Goal: Contribute content: Contribute content

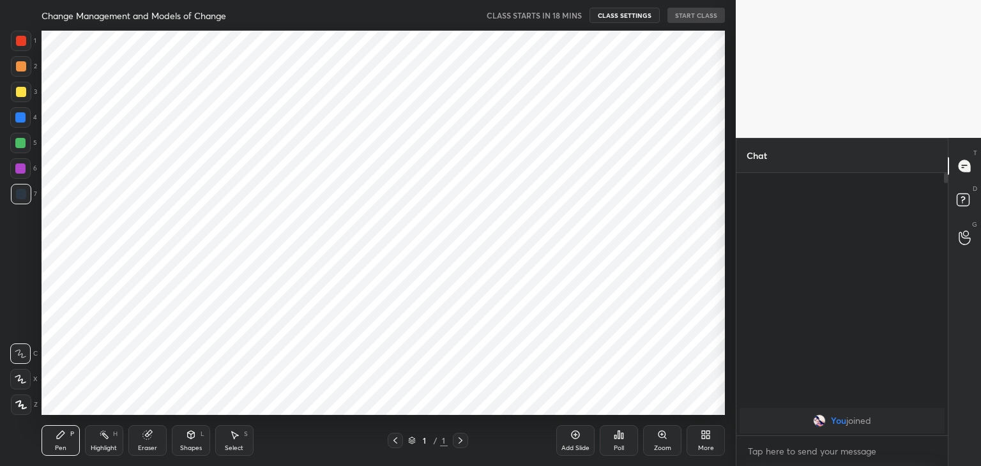
scroll to position [63458, 63159]
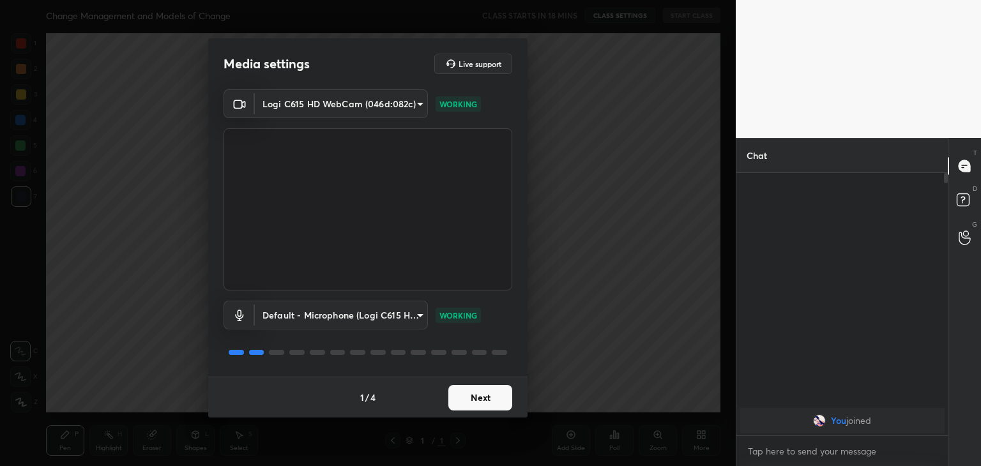
click at [481, 403] on button "Next" at bounding box center [480, 398] width 64 height 26
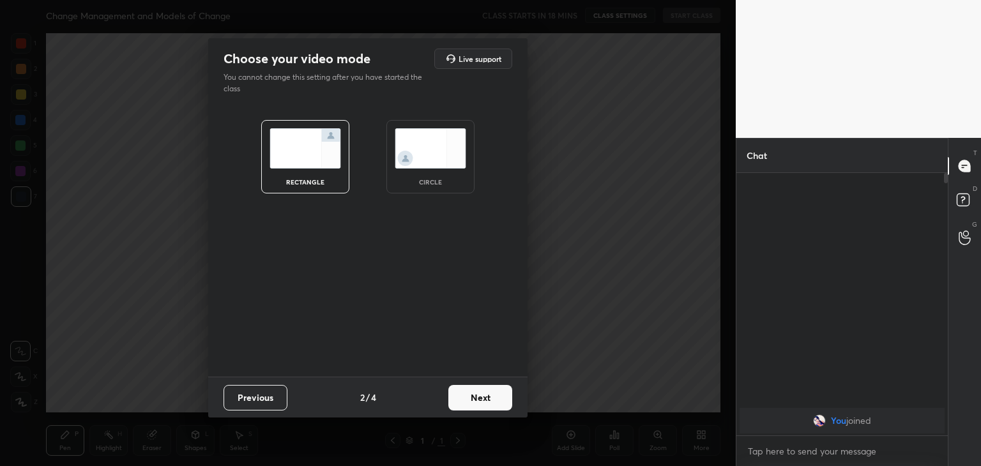
click at [481, 403] on button "Next" at bounding box center [480, 398] width 64 height 26
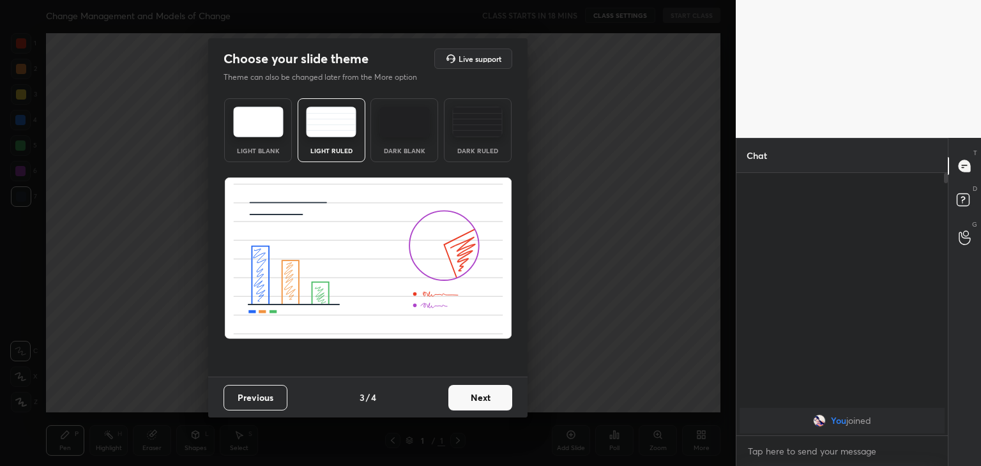
click at [481, 133] on img at bounding box center [477, 122] width 50 height 31
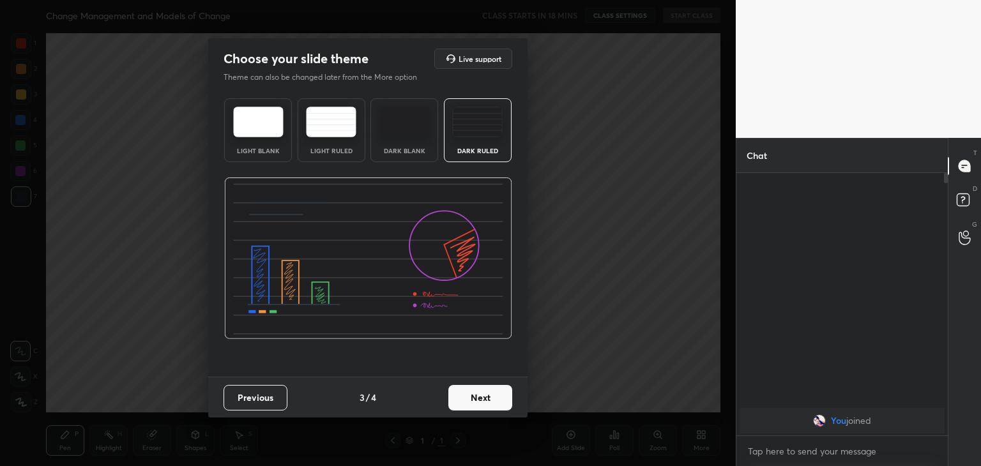
click at [478, 402] on button "Next" at bounding box center [480, 398] width 64 height 26
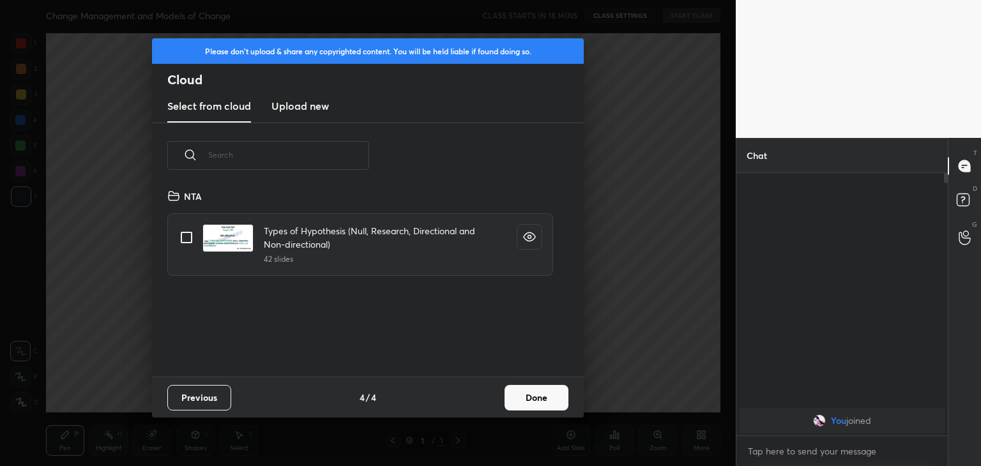
scroll to position [189, 410]
click at [303, 112] on h3 "Upload new" at bounding box center [299, 105] width 57 height 15
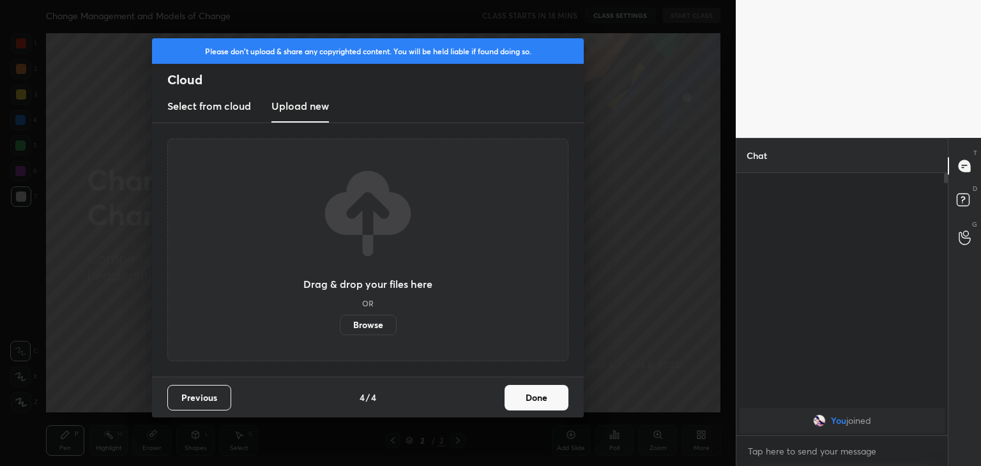
click at [370, 327] on label "Browse" at bounding box center [368, 325] width 57 height 20
click at [340, 327] on input "Browse" at bounding box center [340, 325] width 0 height 20
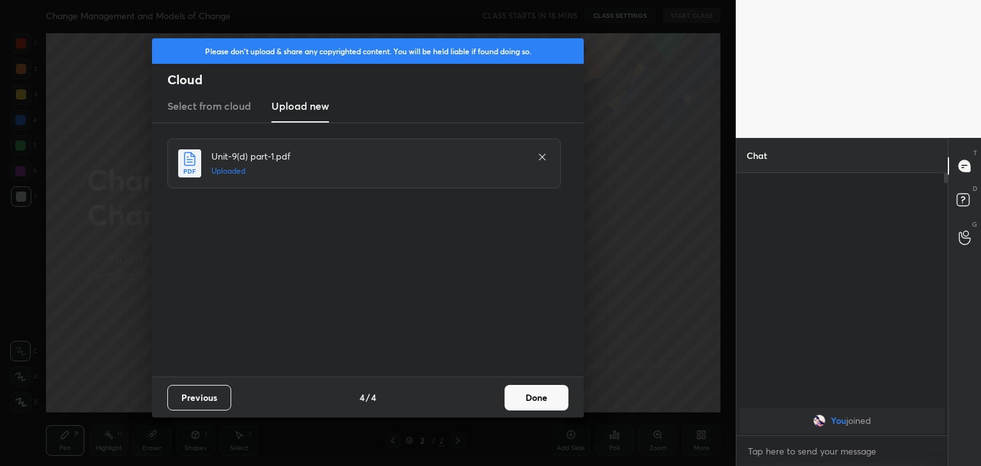
click at [526, 395] on button "Done" at bounding box center [536, 398] width 64 height 26
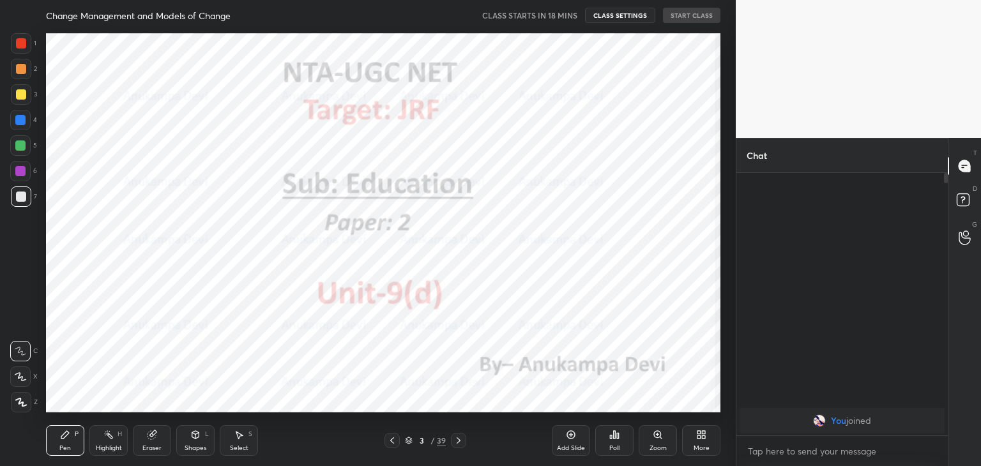
click at [390, 443] on icon at bounding box center [392, 440] width 10 height 10
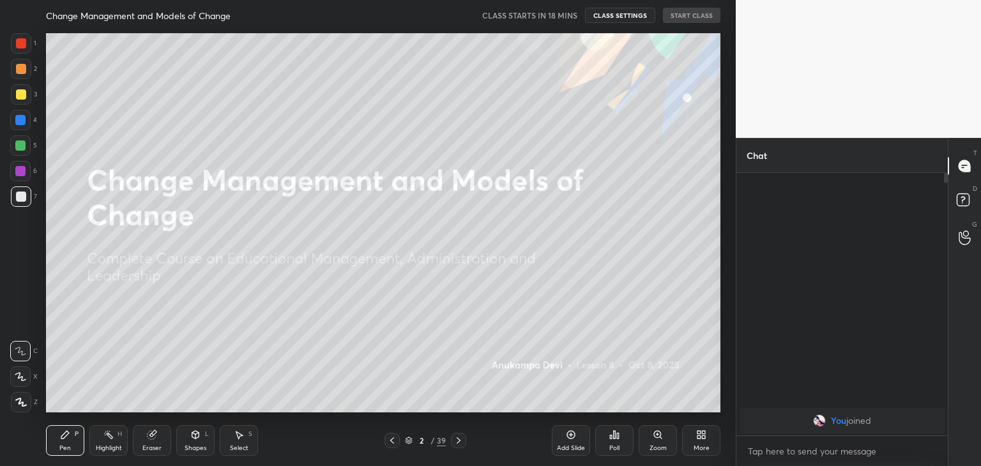
click at [704, 441] on div "More" at bounding box center [701, 440] width 38 height 31
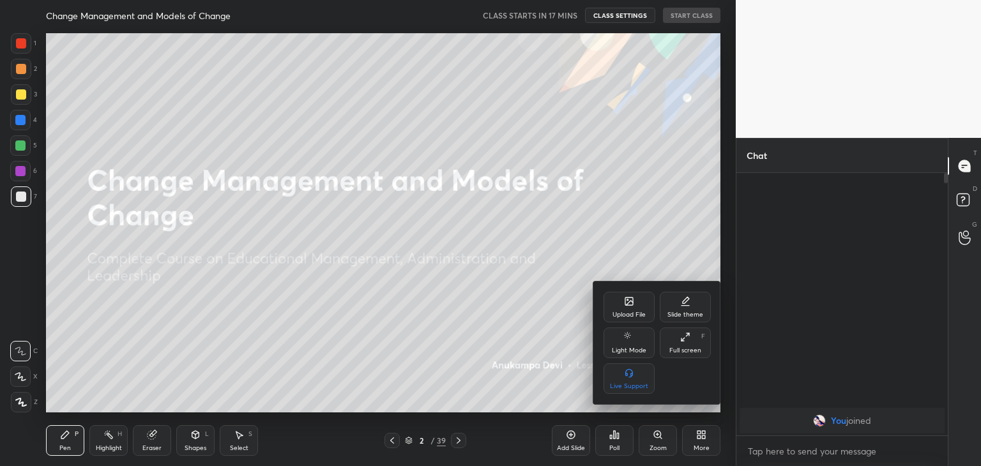
click at [628, 310] on div "Upload File" at bounding box center [628, 307] width 51 height 31
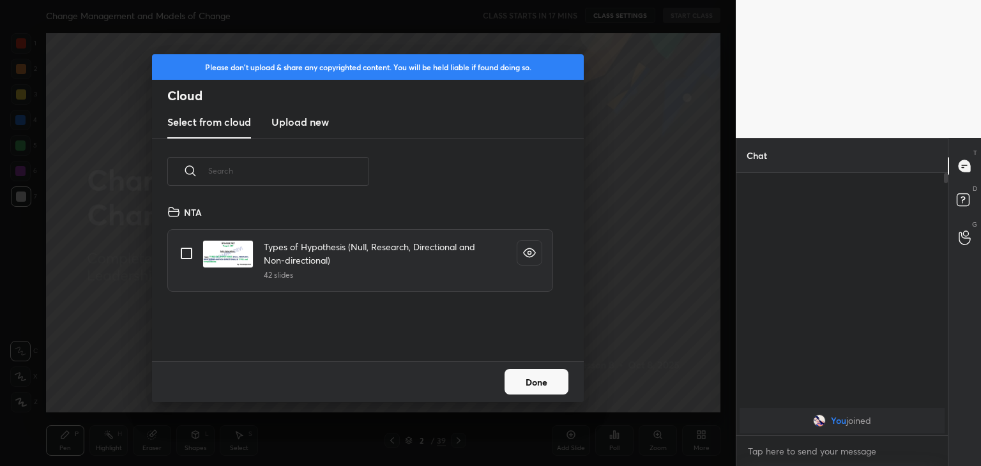
scroll to position [157, 410]
click at [310, 123] on h3 "Upload new" at bounding box center [299, 121] width 57 height 15
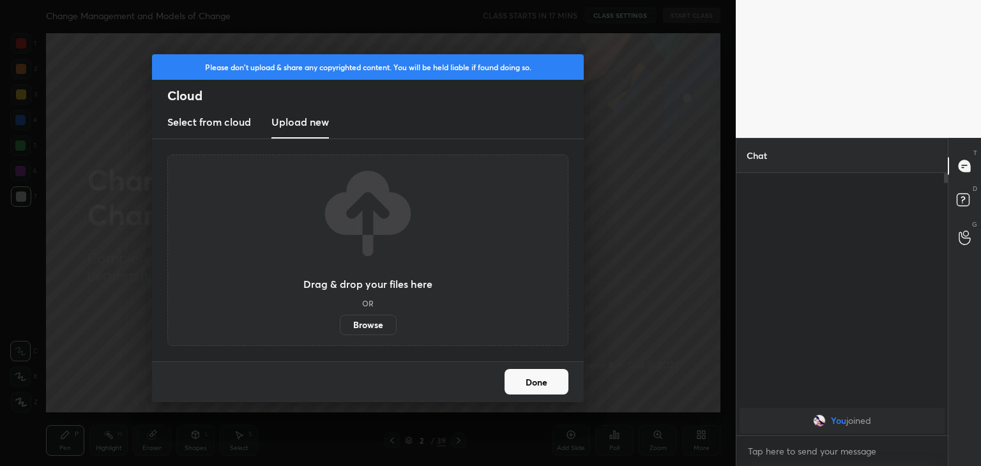
click at [366, 325] on label "Browse" at bounding box center [368, 325] width 57 height 20
click at [340, 325] on input "Browse" at bounding box center [340, 325] width 0 height 20
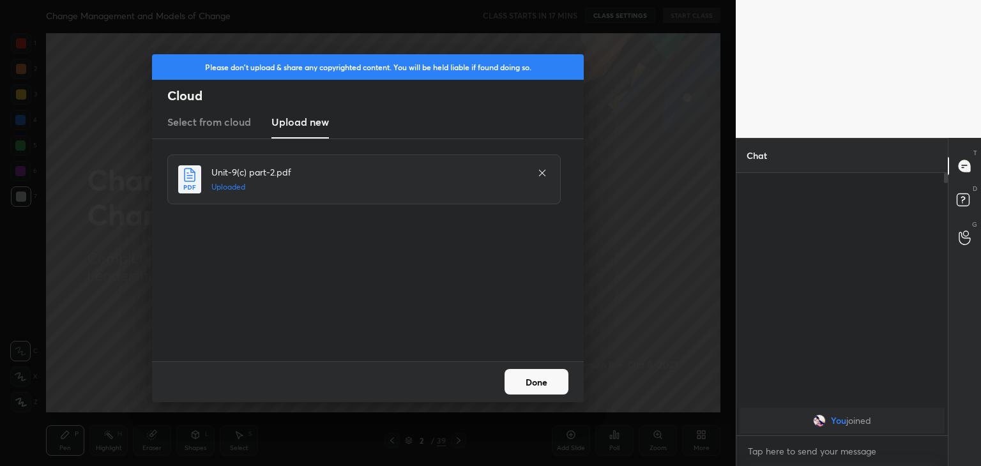
click at [517, 384] on button "Done" at bounding box center [536, 382] width 64 height 26
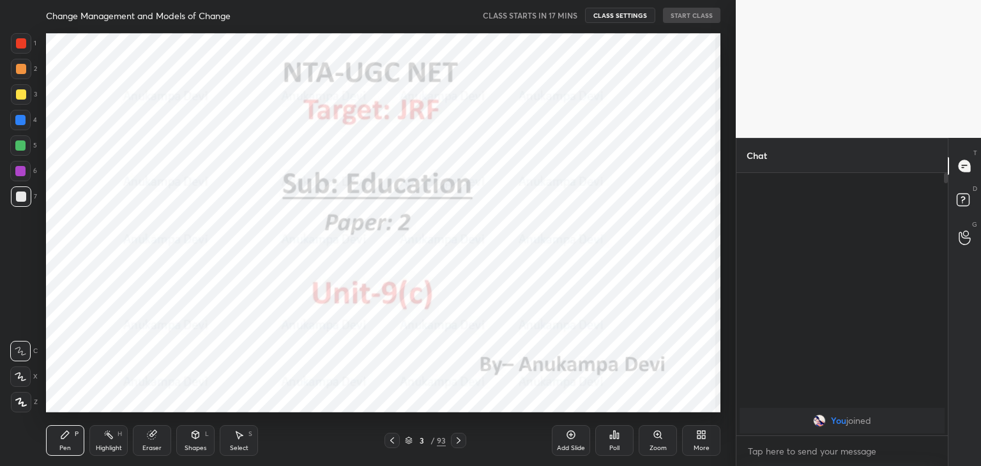
click at [20, 398] on icon at bounding box center [21, 402] width 10 height 8
click at [22, 169] on div at bounding box center [20, 171] width 10 height 10
click at [391, 445] on icon at bounding box center [392, 440] width 10 height 10
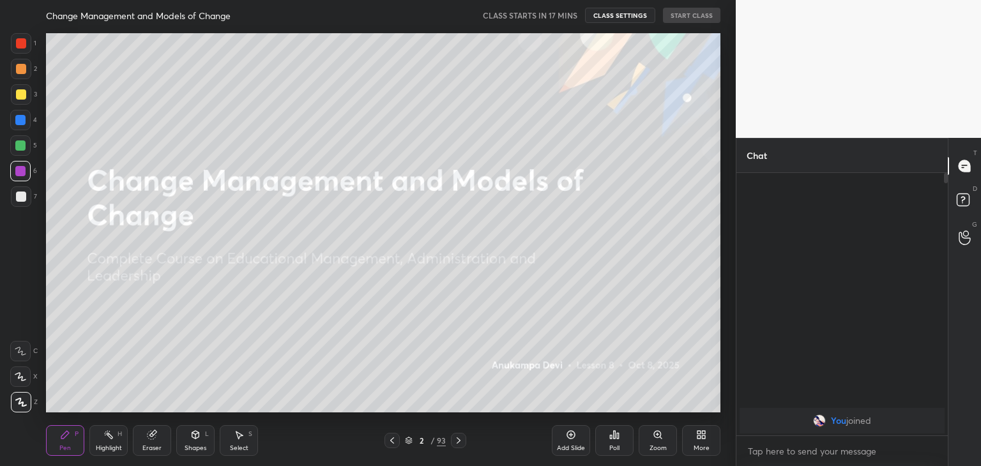
click at [412, 442] on icon at bounding box center [409, 441] width 8 height 8
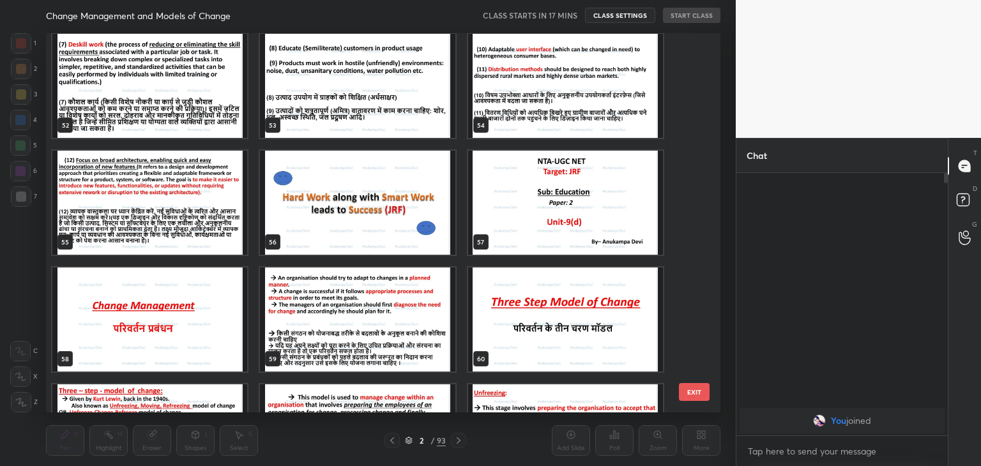
scroll to position [1660, 0]
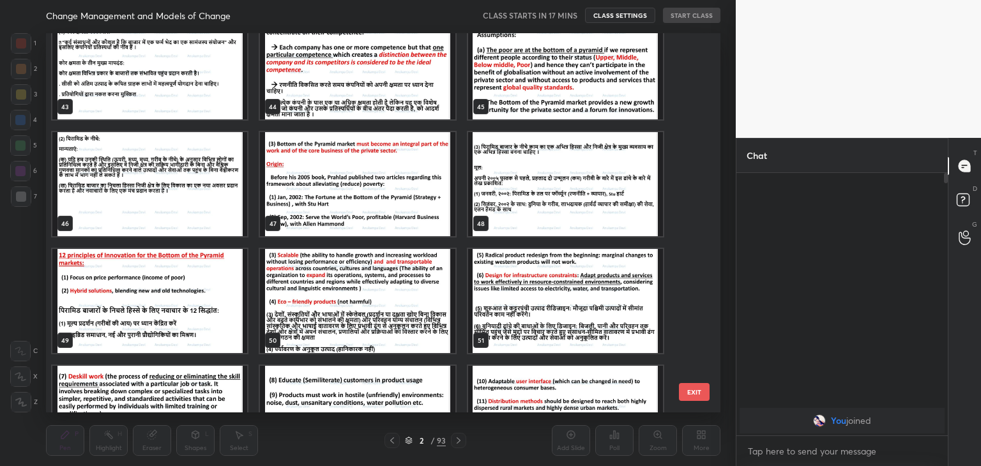
click at [143, 294] on img "grid" at bounding box center [149, 301] width 195 height 104
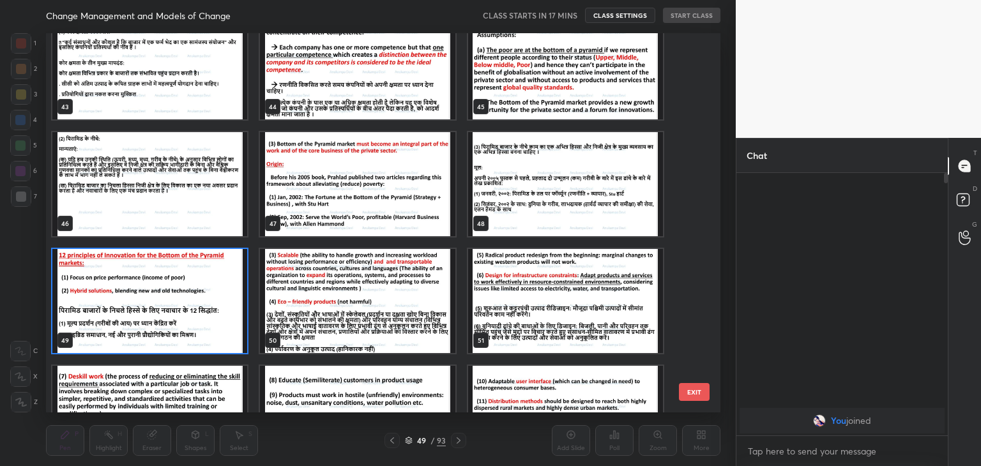
click at [143, 294] on img "grid" at bounding box center [149, 301] width 195 height 104
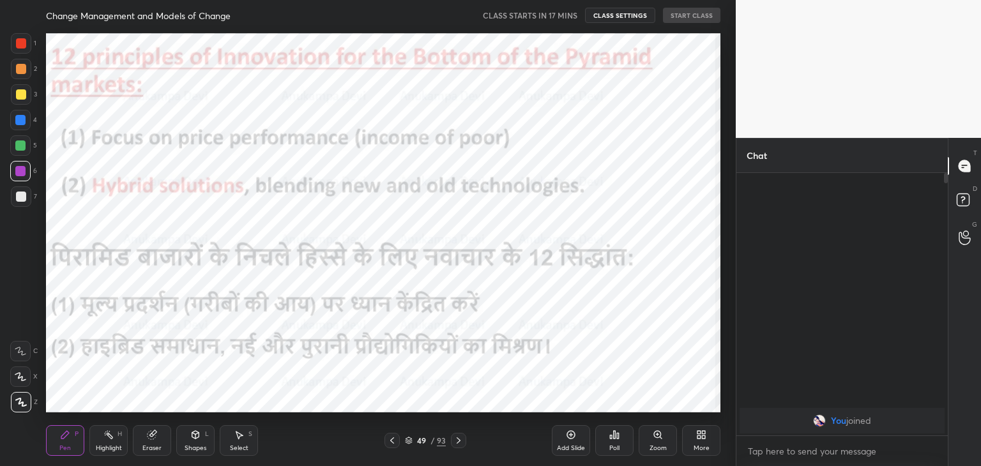
click at [143, 294] on img "grid" at bounding box center [149, 301] width 195 height 104
click at [409, 442] on icon at bounding box center [409, 441] width 8 height 8
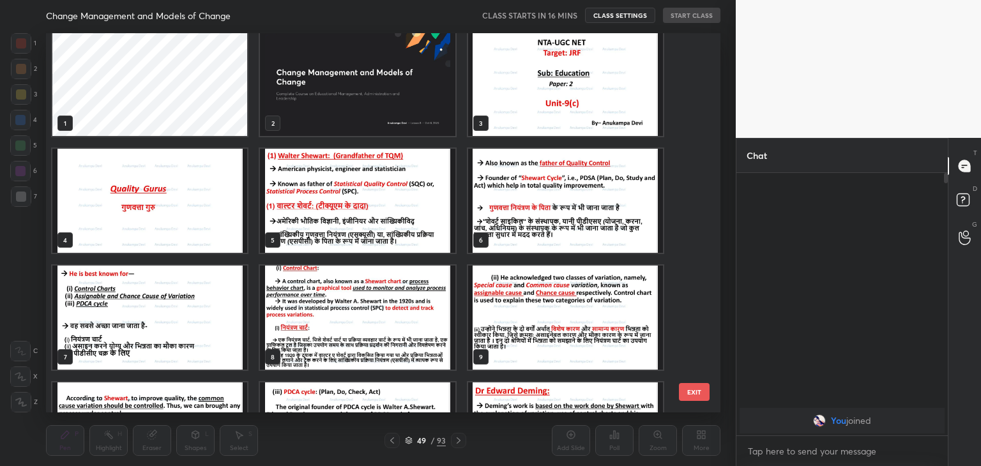
scroll to position [0, 0]
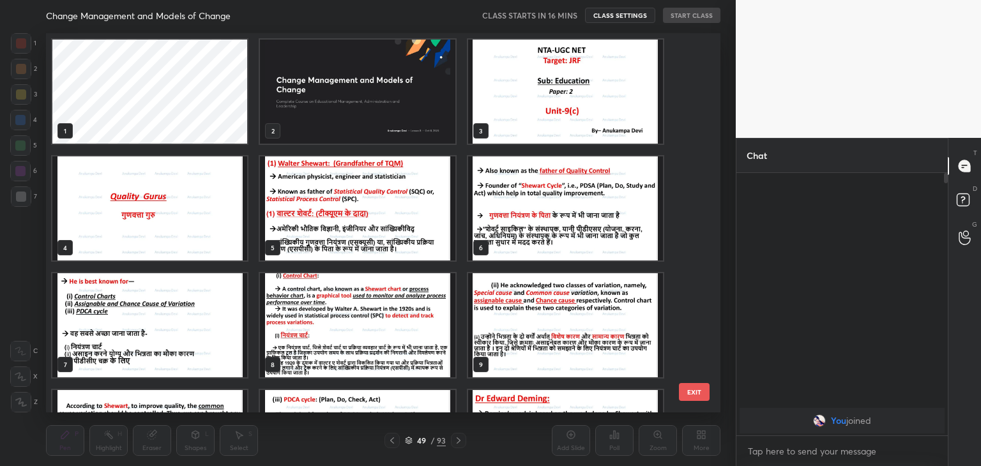
click at [368, 119] on img "grid" at bounding box center [357, 92] width 195 height 104
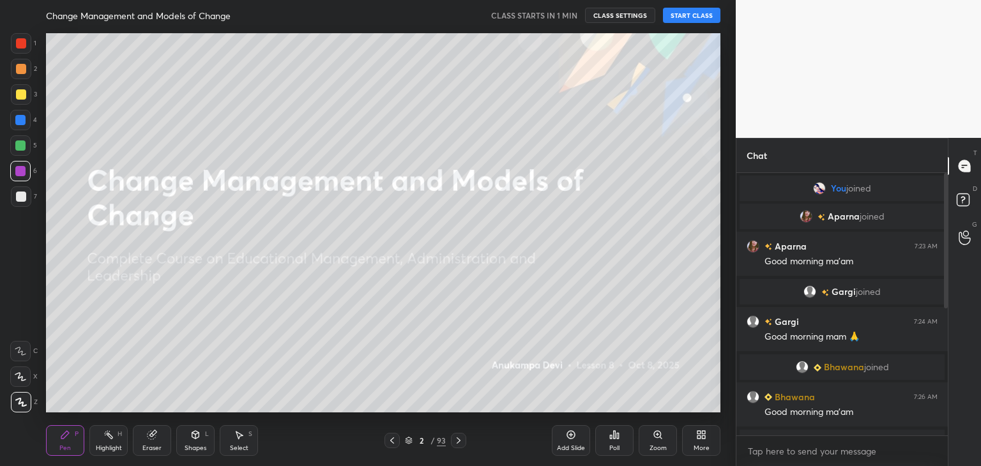
click at [691, 17] on button "START CLASS" at bounding box center [691, 15] width 57 height 15
click at [19, 124] on div at bounding box center [20, 120] width 10 height 10
click at [157, 442] on div "Eraser" at bounding box center [152, 440] width 38 height 31
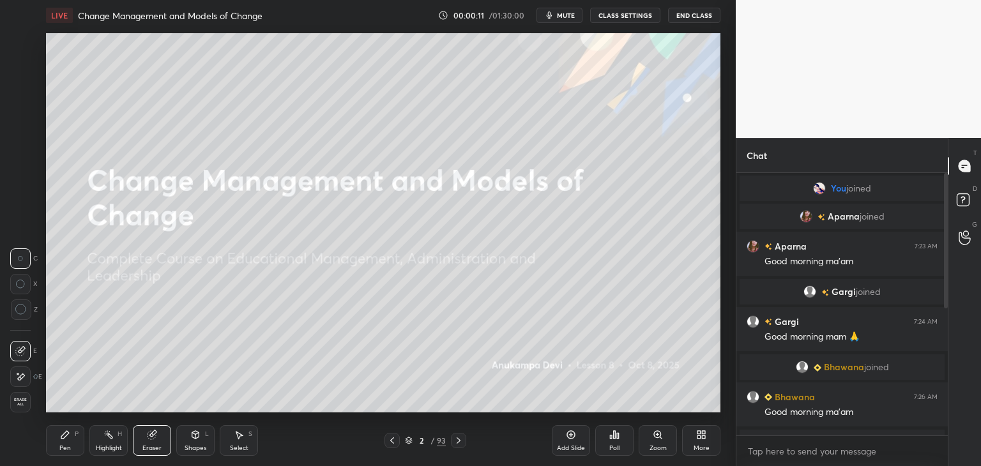
click at [21, 407] on span "Erase all" at bounding box center [20, 402] width 19 height 9
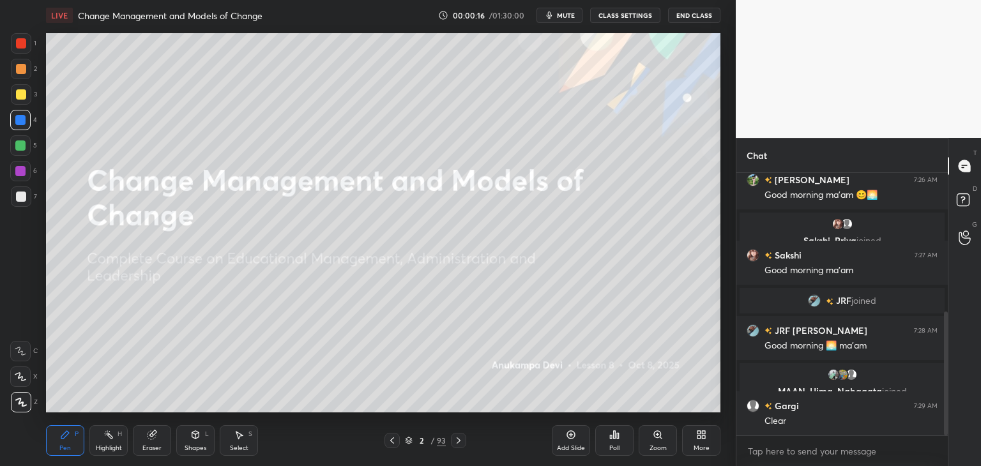
drag, startPoint x: 945, startPoint y: 273, endPoint x: 946, endPoint y: 281, distance: 7.7
click at [946, 280] on div at bounding box center [944, 304] width 8 height 262
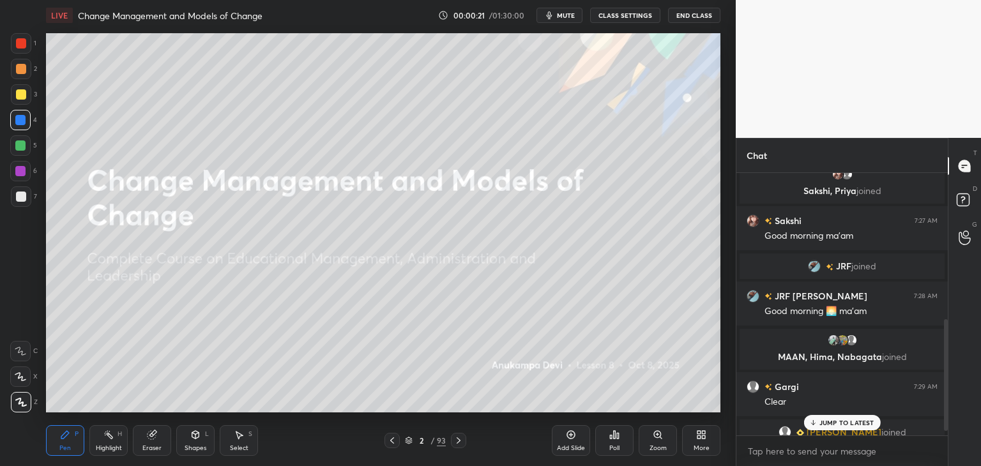
scroll to position [354, 0]
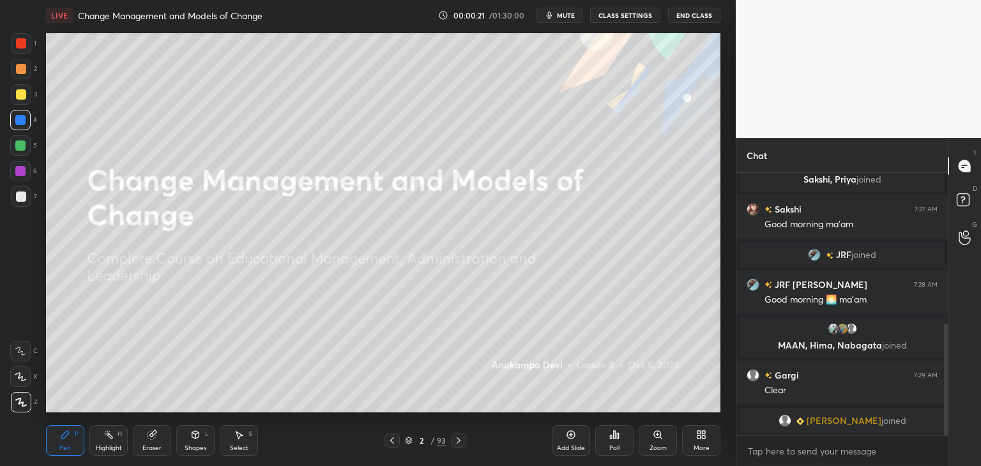
drag, startPoint x: 946, startPoint y: 333, endPoint x: 946, endPoint y: 343, distance: 10.2
click at [947, 348] on div "Chat [PERSON_NAME] 7:26 AM Good morning ma'am 😊🌅 [PERSON_NAME], [PERSON_NAME] j…" at bounding box center [857, 302] width 245 height 328
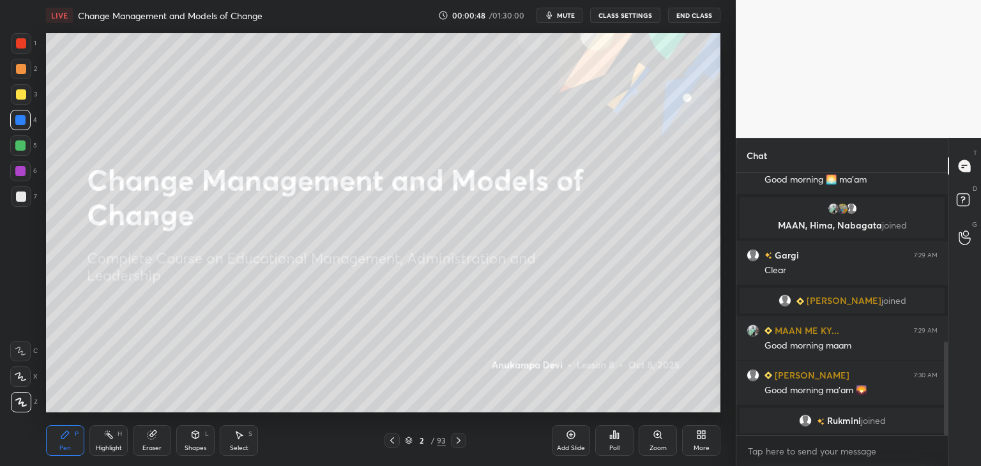
scroll to position [520, 0]
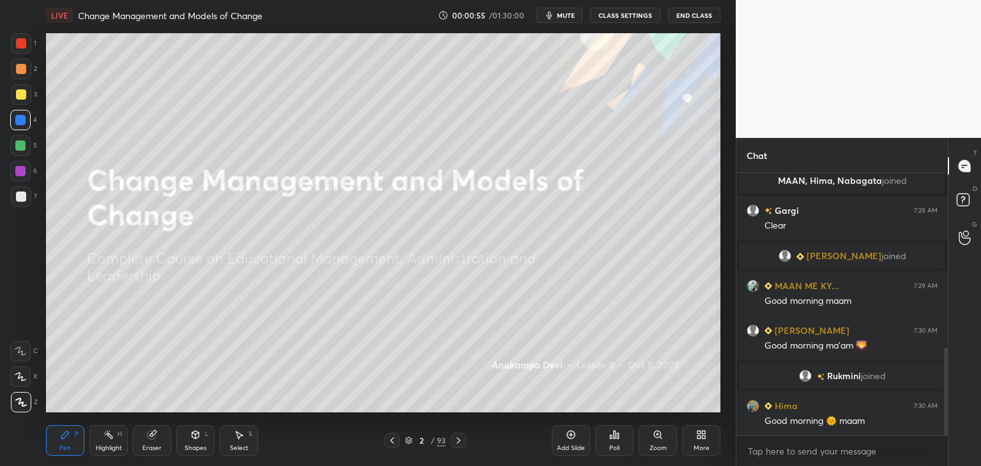
drag, startPoint x: 409, startPoint y: 444, endPoint x: 409, endPoint y: 428, distance: 15.3
click at [408, 444] on icon at bounding box center [408, 443] width 6 height 2
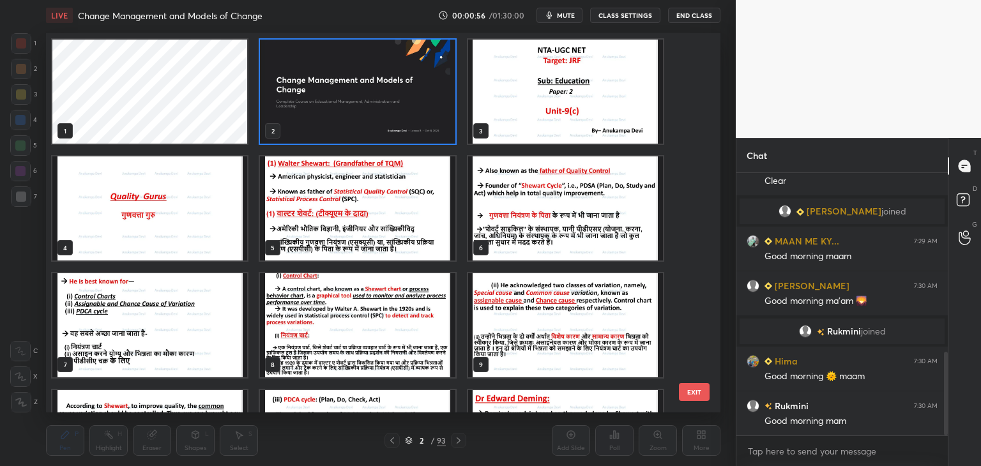
scroll to position [375, 668]
click at [209, 225] on img "grid" at bounding box center [149, 208] width 195 height 104
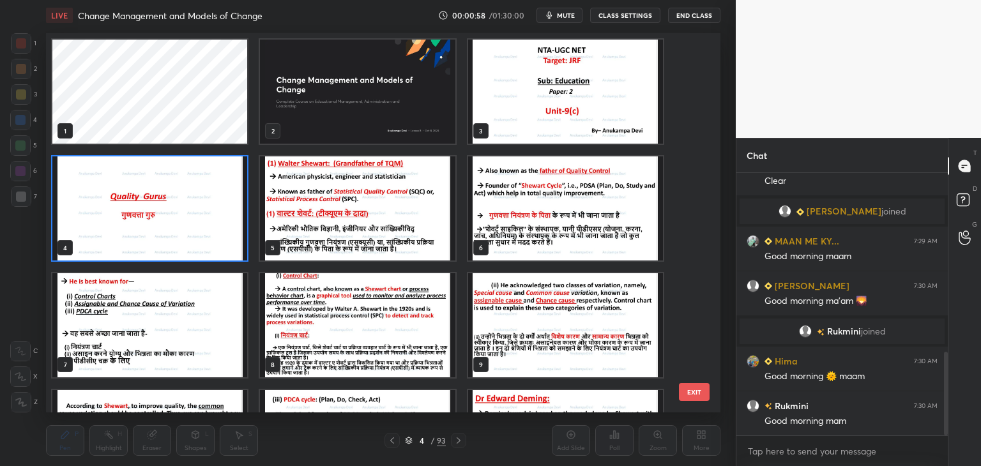
click at [209, 225] on img "grid" at bounding box center [149, 208] width 195 height 104
click at [210, 225] on img "grid" at bounding box center [149, 208] width 195 height 104
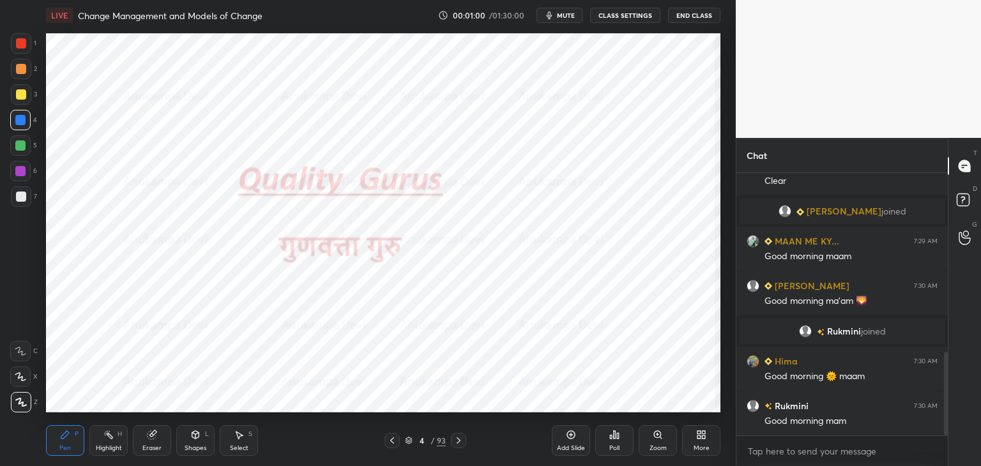
click at [407, 444] on icon at bounding box center [409, 441] width 8 height 8
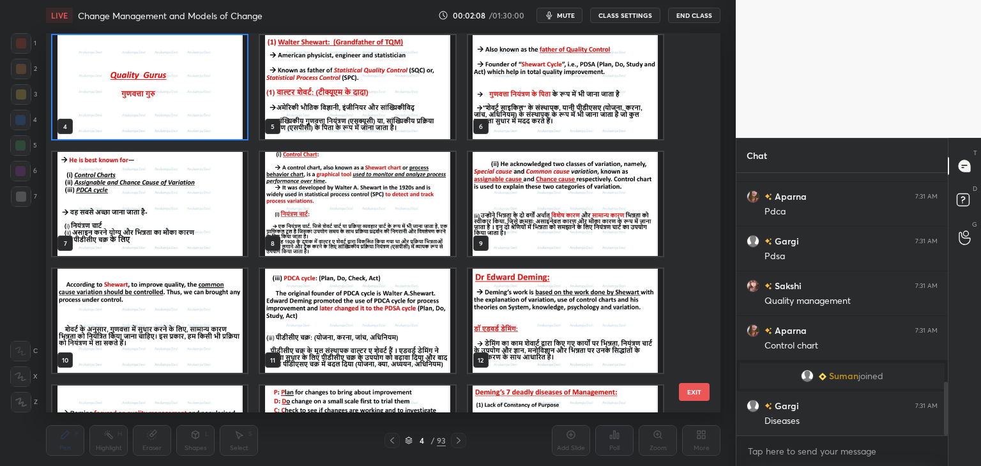
scroll to position [1023, 0]
click at [567, 15] on span "mute" at bounding box center [566, 15] width 18 height 9
click at [566, 17] on span "unmute" at bounding box center [564, 15] width 27 height 9
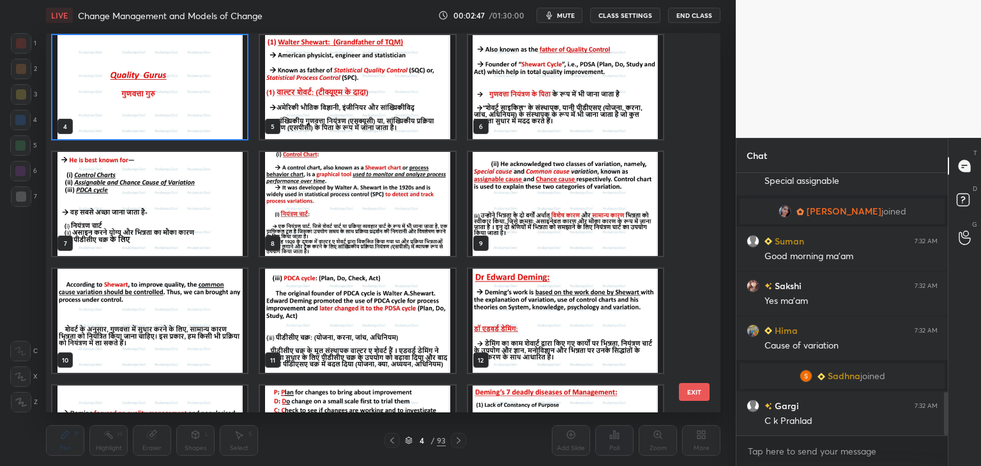
scroll to position [1398, 0]
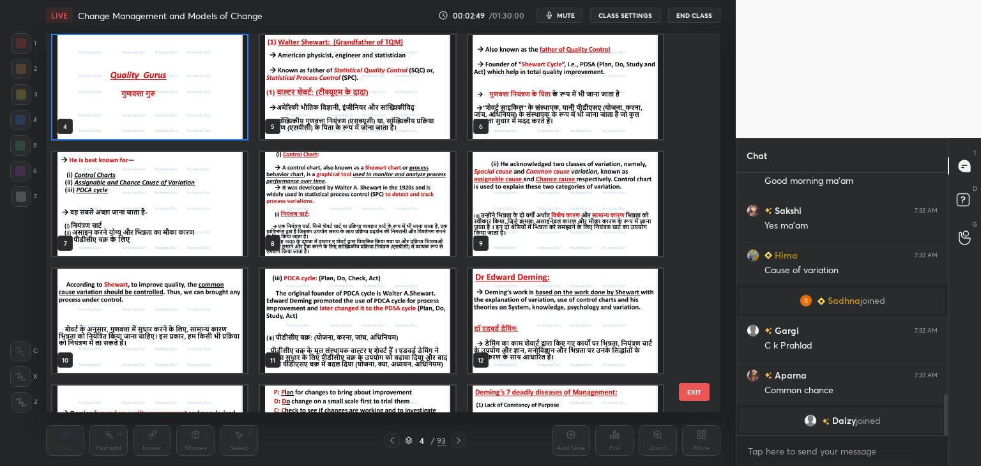
click at [947, 403] on div "Chat [PERSON_NAME] joined Suman 7:32 AM Good morning ma'am [PERSON_NAME] 7:32 A…" at bounding box center [857, 302] width 245 height 328
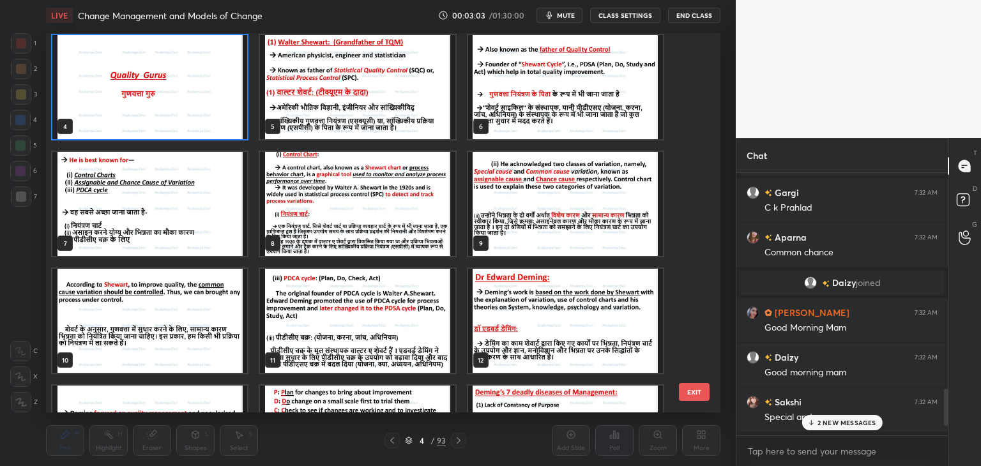
scroll to position [1588, 0]
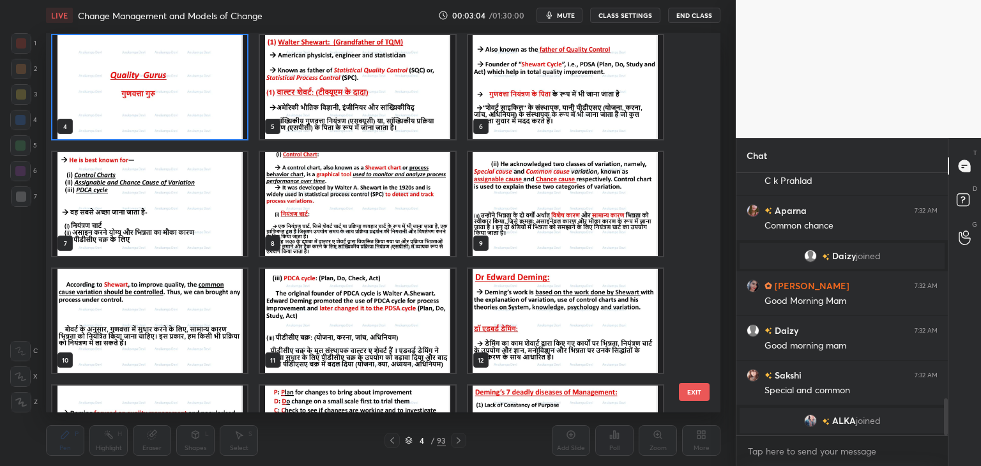
drag, startPoint x: 946, startPoint y: 405, endPoint x: 955, endPoint y: 449, distance: 45.6
click at [955, 449] on div "Chat [PERSON_NAME] joined [PERSON_NAME] 7:32 AM C k Prahlad Aparna 7:32 AM Comm…" at bounding box center [857, 302] width 245 height 328
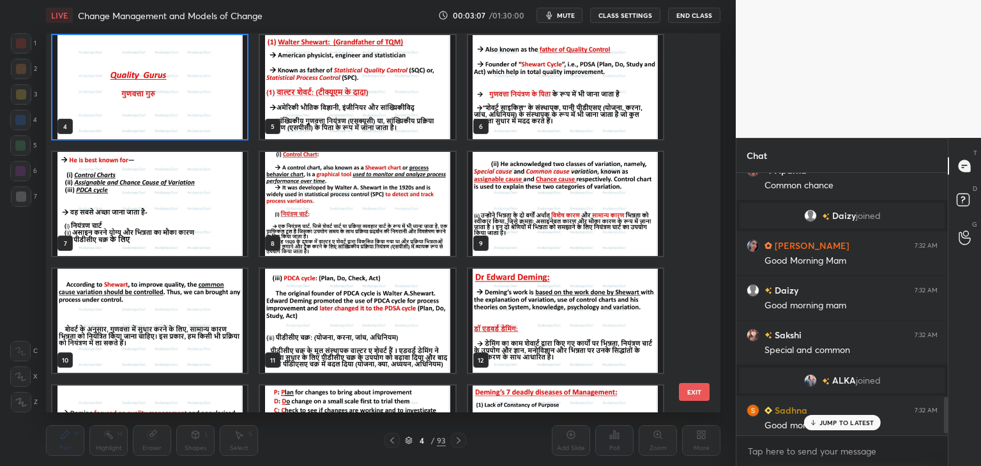
scroll to position [1619, 0]
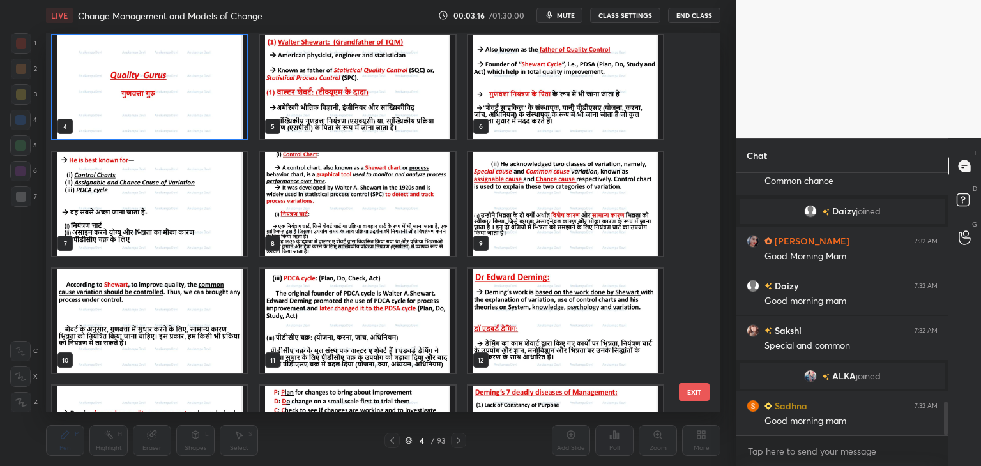
drag, startPoint x: 946, startPoint y: 419, endPoint x: 963, endPoint y: 461, distance: 45.3
click at [963, 461] on div "Chat [PERSON_NAME] 7:32 AM C k Prahlad Aparna 7:32 AM Common chance [PERSON_NAM…" at bounding box center [857, 302] width 245 height 328
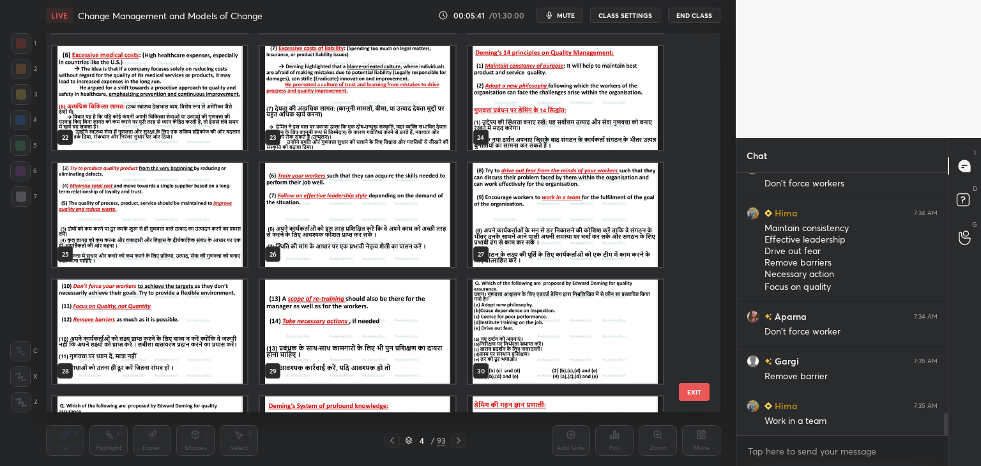
scroll to position [2845, 0]
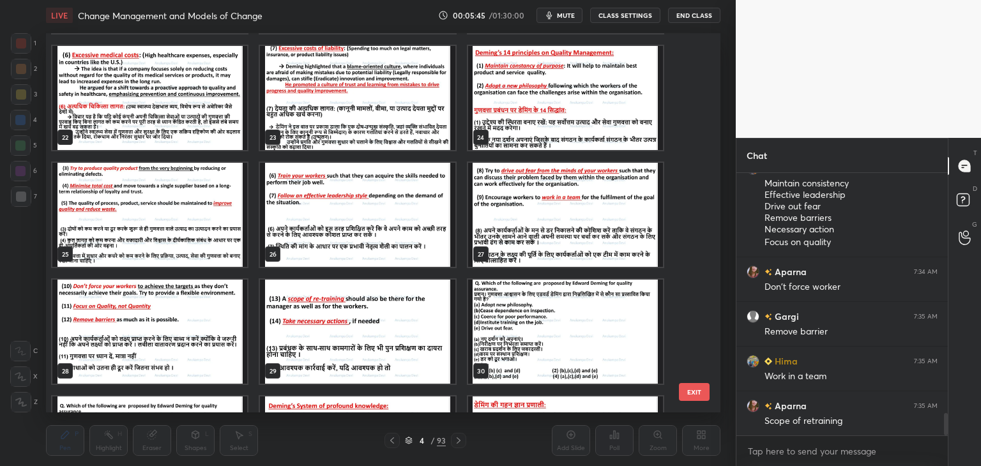
click at [511, 98] on img "grid" at bounding box center [565, 98] width 195 height 104
click at [511, 100] on img "grid" at bounding box center [565, 98] width 195 height 104
click at [510, 99] on img "grid" at bounding box center [565, 98] width 195 height 104
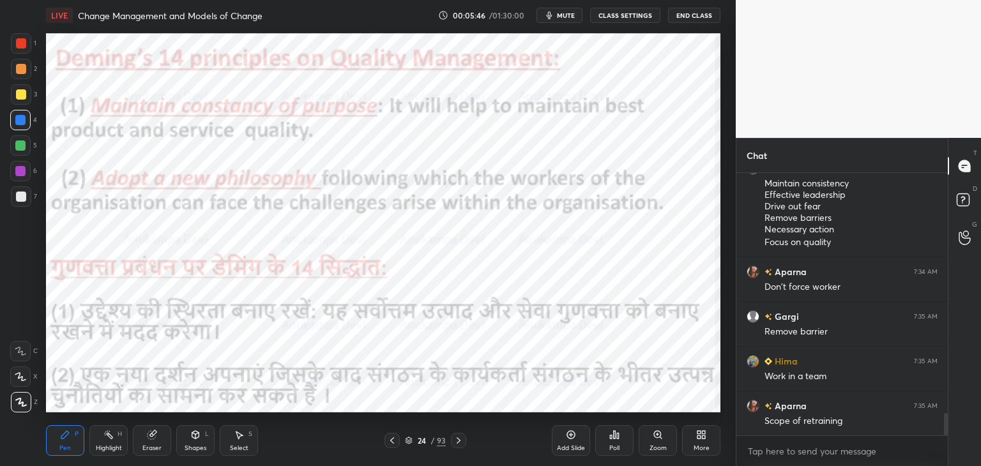
click at [503, 33] on div at bounding box center [383, 33] width 674 height 0
click at [458, 444] on icon at bounding box center [458, 440] width 10 height 10
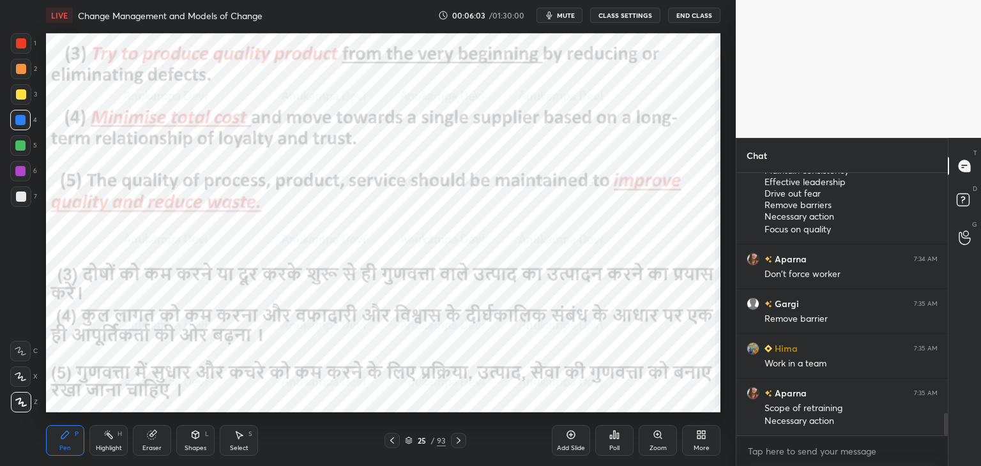
click at [459, 441] on icon at bounding box center [458, 440] width 10 height 10
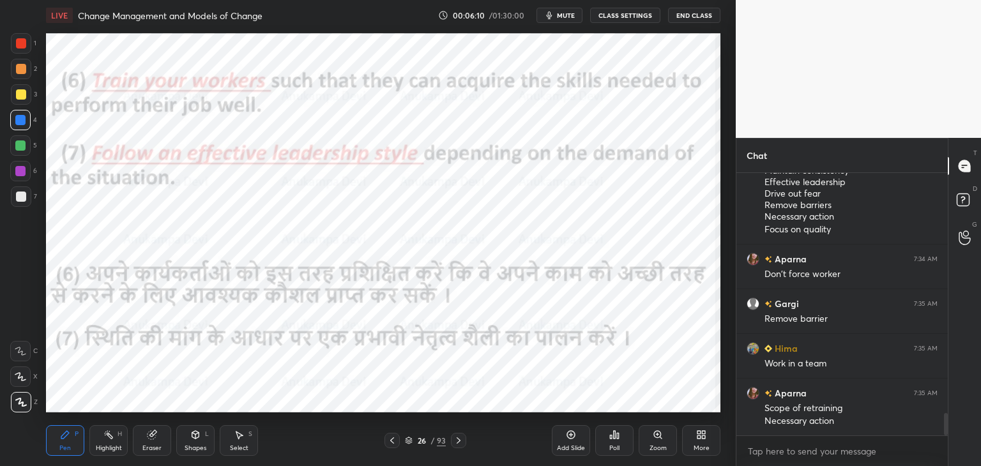
click at [460, 442] on icon at bounding box center [458, 440] width 10 height 10
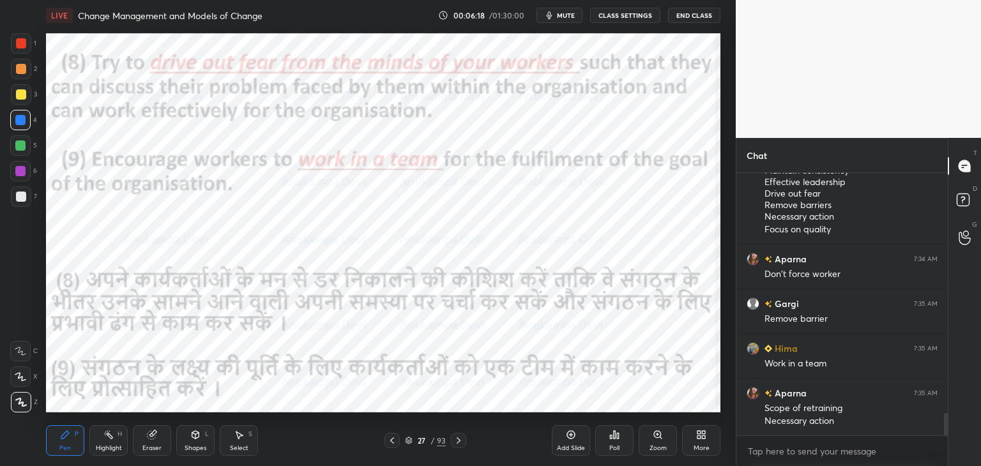
click at [460, 442] on icon at bounding box center [458, 440] width 10 height 10
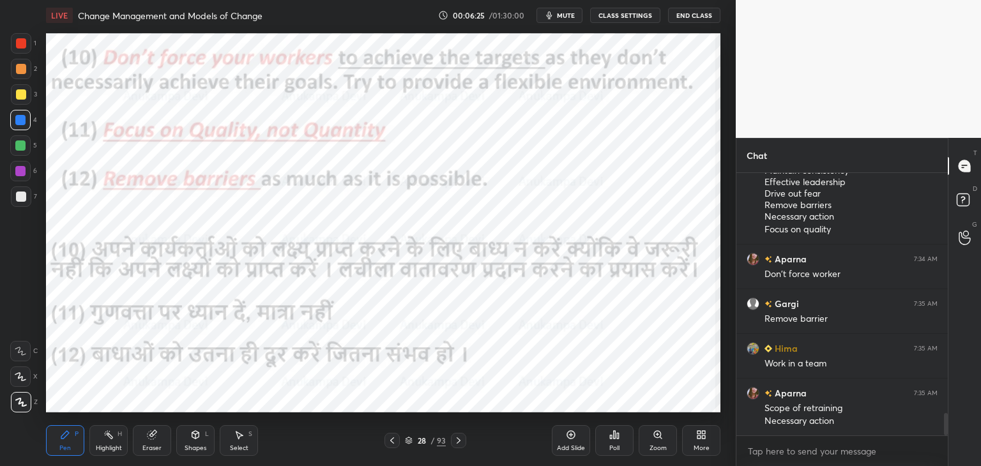
click at [459, 442] on icon at bounding box center [458, 440] width 10 height 10
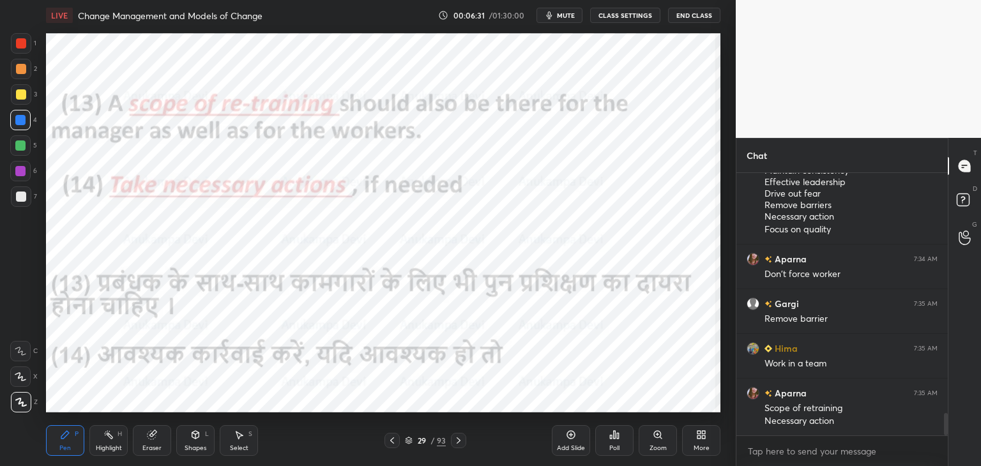
drag, startPoint x: 409, startPoint y: 444, endPoint x: 419, endPoint y: 413, distance: 32.9
click at [409, 443] on icon at bounding box center [409, 441] width 8 height 8
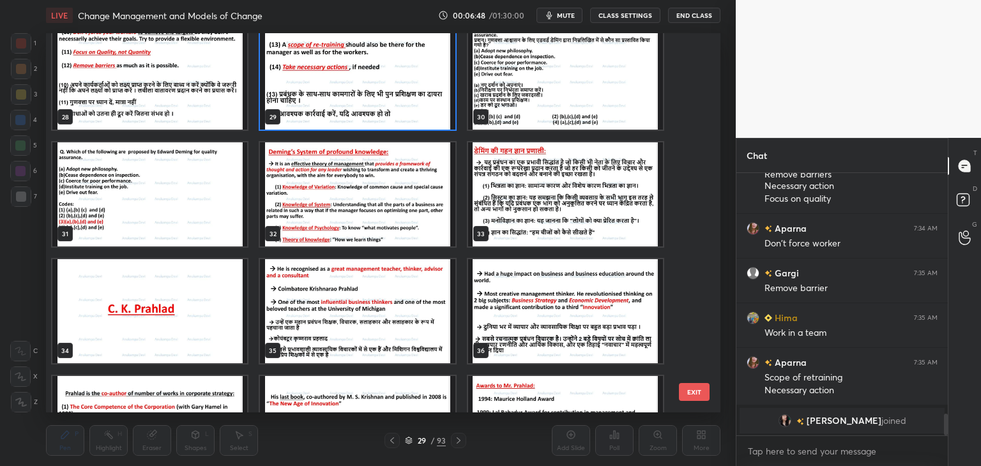
scroll to position [1077, 0]
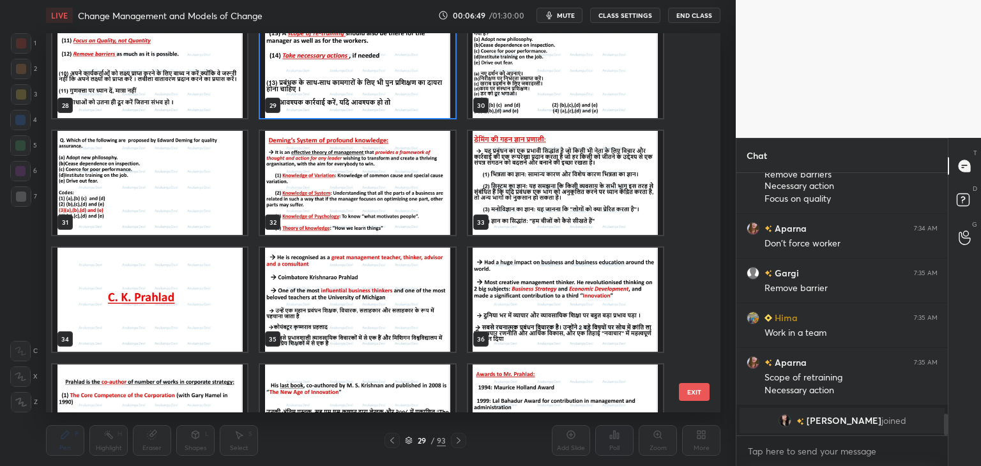
click at [567, 16] on span "mute" at bounding box center [566, 15] width 18 height 9
click at [571, 14] on span "unmute" at bounding box center [564, 15] width 27 height 9
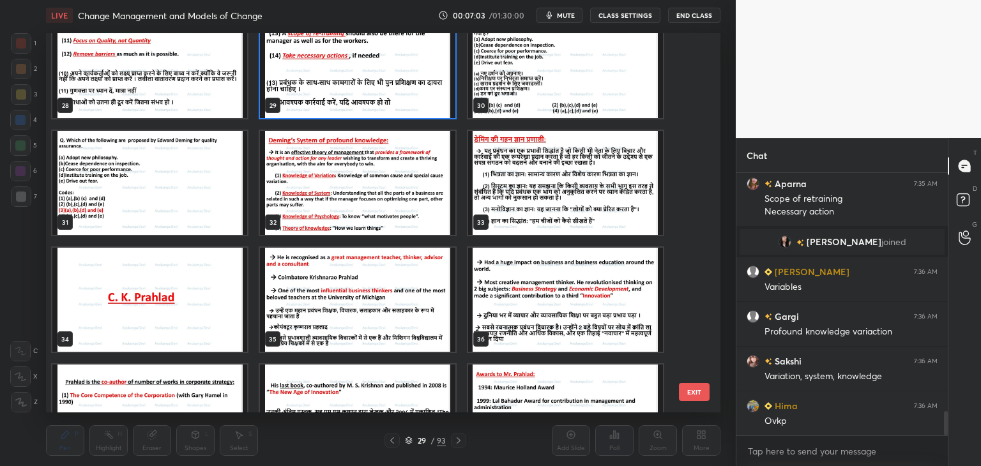
scroll to position [2597, 0]
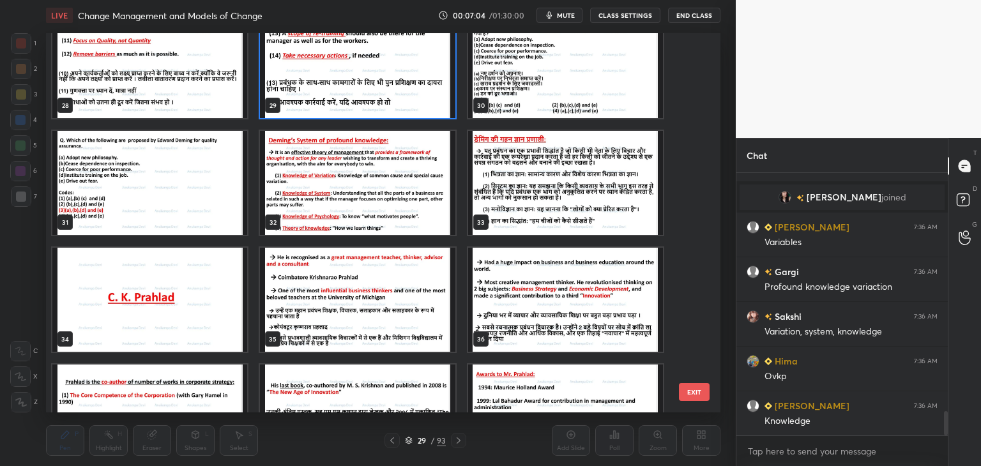
drag, startPoint x: 541, startPoint y: 22, endPoint x: 582, endPoint y: 52, distance: 50.2
click at [582, 52] on div "LIVE Change Management and Models of Change 00:07:04 / 01:30:00 mute CLASS SETT…" at bounding box center [383, 233] width 684 height 466
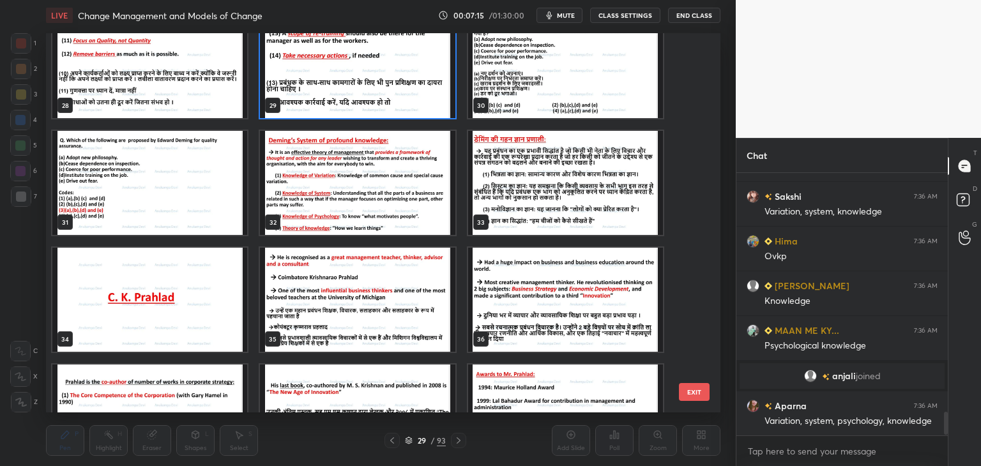
scroll to position [2724, 0]
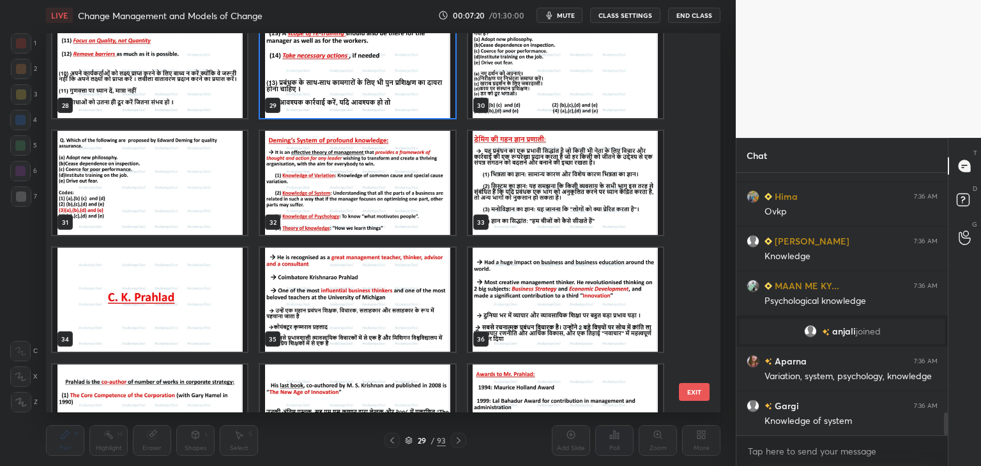
click at [393, 205] on img "grid" at bounding box center [357, 183] width 195 height 104
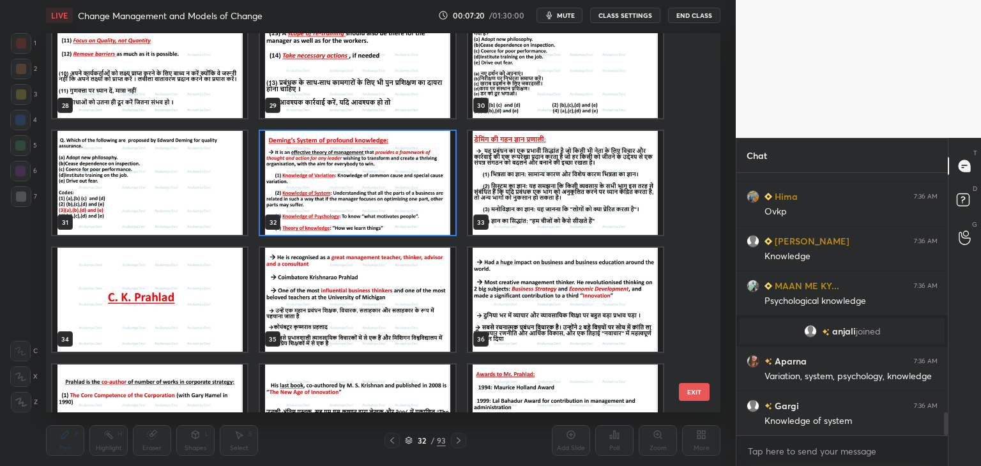
click at [393, 205] on img "grid" at bounding box center [357, 183] width 195 height 104
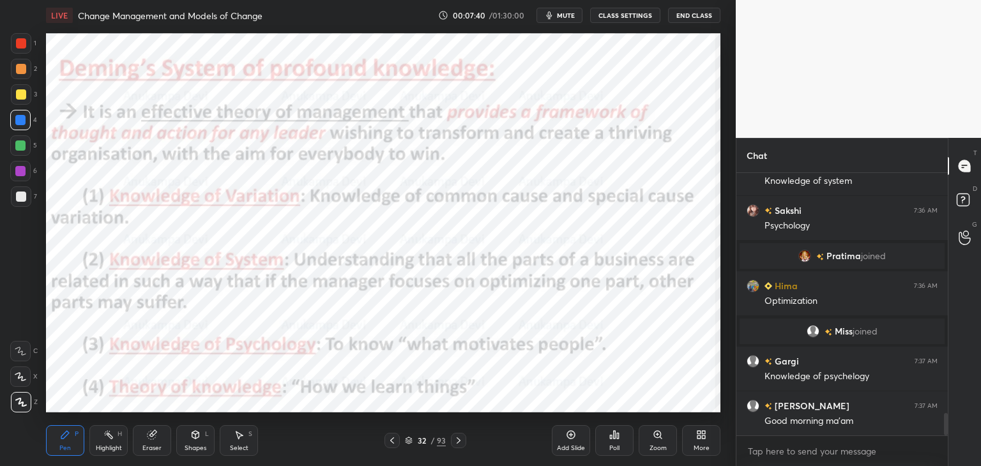
scroll to position [2835, 0]
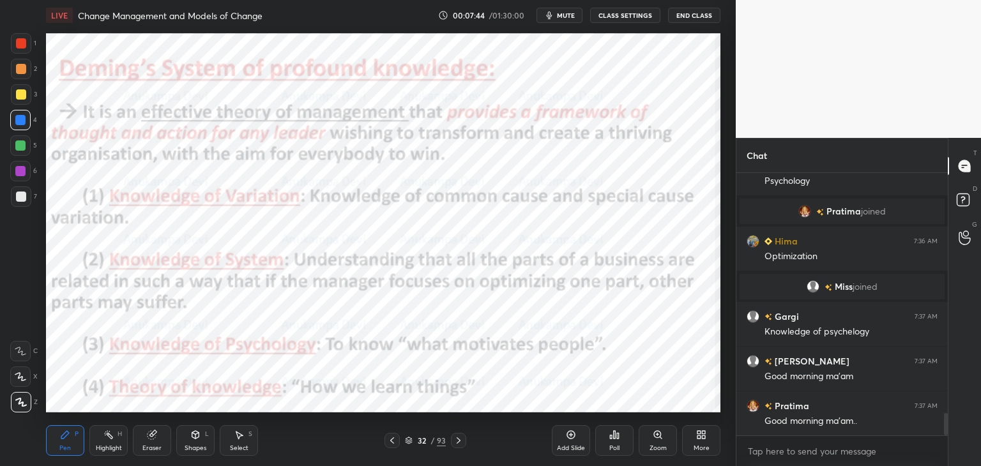
drag, startPoint x: 409, startPoint y: 442, endPoint x: 391, endPoint y: 430, distance: 21.3
click at [409, 441] on icon at bounding box center [409, 441] width 8 height 8
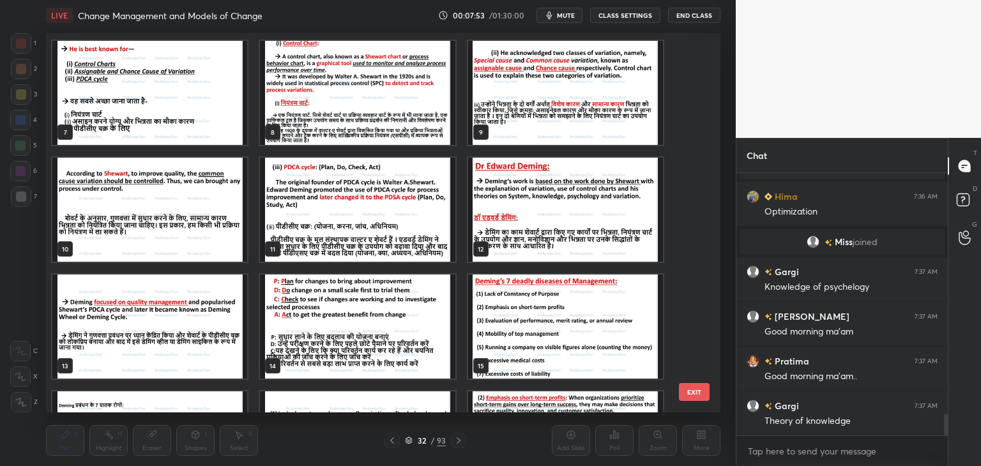
scroll to position [237, 0]
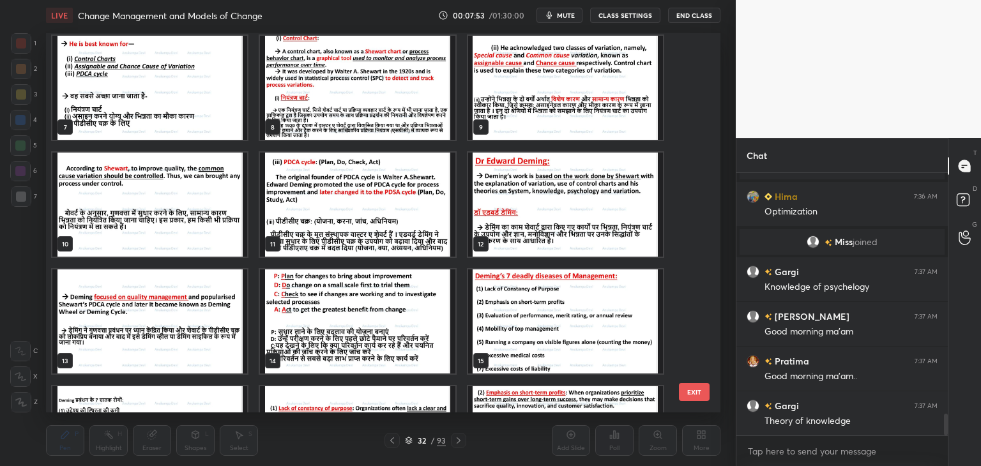
click at [592, 319] on img "grid" at bounding box center [565, 321] width 195 height 104
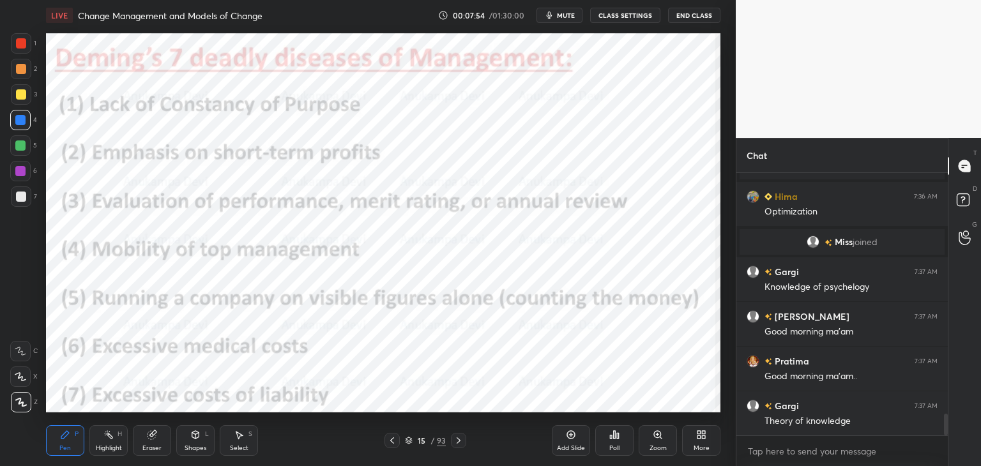
click at [591, 318] on img "grid" at bounding box center [565, 321] width 195 height 104
drag, startPoint x: 409, startPoint y: 442, endPoint x: 417, endPoint y: 413, distance: 29.9
click at [409, 440] on icon at bounding box center [409, 441] width 8 height 8
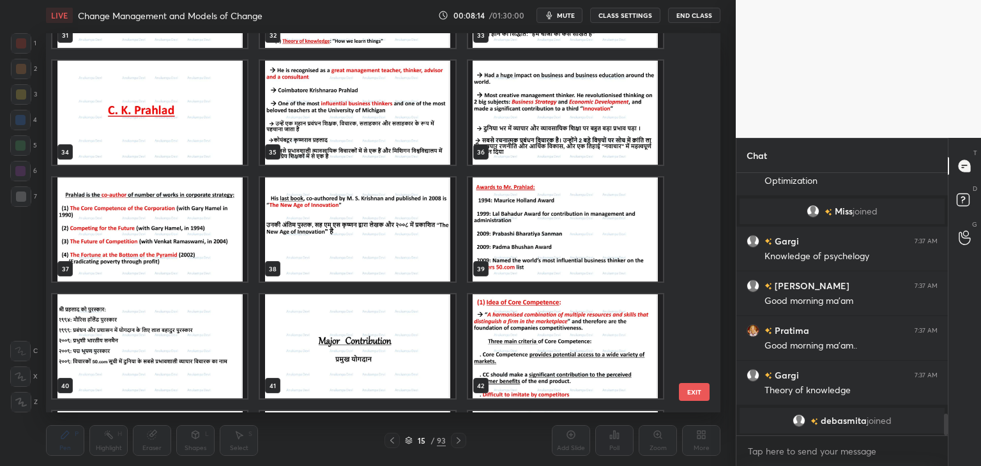
scroll to position [2891, 0]
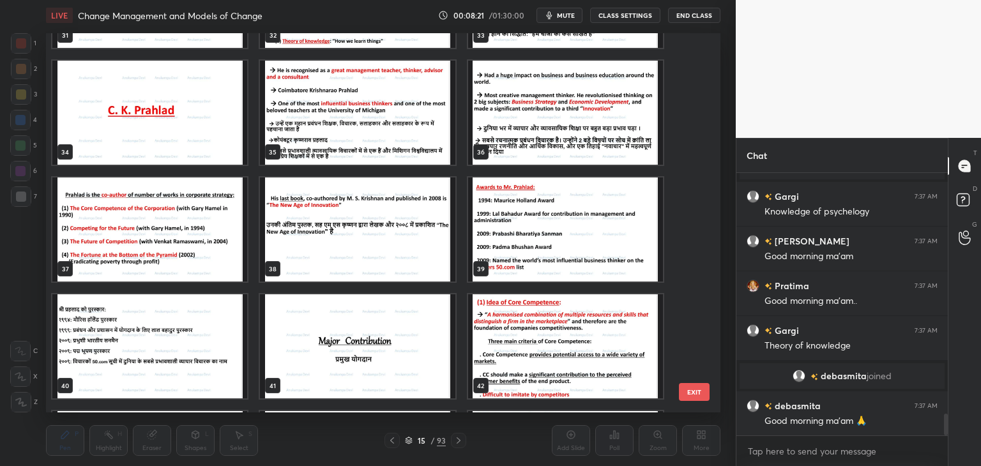
click at [161, 133] on img "grid" at bounding box center [149, 113] width 195 height 104
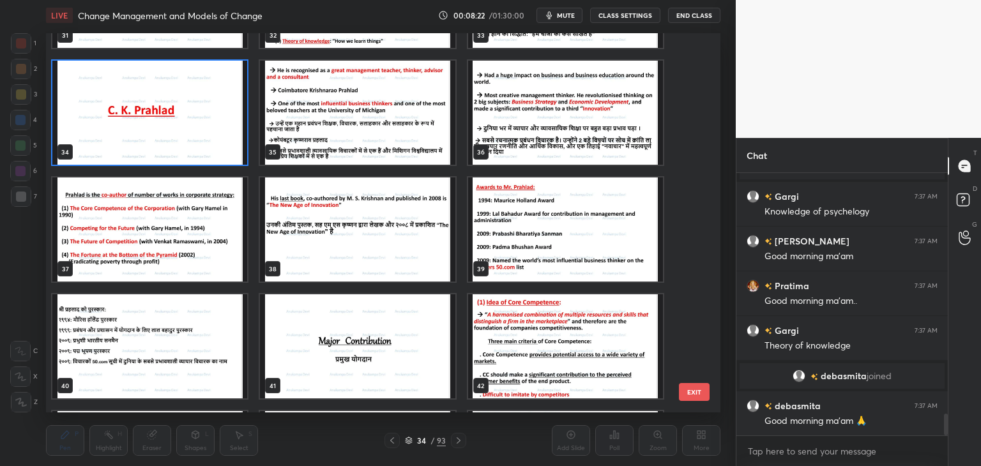
click at [161, 133] on img "grid" at bounding box center [149, 113] width 195 height 104
click at [162, 132] on img "grid" at bounding box center [149, 113] width 195 height 104
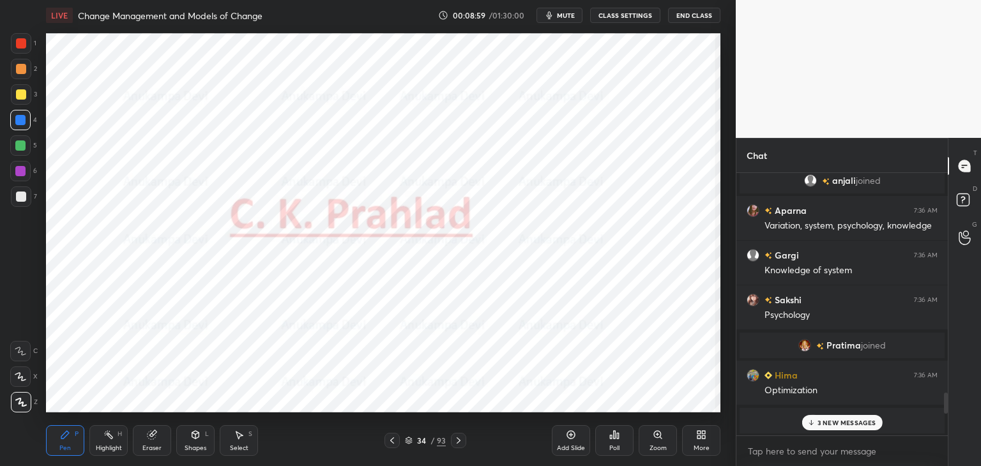
scroll to position [2677, 0]
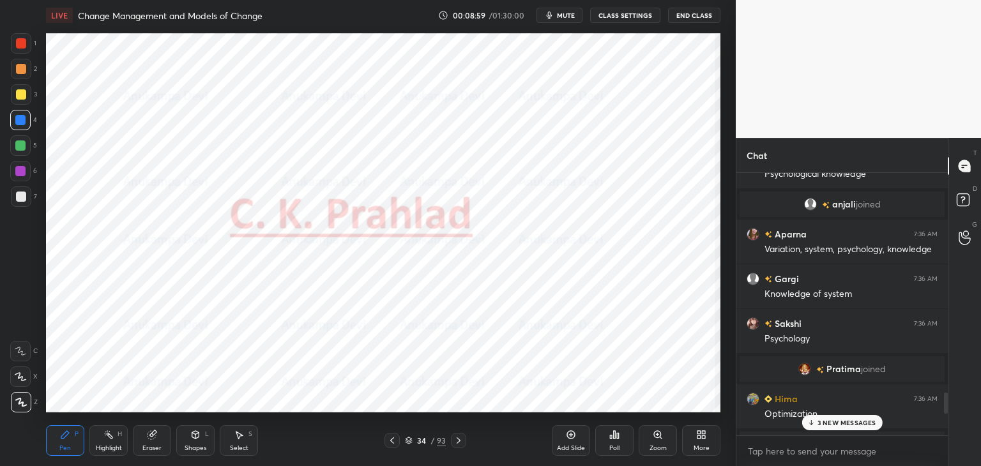
drag, startPoint x: 946, startPoint y: 420, endPoint x: 947, endPoint y: 400, distance: 19.8
click at [947, 400] on div at bounding box center [946, 404] width 4 height 22
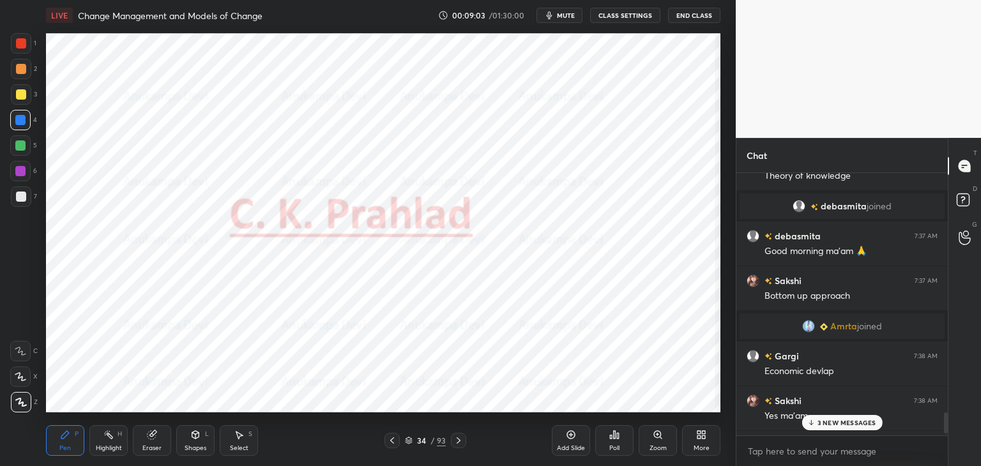
scroll to position [3453, 0]
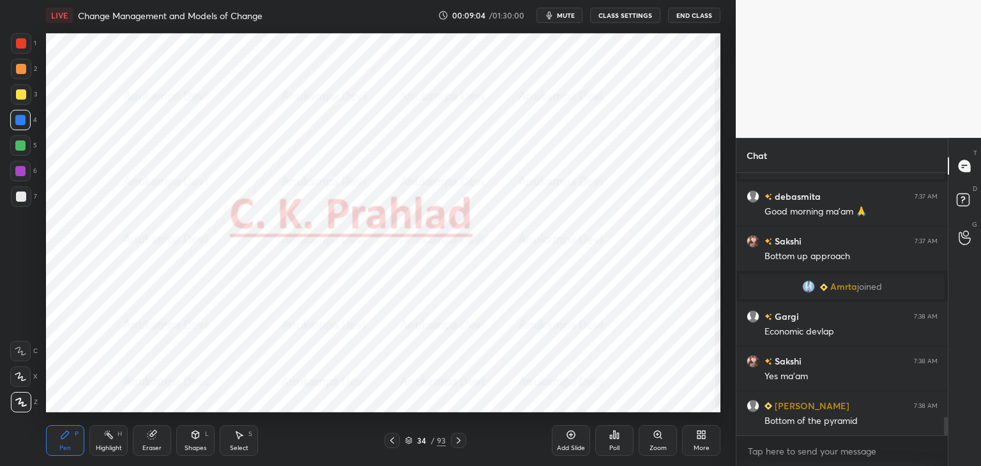
drag, startPoint x: 946, startPoint y: 403, endPoint x: 959, endPoint y: 494, distance: 91.6
click at [959, 0] on html "1 2 3 4 5 6 7 C X Z C X Z E E Erase all H H LIVE Change Management and Models o…" at bounding box center [490, 0] width 981 height 0
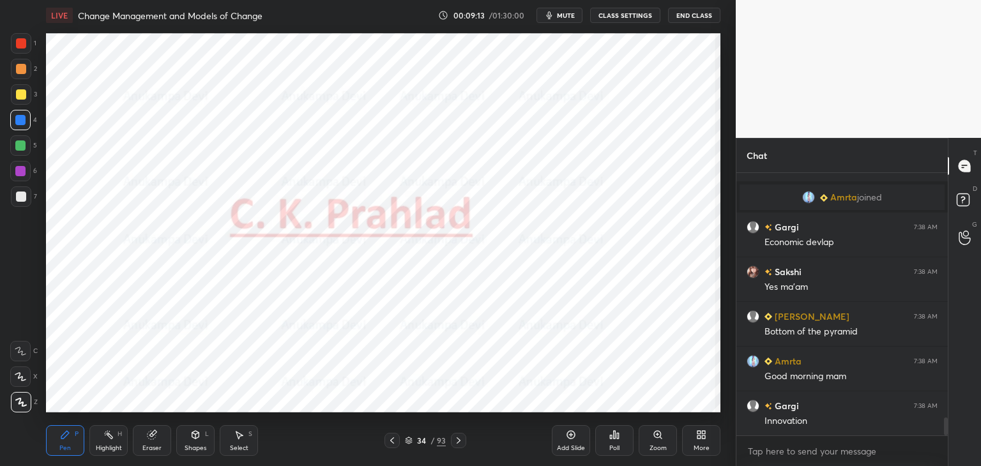
scroll to position [3587, 0]
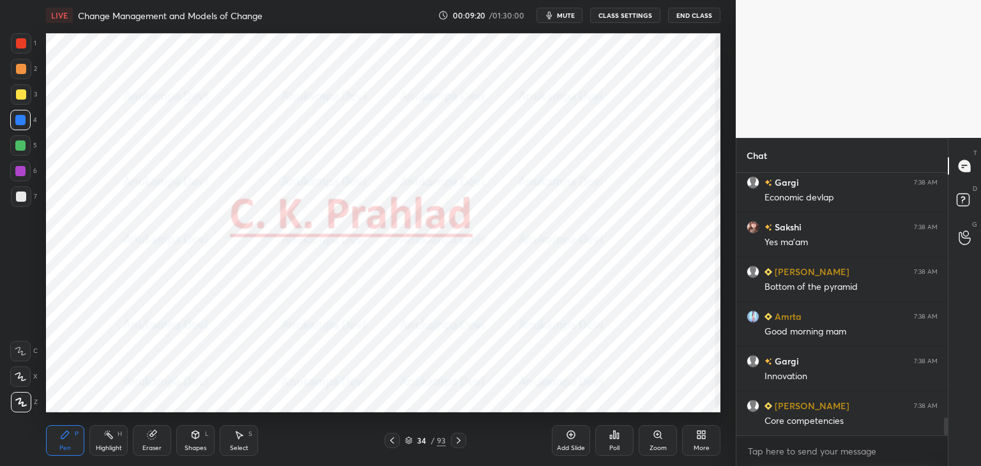
click at [457, 440] on icon at bounding box center [458, 440] width 10 height 10
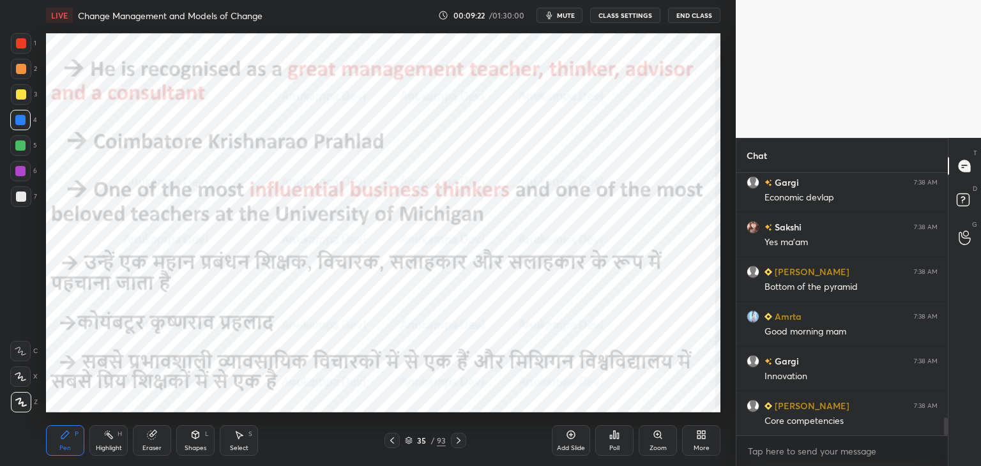
click at [458, 442] on icon at bounding box center [458, 440] width 10 height 10
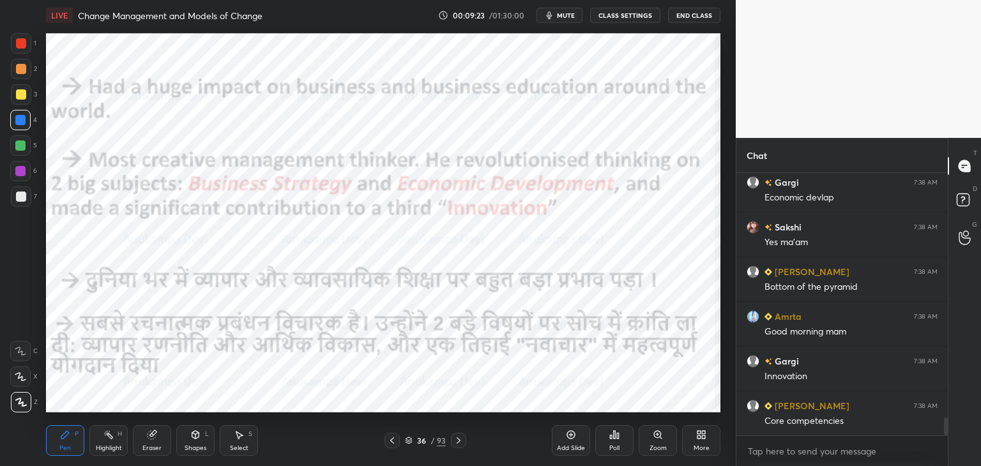
click at [458, 445] on icon at bounding box center [458, 440] width 10 height 10
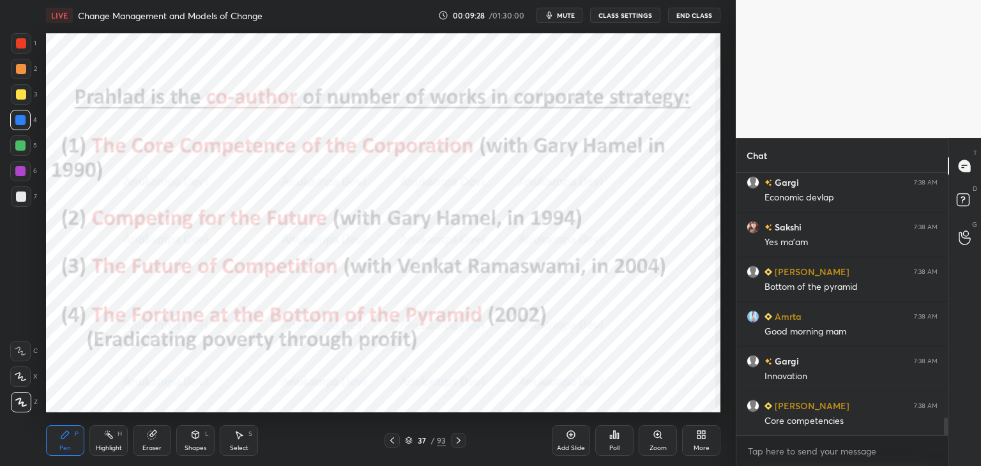
click at [458, 443] on icon at bounding box center [458, 440] width 10 height 10
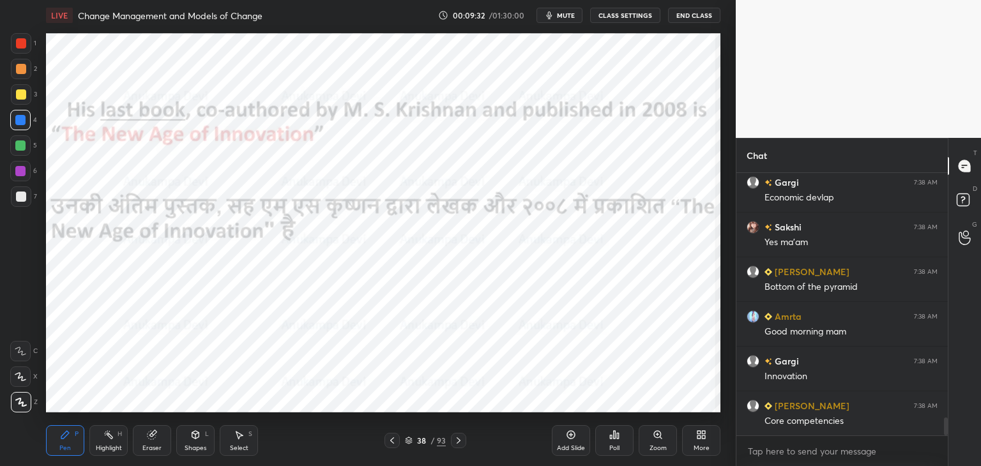
click at [409, 446] on div "38 / 93" at bounding box center [425, 440] width 82 height 15
click at [407, 441] on icon at bounding box center [409, 441] width 8 height 8
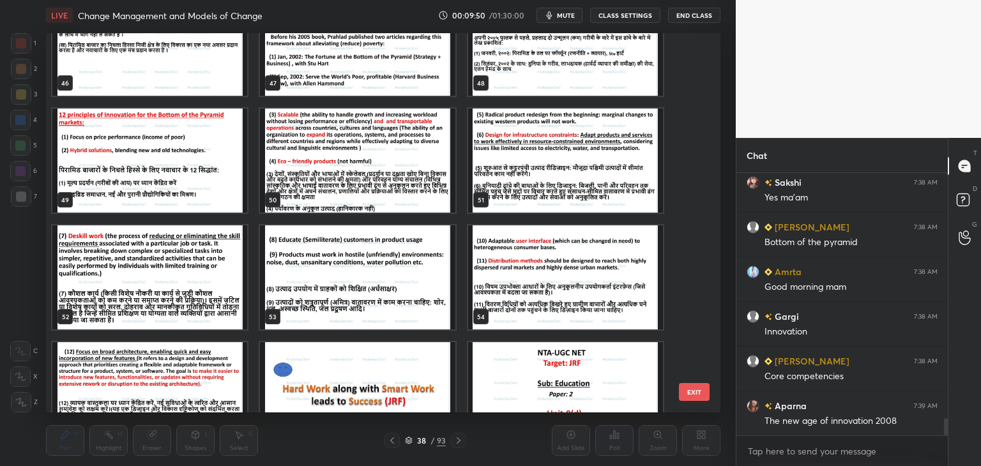
scroll to position [3676, 0]
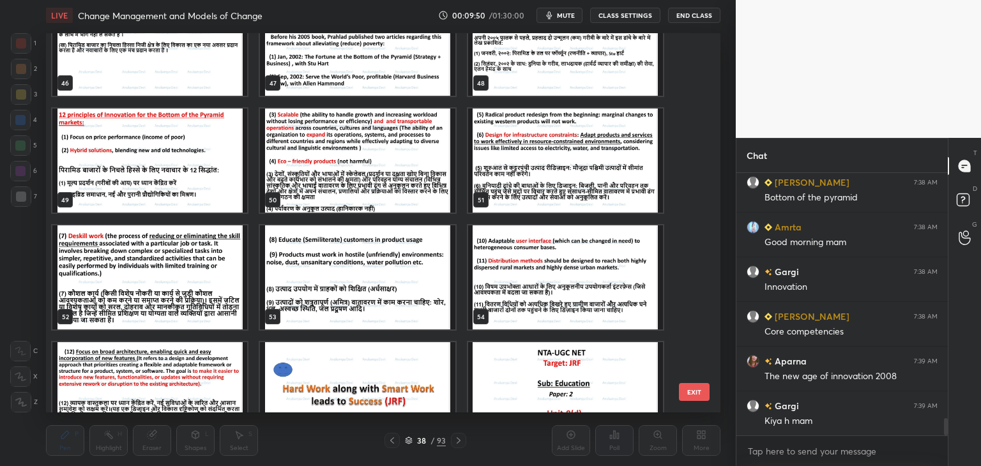
click at [197, 167] on img "grid" at bounding box center [149, 161] width 195 height 104
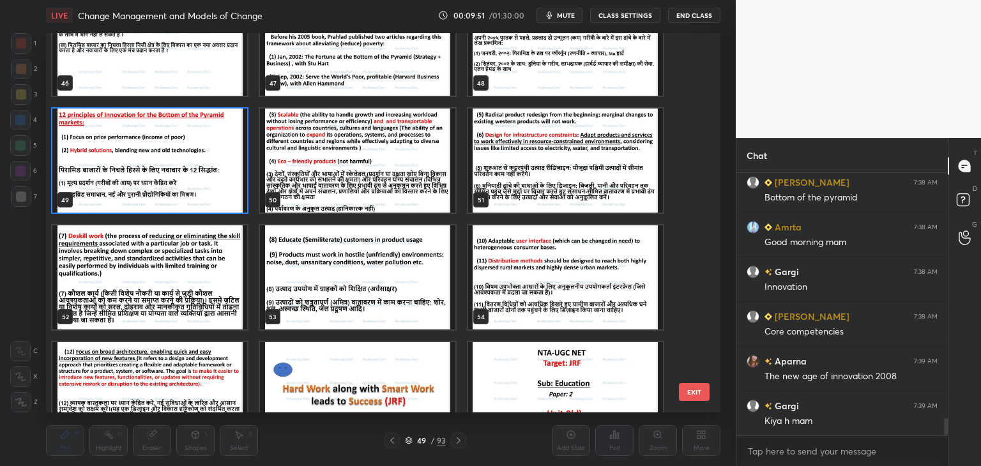
click at [197, 168] on img "grid" at bounding box center [149, 161] width 195 height 104
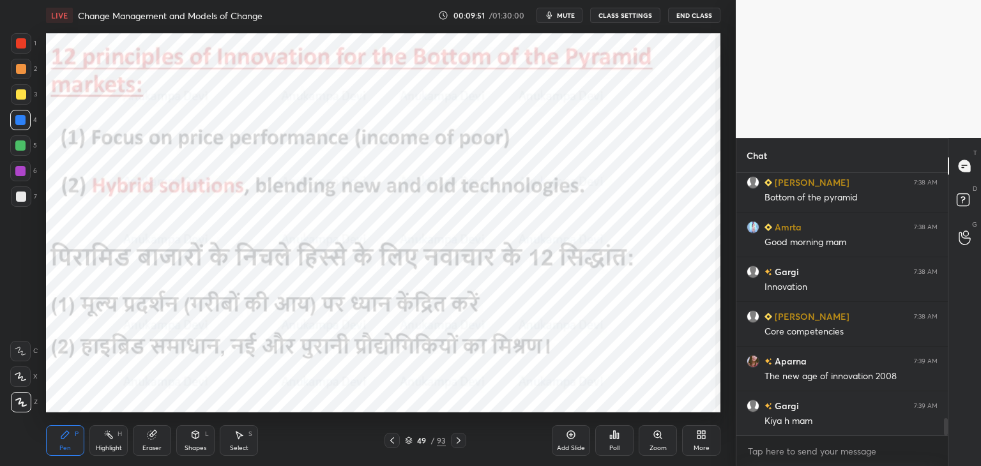
click at [197, 168] on img "grid" at bounding box center [149, 161] width 195 height 104
click at [20, 153] on div at bounding box center [20, 145] width 20 height 20
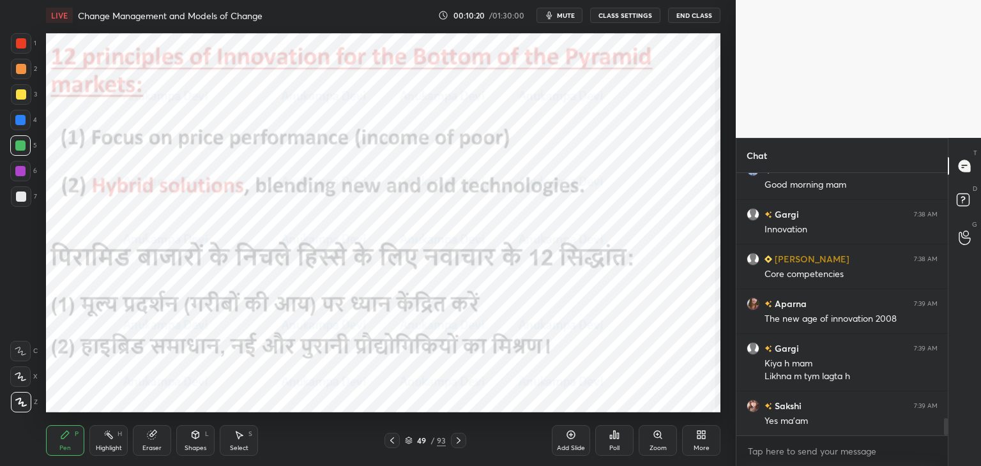
scroll to position [3764, 0]
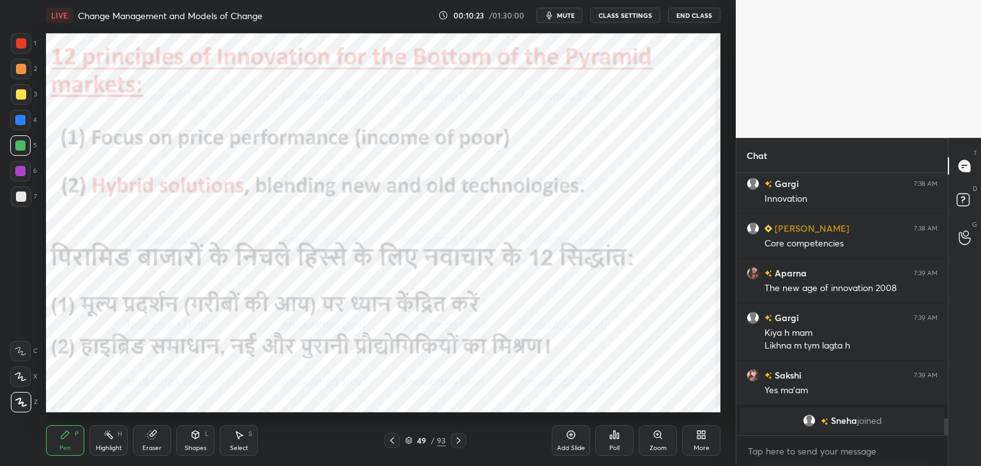
drag, startPoint x: 408, startPoint y: 445, endPoint x: 421, endPoint y: 413, distance: 34.6
click at [409, 445] on div "49 / 93" at bounding box center [425, 440] width 41 height 11
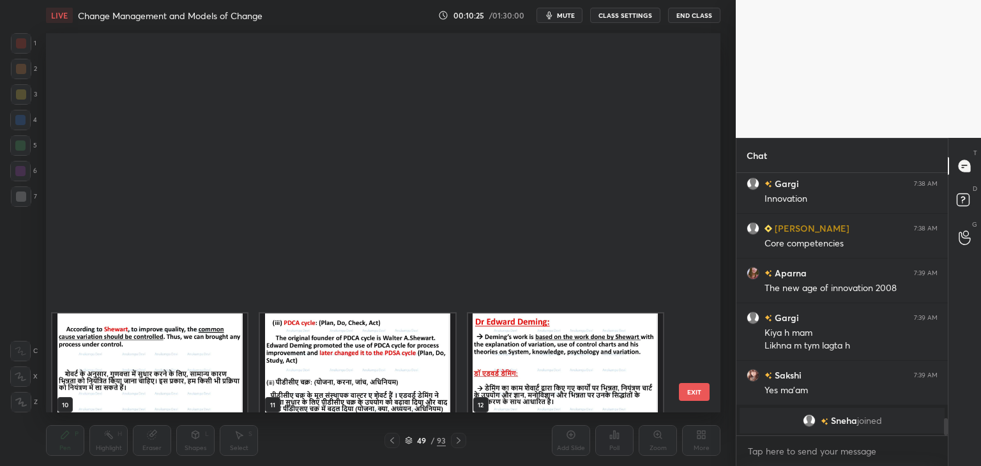
scroll to position [0, 0]
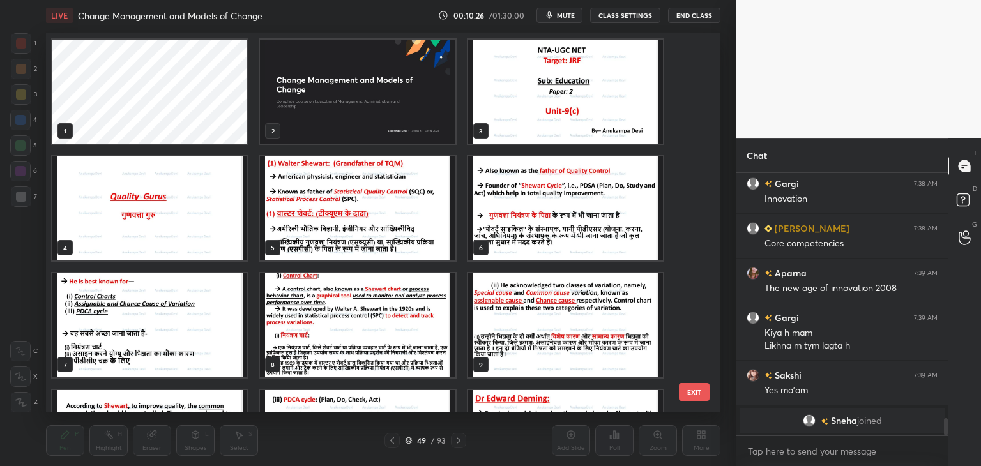
click at [361, 103] on img "grid" at bounding box center [357, 92] width 195 height 104
click at [363, 103] on img "grid" at bounding box center [357, 92] width 195 height 104
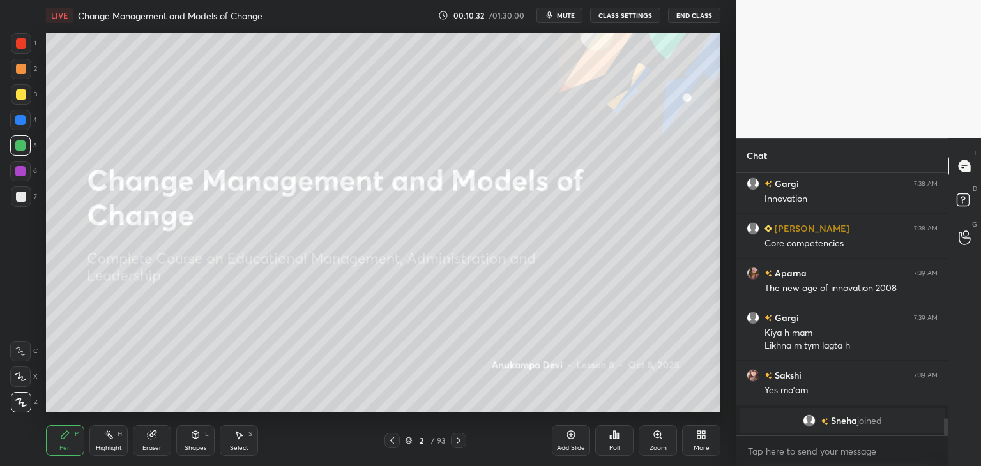
drag, startPoint x: 406, startPoint y: 442, endPoint x: 402, endPoint y: 435, distance: 8.9
click at [406, 441] on icon at bounding box center [409, 441] width 8 height 8
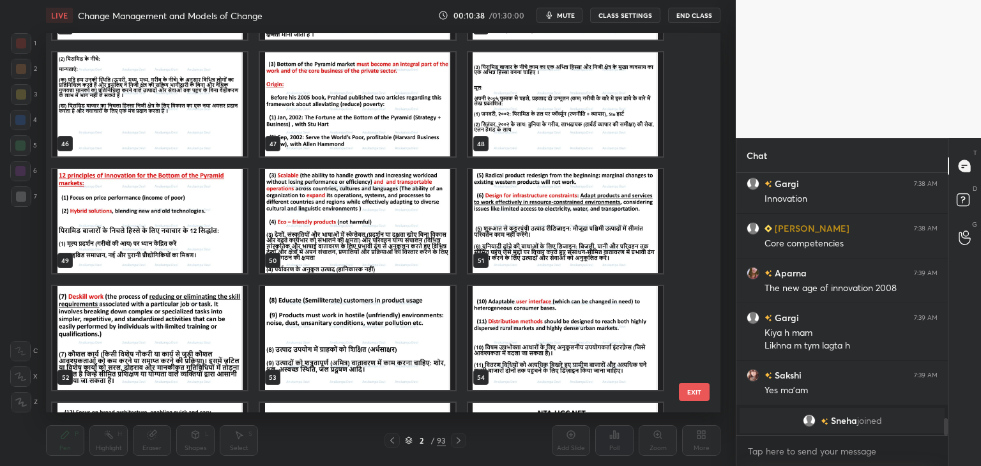
scroll to position [1729, 0]
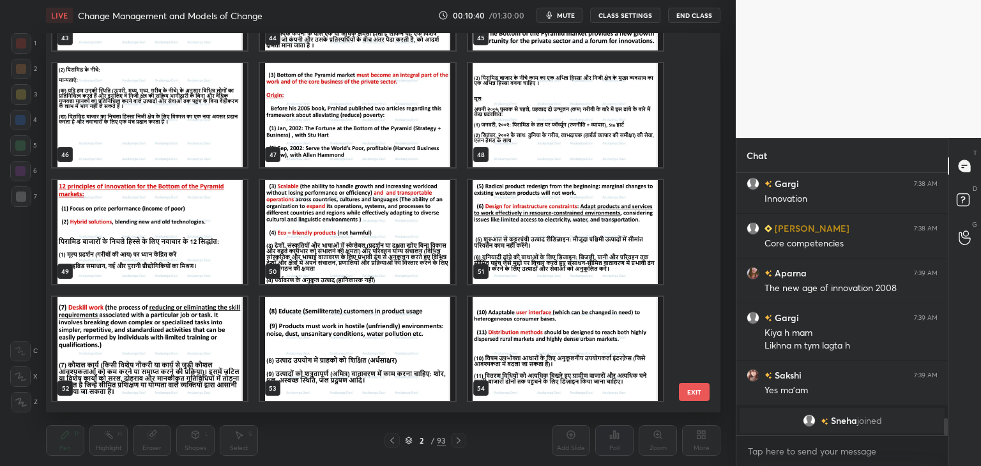
click at [156, 243] on img "grid" at bounding box center [149, 232] width 195 height 104
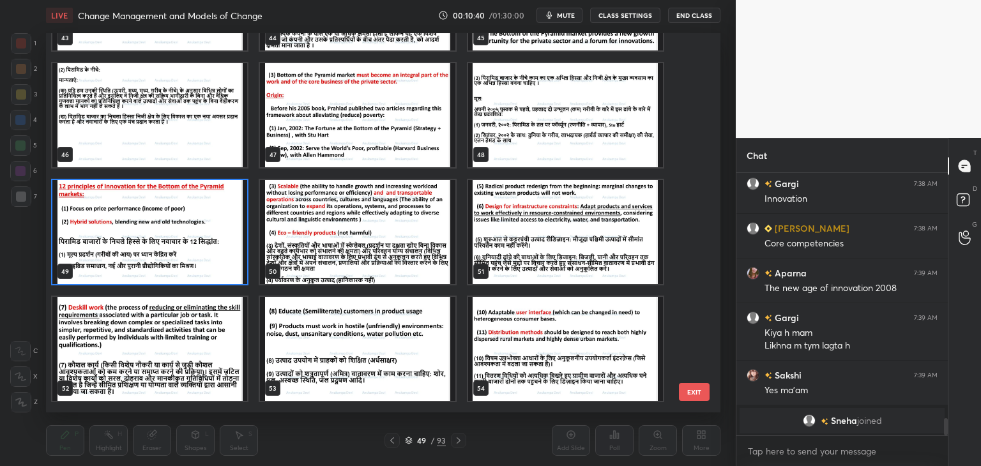
click at [156, 243] on img "grid" at bounding box center [149, 232] width 195 height 104
click at [155, 242] on img "grid" at bounding box center [149, 232] width 195 height 104
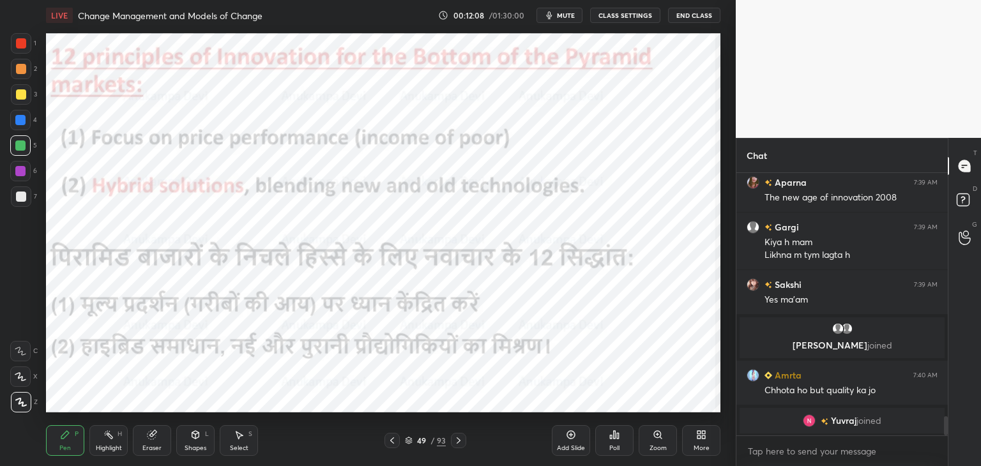
scroll to position [3382, 0]
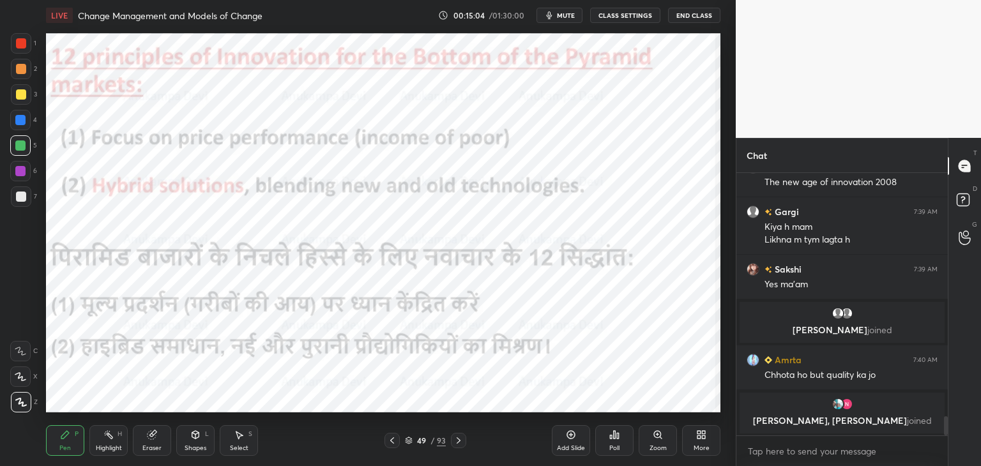
click at [458, 444] on icon at bounding box center [458, 440] width 10 height 10
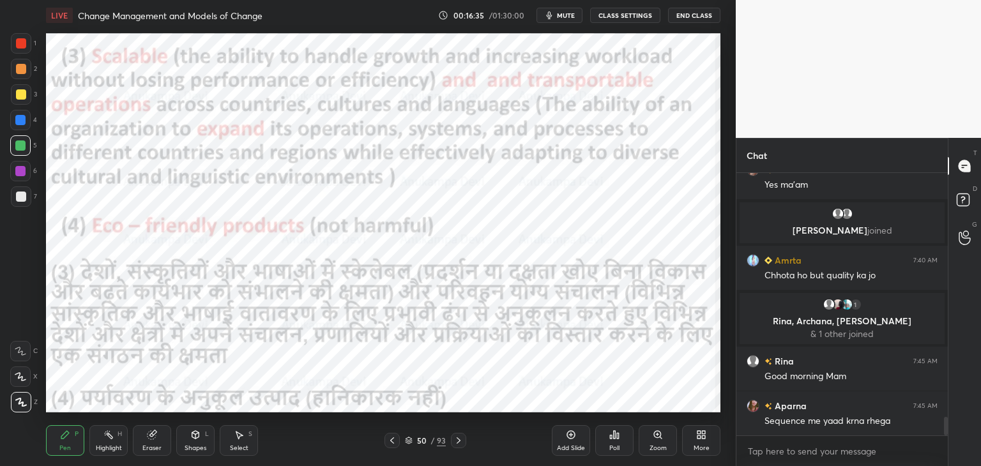
scroll to position [3488, 0]
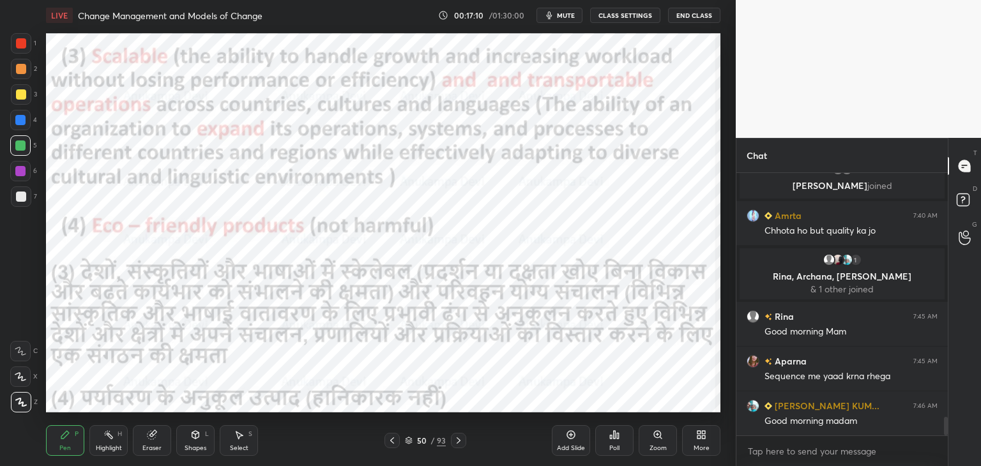
click at [457, 442] on icon at bounding box center [458, 440] width 10 height 10
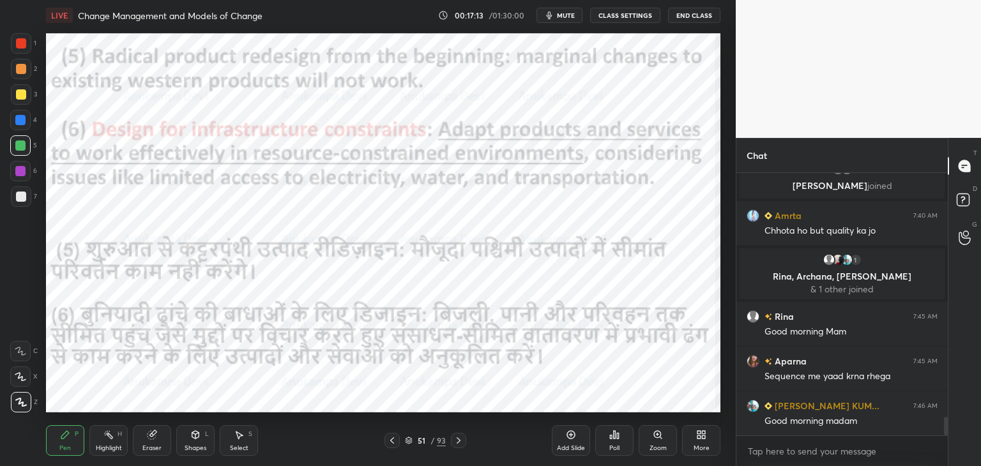
click at [20, 121] on div at bounding box center [20, 120] width 10 height 10
click at [571, 437] on icon at bounding box center [571, 435] width 10 height 10
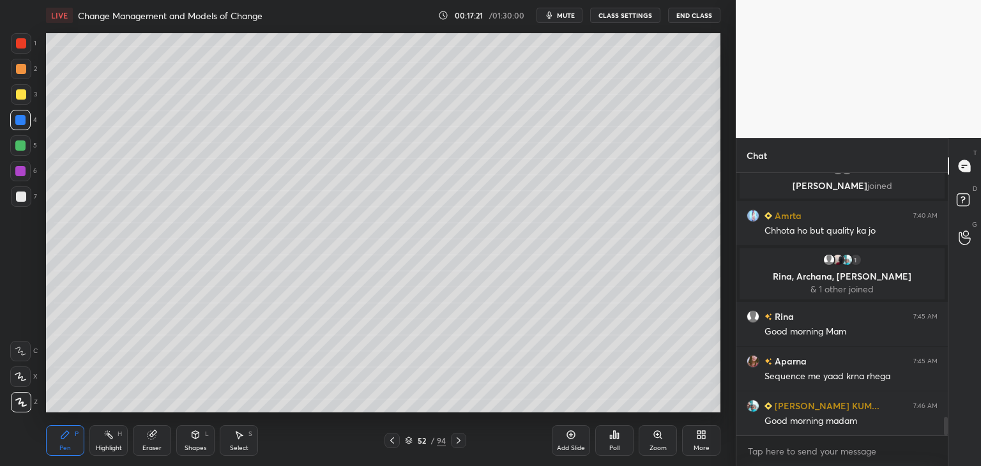
click at [22, 92] on div at bounding box center [21, 94] width 10 height 10
click at [391, 444] on icon at bounding box center [392, 440] width 10 height 10
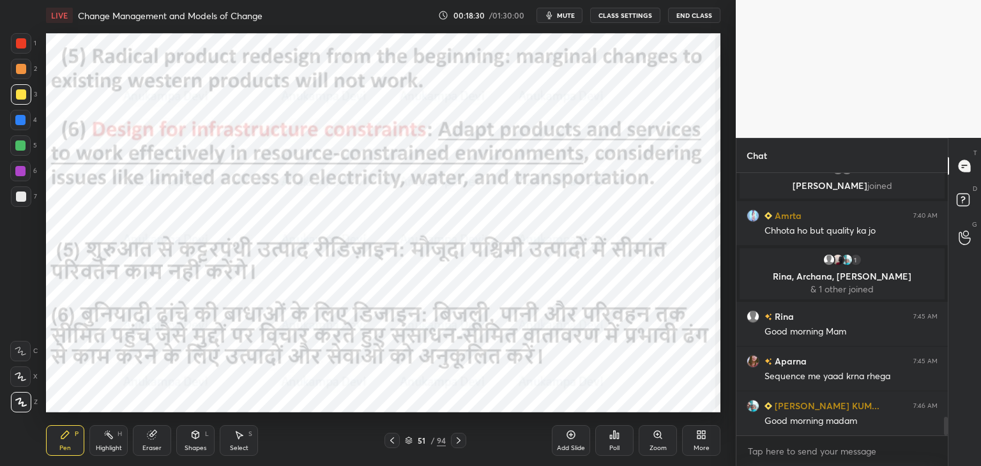
click at [15, 119] on div at bounding box center [20, 120] width 20 height 20
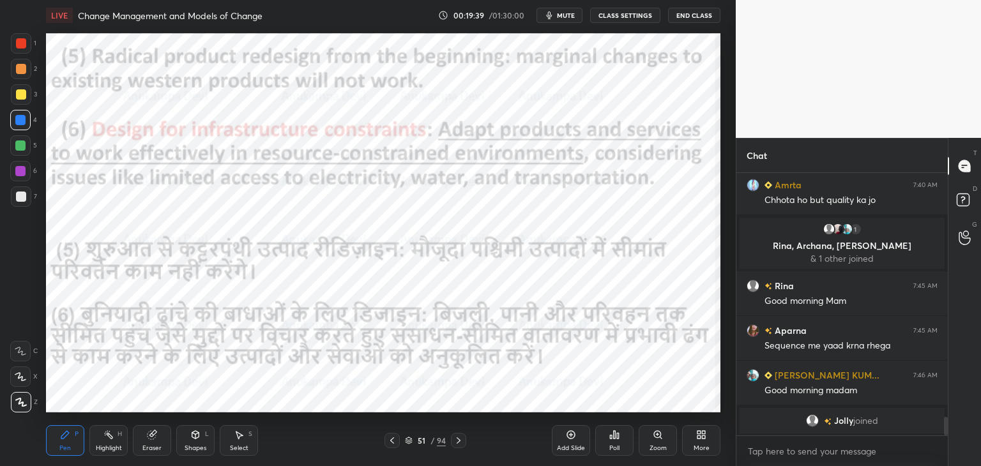
click at [460, 447] on div at bounding box center [458, 440] width 15 height 15
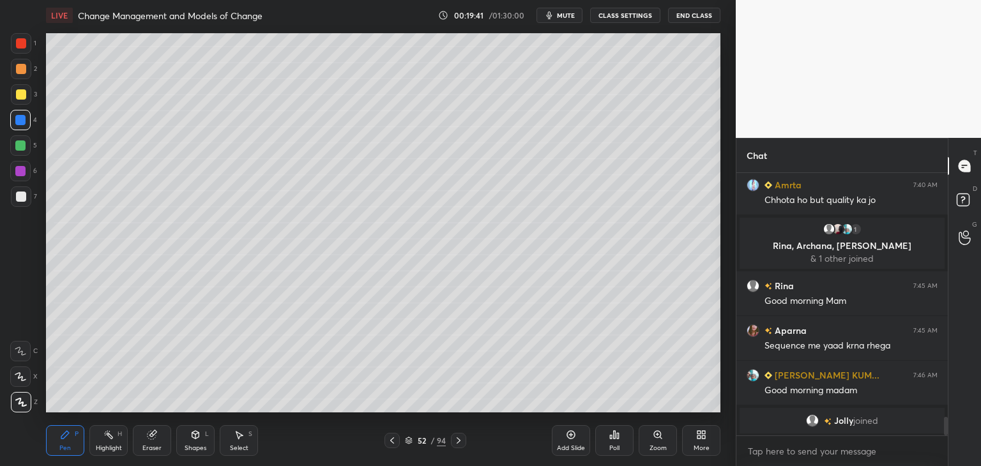
click at [391, 444] on icon at bounding box center [392, 440] width 10 height 10
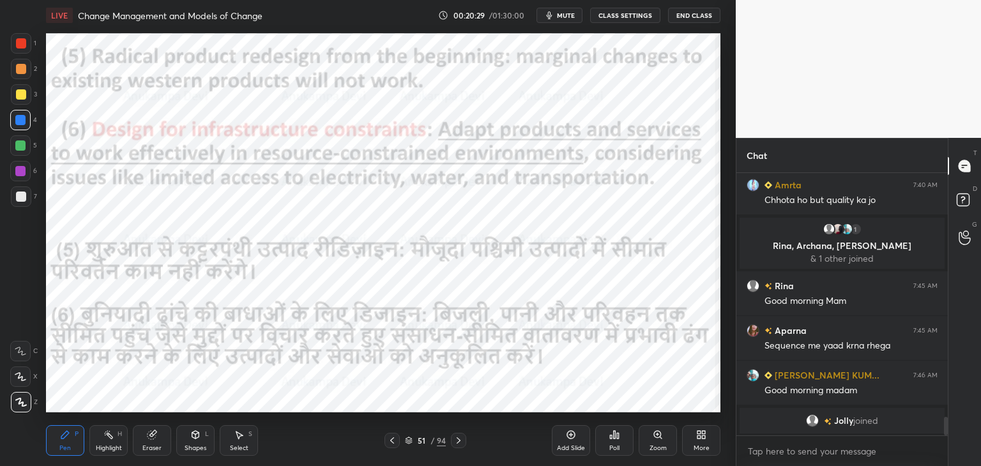
click at [460, 442] on icon at bounding box center [458, 440] width 10 height 10
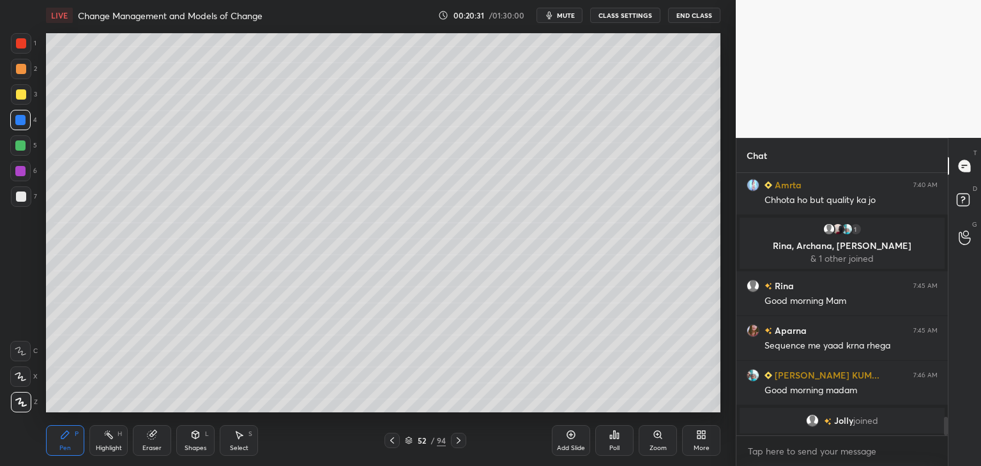
click at [460, 441] on icon at bounding box center [458, 440] width 10 height 10
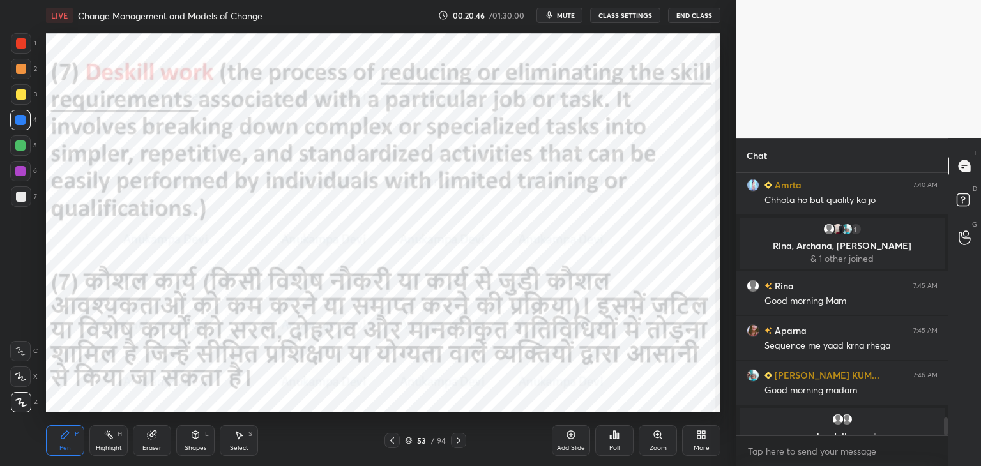
scroll to position [3534, 0]
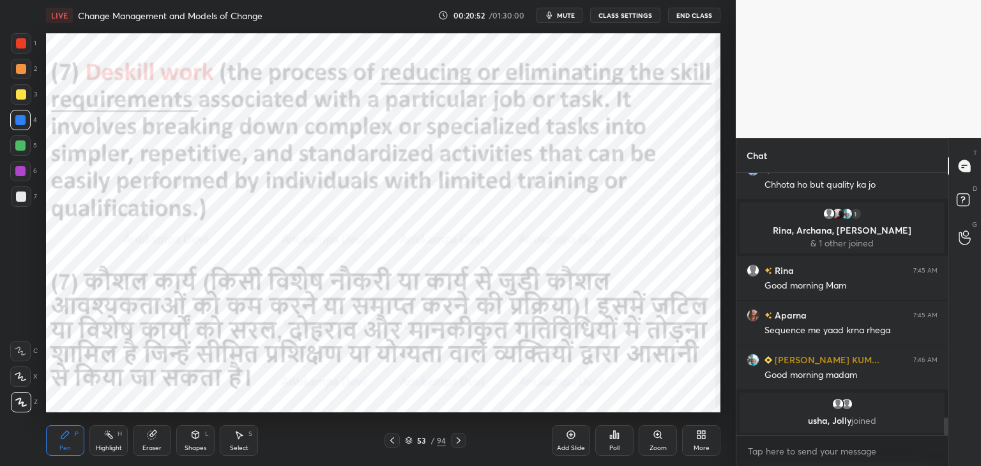
click at [570, 435] on icon at bounding box center [571, 435] width 4 height 4
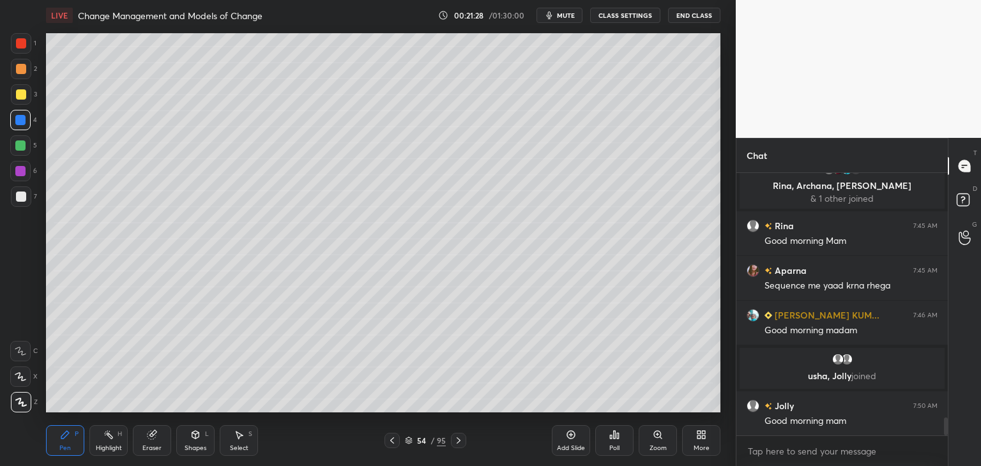
scroll to position [3598, 0]
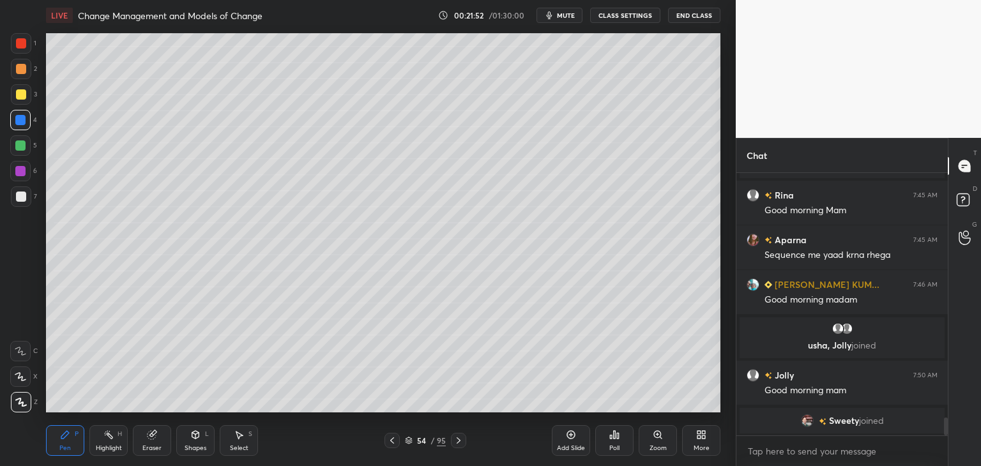
click at [393, 444] on icon at bounding box center [392, 440] width 10 height 10
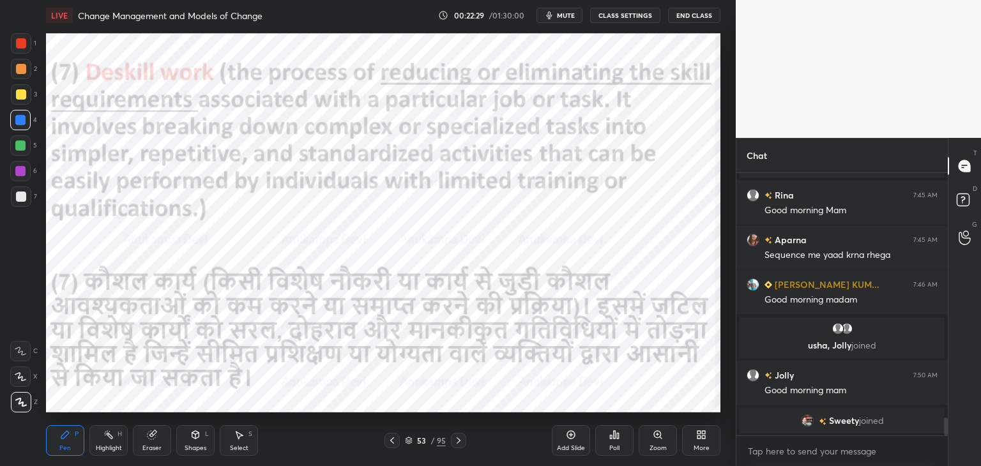
click at [457, 445] on icon at bounding box center [458, 440] width 10 height 10
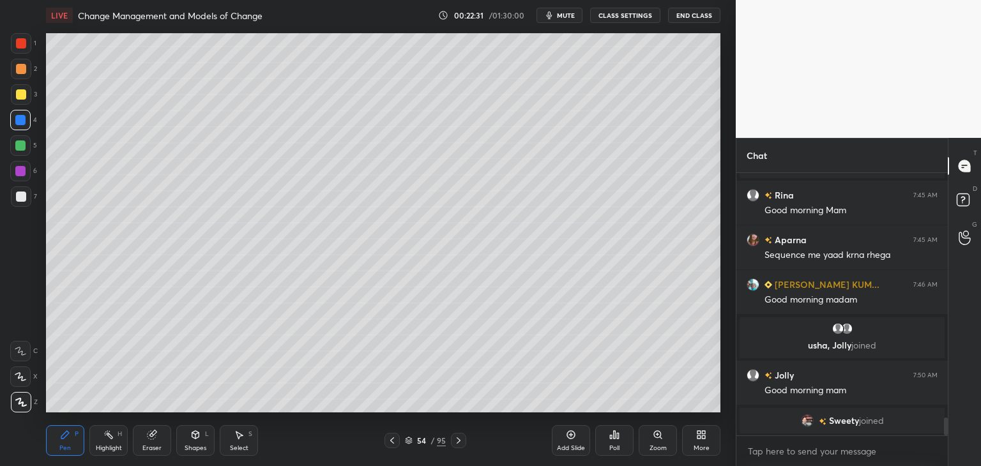
click at [453, 438] on icon at bounding box center [458, 440] width 10 height 10
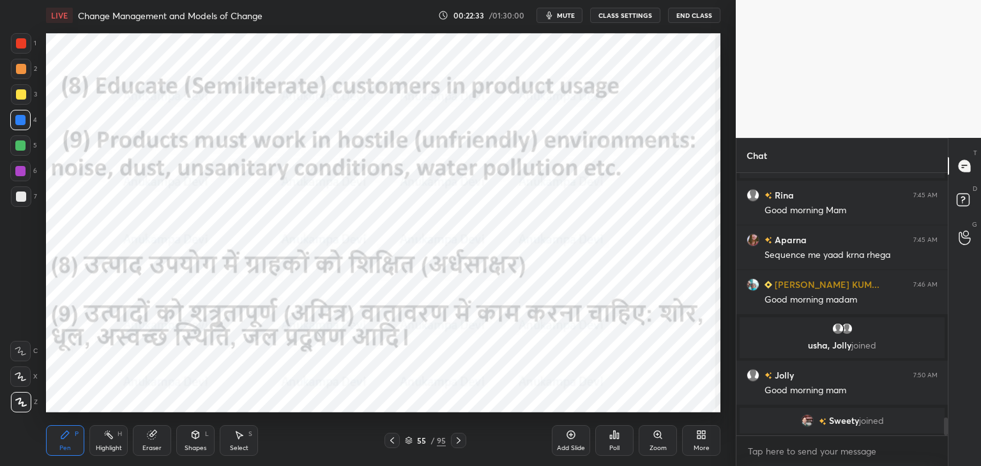
click at [18, 151] on div at bounding box center [20, 145] width 20 height 20
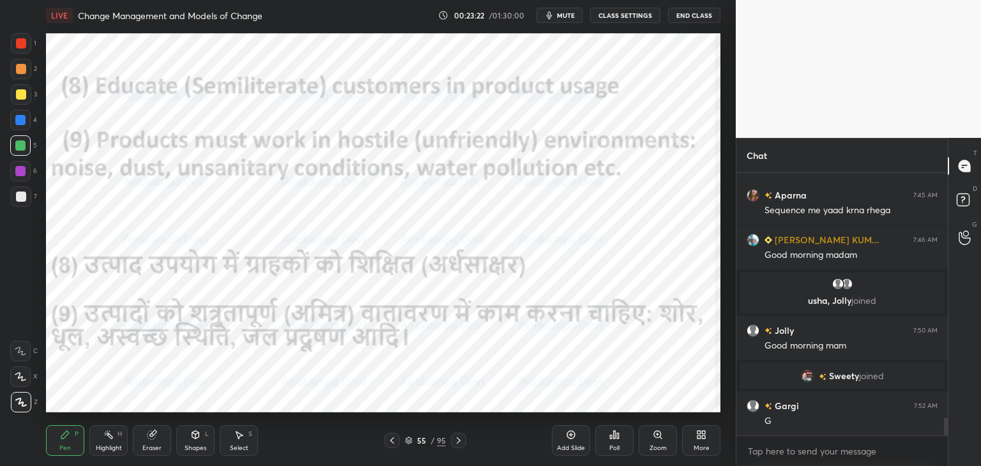
click at [391, 443] on icon at bounding box center [392, 440] width 10 height 10
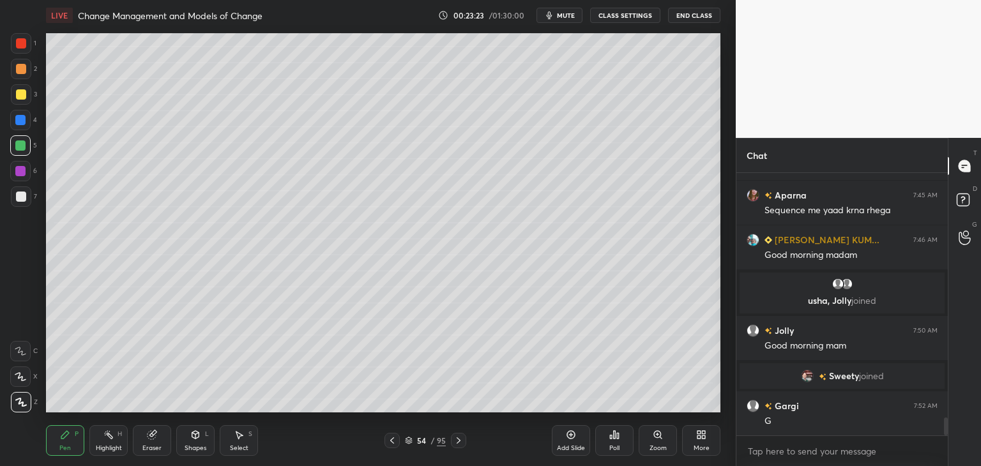
scroll to position [3661, 0]
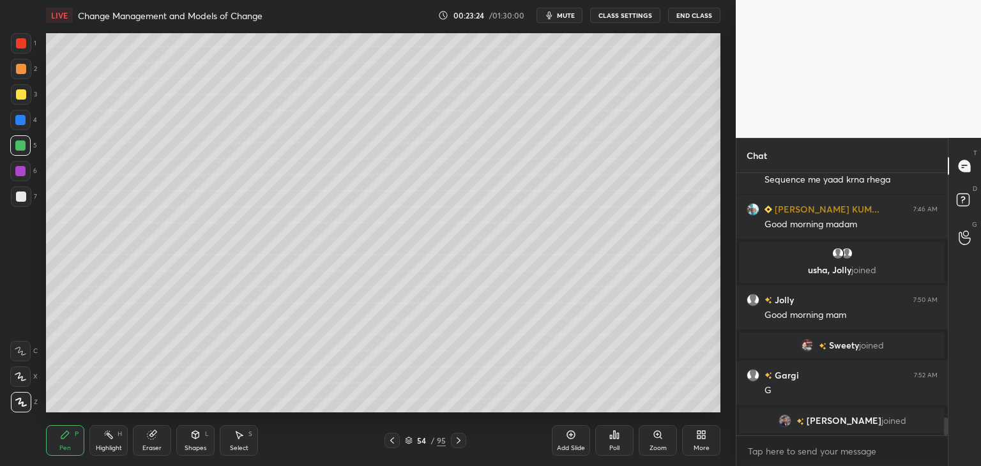
click at [391, 441] on icon at bounding box center [392, 440] width 10 height 10
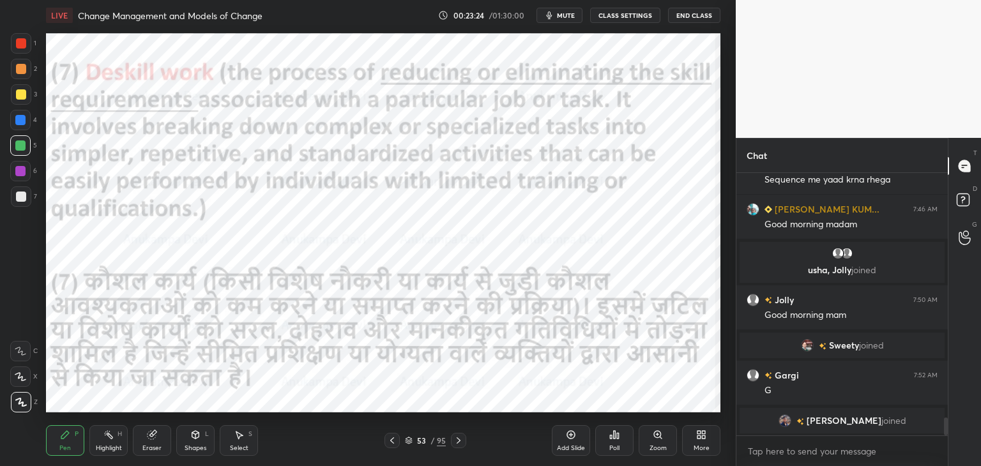
click at [391, 441] on icon at bounding box center [392, 440] width 10 height 10
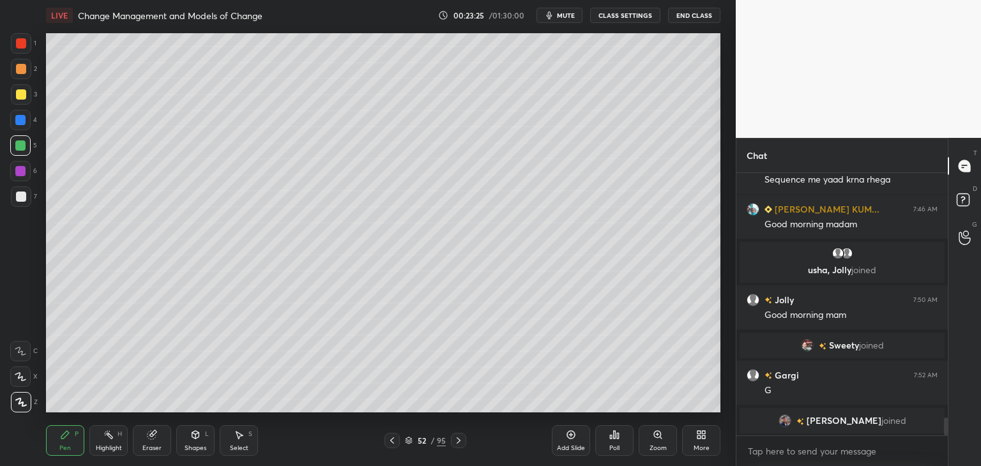
click at [391, 441] on icon at bounding box center [392, 440] width 4 height 6
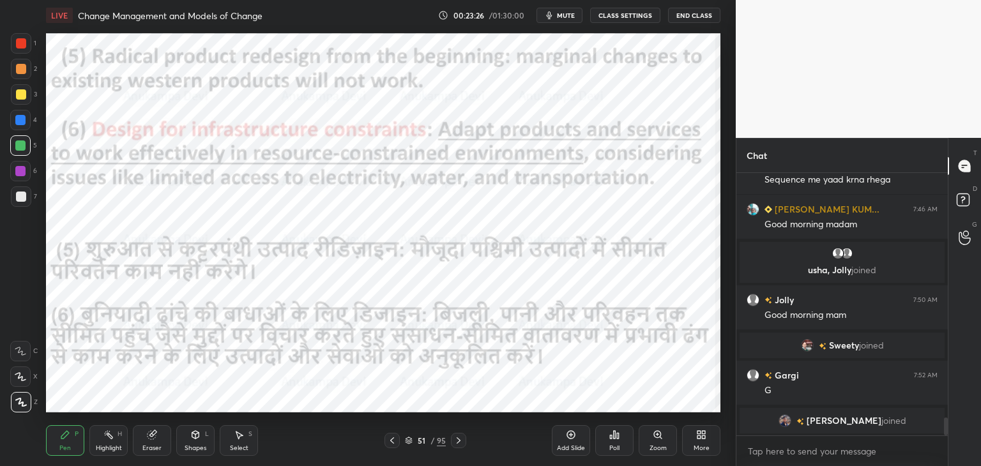
click at [390, 441] on icon at bounding box center [392, 440] width 10 height 10
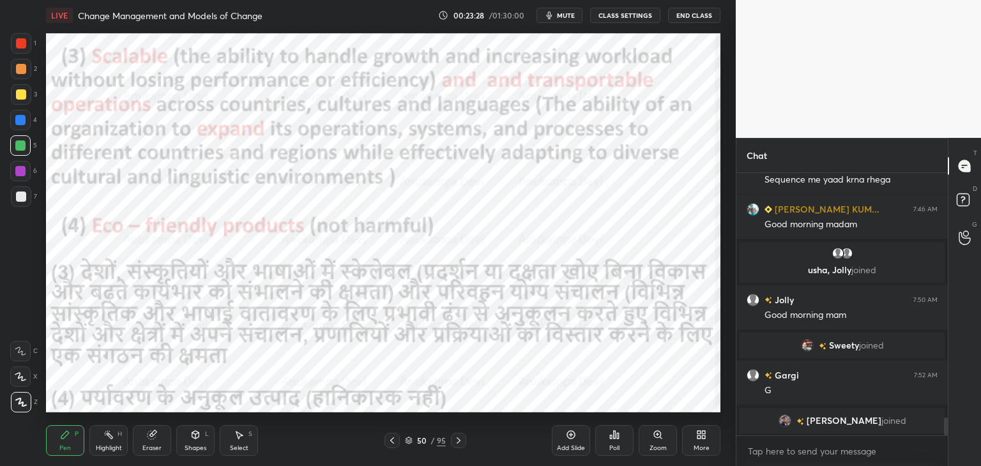
click at [84, 207] on div "Setting up your live class Poll for secs No correct answer Start poll" at bounding box center [383, 223] width 684 height 384
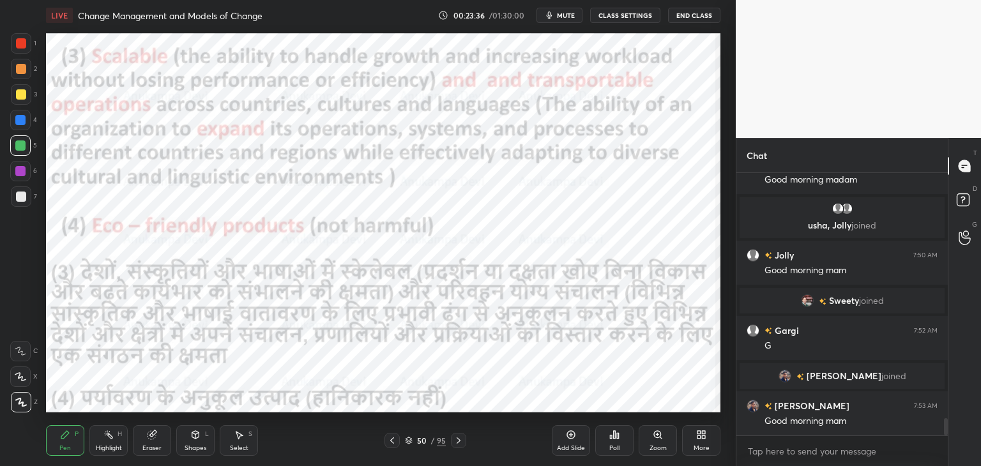
click at [460, 442] on icon at bounding box center [458, 440] width 10 height 10
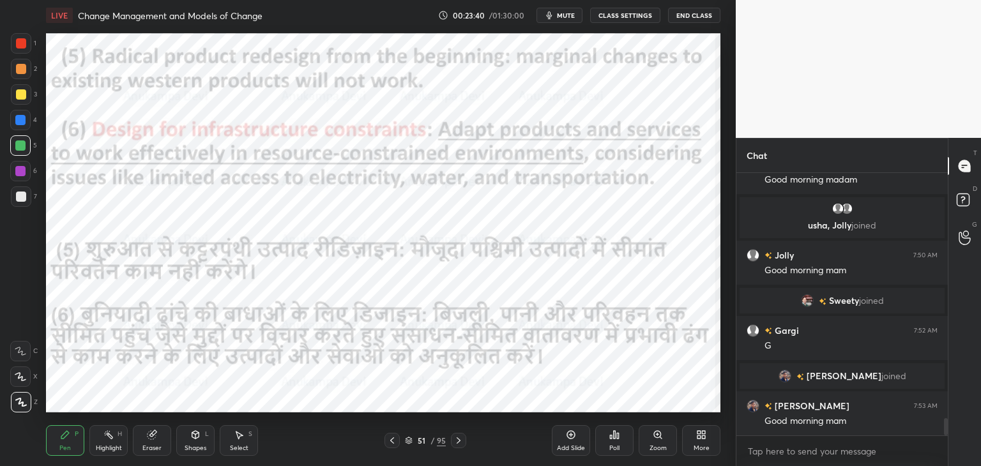
click at [458, 439] on icon at bounding box center [458, 440] width 10 height 10
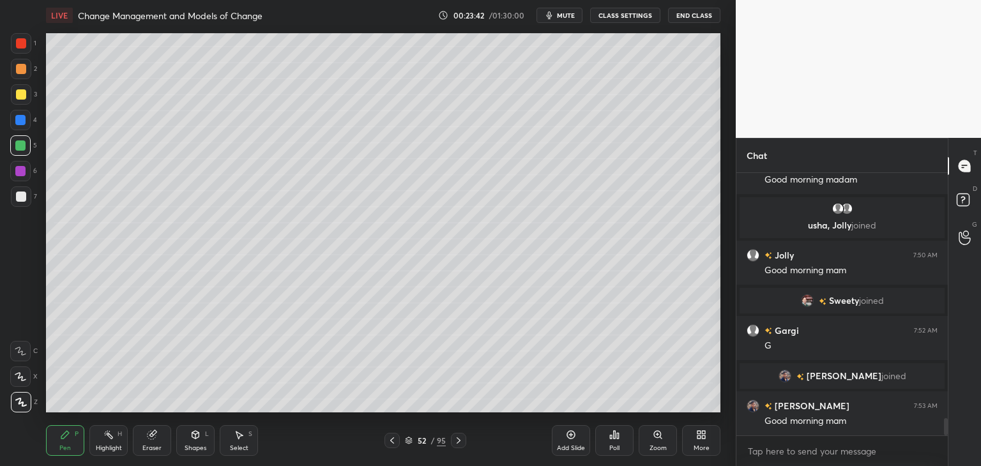
click at [457, 437] on icon at bounding box center [458, 440] width 10 height 10
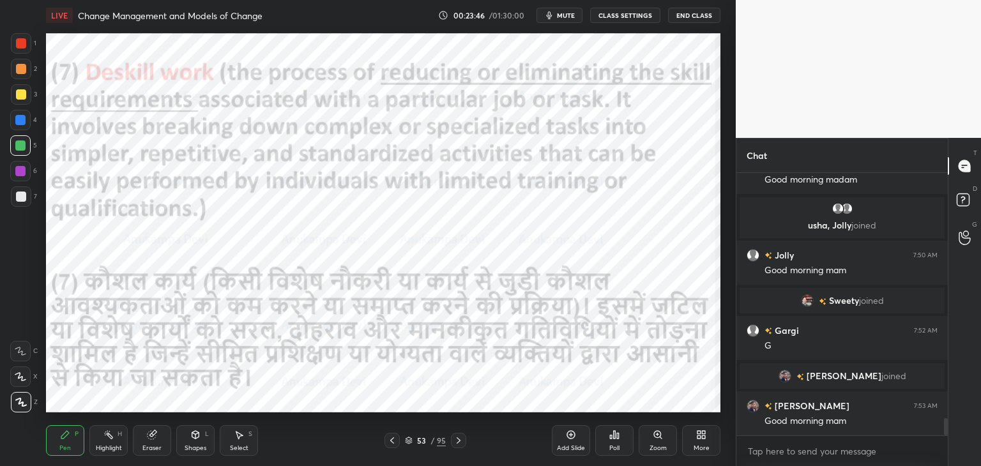
click at [458, 440] on icon at bounding box center [458, 440] width 10 height 10
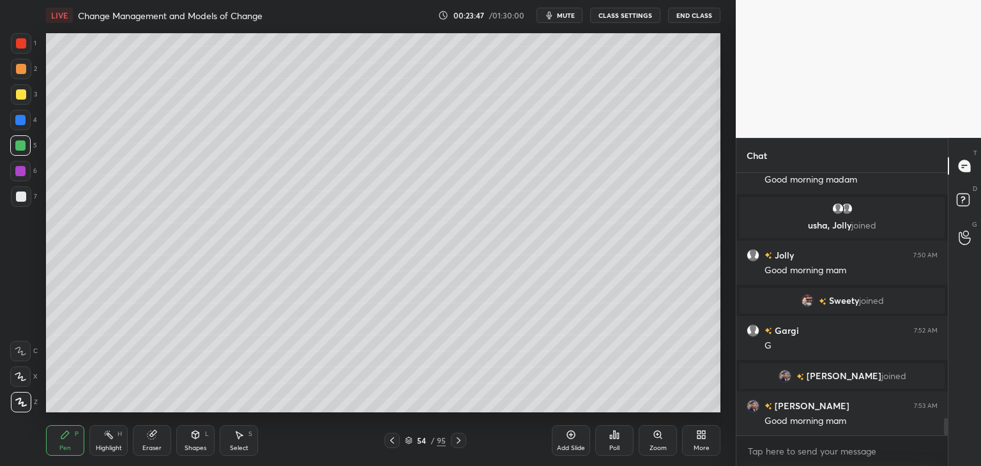
click at [458, 441] on icon at bounding box center [458, 440] width 10 height 10
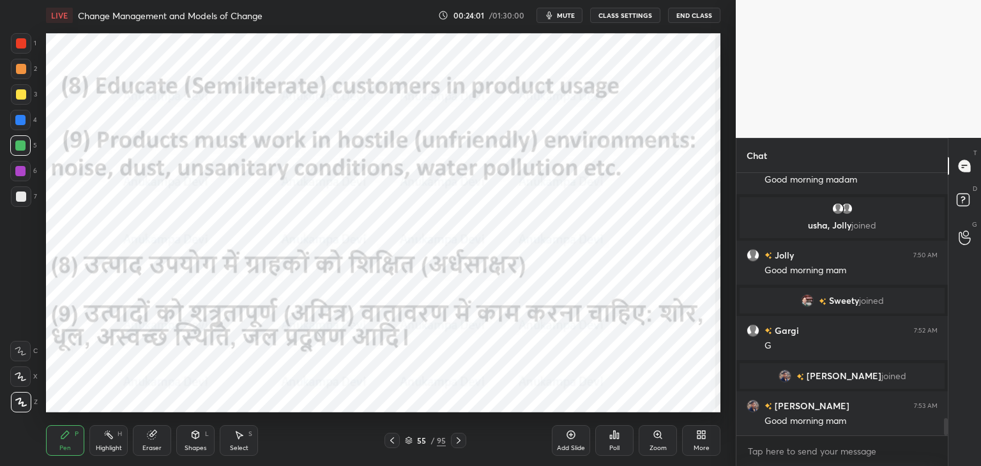
scroll to position [3725, 0]
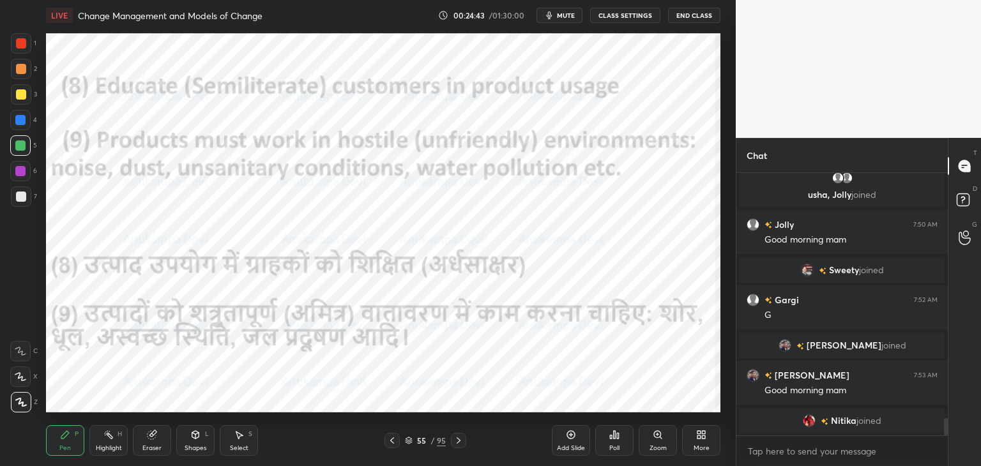
click at [461, 441] on icon at bounding box center [458, 440] width 10 height 10
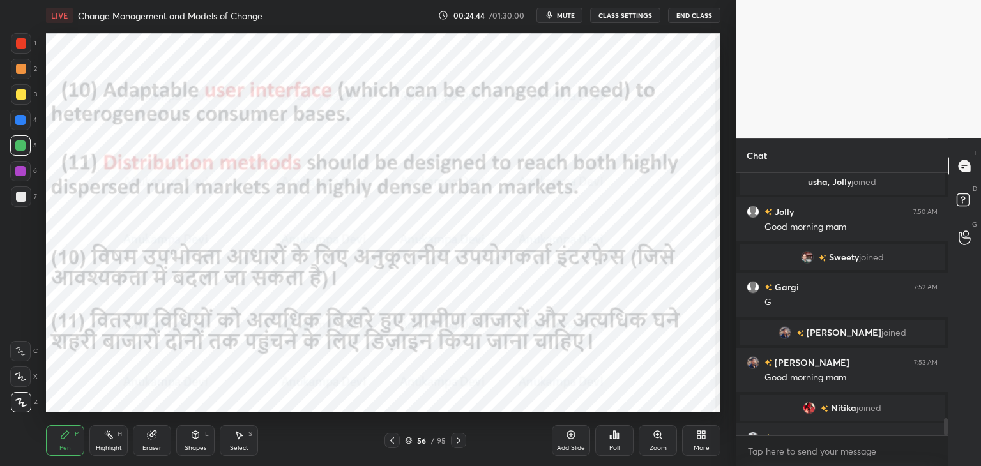
scroll to position [3757, 0]
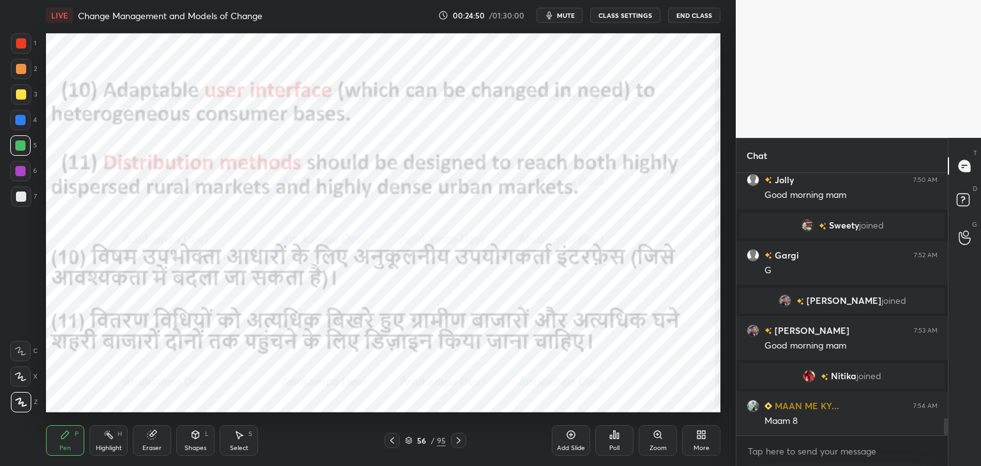
click at [391, 439] on icon at bounding box center [392, 440] width 10 height 10
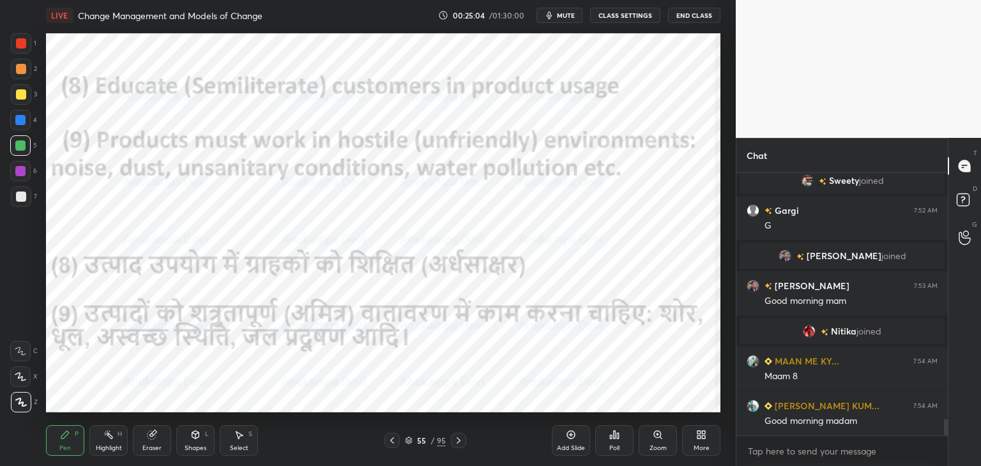
scroll to position [3846, 0]
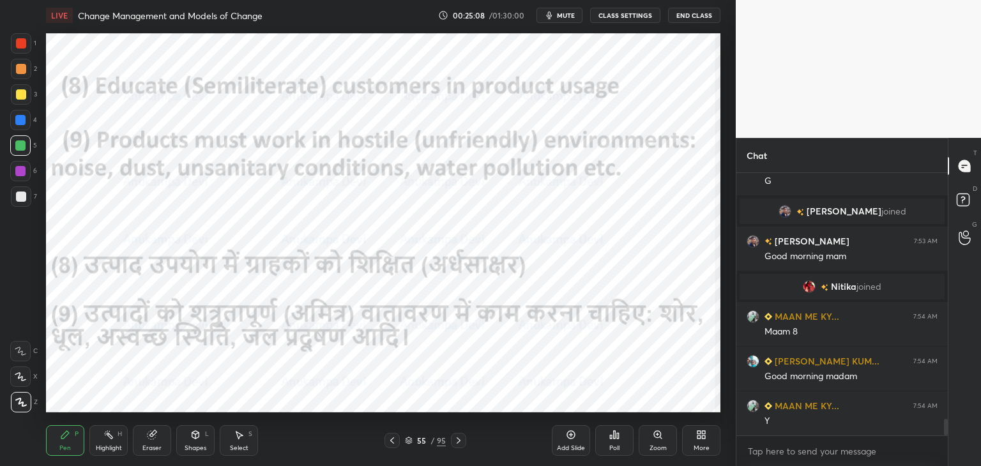
click at [458, 442] on icon at bounding box center [458, 440] width 10 height 10
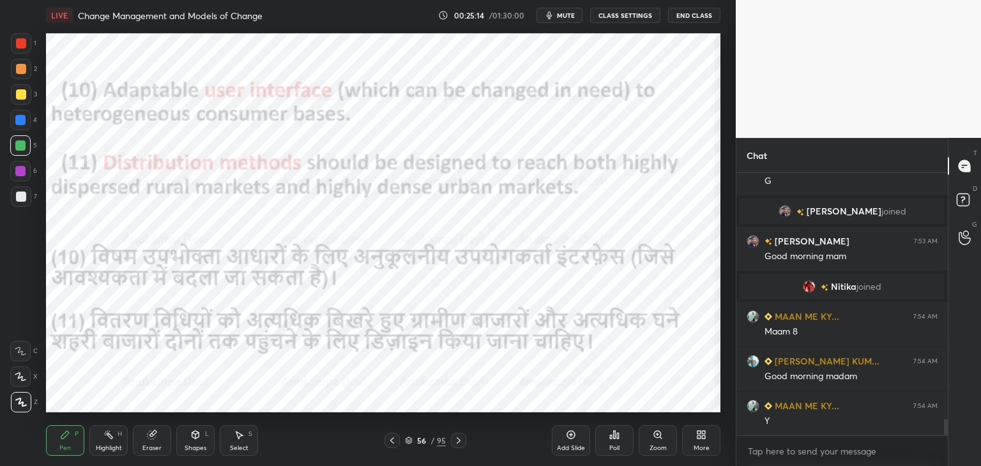
scroll to position [3891, 0]
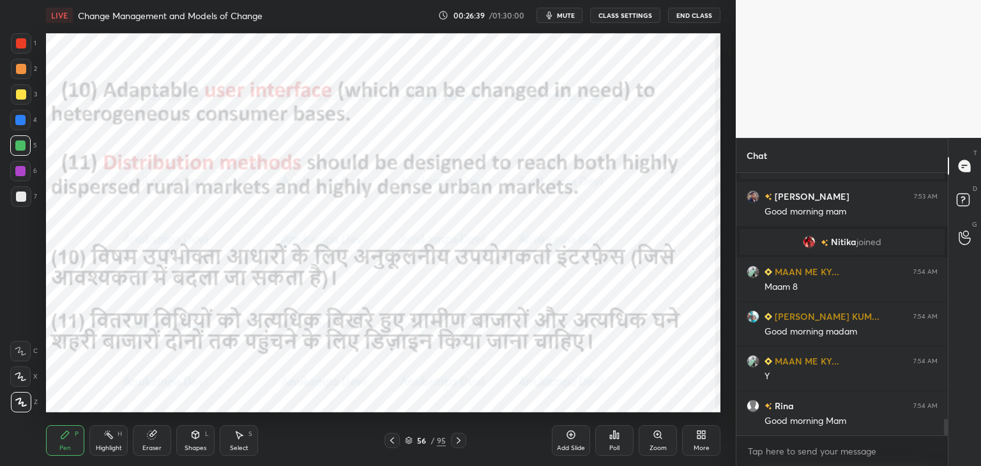
click at [458, 442] on icon at bounding box center [458, 440] width 4 height 6
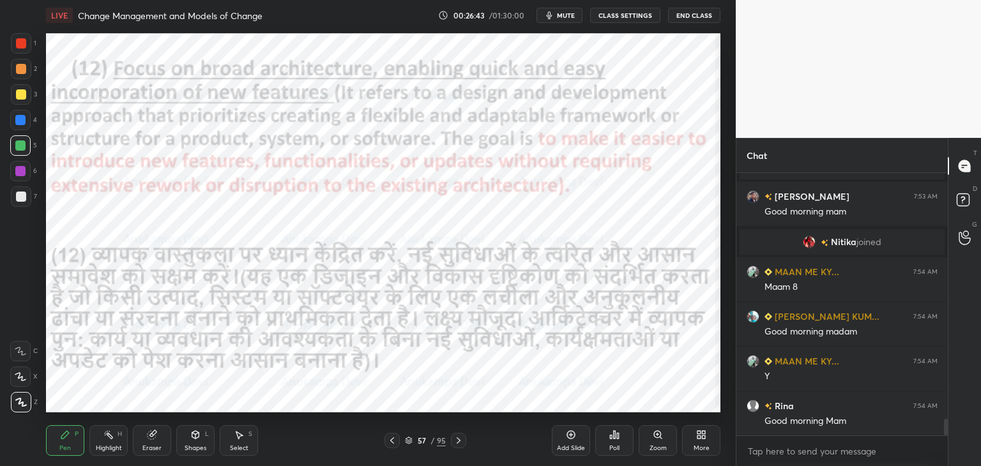
drag, startPoint x: 18, startPoint y: 121, endPoint x: 33, endPoint y: 102, distance: 24.5
click at [18, 120] on div at bounding box center [20, 120] width 10 height 10
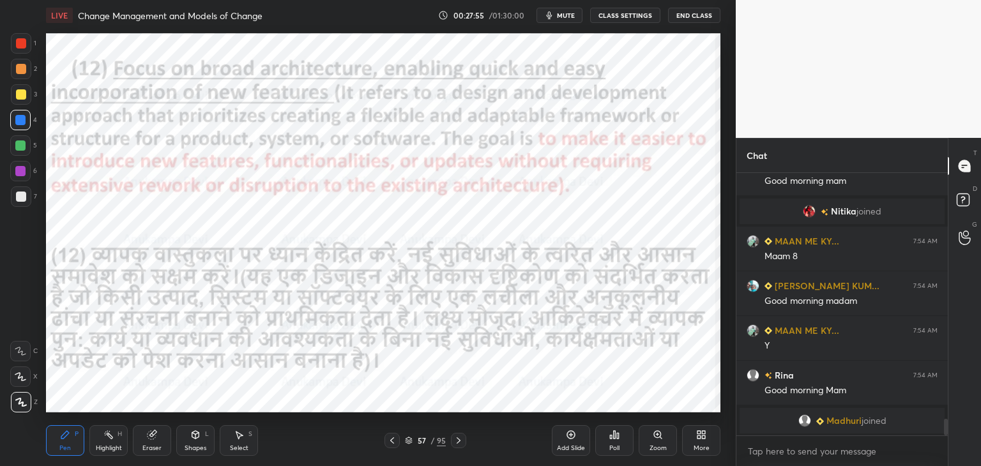
click at [455, 442] on icon at bounding box center [458, 440] width 10 height 10
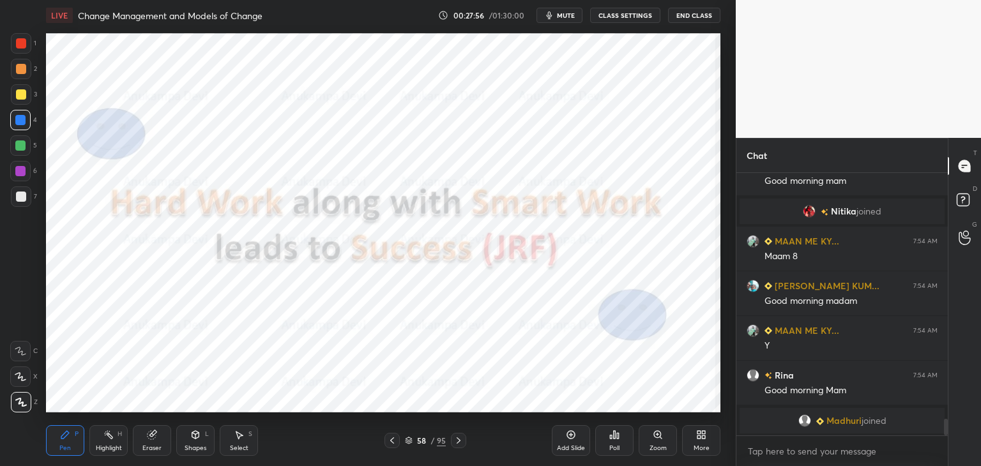
click at [392, 439] on icon at bounding box center [392, 440] width 4 height 6
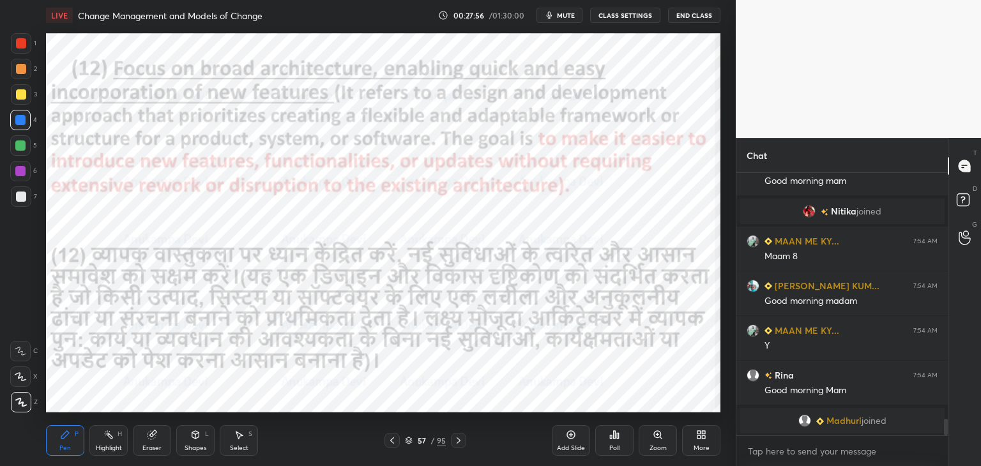
click at [406, 442] on icon at bounding box center [408, 443] width 6 height 2
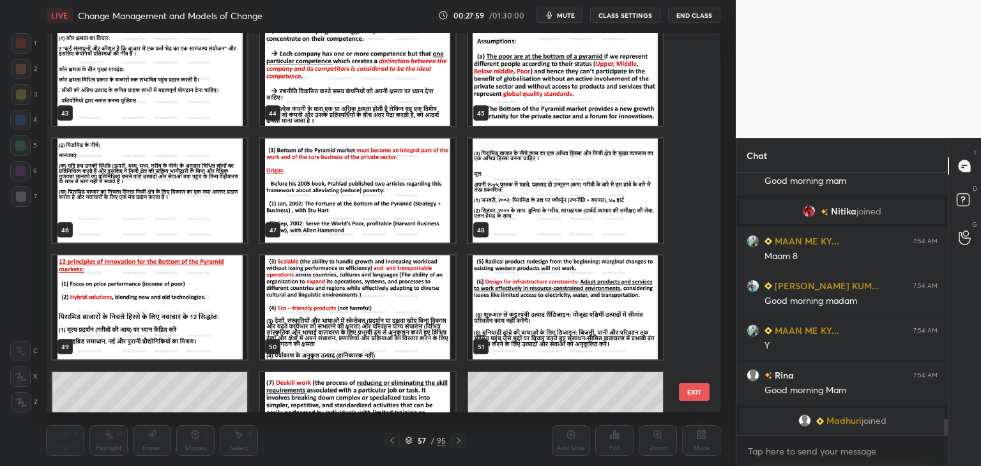
scroll to position [1665, 0]
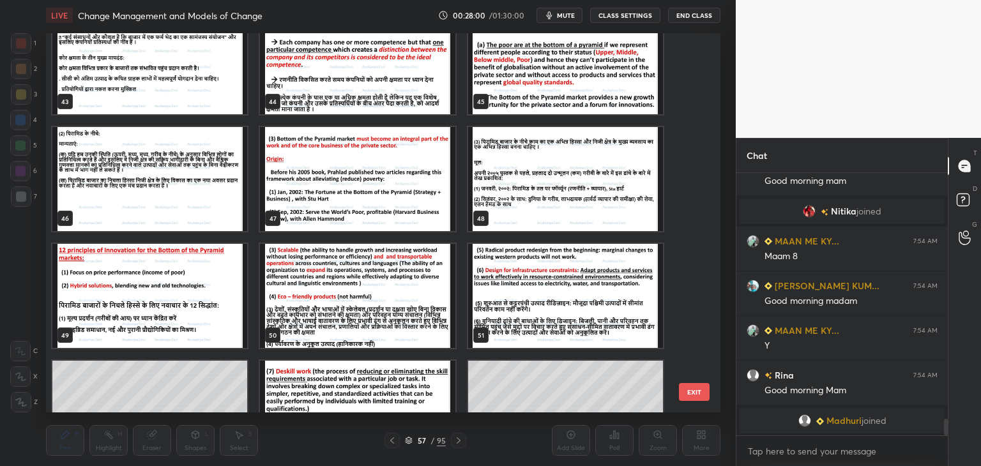
click at [176, 298] on img "grid" at bounding box center [149, 296] width 195 height 104
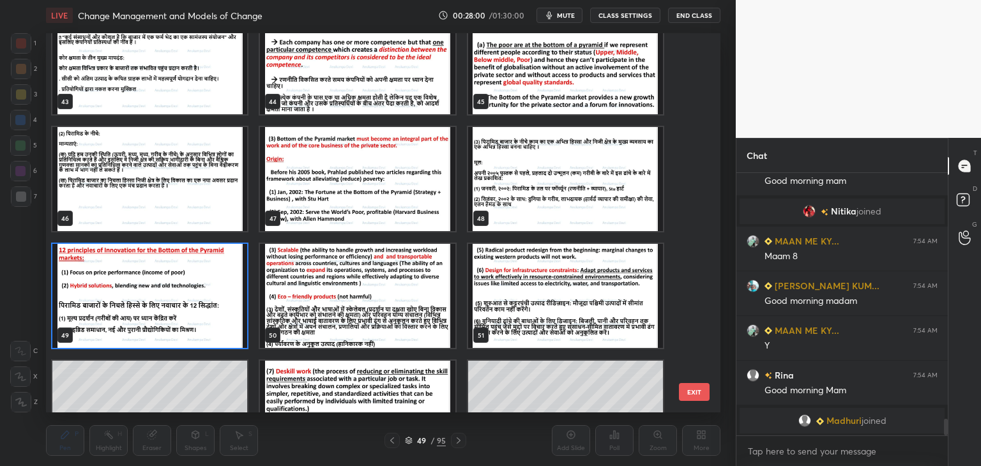
click at [174, 298] on img "grid" at bounding box center [149, 296] width 195 height 104
click at [174, 297] on img "grid" at bounding box center [149, 296] width 195 height 104
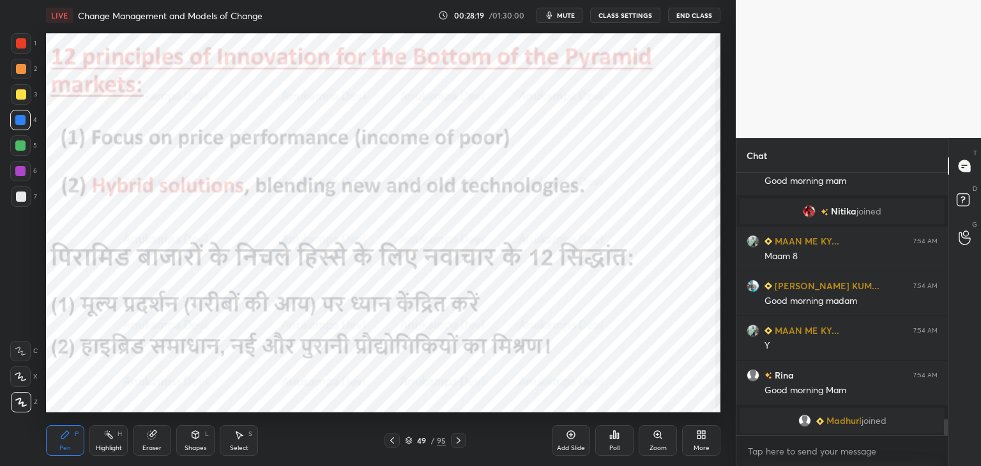
scroll to position [3877, 0]
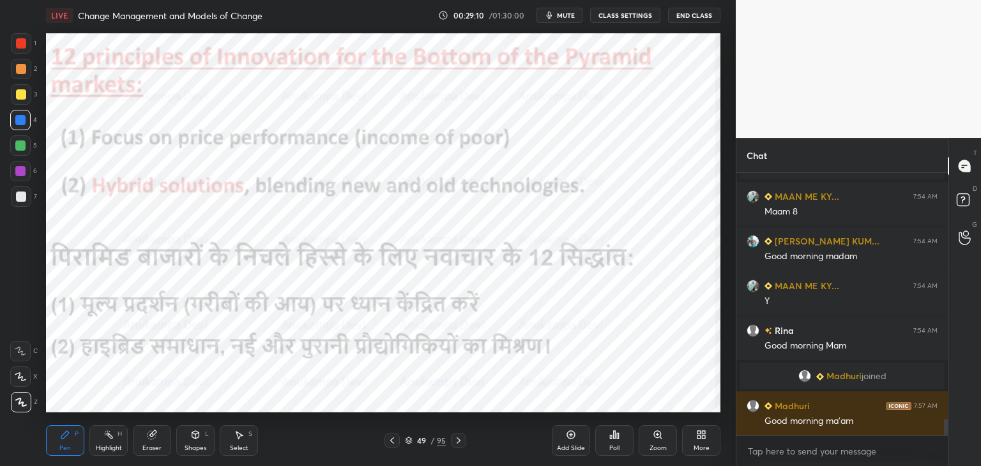
click at [458, 444] on icon at bounding box center [458, 440] width 10 height 10
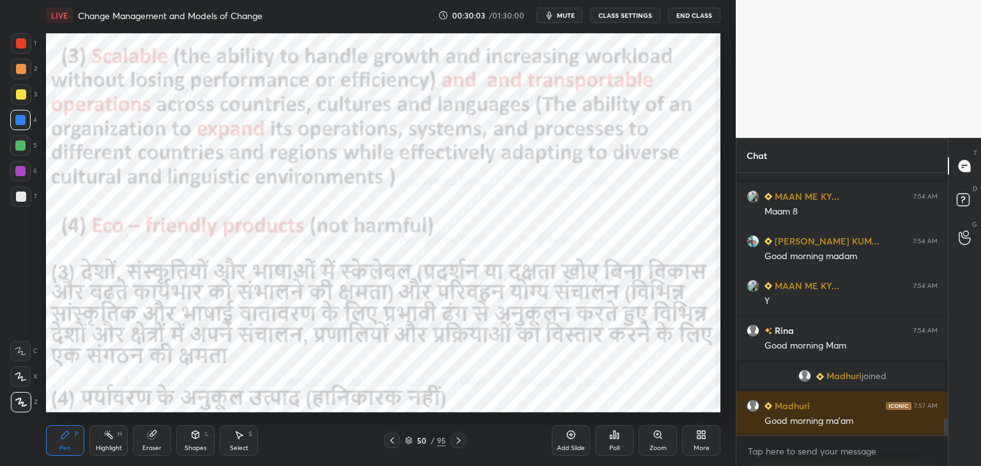
click at [459, 442] on icon at bounding box center [458, 440] width 10 height 10
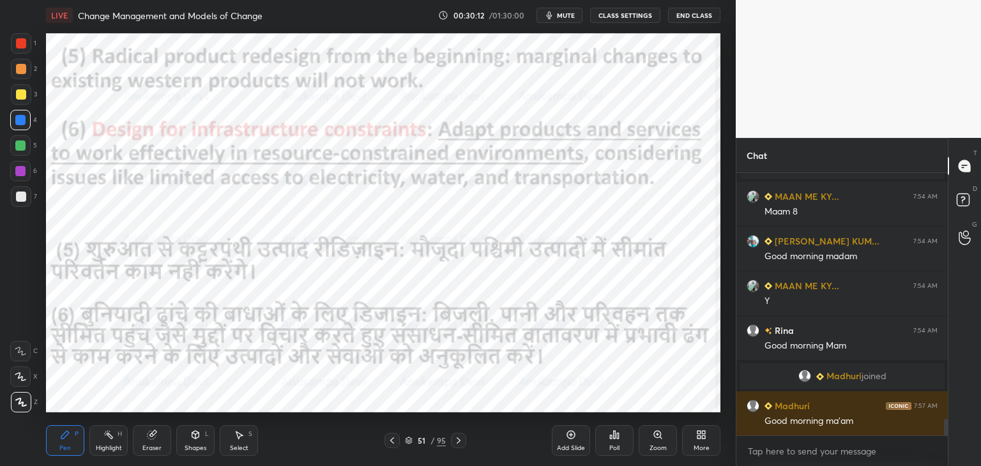
click at [458, 441] on icon at bounding box center [458, 440] width 4 height 6
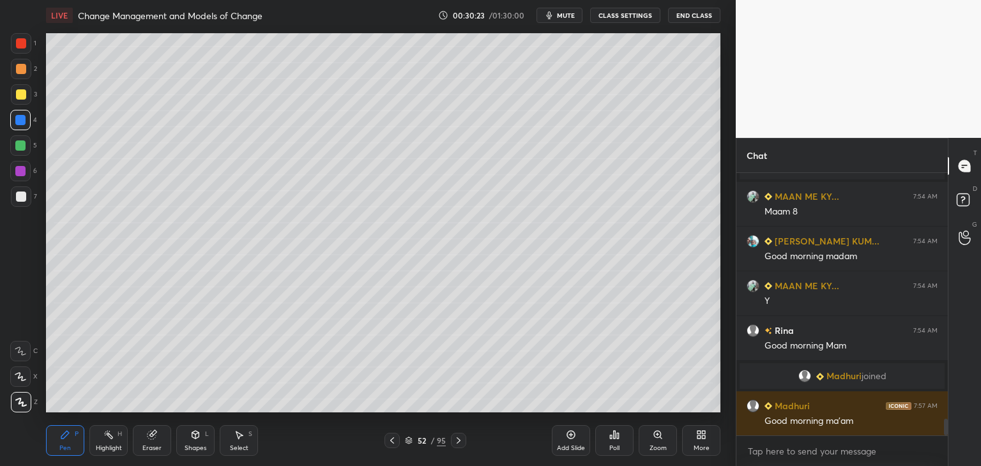
click at [392, 444] on icon at bounding box center [392, 440] width 10 height 10
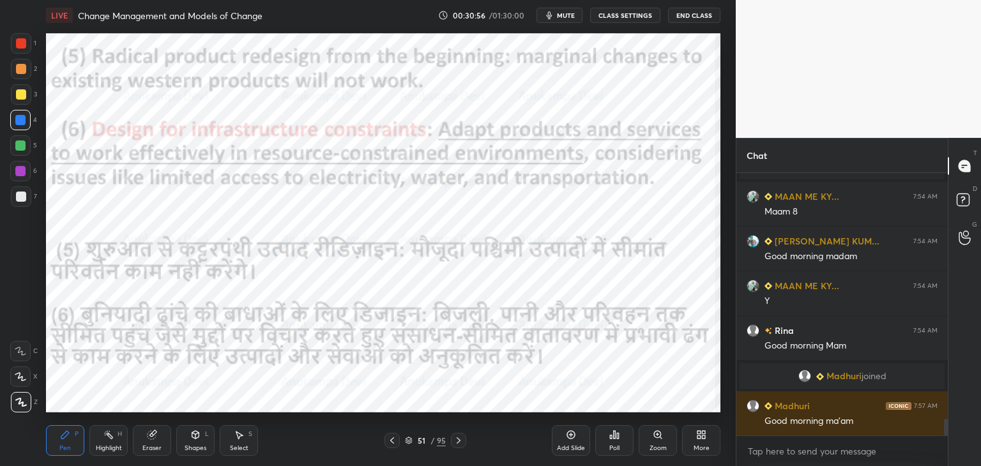
click at [456, 442] on icon at bounding box center [458, 440] width 10 height 10
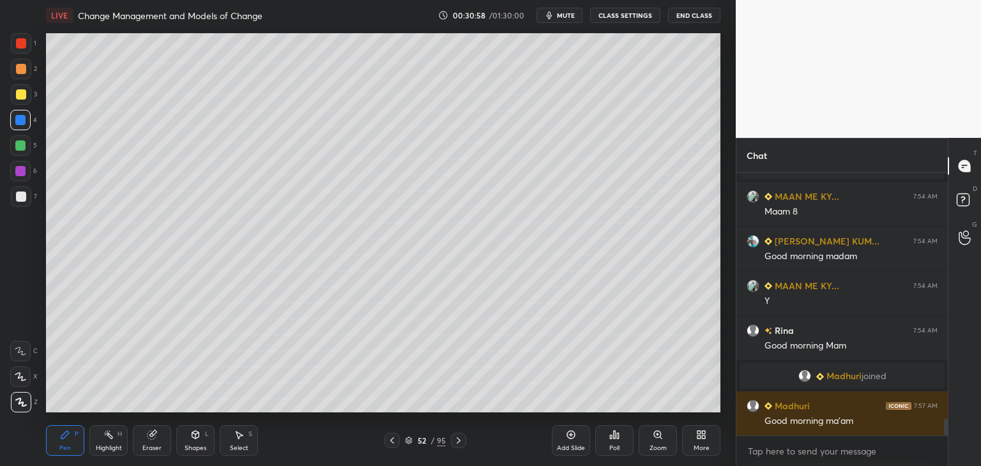
click at [458, 439] on icon at bounding box center [458, 440] width 10 height 10
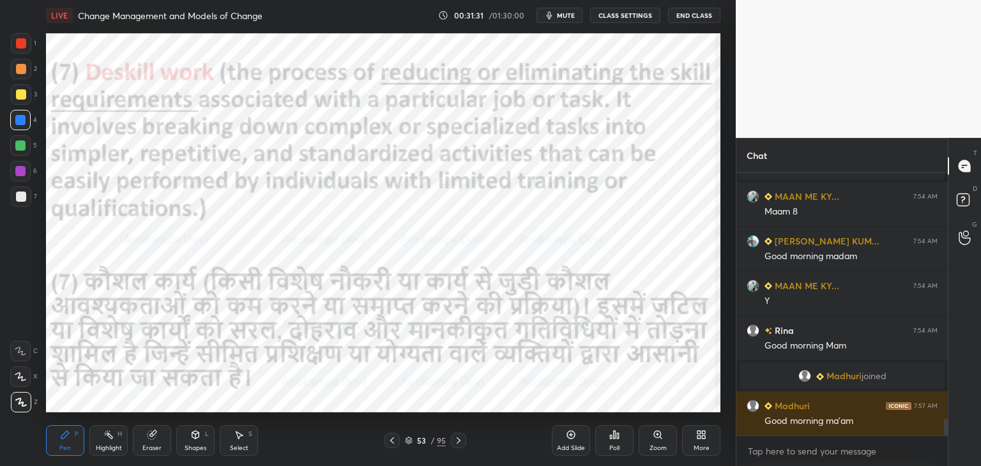
scroll to position [3921, 0]
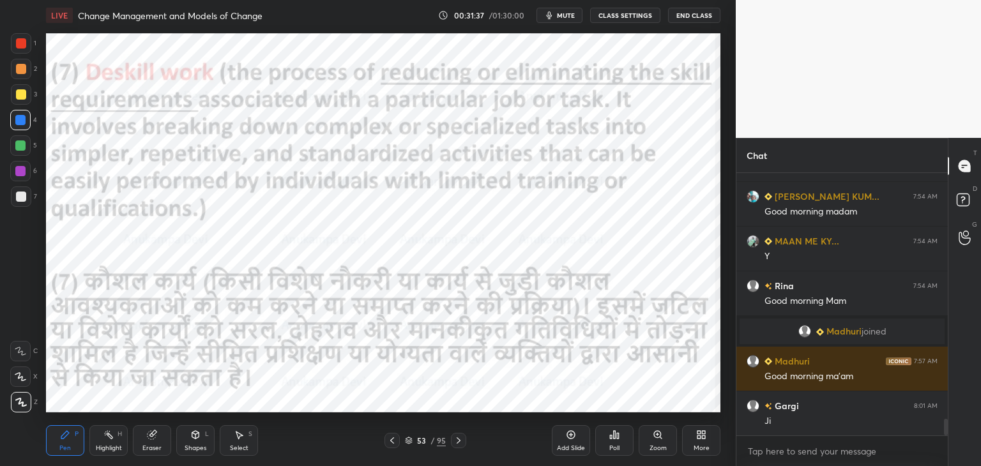
click at [460, 442] on icon at bounding box center [458, 440] width 10 height 10
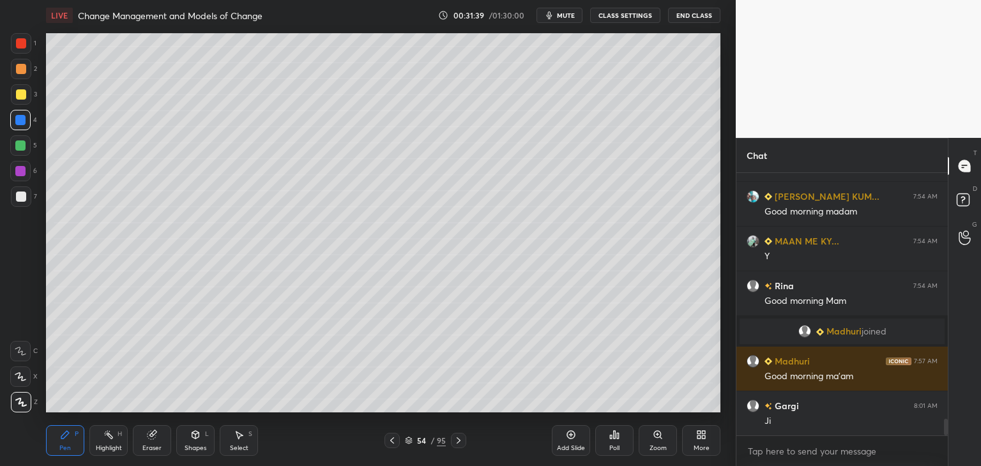
click at [457, 440] on icon at bounding box center [458, 440] width 10 height 10
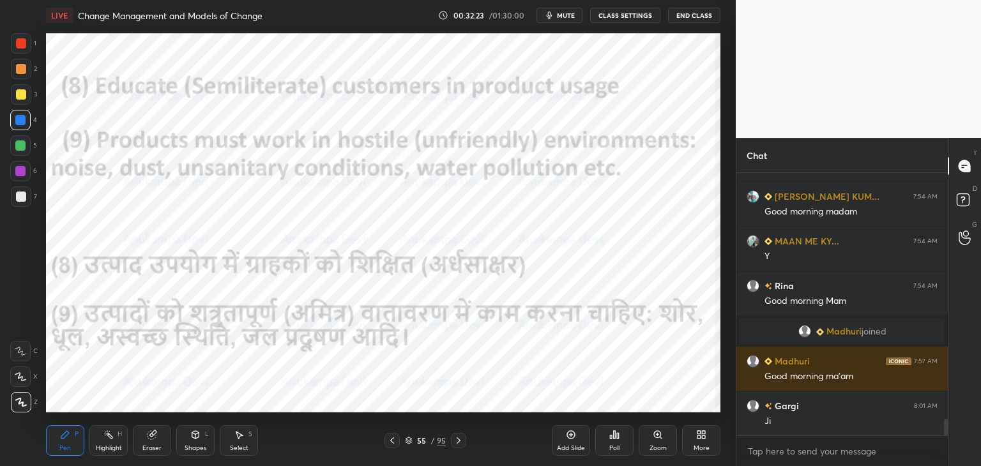
click at [458, 441] on icon at bounding box center [458, 440] width 10 height 10
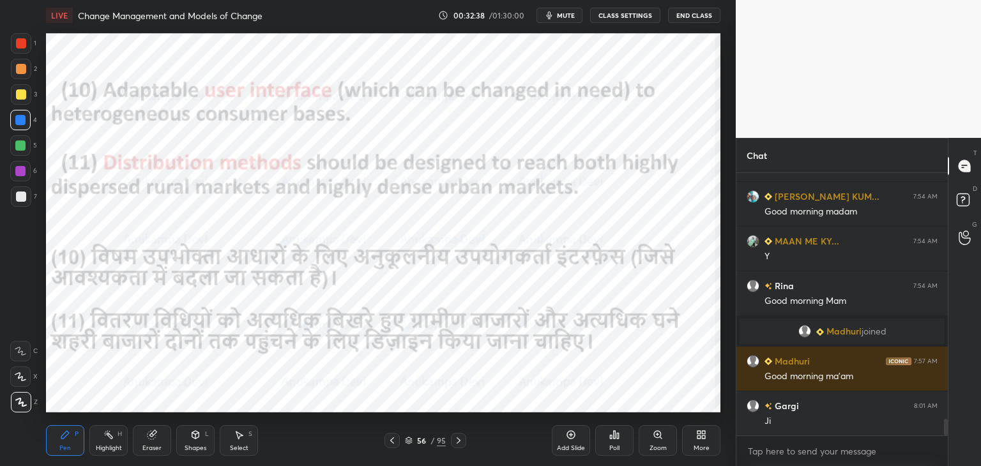
scroll to position [3952, 0]
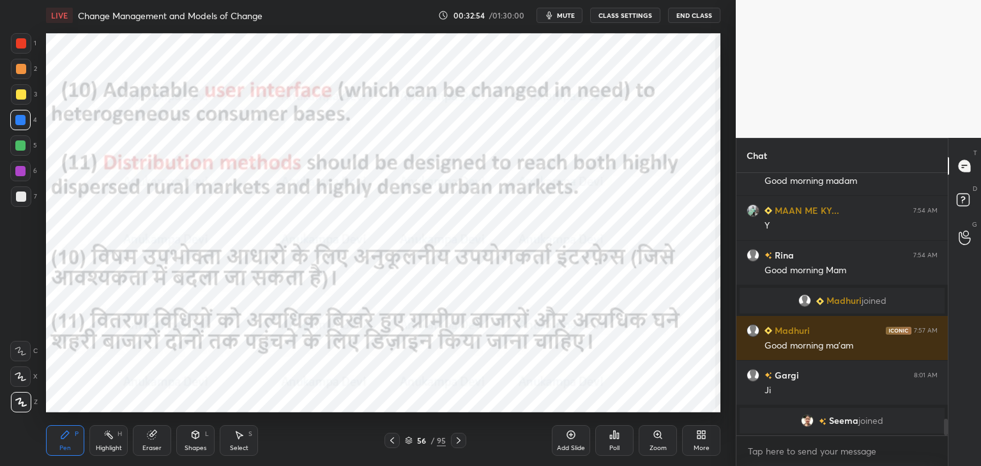
click at [457, 443] on icon at bounding box center [458, 440] width 10 height 10
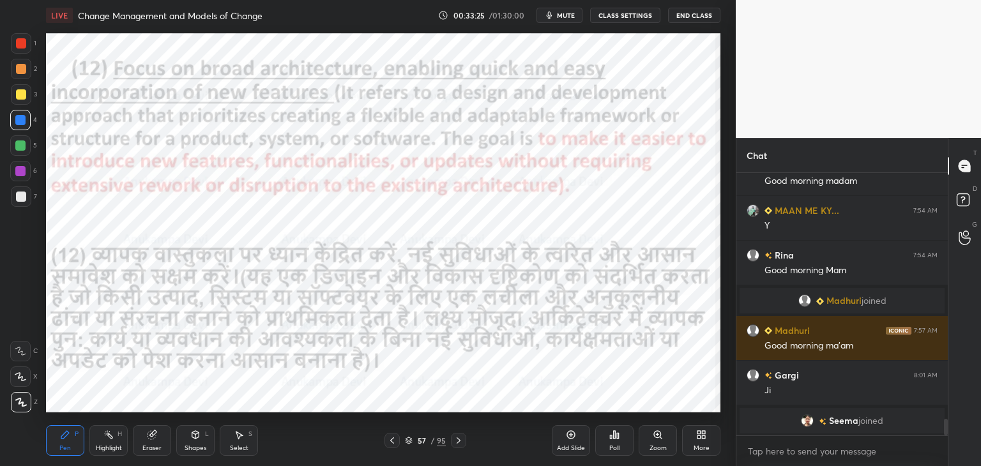
click at [409, 441] on icon at bounding box center [409, 441] width 8 height 8
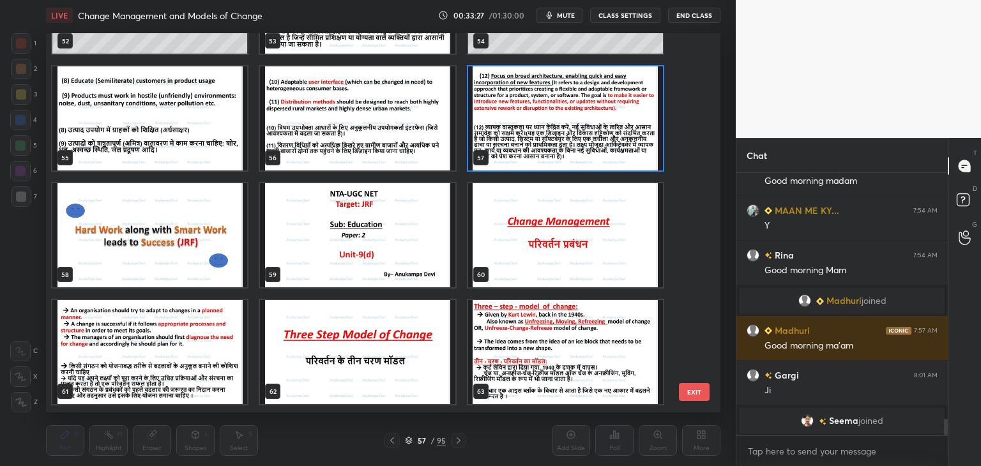
scroll to position [2139, 0]
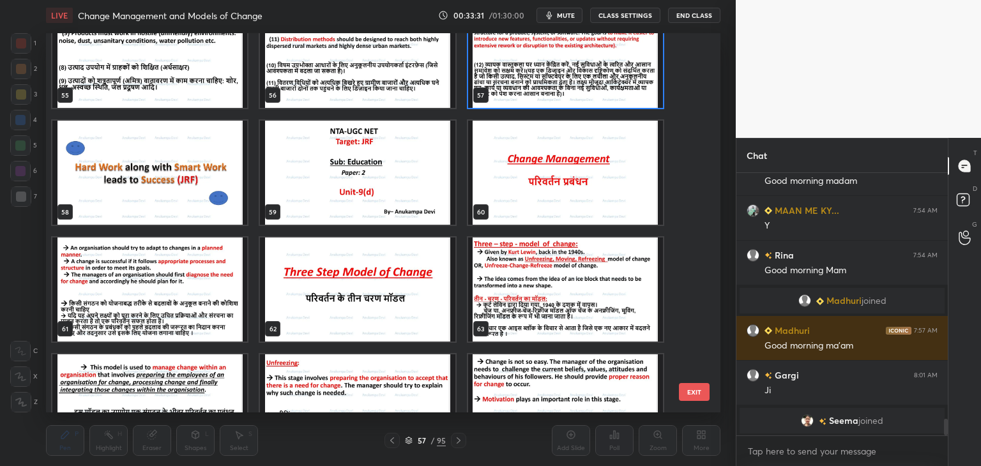
click at [403, 197] on img "grid" at bounding box center [357, 173] width 195 height 104
click at [402, 197] on img "grid" at bounding box center [357, 173] width 195 height 104
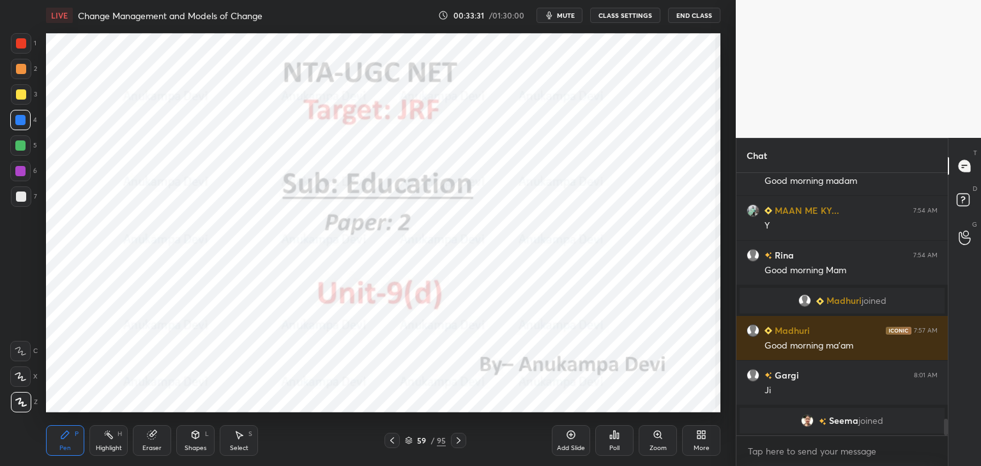
drag, startPoint x: 402, startPoint y: 197, endPoint x: 414, endPoint y: 167, distance: 32.7
click at [402, 198] on img "grid" at bounding box center [357, 173] width 195 height 104
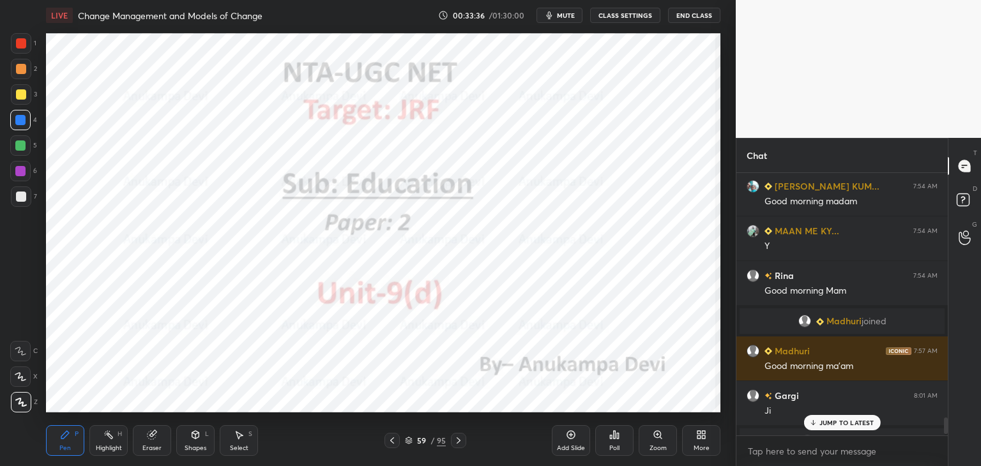
scroll to position [3952, 0]
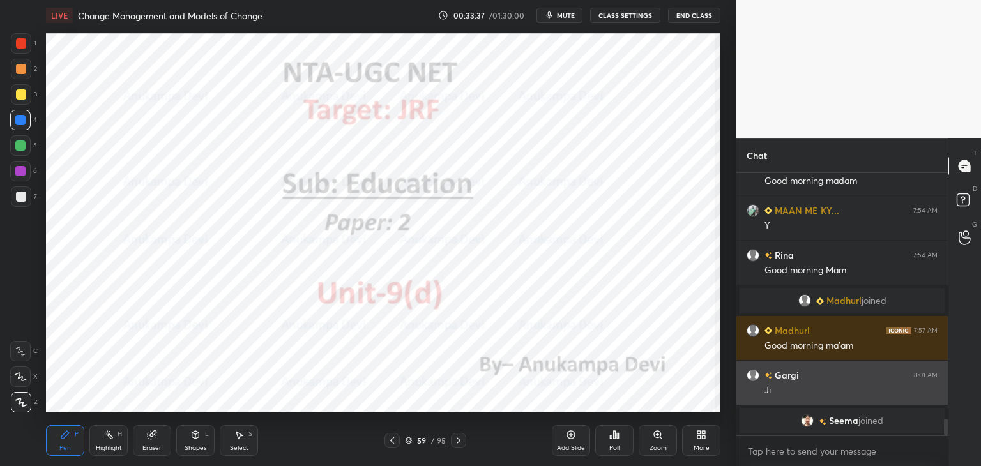
drag, startPoint x: 946, startPoint y: 425, endPoint x: 855, endPoint y: 403, distance: 93.4
click at [946, 442] on div "MAAN ME KY... 7:54 AM Maam 8 [PERSON_NAME] KUM... 7:54 AM Good morning madam MA…" at bounding box center [841, 319] width 211 height 293
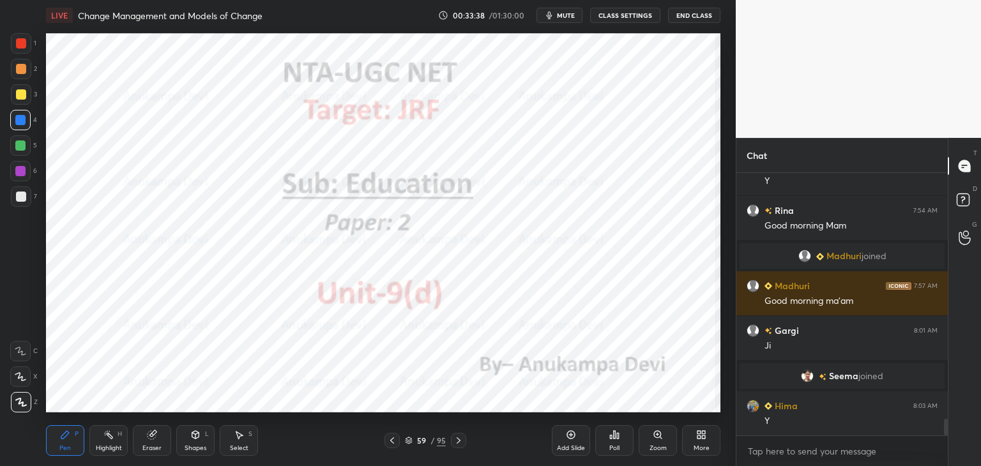
scroll to position [3920, 0]
click at [568, 15] on span "mute" at bounding box center [566, 15] width 18 height 9
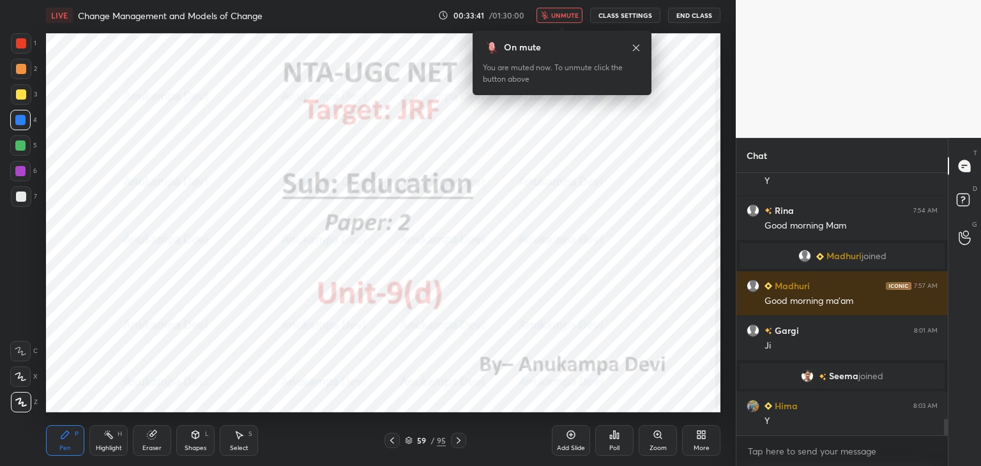
click at [638, 43] on icon at bounding box center [636, 48] width 10 height 10
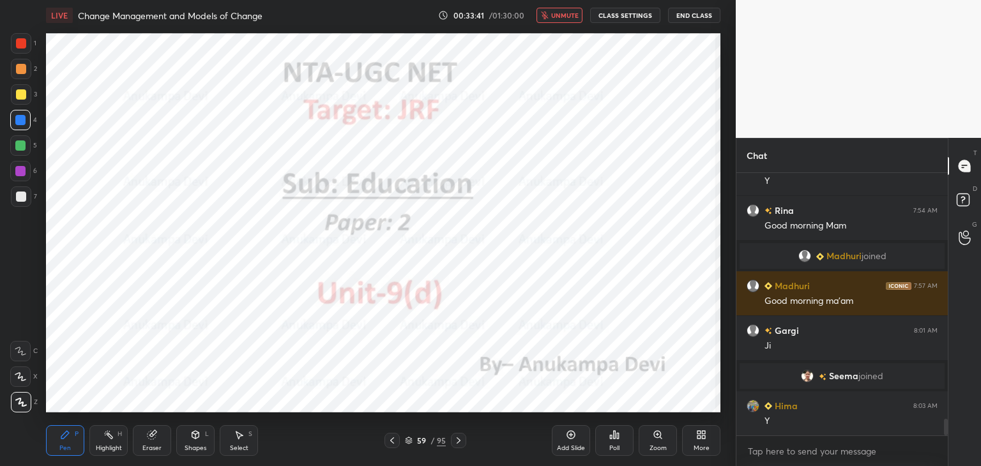
click at [568, 20] on button "unmute" at bounding box center [559, 15] width 46 height 15
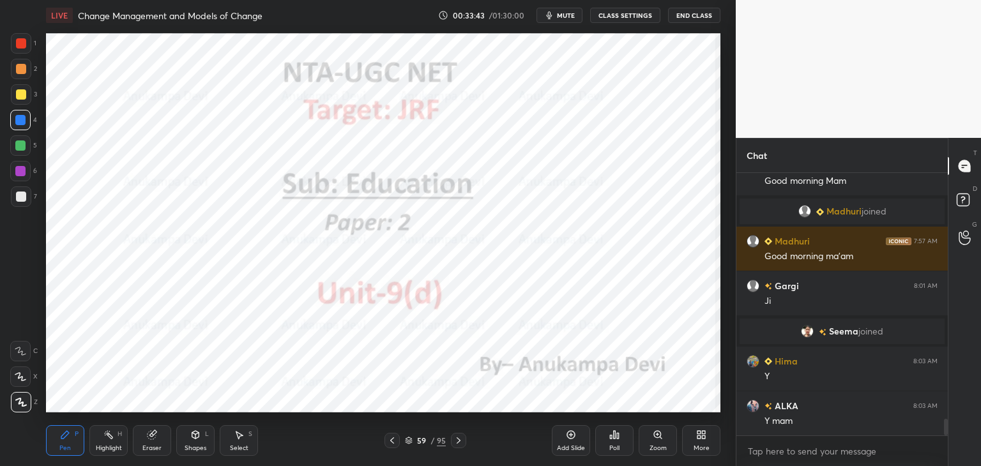
click at [20, 151] on div at bounding box center [20, 145] width 20 height 20
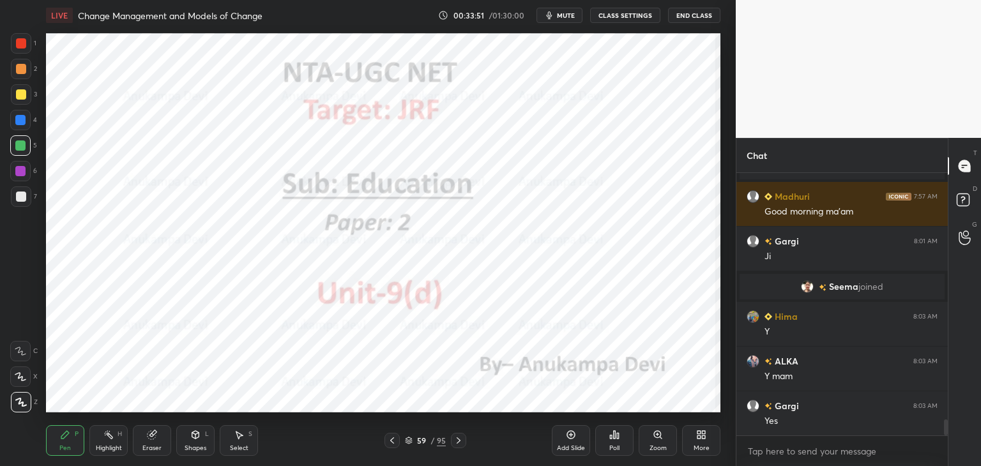
click at [457, 442] on icon at bounding box center [458, 440] width 10 height 10
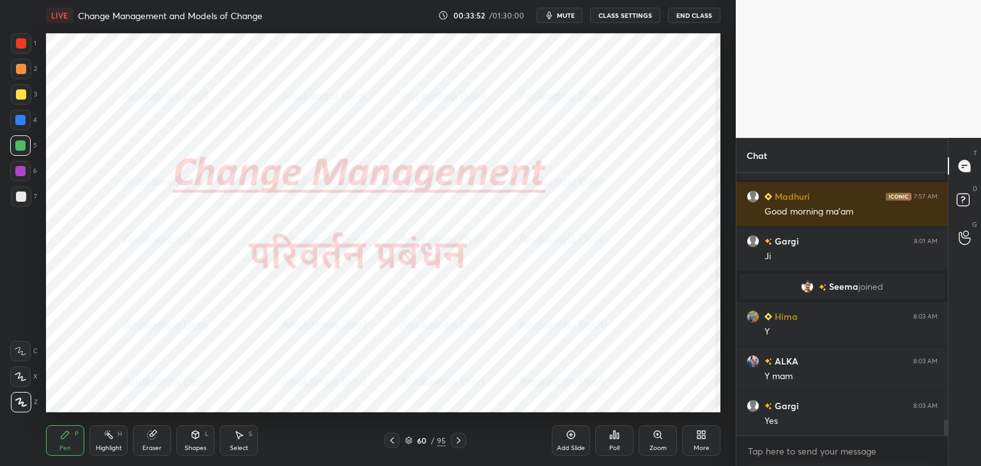
click at [393, 440] on icon at bounding box center [392, 440] width 10 height 10
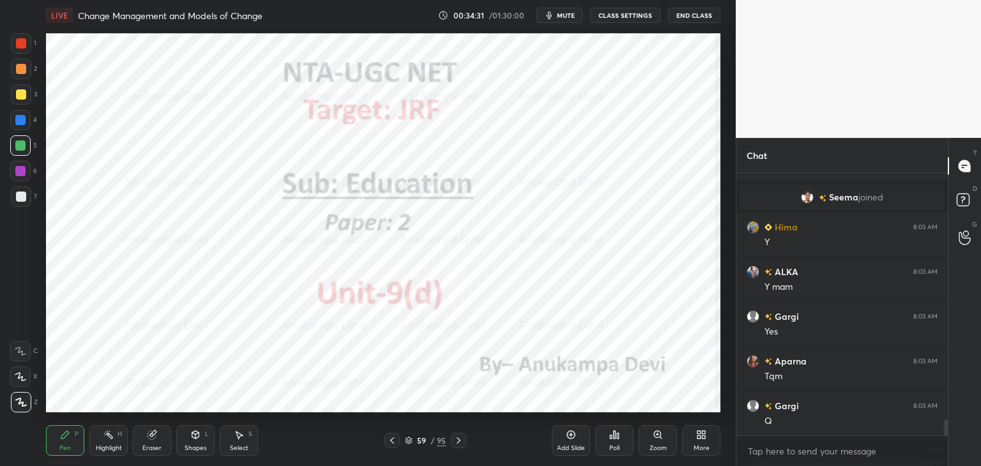
scroll to position [4143, 0]
click at [456, 440] on icon at bounding box center [458, 440] width 10 height 10
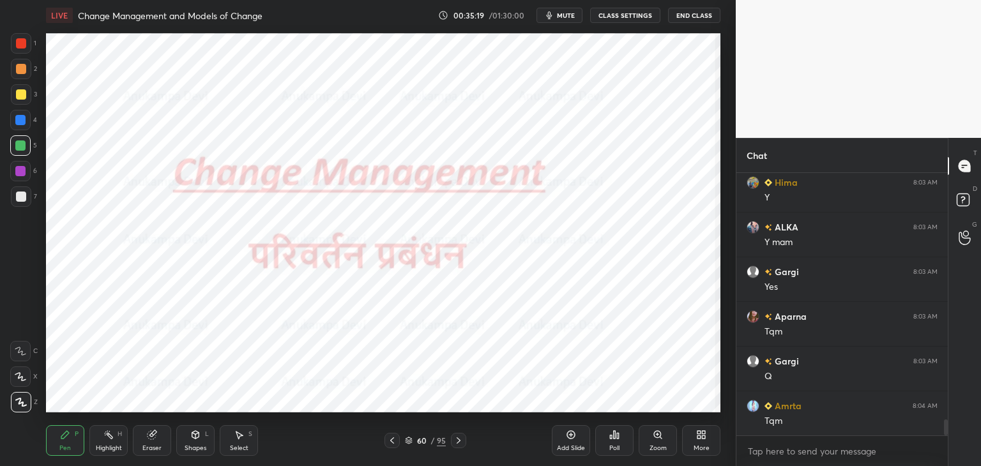
click at [458, 441] on icon at bounding box center [458, 440] width 10 height 10
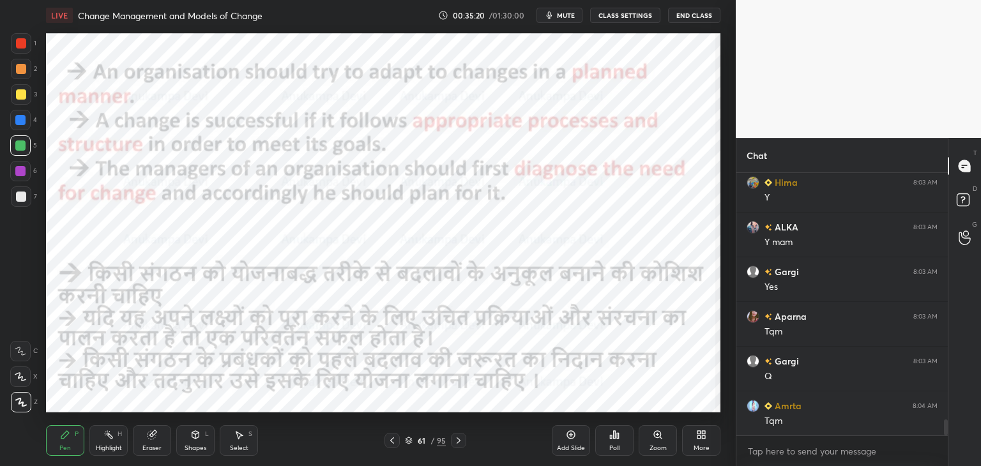
drag, startPoint x: 393, startPoint y: 442, endPoint x: 405, endPoint y: 418, distance: 27.4
click at [394, 440] on icon at bounding box center [392, 440] width 10 height 10
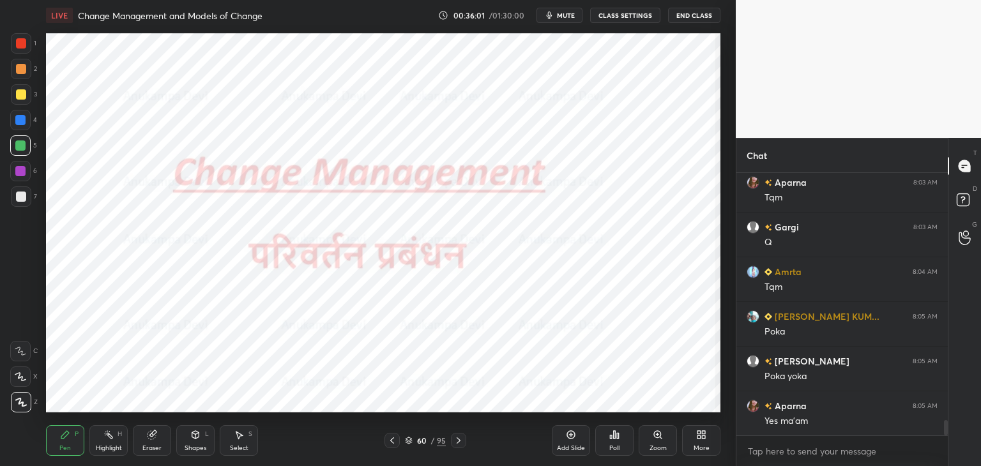
scroll to position [4322, 0]
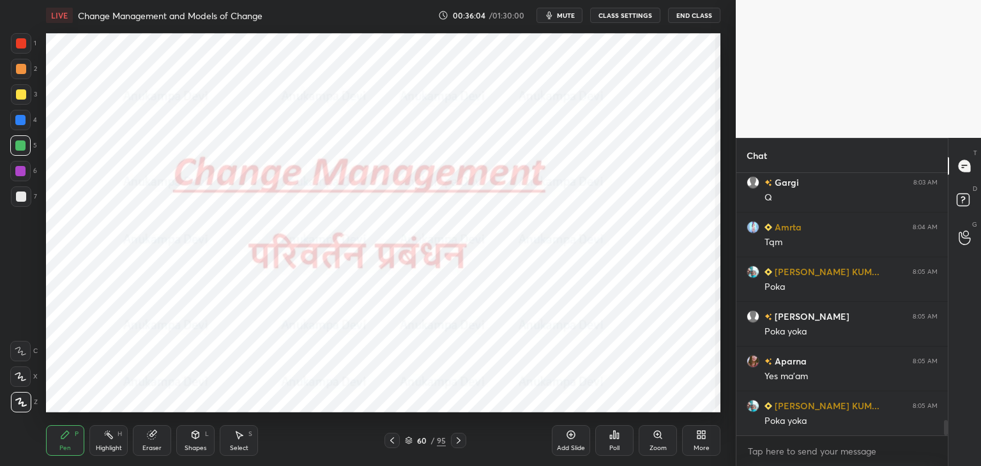
drag, startPoint x: 458, startPoint y: 441, endPoint x: 457, endPoint y: 432, distance: 9.0
click at [458, 442] on icon at bounding box center [458, 440] width 10 height 10
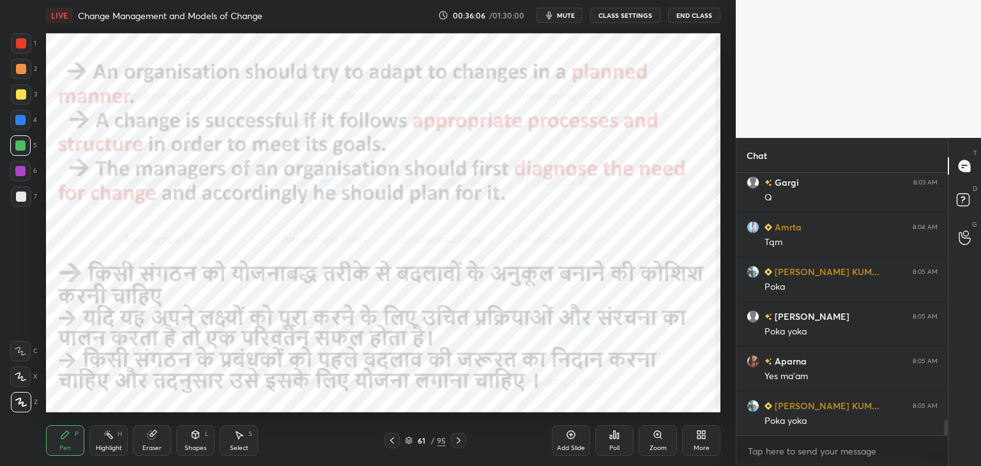
scroll to position [4335, 0]
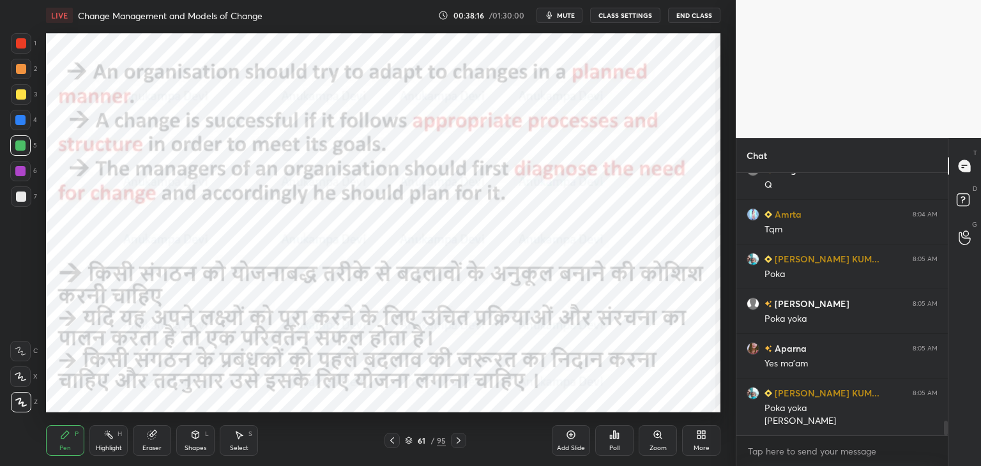
drag, startPoint x: 458, startPoint y: 444, endPoint x: 445, endPoint y: 419, distance: 28.8
click at [458, 444] on icon at bounding box center [458, 440] width 10 height 10
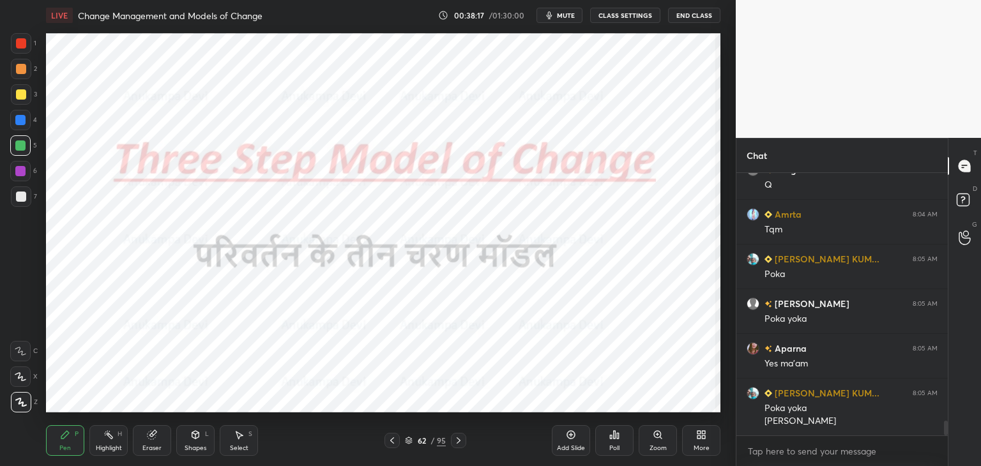
drag, startPoint x: 21, startPoint y: 120, endPoint x: 40, endPoint y: 117, distance: 18.8
click at [22, 120] on div at bounding box center [20, 120] width 10 height 10
click at [458, 442] on icon at bounding box center [458, 440] width 4 height 6
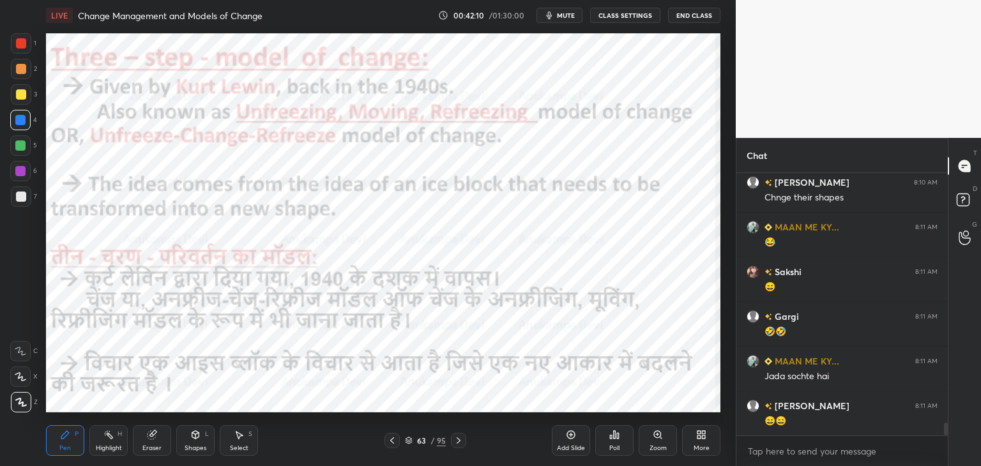
scroll to position [5196, 0]
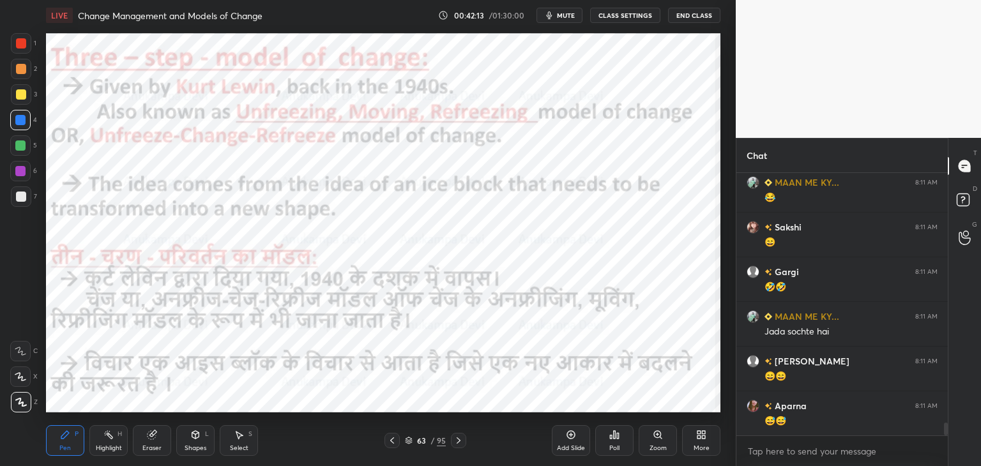
click at [19, 174] on div at bounding box center [20, 171] width 10 height 10
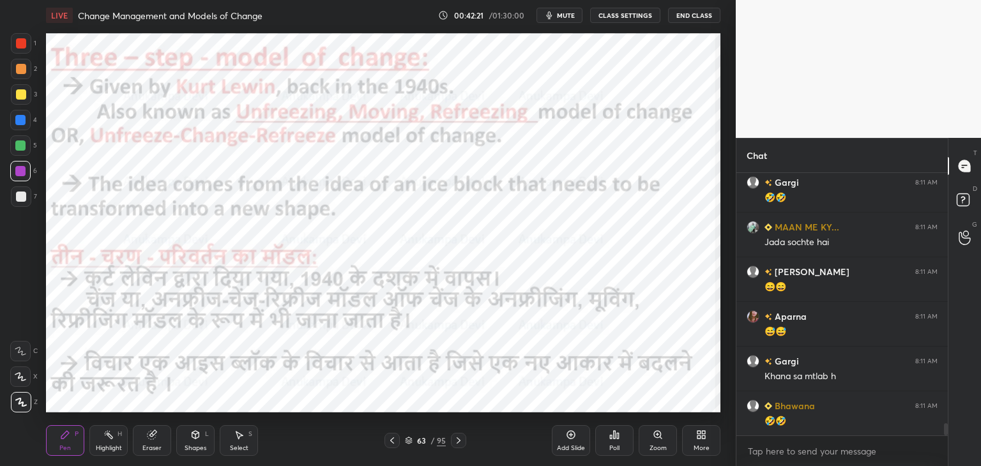
scroll to position [5330, 0]
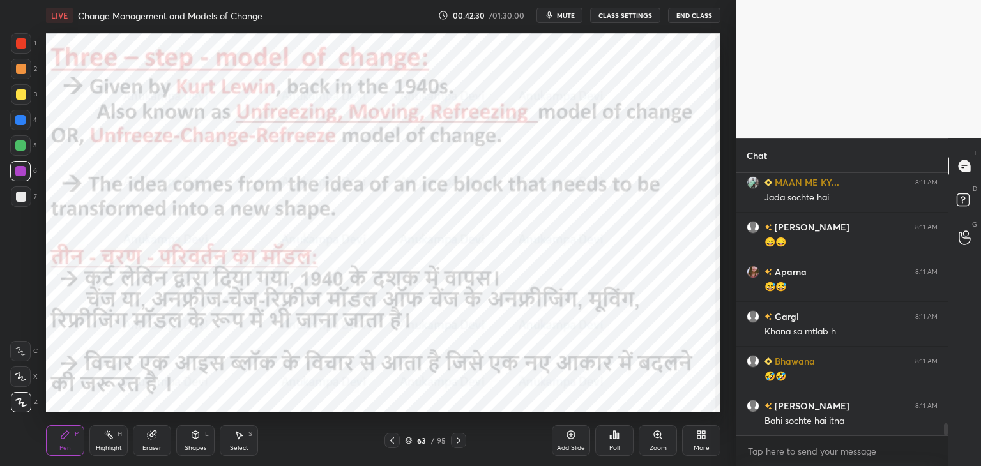
click at [571, 435] on icon at bounding box center [571, 435] width 4 height 4
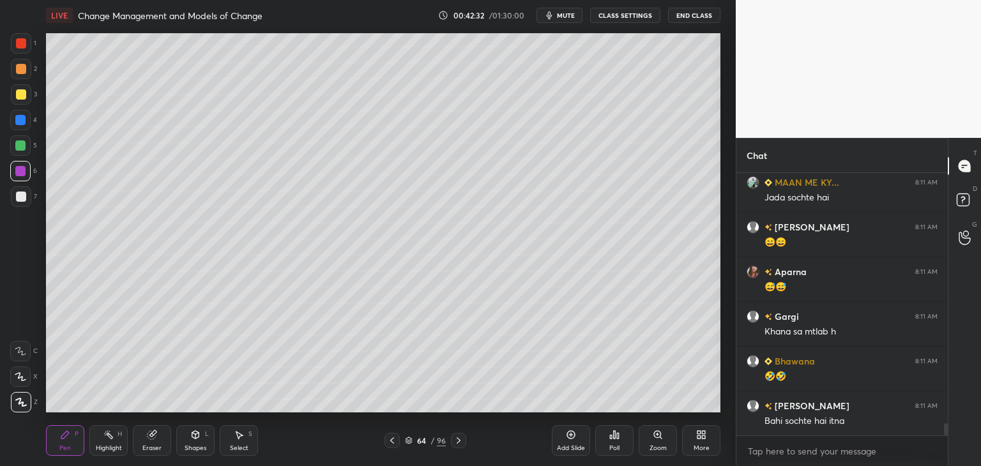
click at [19, 96] on div at bounding box center [21, 94] width 10 height 10
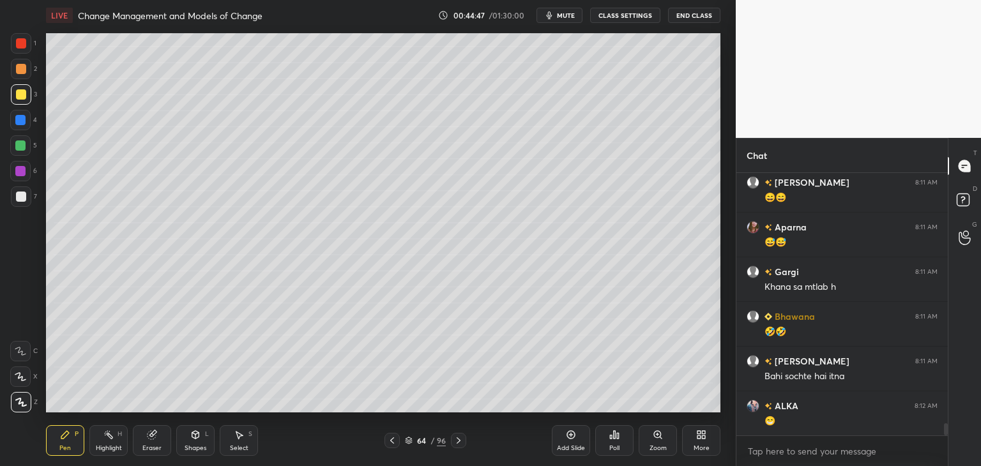
click at [20, 197] on div at bounding box center [21, 197] width 10 height 10
click at [571, 429] on div "Add Slide" at bounding box center [571, 440] width 38 height 31
click at [22, 94] on div at bounding box center [21, 94] width 10 height 10
click at [573, 430] on icon at bounding box center [571, 435] width 10 height 10
click at [22, 147] on div at bounding box center [20, 145] width 10 height 10
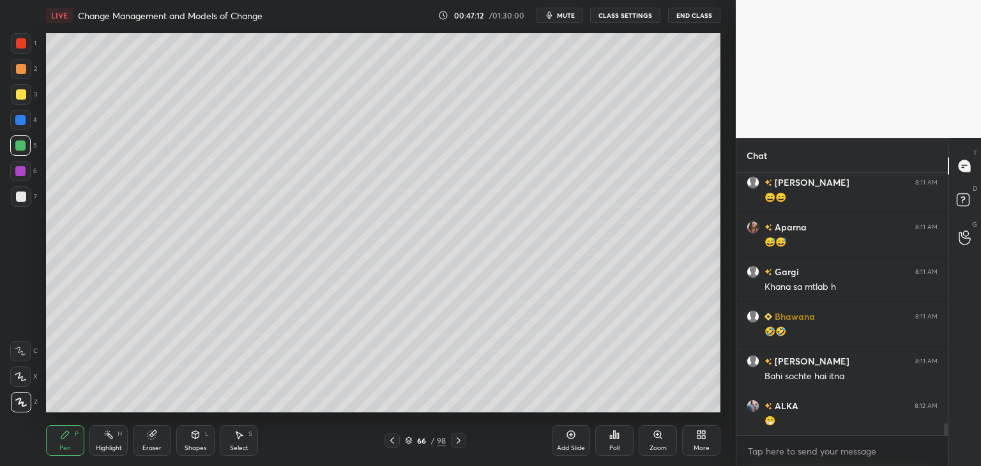
click at [18, 195] on div at bounding box center [21, 197] width 10 height 10
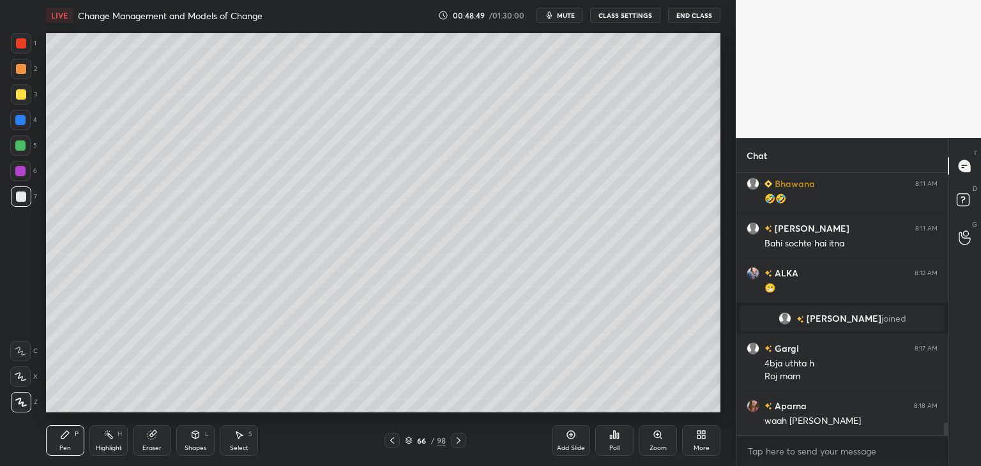
scroll to position [5156, 0]
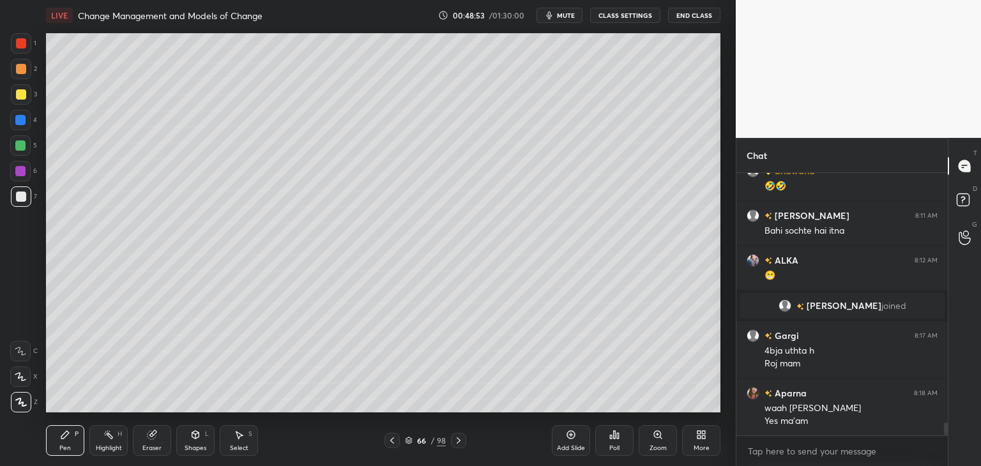
click at [151, 450] on div "Eraser" at bounding box center [151, 448] width 19 height 6
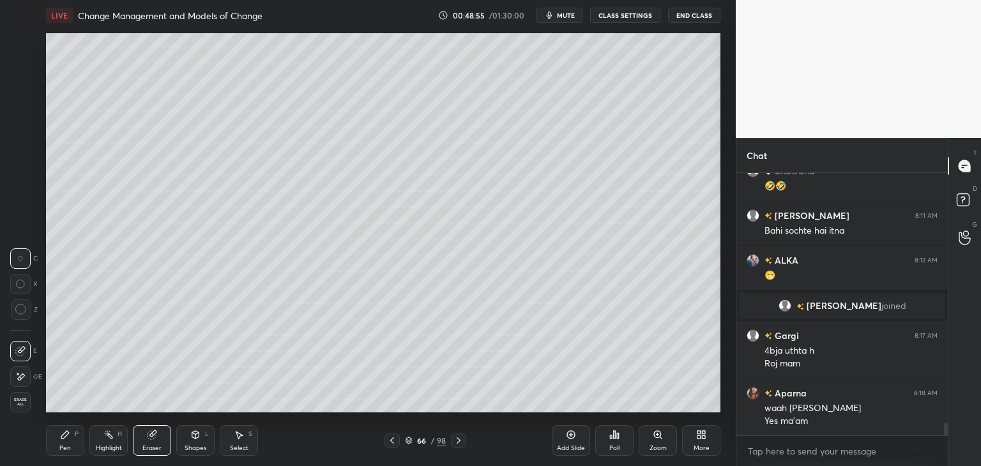
click at [24, 314] on icon at bounding box center [20, 309] width 11 height 11
click at [62, 446] on div "Pen" at bounding box center [64, 448] width 11 height 6
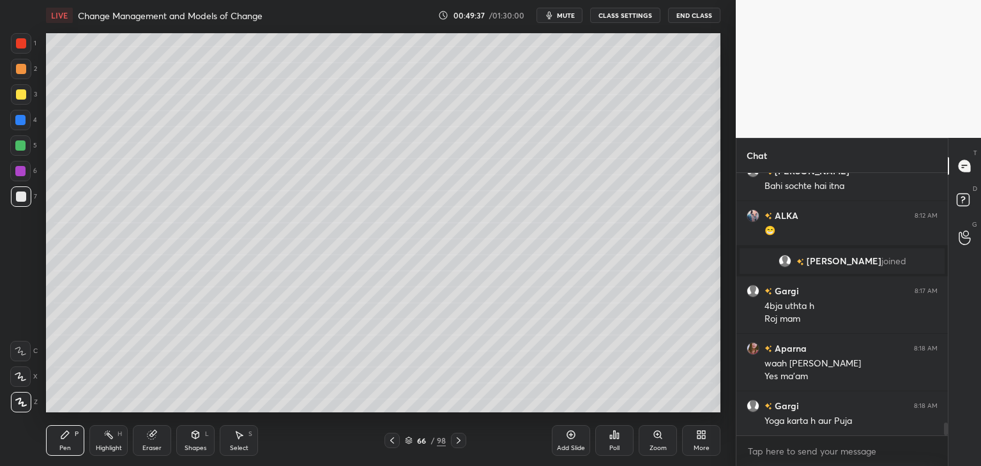
scroll to position [5245, 0]
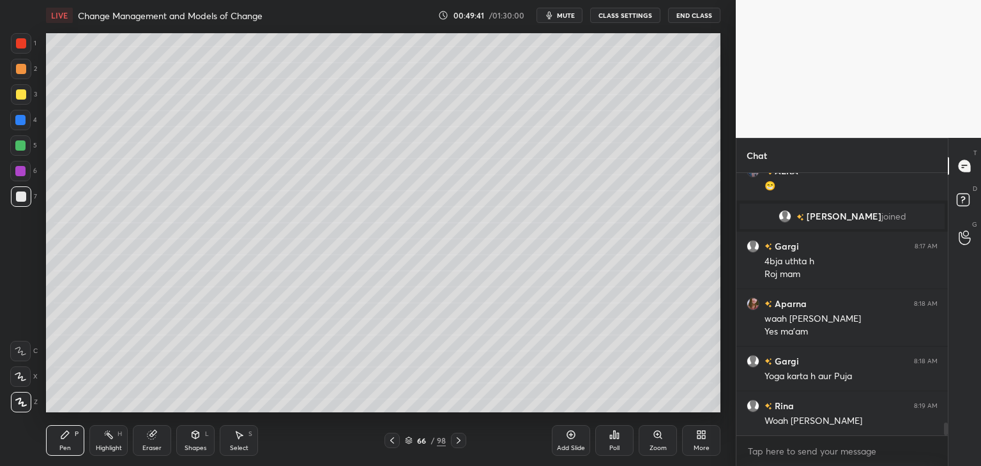
click at [409, 441] on icon at bounding box center [409, 441] width 8 height 8
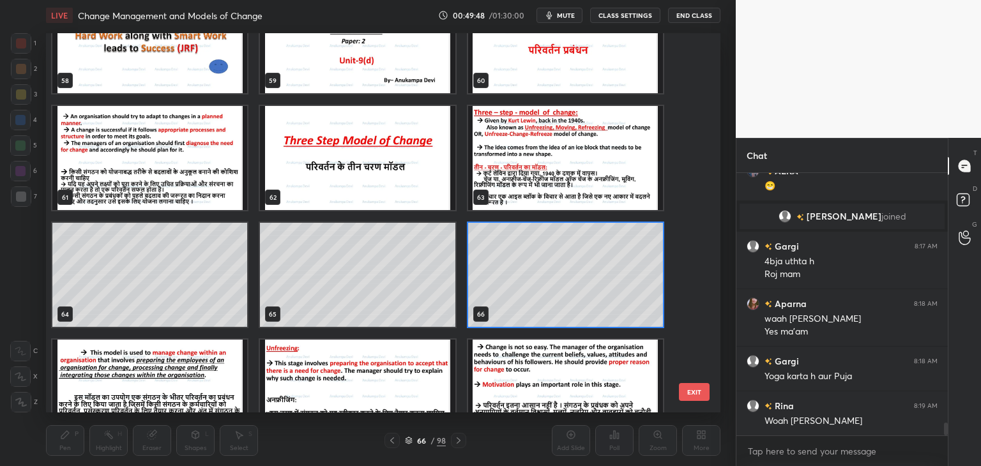
scroll to position [2258, 0]
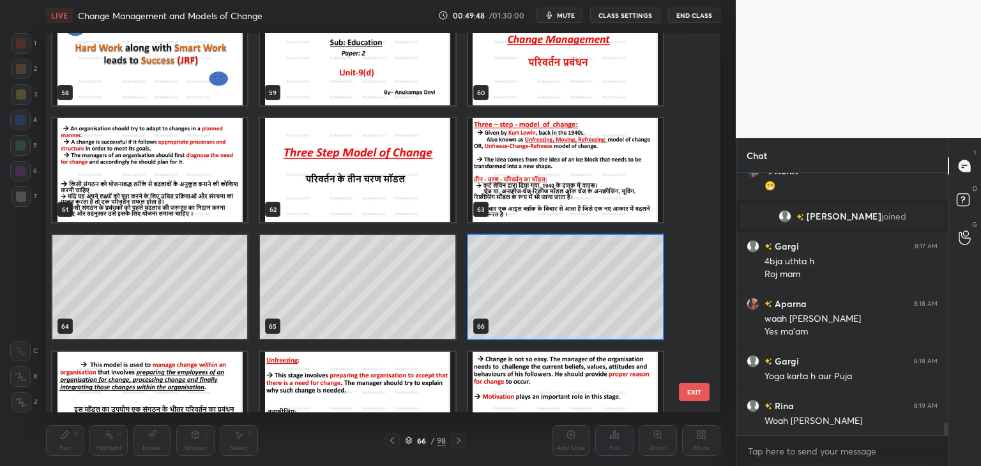
click at [377, 169] on img "grid" at bounding box center [357, 170] width 195 height 104
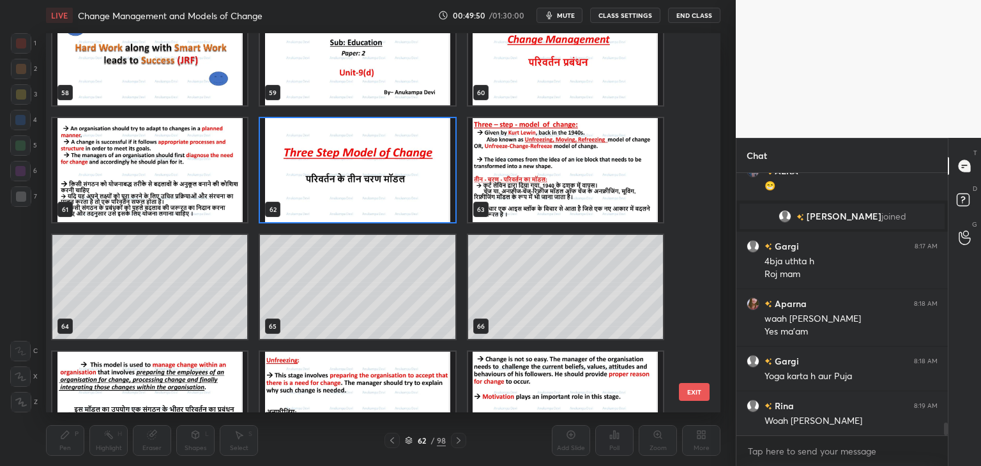
click at [382, 181] on img "grid" at bounding box center [357, 170] width 195 height 104
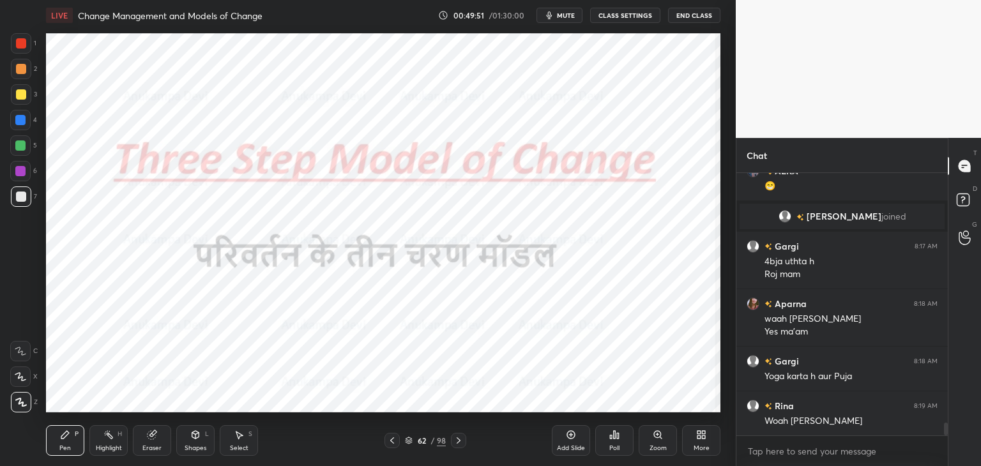
click at [382, 182] on img "grid" at bounding box center [357, 170] width 195 height 104
click at [391, 439] on icon at bounding box center [392, 440] width 10 height 10
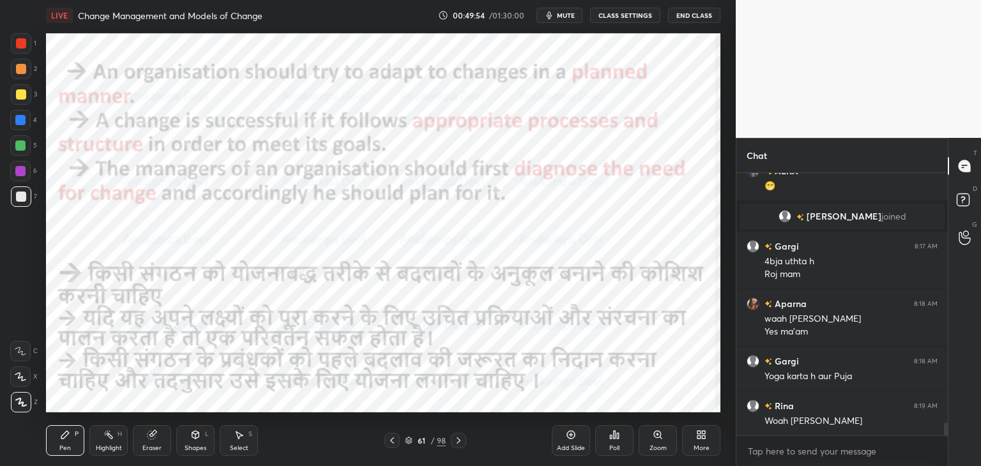
click at [393, 440] on icon at bounding box center [392, 440] width 10 height 10
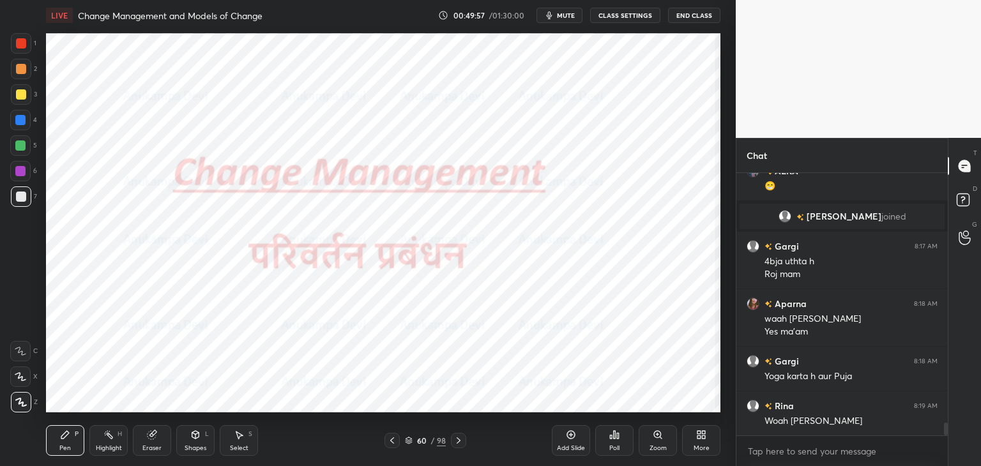
click at [157, 448] on div "Eraser" at bounding box center [152, 440] width 38 height 31
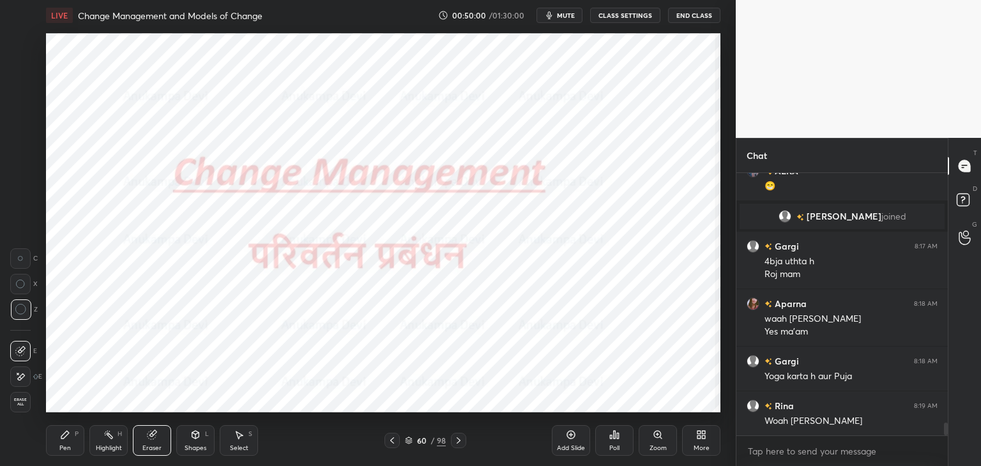
drag, startPoint x: 61, startPoint y: 449, endPoint x: 57, endPoint y: 442, distance: 7.7
click at [61, 450] on div "Pen" at bounding box center [64, 448] width 11 height 6
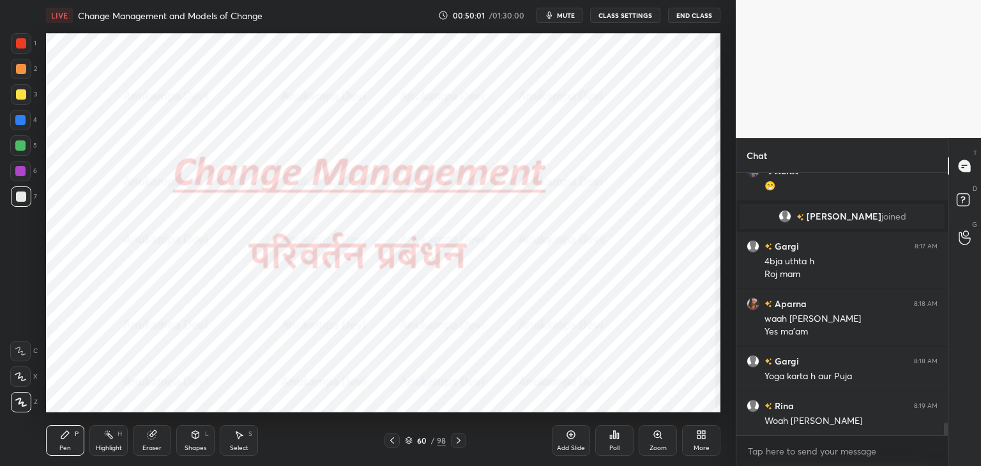
click at [410, 440] on icon at bounding box center [409, 441] width 8 height 8
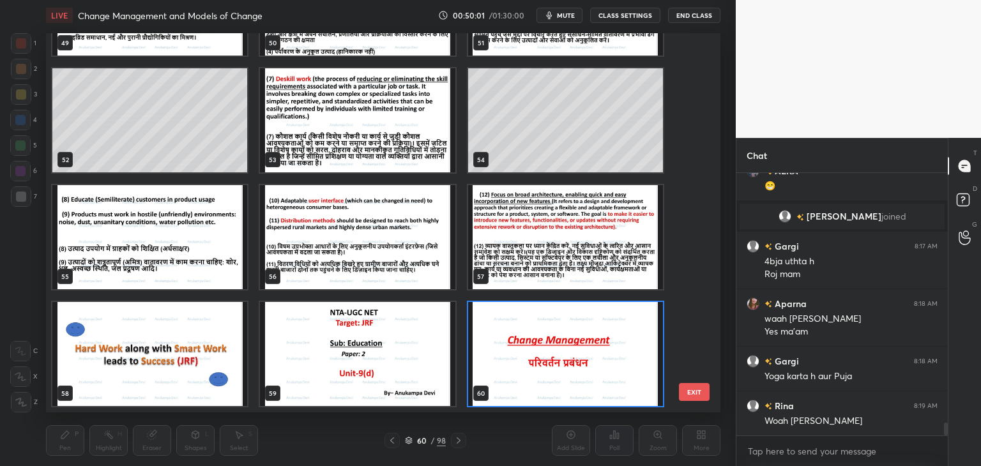
scroll to position [375, 668]
click at [697, 239] on div "49 50 51 52 53 54 55 56 57 58 59 60 61 62 63 64 65 66" at bounding box center [372, 222] width 652 height 379
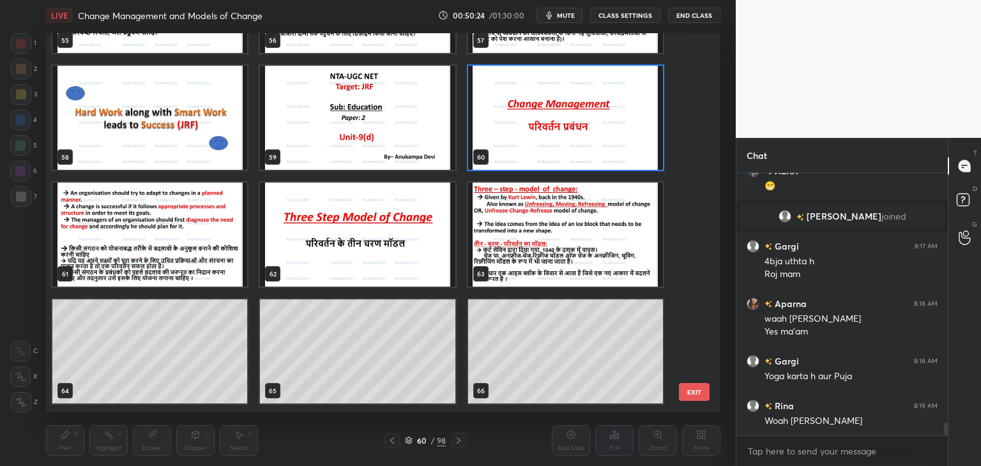
scroll to position [2199, 0]
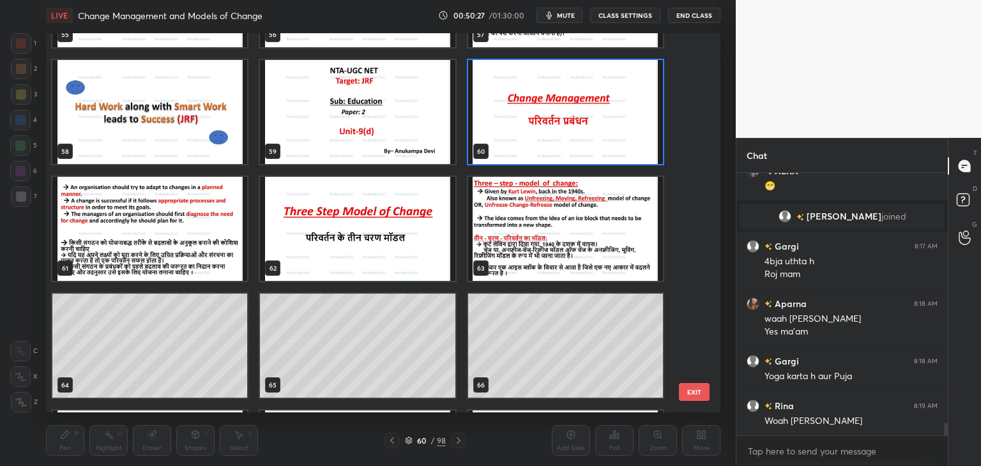
click at [413, 259] on img "grid" at bounding box center [357, 229] width 195 height 104
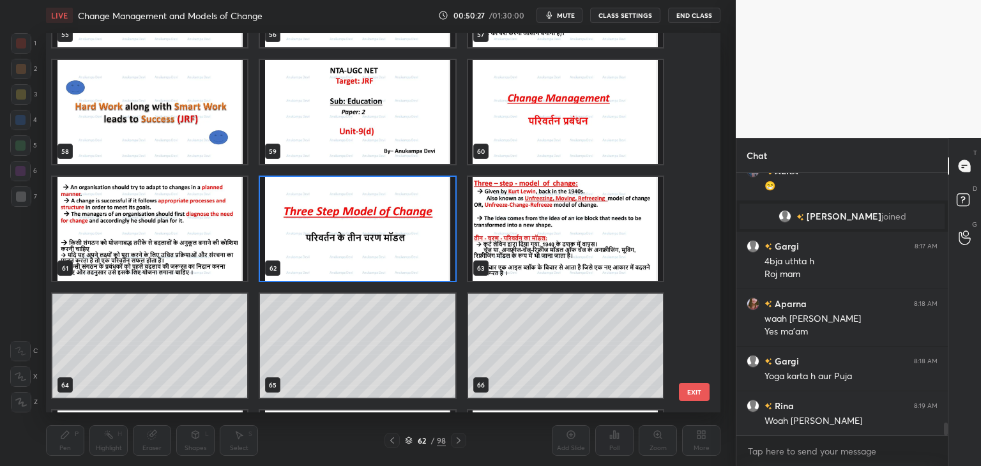
click at [412, 258] on img "grid" at bounding box center [357, 229] width 195 height 104
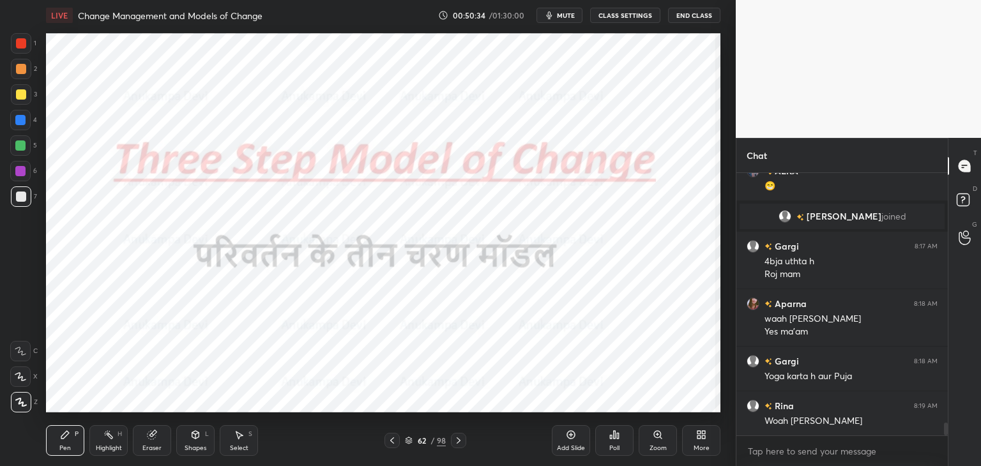
click at [458, 442] on icon at bounding box center [458, 440] width 10 height 10
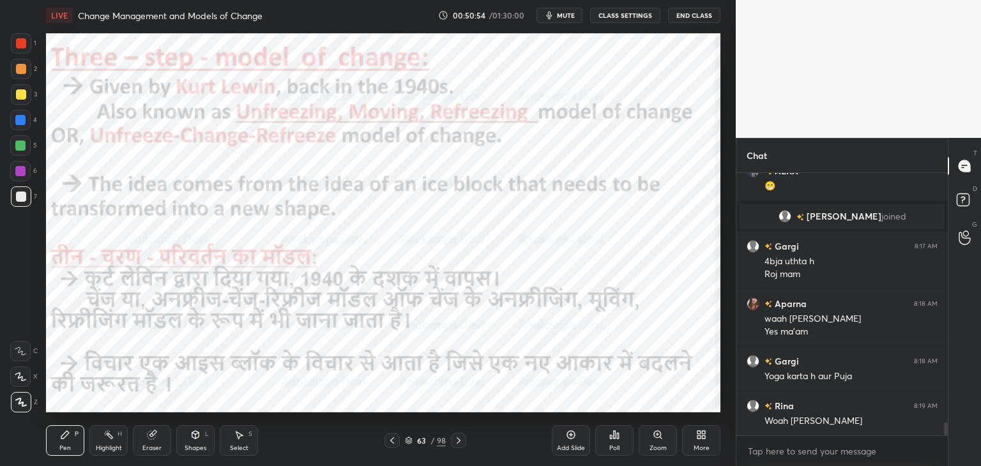
click at [14, 148] on div at bounding box center [20, 145] width 20 height 20
click at [455, 442] on icon at bounding box center [458, 440] width 10 height 10
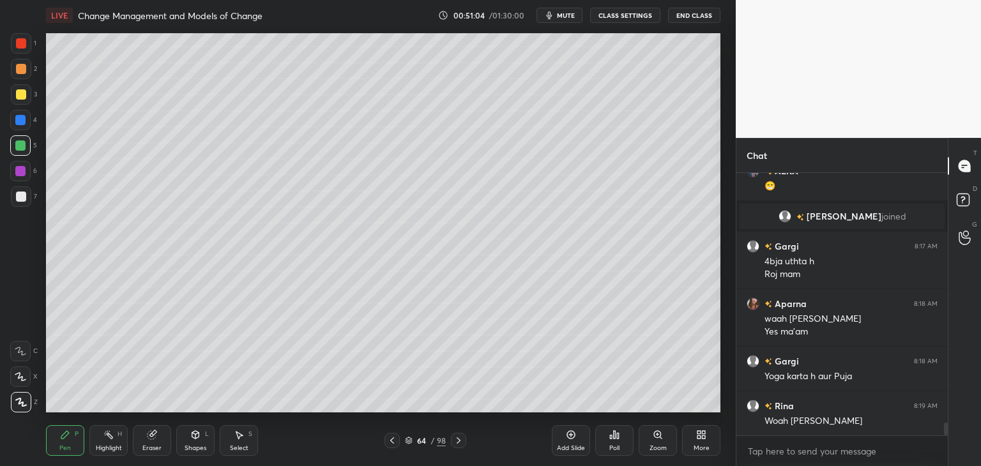
click at [456, 446] on div at bounding box center [458, 440] width 15 height 15
click at [457, 444] on icon at bounding box center [458, 440] width 10 height 10
click at [456, 443] on icon at bounding box center [458, 440] width 10 height 10
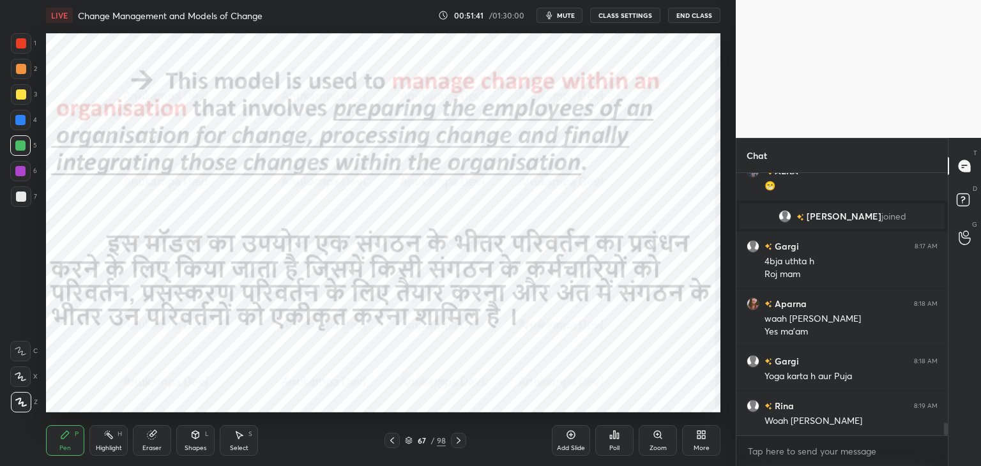
click at [456, 442] on icon at bounding box center [458, 440] width 10 height 10
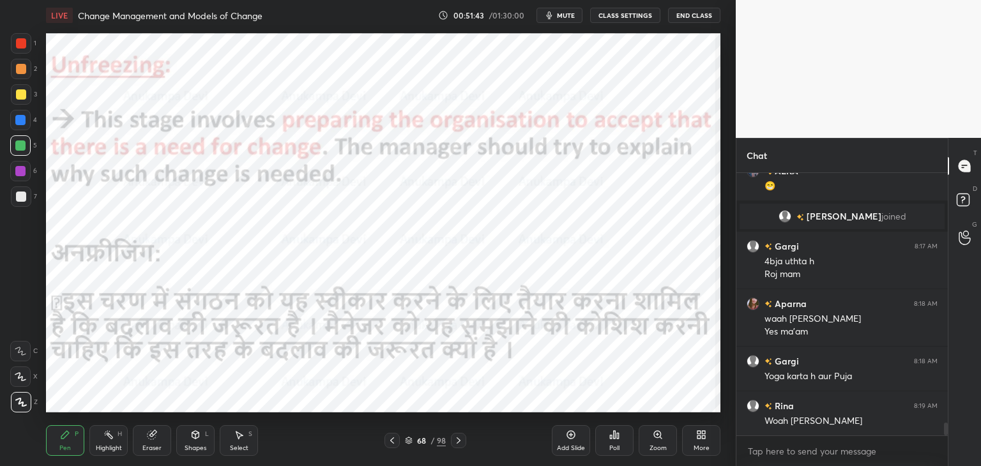
click at [23, 124] on div at bounding box center [20, 120] width 10 height 10
click at [458, 441] on icon at bounding box center [458, 440] width 10 height 10
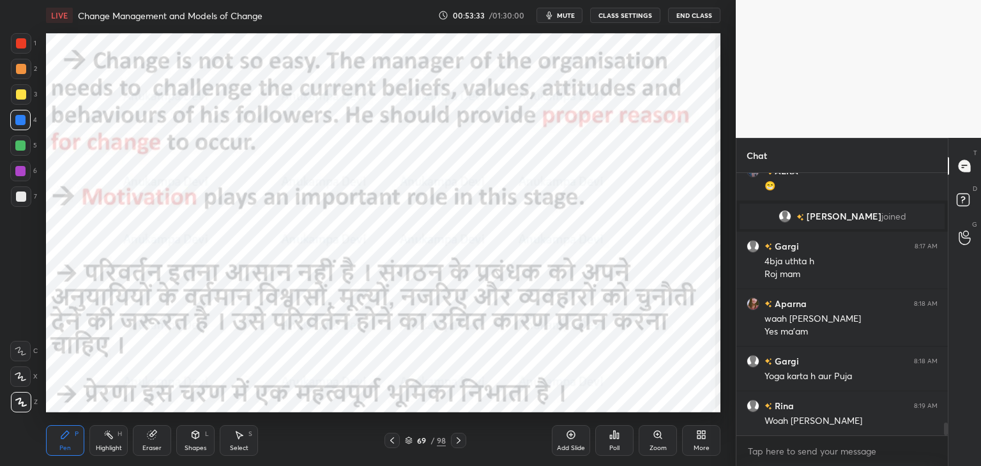
click at [409, 442] on icon at bounding box center [408, 442] width 6 height 2
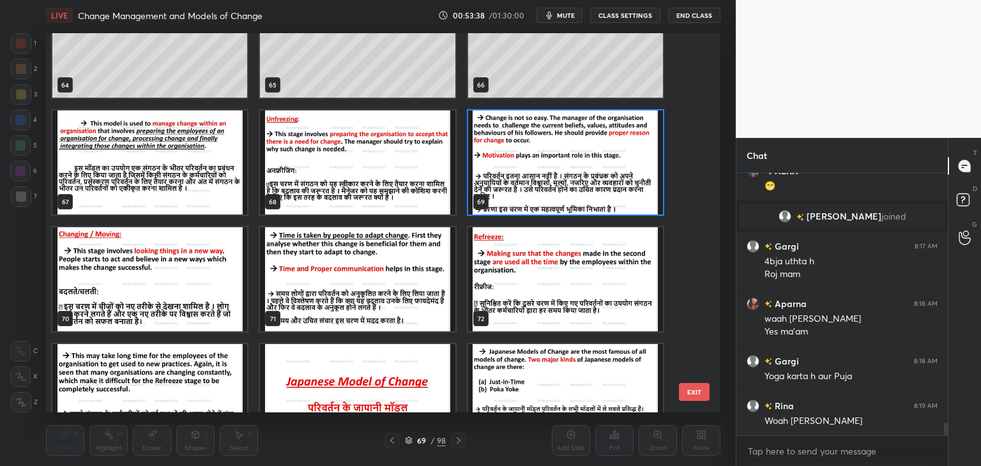
scroll to position [2476, 0]
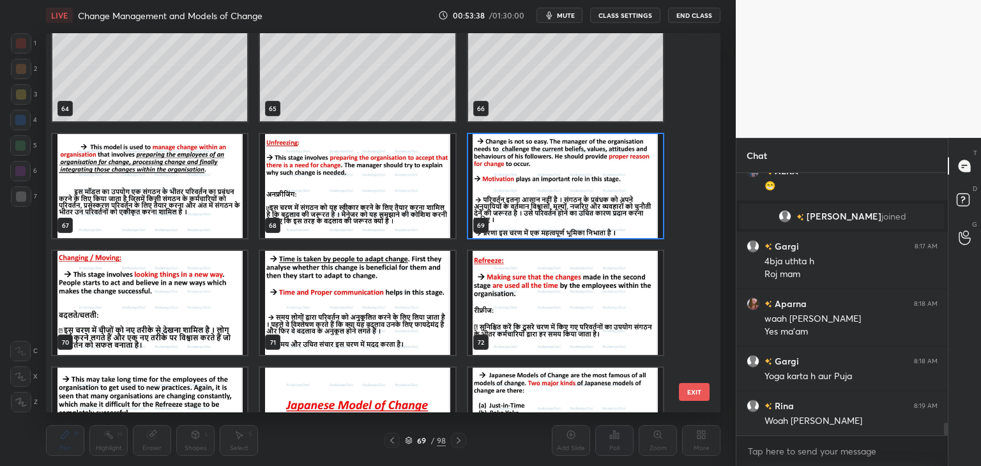
click at [619, 206] on img "grid" at bounding box center [565, 186] width 195 height 104
click at [620, 208] on img "grid" at bounding box center [565, 186] width 195 height 104
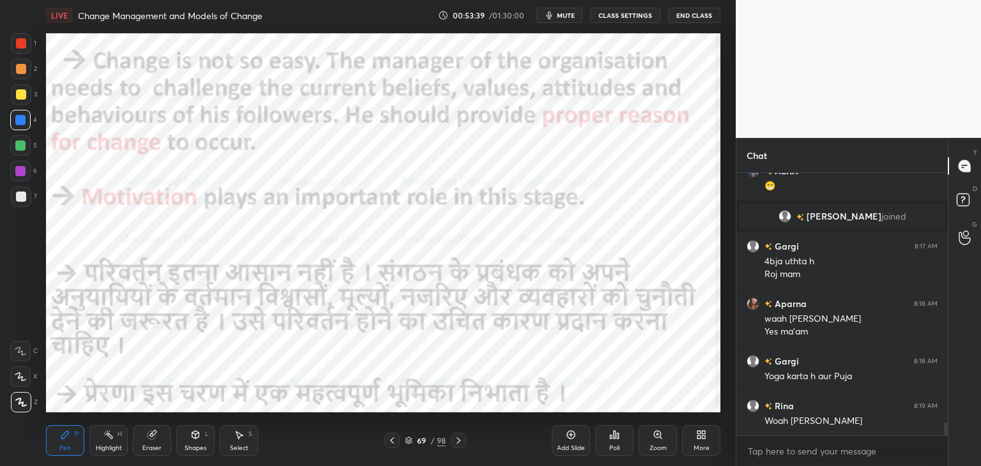
click at [620, 207] on img "grid" at bounding box center [565, 186] width 195 height 104
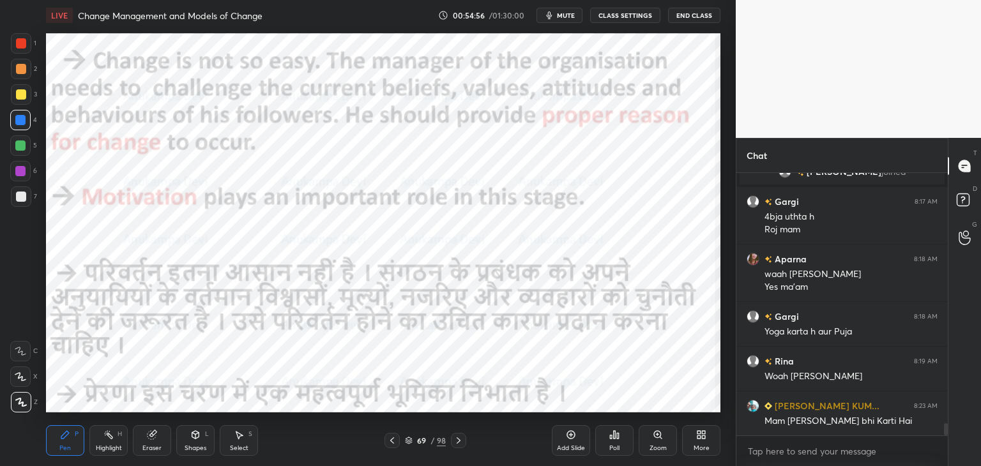
click at [457, 438] on icon at bounding box center [458, 440] width 10 height 10
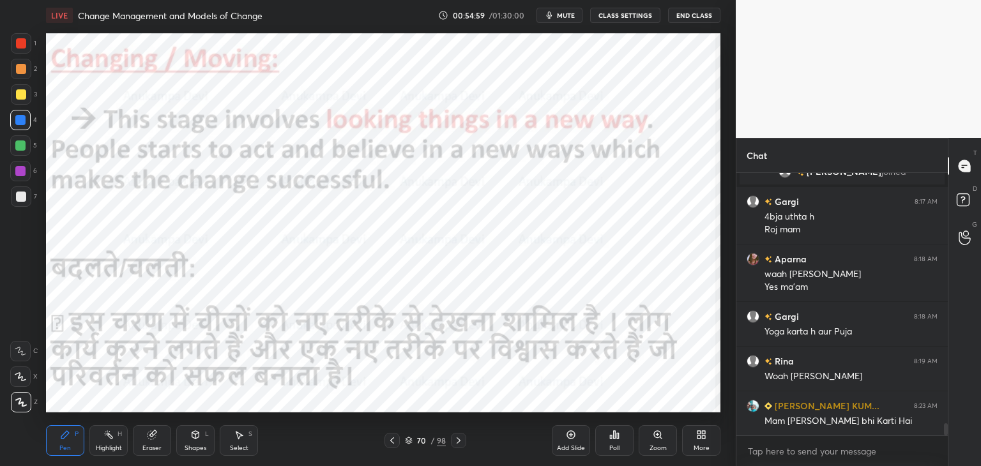
click at [18, 167] on div at bounding box center [20, 171] width 10 height 10
click at [391, 442] on icon at bounding box center [392, 440] width 10 height 10
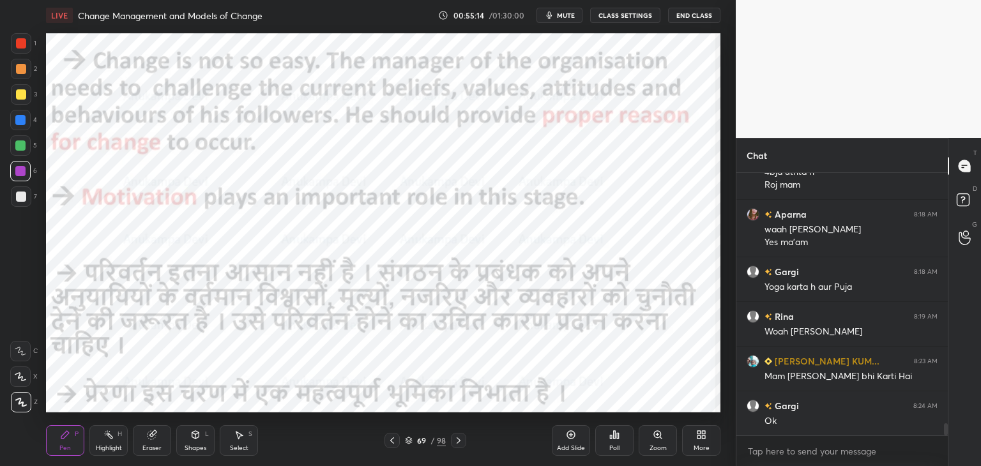
scroll to position [5379, 0]
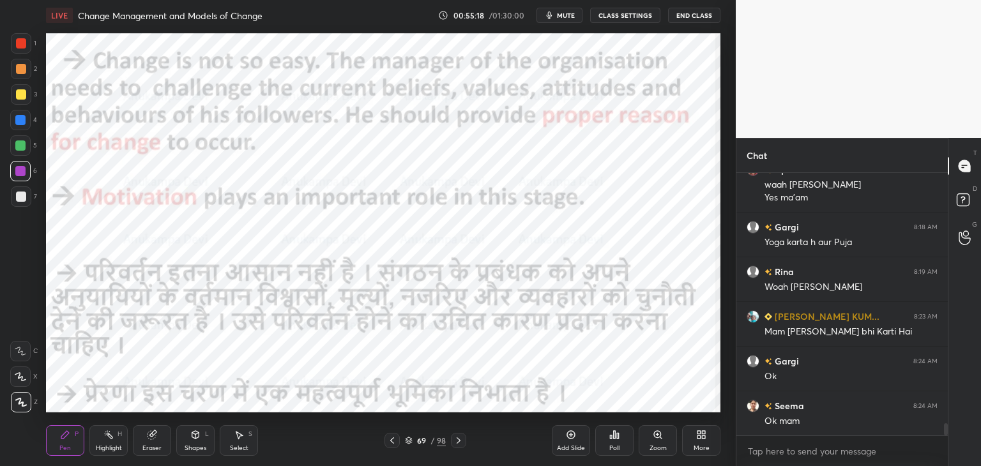
click at [457, 442] on icon at bounding box center [458, 440] width 4 height 6
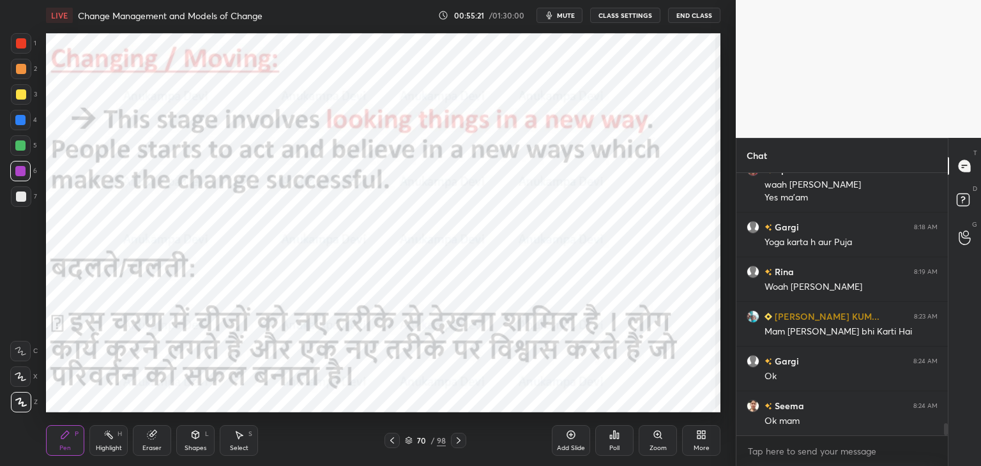
click at [567, 19] on span "mute" at bounding box center [566, 15] width 18 height 9
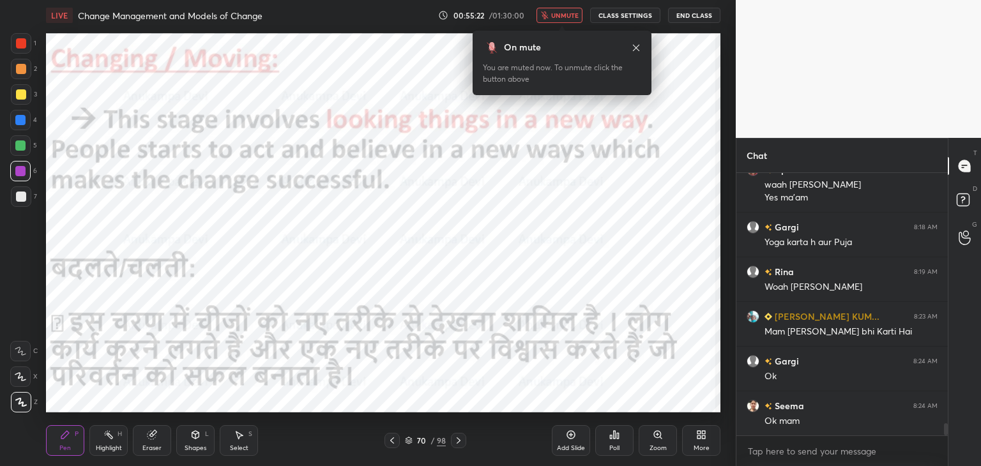
click at [564, 17] on span "unmute" at bounding box center [564, 15] width 27 height 9
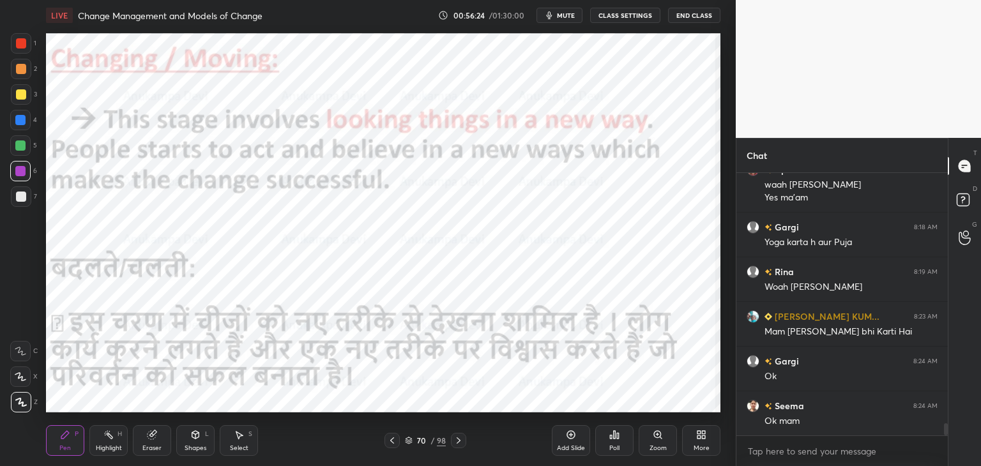
click at [456, 445] on icon at bounding box center [458, 440] width 10 height 10
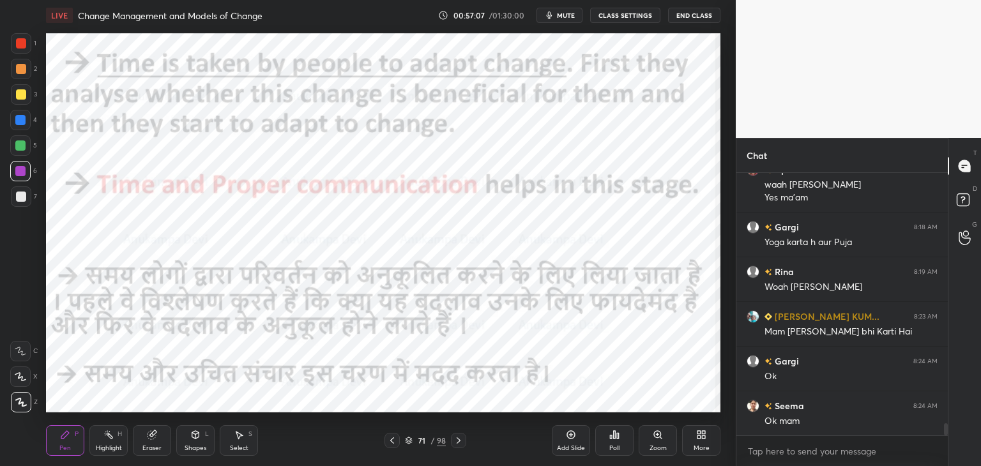
click at [457, 442] on icon at bounding box center [458, 440] width 10 height 10
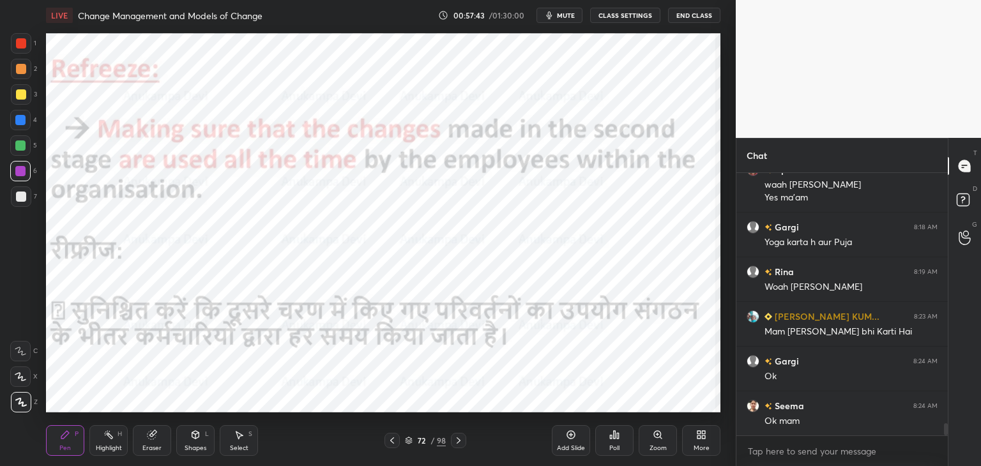
click at [460, 437] on icon at bounding box center [458, 440] width 10 height 10
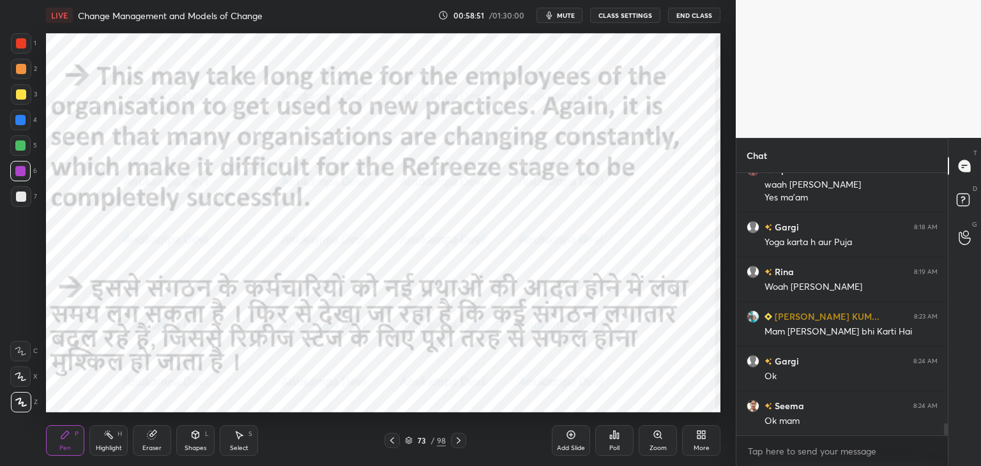
click at [458, 440] on icon at bounding box center [458, 440] width 10 height 10
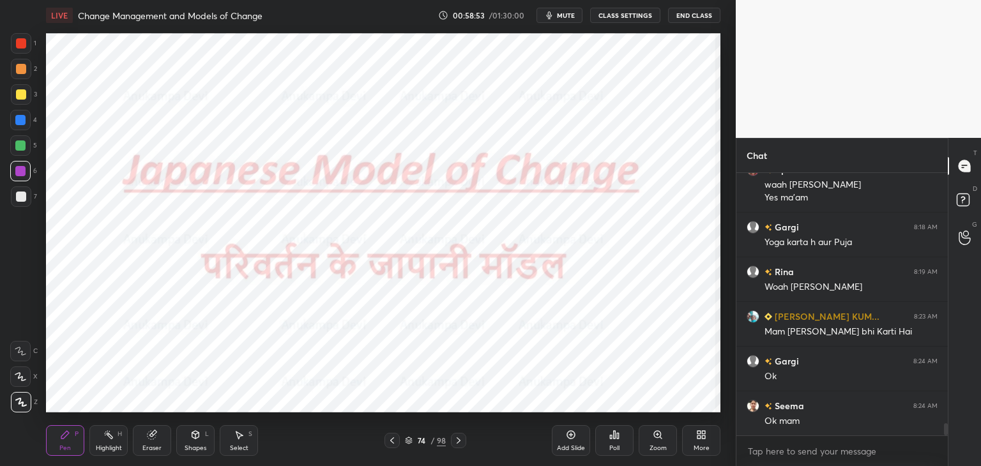
click at [564, 15] on span "mute" at bounding box center [566, 15] width 18 height 9
click at [566, 10] on button "unmute" at bounding box center [559, 15] width 46 height 15
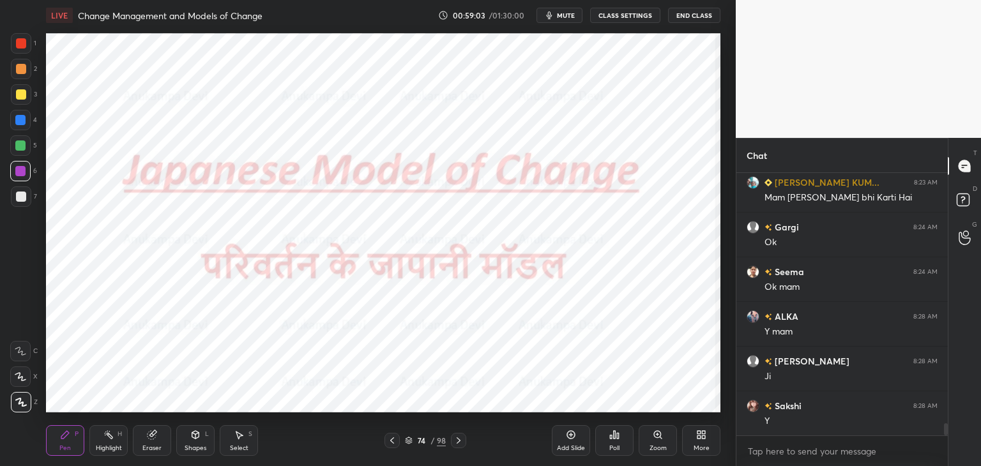
scroll to position [5558, 0]
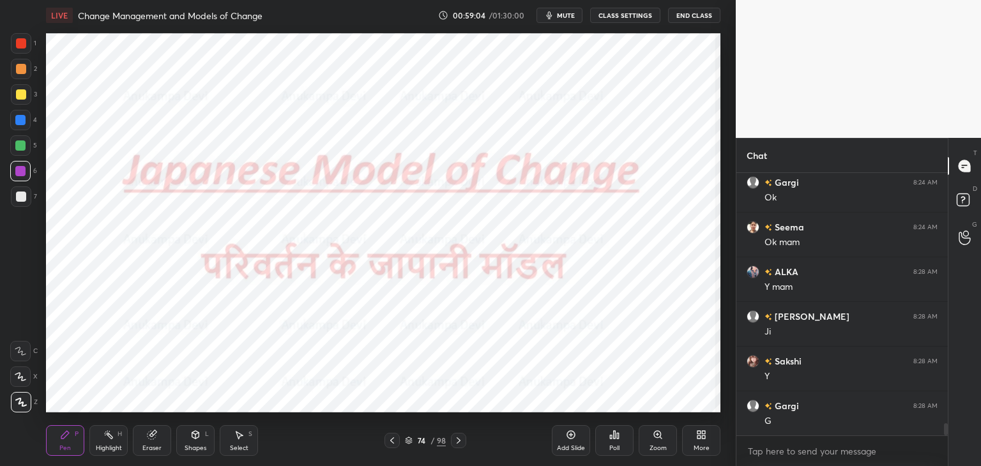
click at [944, 425] on div at bounding box center [944, 304] width 8 height 262
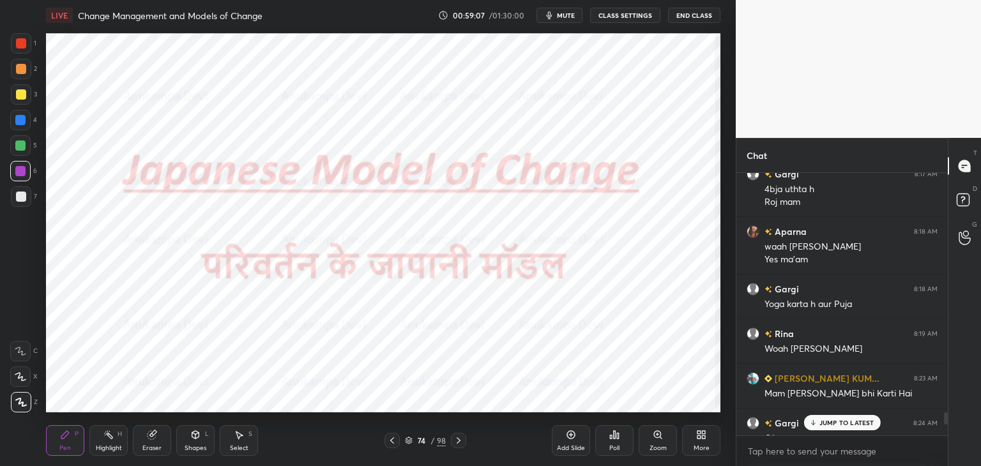
click at [853, 419] on p "JUMP TO LATEST" at bounding box center [846, 423] width 55 height 8
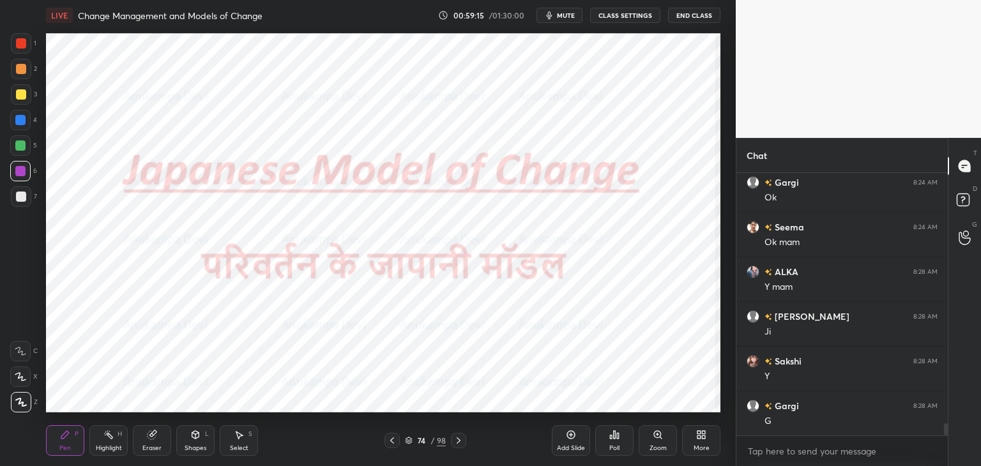
drag, startPoint x: 946, startPoint y: 427, endPoint x: 951, endPoint y: 460, distance: 33.6
click at [951, 460] on div "Chat [PERSON_NAME] KUM... 8:23 AM Mam [PERSON_NAME] bhi Karti Hai [PERSON_NAME]…" at bounding box center [857, 302] width 245 height 328
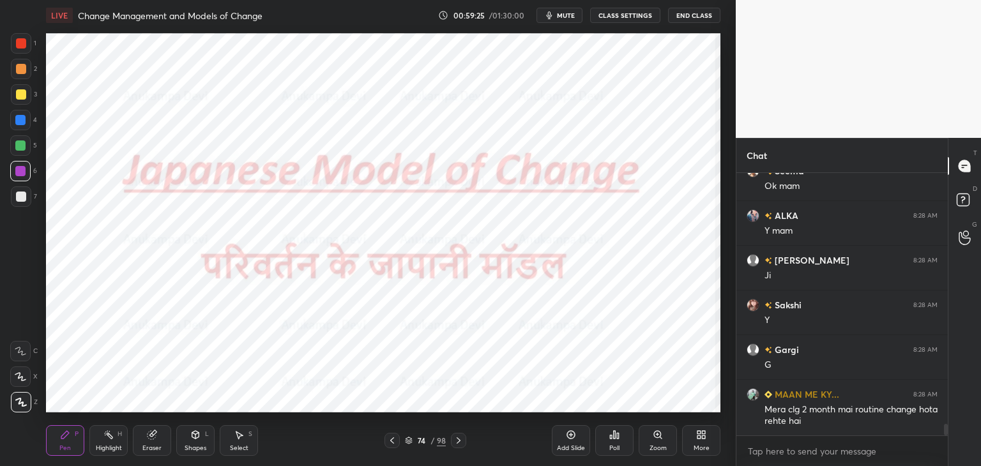
scroll to position [5645, 0]
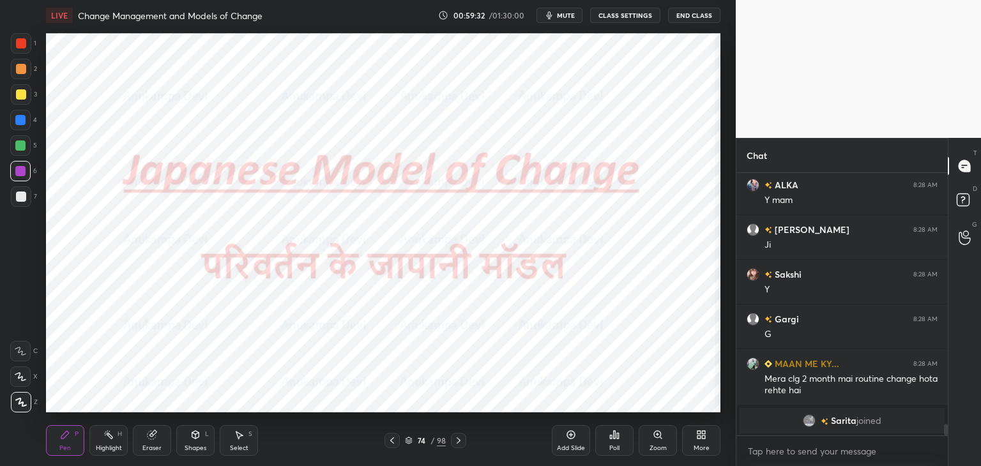
click at [20, 126] on div at bounding box center [20, 120] width 20 height 20
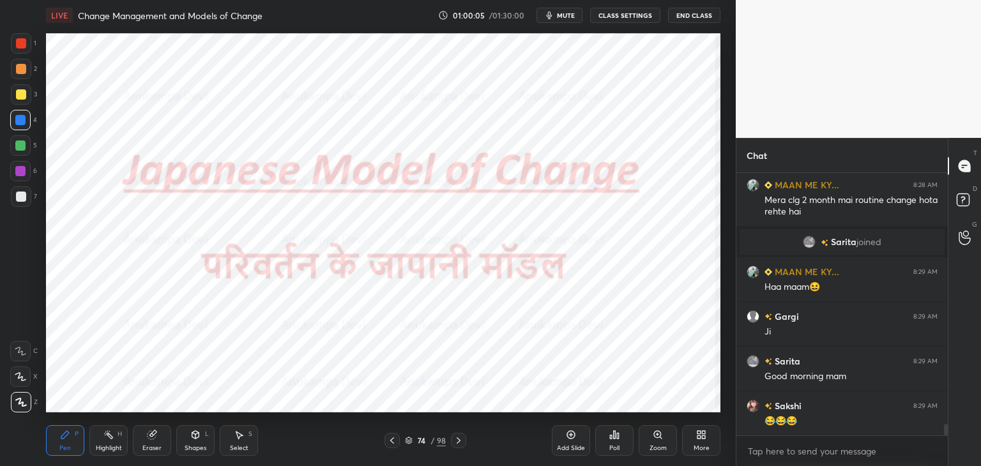
scroll to position [5702, 0]
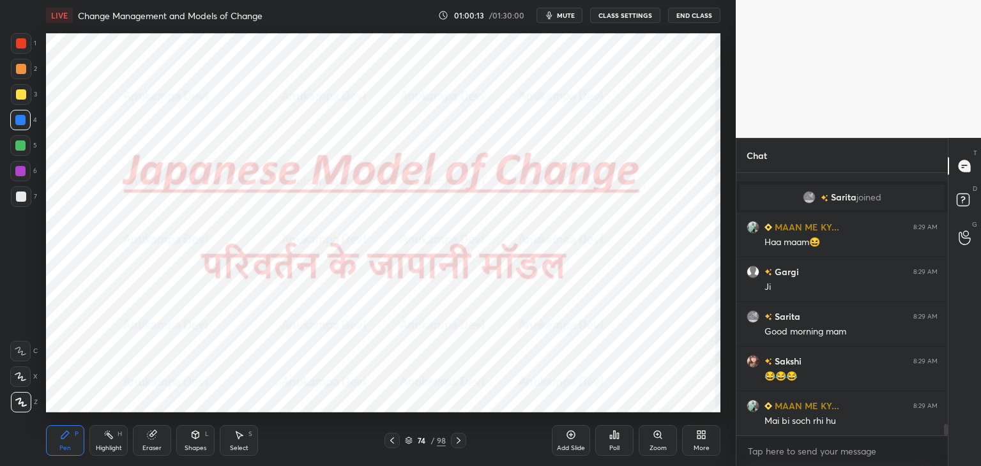
click at [458, 440] on icon at bounding box center [458, 440] width 10 height 10
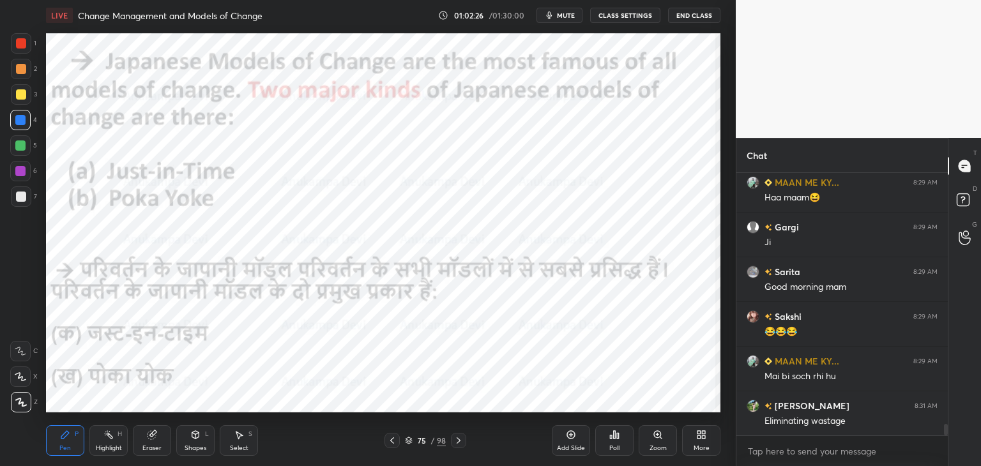
scroll to position [5803, 0]
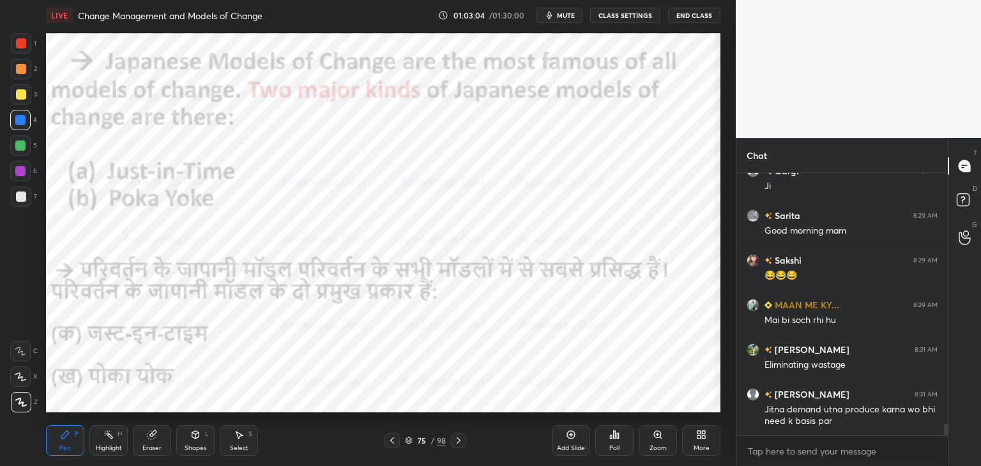
drag, startPoint x: 151, startPoint y: 438, endPoint x: 146, endPoint y: 426, distance: 12.6
click at [151, 437] on icon at bounding box center [151, 435] width 8 height 8
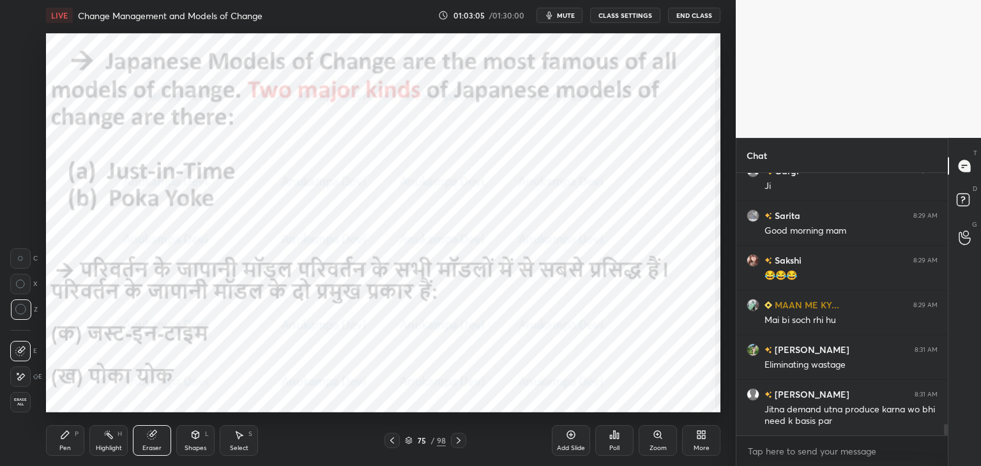
click at [23, 405] on span "Erase all" at bounding box center [20, 402] width 19 height 9
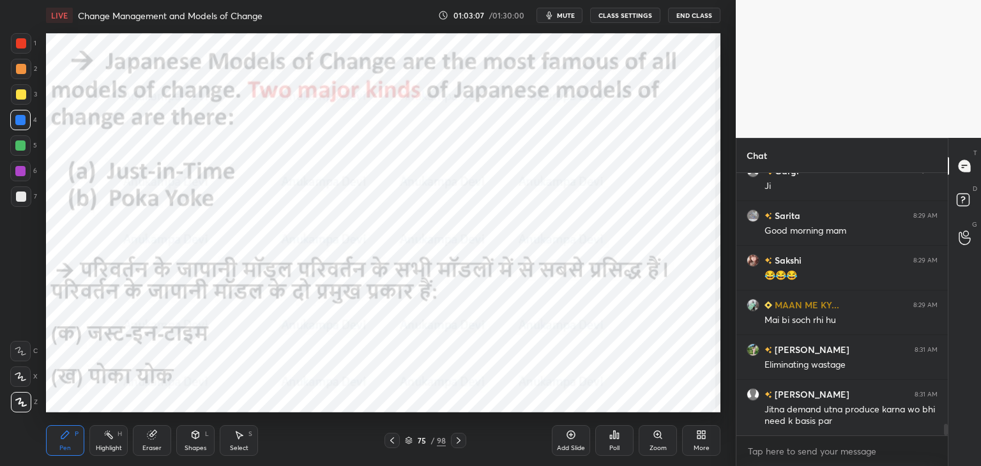
click at [459, 441] on icon at bounding box center [458, 440] width 4 height 6
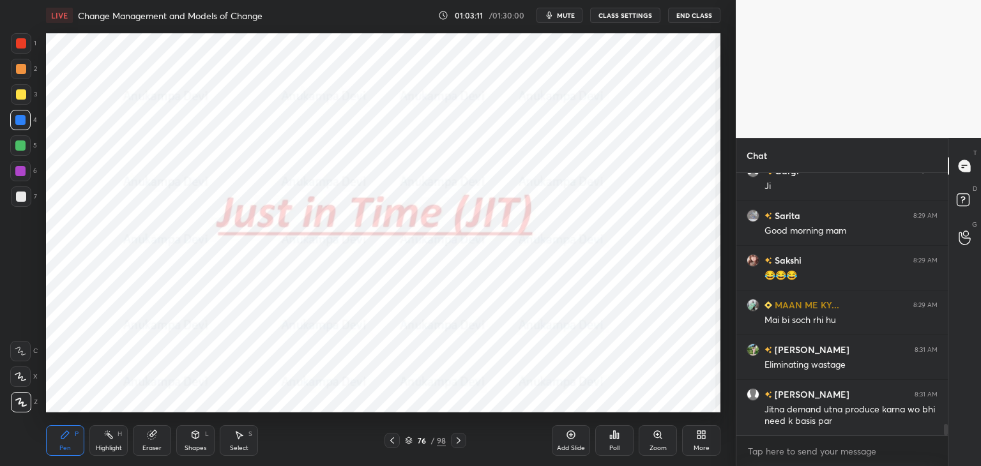
click at [458, 444] on icon at bounding box center [458, 440] width 10 height 10
click at [460, 437] on icon at bounding box center [458, 440] width 10 height 10
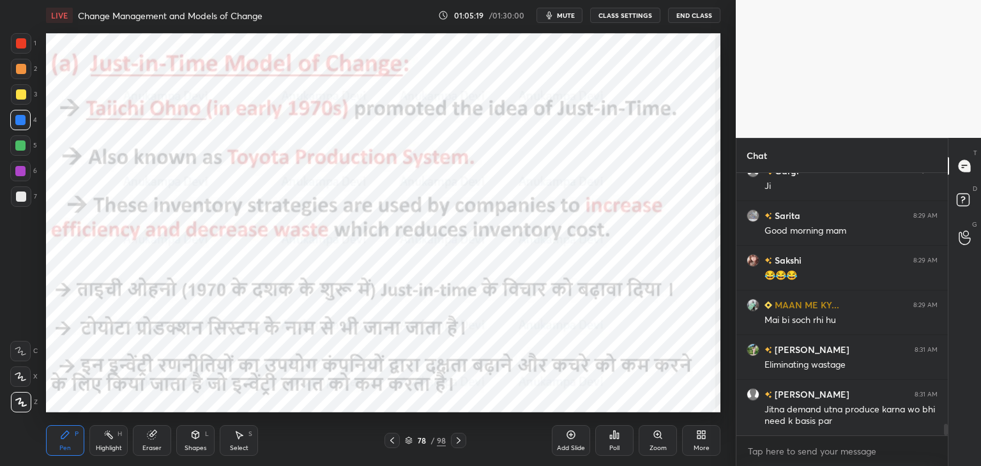
click at [459, 448] on div at bounding box center [458, 440] width 15 height 15
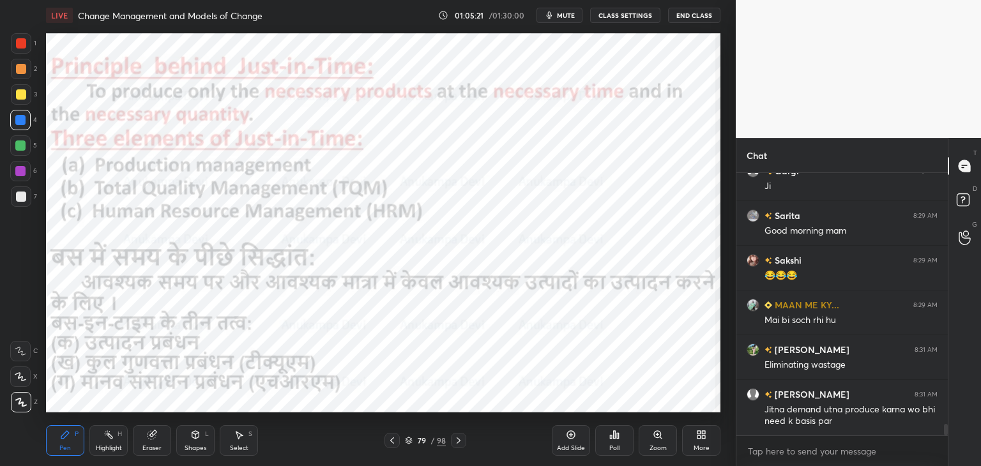
click at [20, 144] on div at bounding box center [20, 145] width 10 height 10
click at [461, 443] on icon at bounding box center [458, 440] width 10 height 10
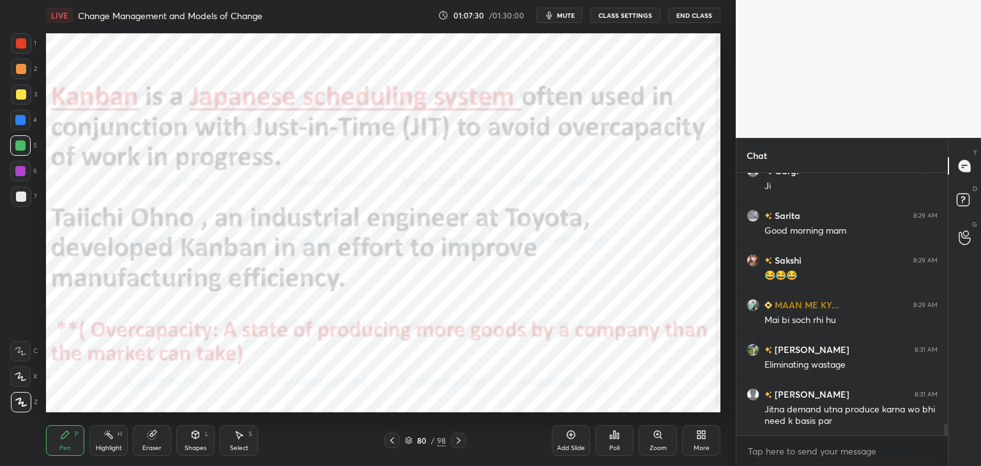
click at [392, 445] on icon at bounding box center [392, 440] width 10 height 10
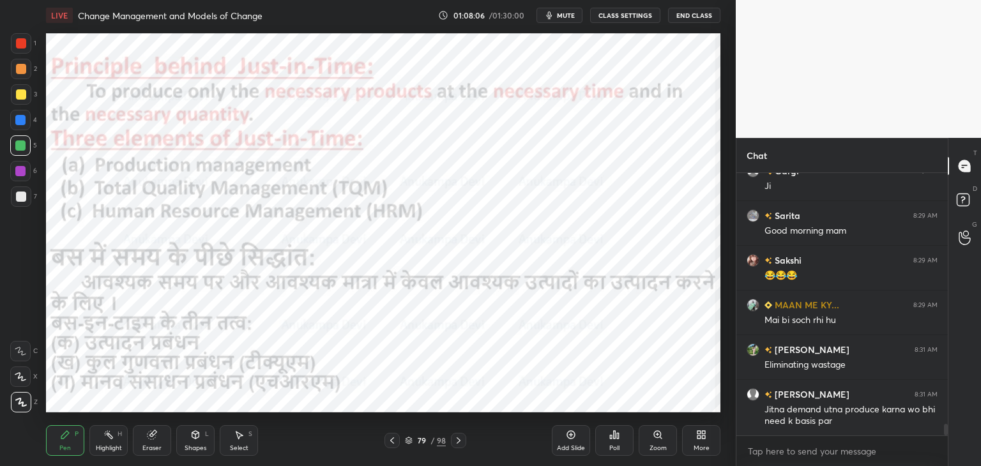
scroll to position [5848, 0]
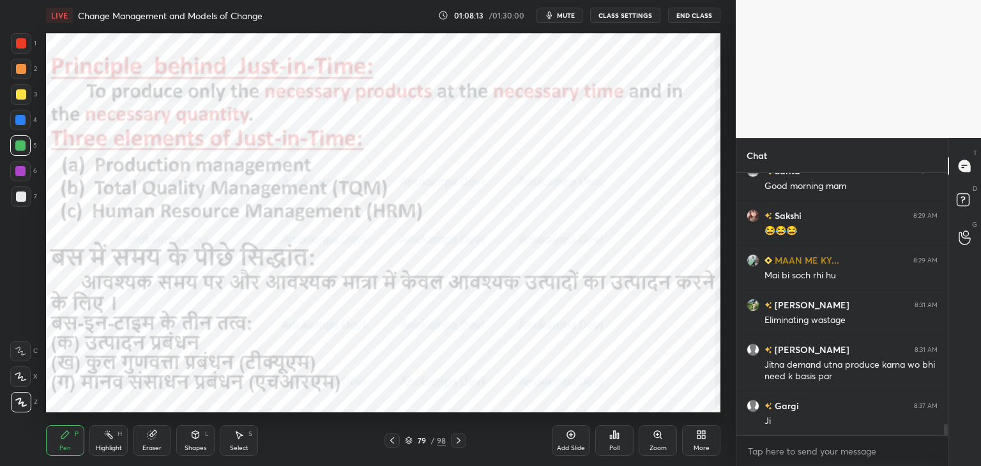
click at [457, 439] on icon at bounding box center [458, 440] width 10 height 10
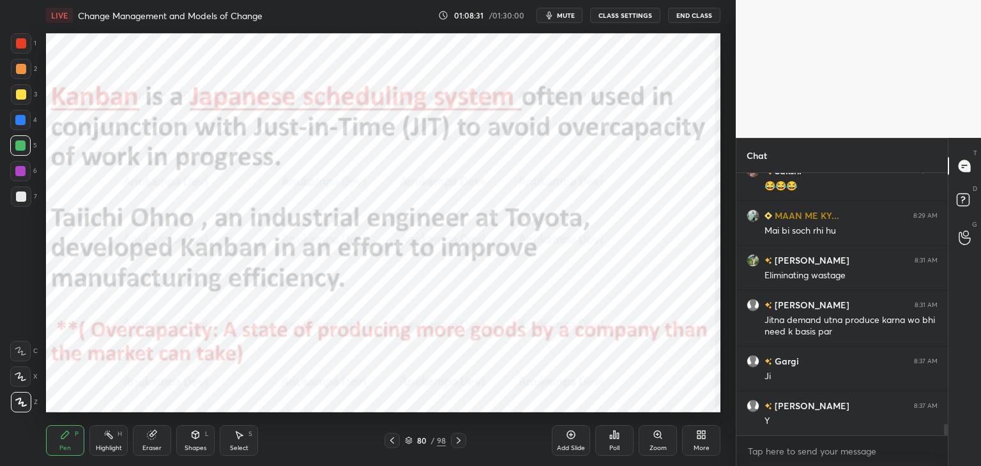
scroll to position [5937, 0]
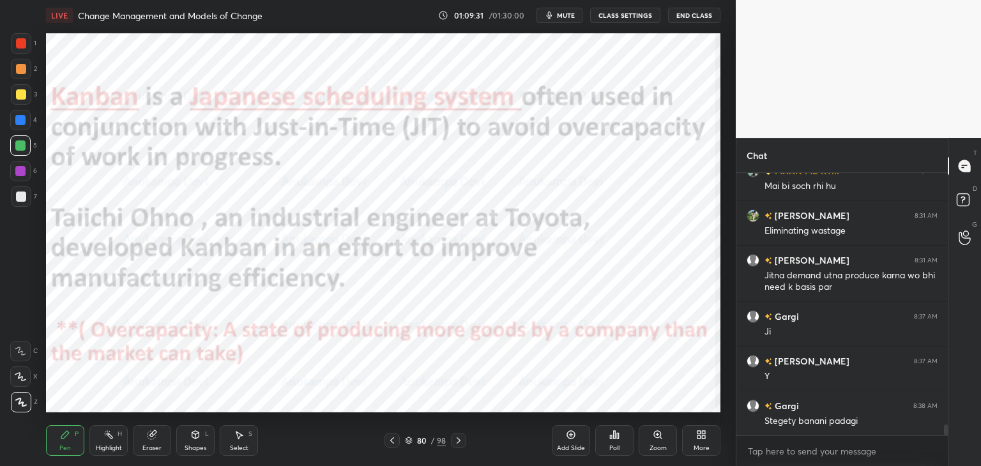
click at [393, 442] on icon at bounding box center [392, 440] width 10 height 10
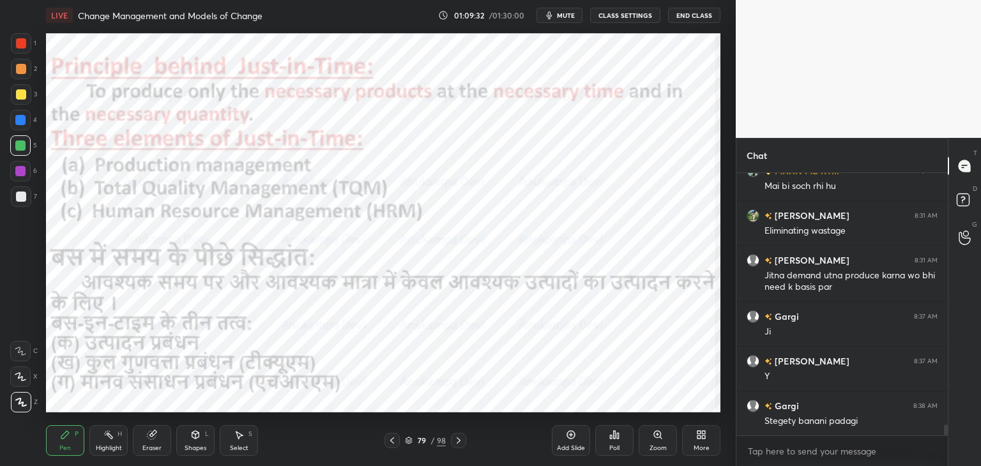
click at [391, 444] on icon at bounding box center [392, 440] width 10 height 10
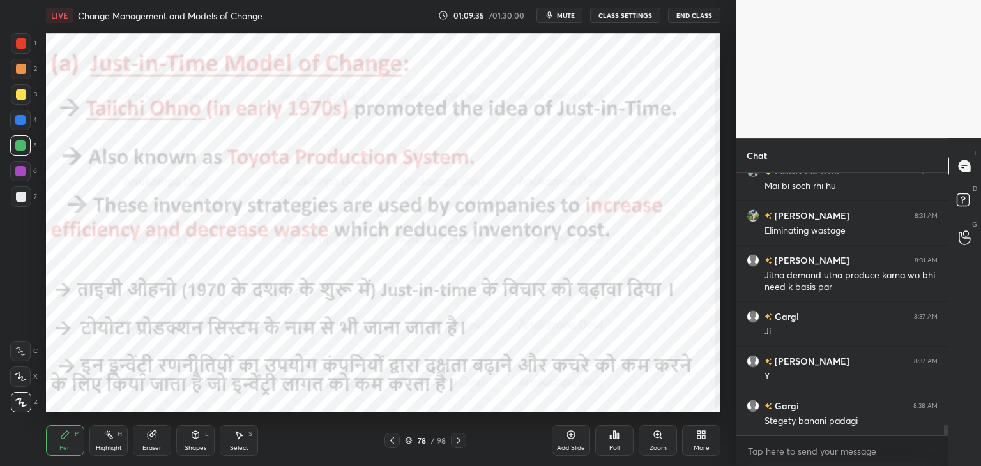
click at [458, 444] on icon at bounding box center [458, 440] width 10 height 10
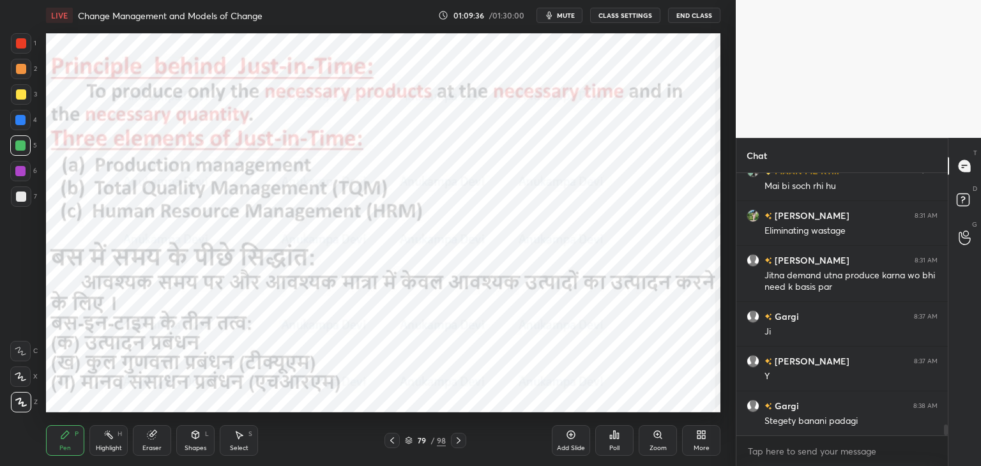
click at [458, 444] on icon at bounding box center [458, 440] width 10 height 10
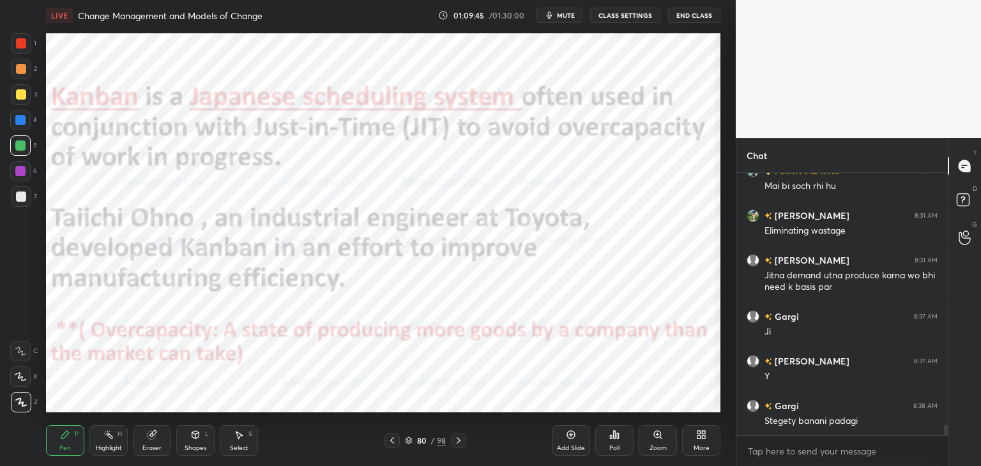
click at [458, 442] on icon at bounding box center [458, 440] width 4 height 6
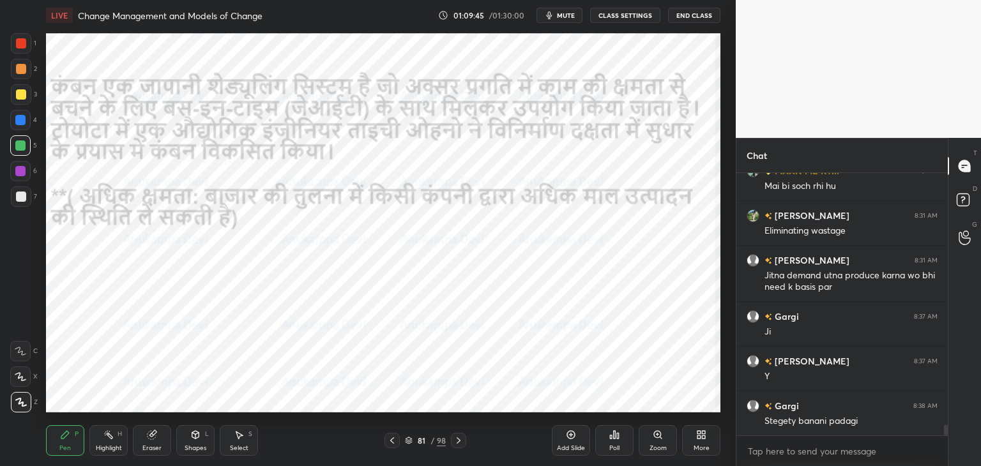
click at [409, 439] on icon at bounding box center [409, 441] width 8 height 8
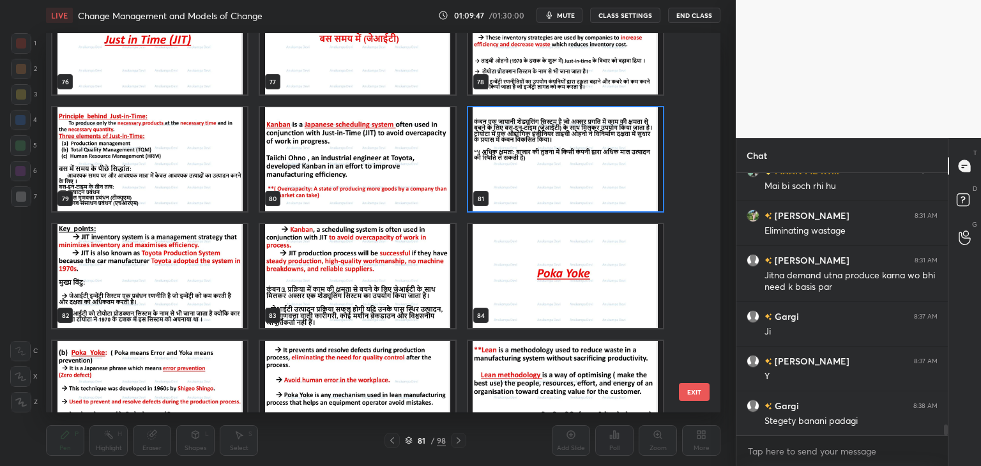
scroll to position [2988, 0]
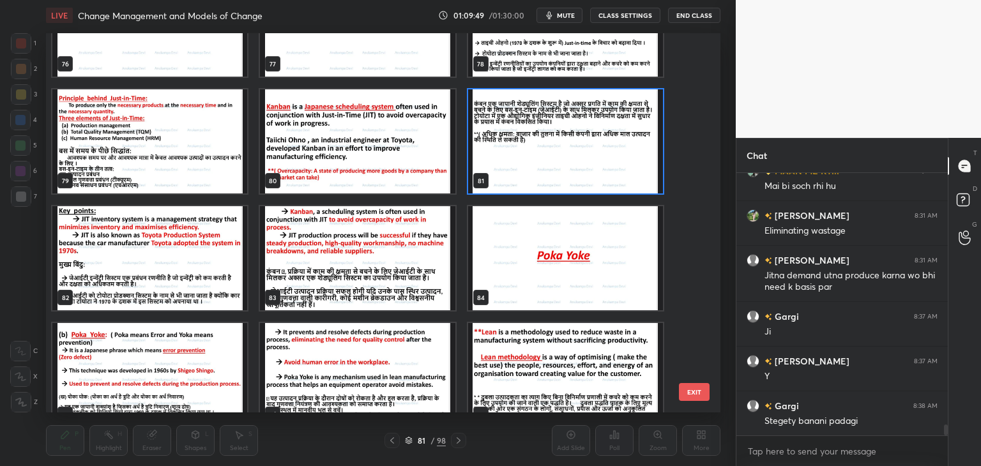
click at [172, 266] on img "grid" at bounding box center [149, 258] width 195 height 104
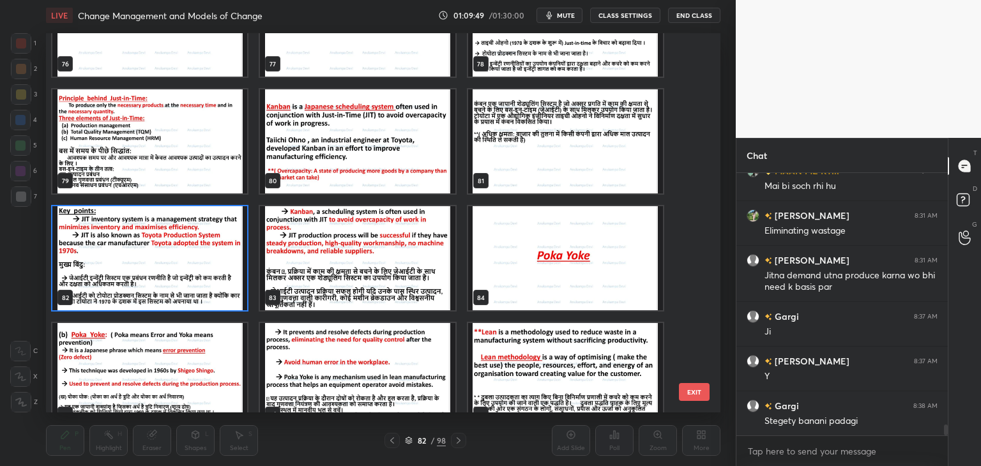
click at [172, 266] on img "grid" at bounding box center [149, 258] width 195 height 104
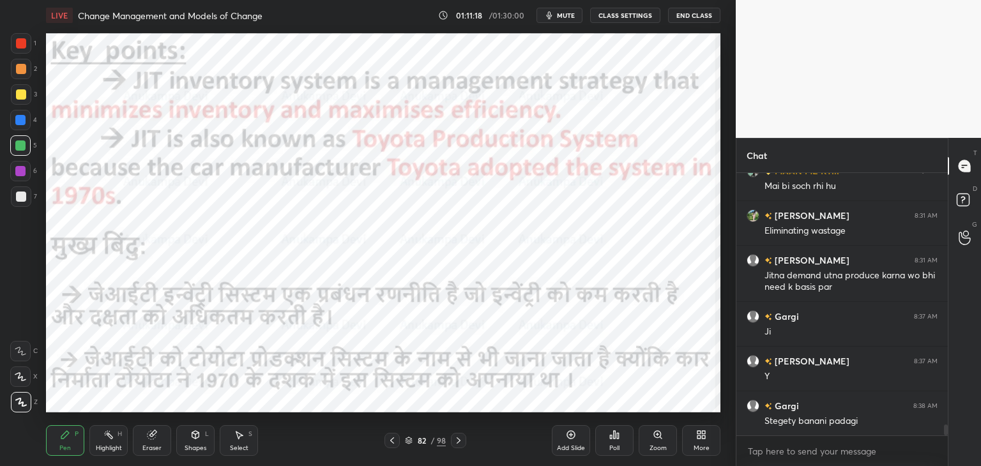
click at [458, 442] on icon at bounding box center [458, 440] width 10 height 10
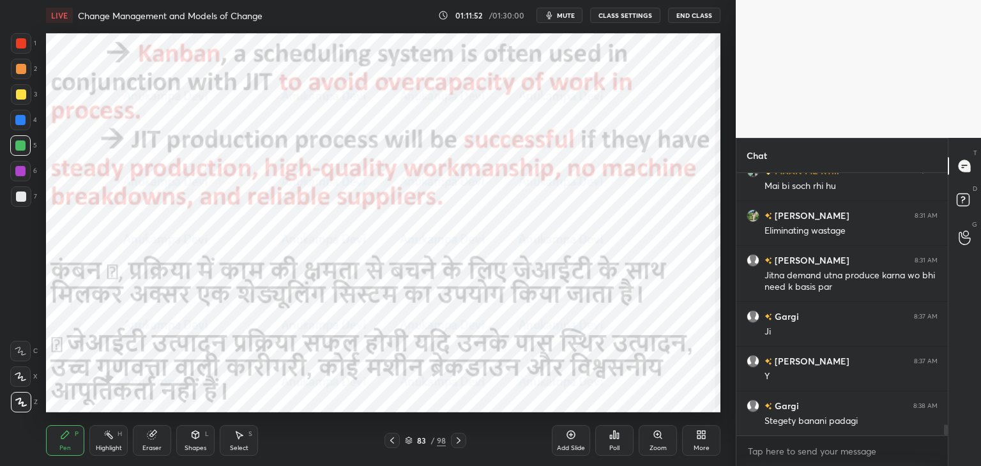
scroll to position [5994, 0]
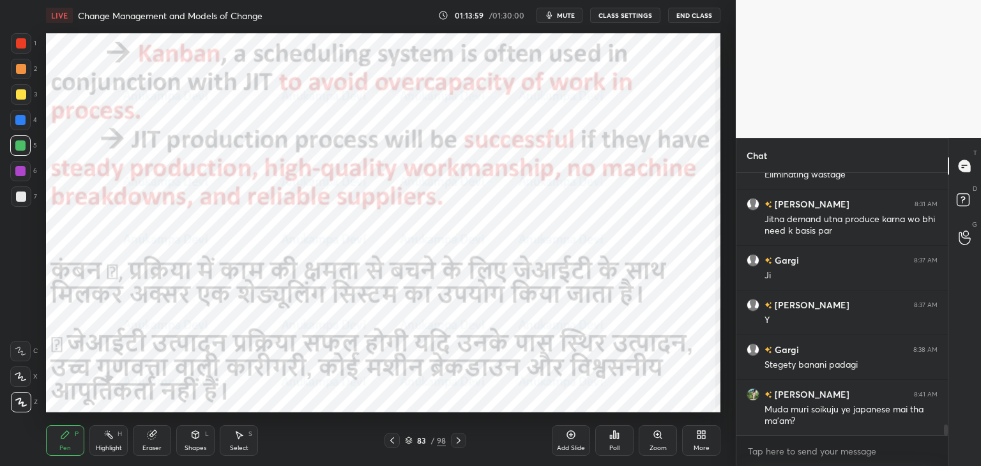
drag, startPoint x: 457, startPoint y: 441, endPoint x: 456, endPoint y: 430, distance: 11.5
click at [457, 440] on icon at bounding box center [458, 440] width 10 height 10
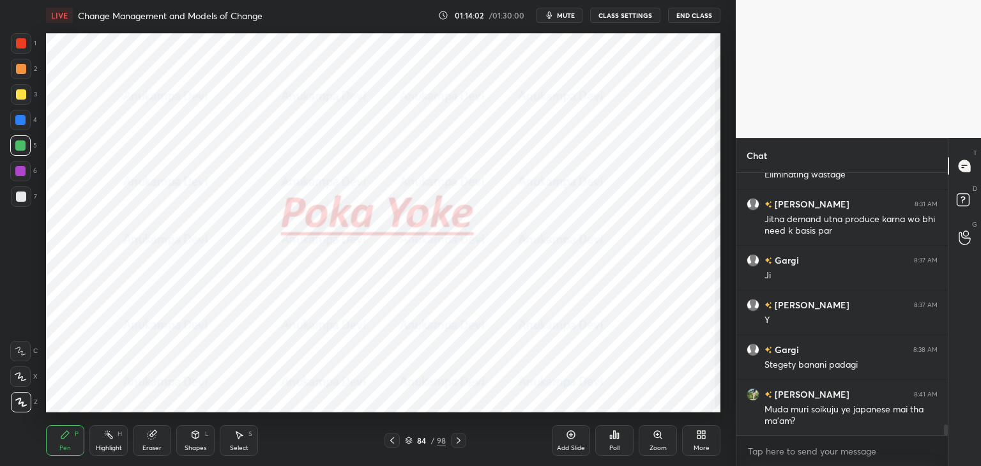
click at [564, 16] on span "mute" at bounding box center [566, 15] width 18 height 9
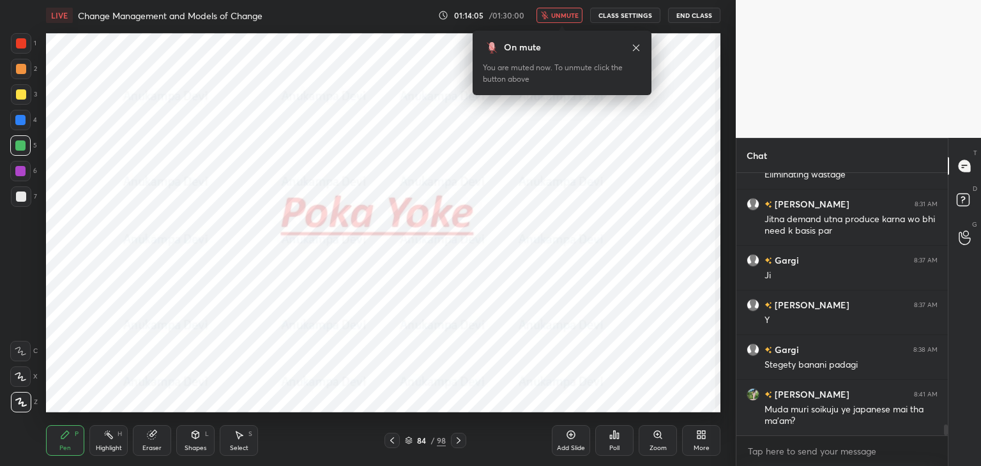
click at [631, 46] on icon at bounding box center [636, 48] width 10 height 10
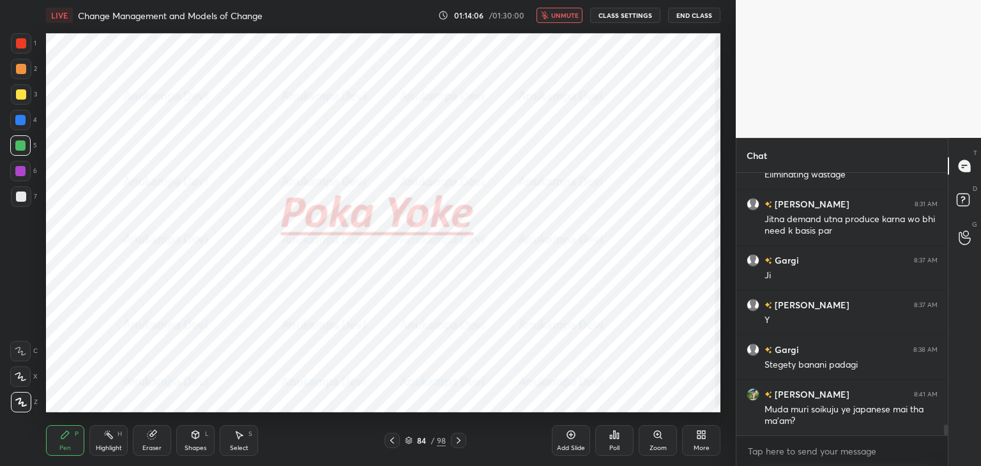
drag, startPoint x: 566, startPoint y: 16, endPoint x: 562, endPoint y: 27, distance: 11.5
click at [566, 17] on span "unmute" at bounding box center [564, 15] width 27 height 9
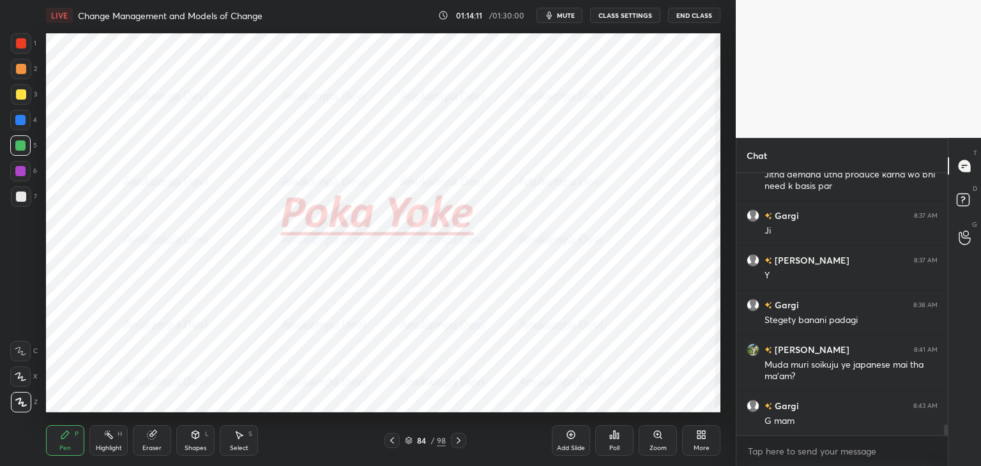
scroll to position [6083, 0]
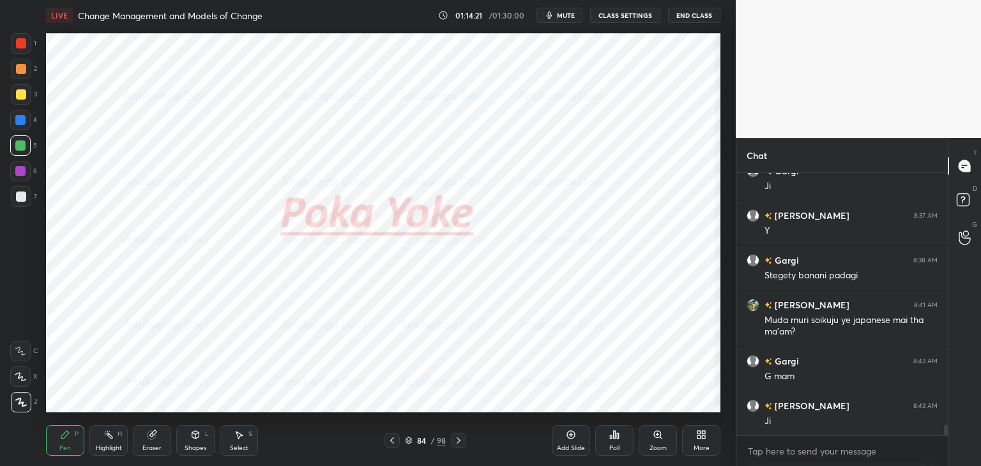
click at [18, 174] on div at bounding box center [20, 171] width 10 height 10
drag, startPoint x: 194, startPoint y: 445, endPoint x: 194, endPoint y: 429, distance: 16.0
click at [194, 442] on div "Shapes L" at bounding box center [195, 440] width 38 height 31
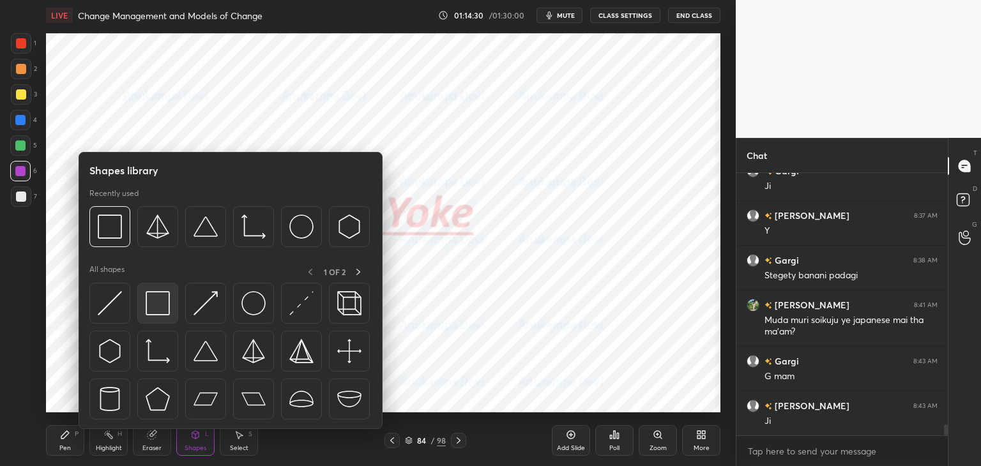
click at [157, 300] on img at bounding box center [158, 303] width 24 height 24
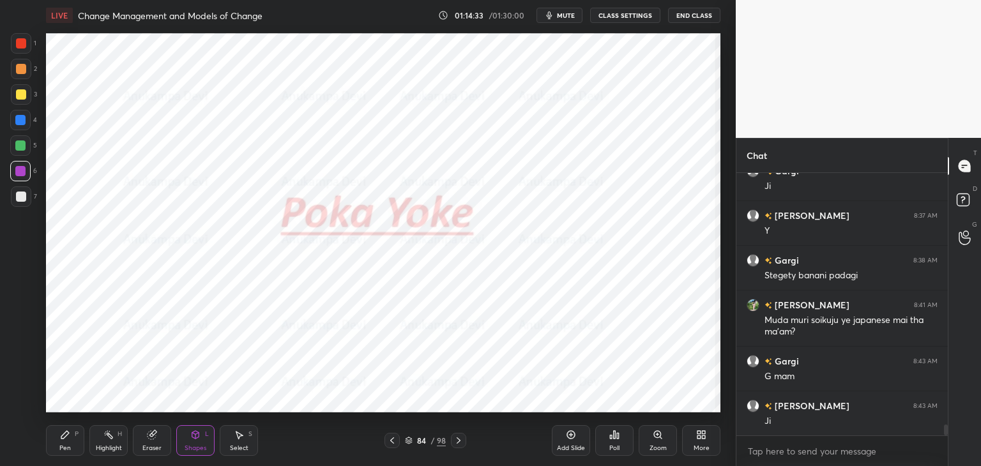
click at [65, 445] on div "Pen" at bounding box center [64, 448] width 11 height 6
drag, startPoint x: 408, startPoint y: 445, endPoint x: 389, endPoint y: 430, distance: 24.1
click at [408, 444] on div "84 / 98" at bounding box center [425, 440] width 41 height 11
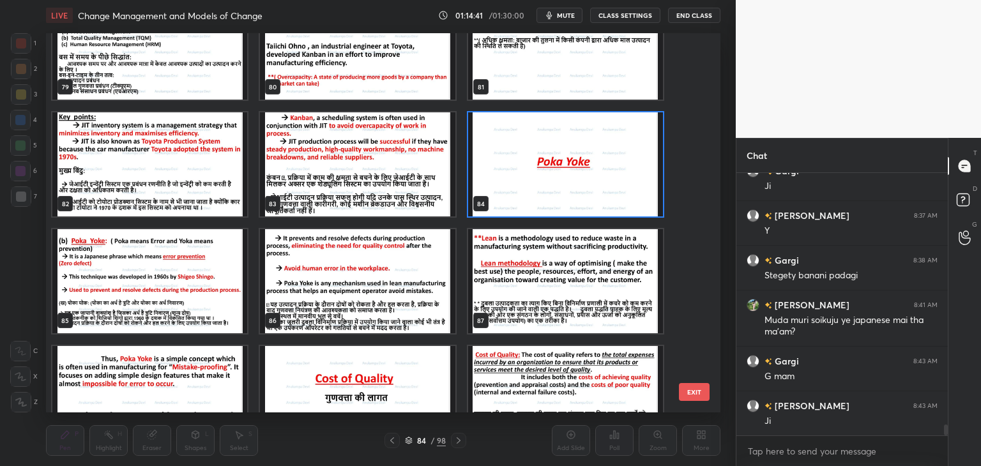
scroll to position [3087, 0]
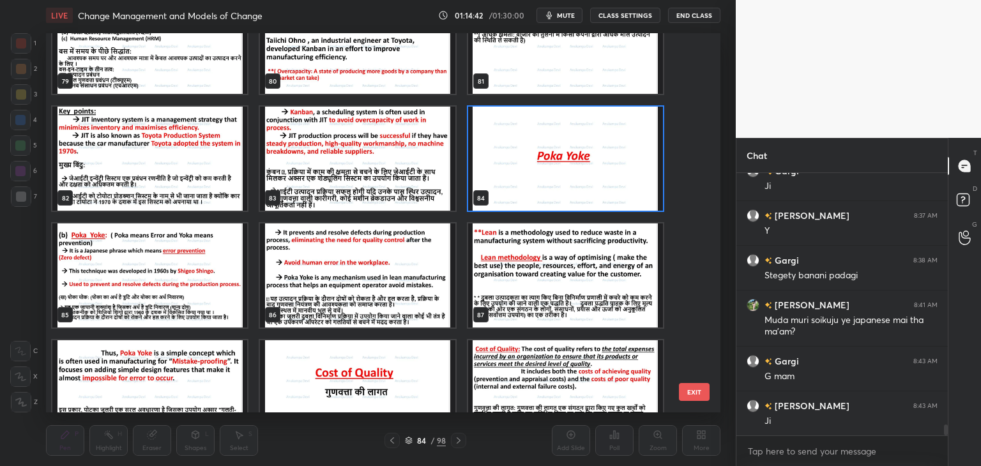
click at [592, 187] on img "grid" at bounding box center [565, 159] width 195 height 104
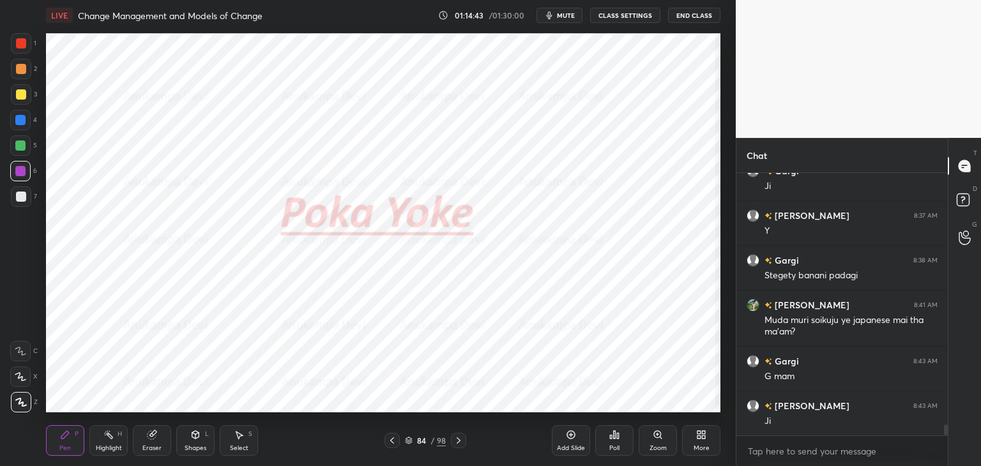
click at [592, 187] on img "grid" at bounding box center [565, 159] width 195 height 104
click at [459, 441] on icon at bounding box center [458, 440] width 10 height 10
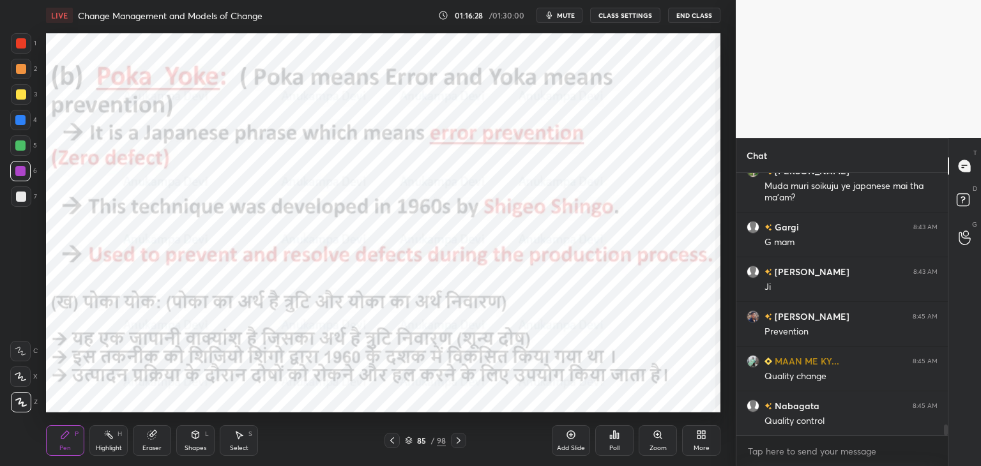
scroll to position [6262, 0]
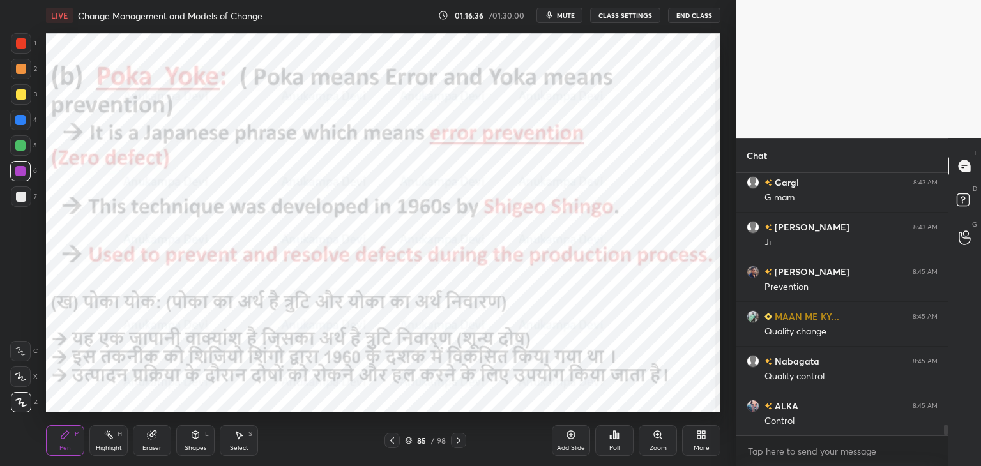
drag, startPoint x: 458, startPoint y: 442, endPoint x: 444, endPoint y: 433, distance: 16.1
click at [458, 441] on icon at bounding box center [458, 440] width 10 height 10
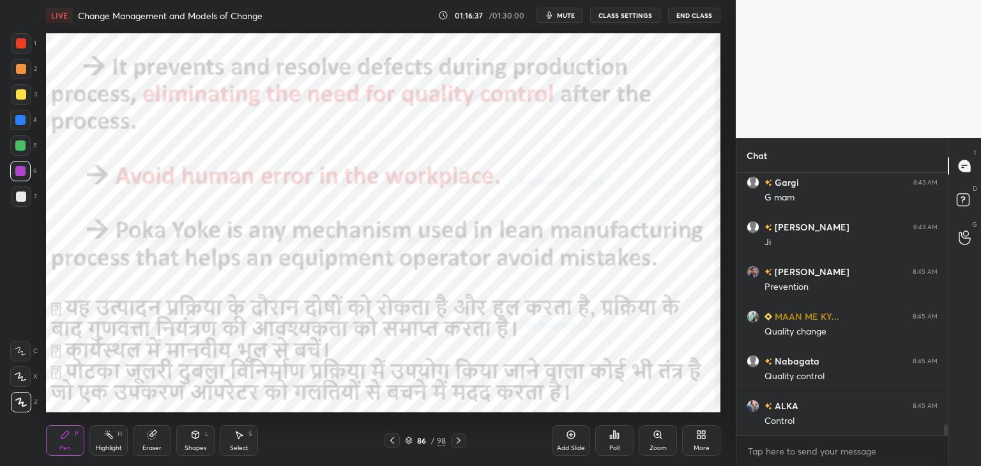
click at [391, 443] on icon at bounding box center [392, 440] width 10 height 10
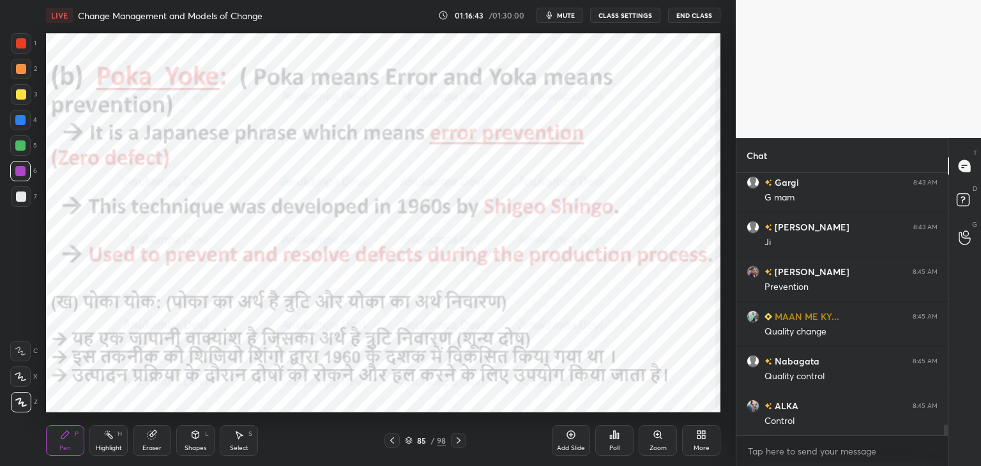
click at [459, 440] on icon at bounding box center [458, 440] width 10 height 10
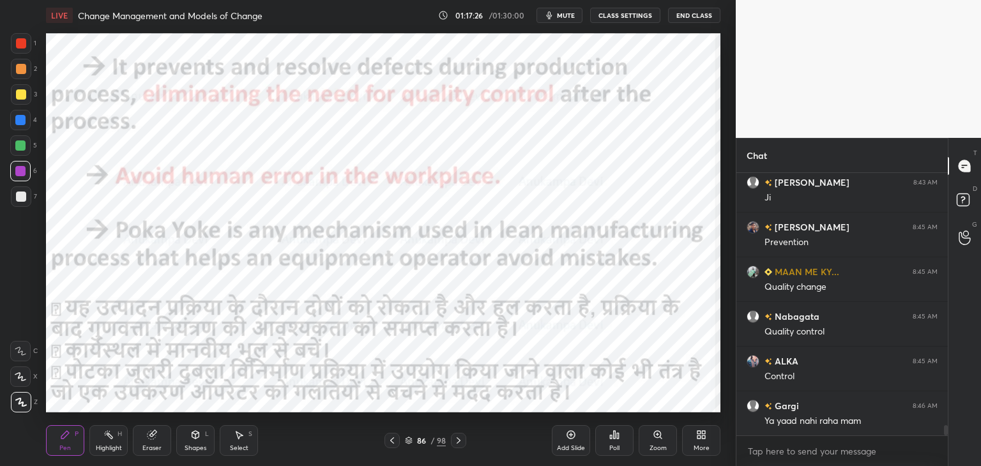
scroll to position [6374, 0]
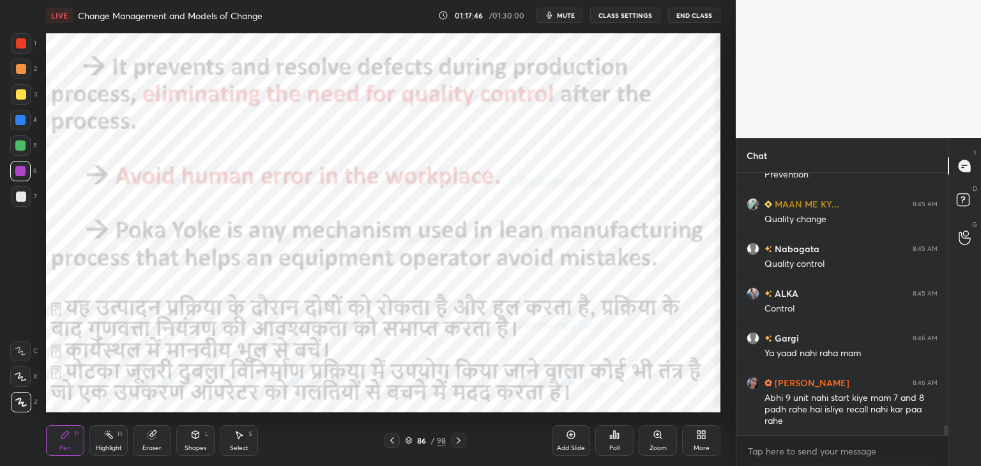
click at [393, 443] on icon at bounding box center [392, 440] width 4 height 6
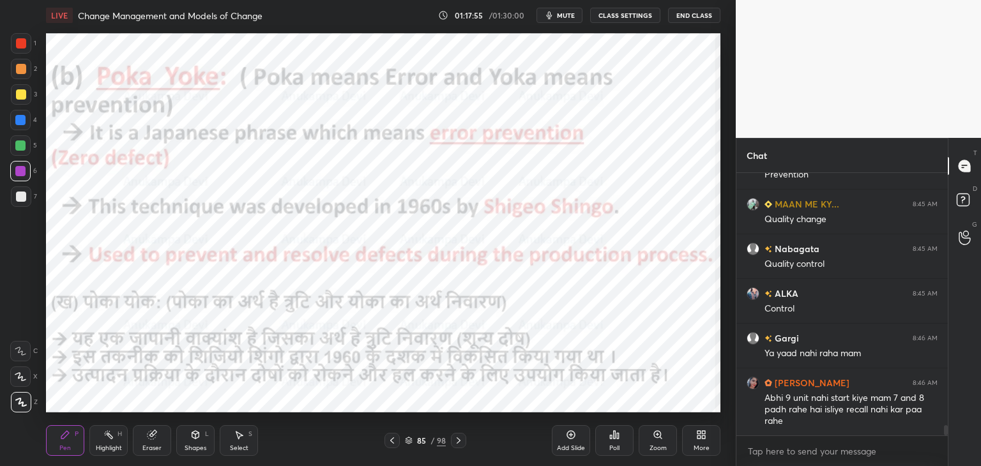
click at [458, 446] on div at bounding box center [458, 440] width 15 height 15
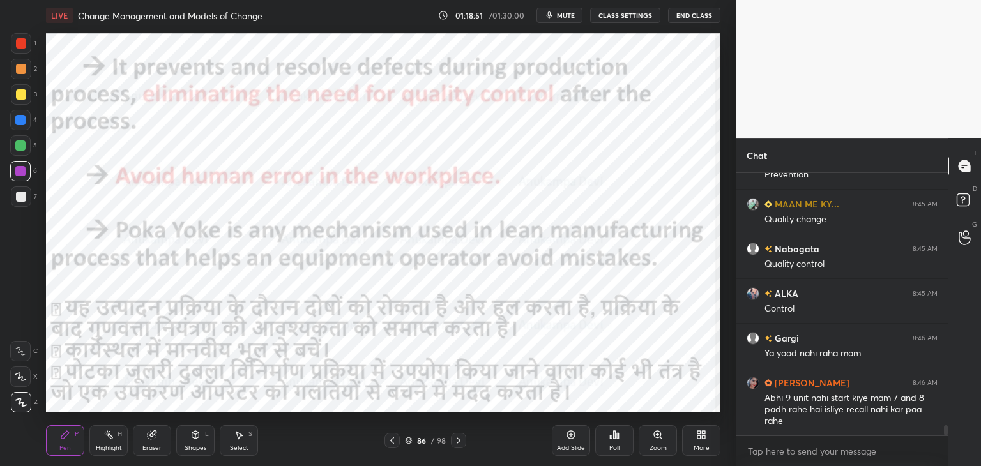
drag, startPoint x: 390, startPoint y: 442, endPoint x: 378, endPoint y: 417, distance: 27.7
click at [390, 440] on icon at bounding box center [392, 440] width 10 height 10
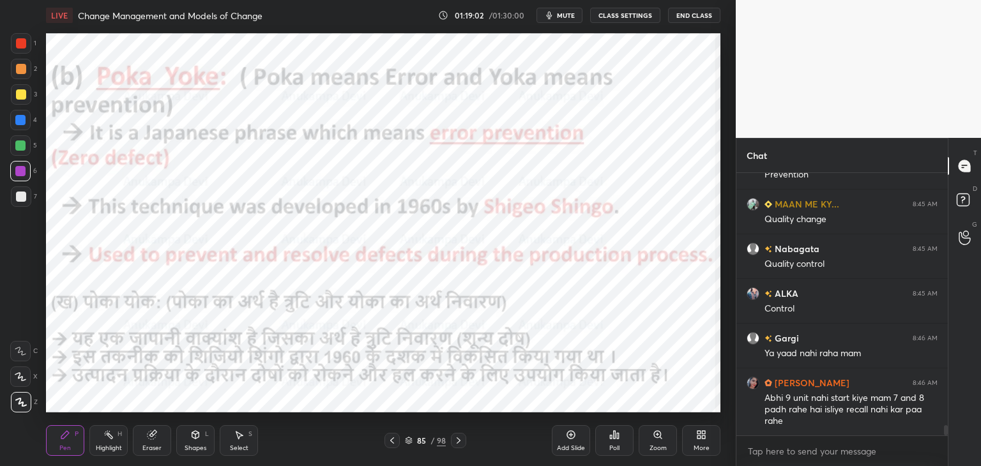
click at [458, 440] on icon at bounding box center [458, 440] width 4 height 6
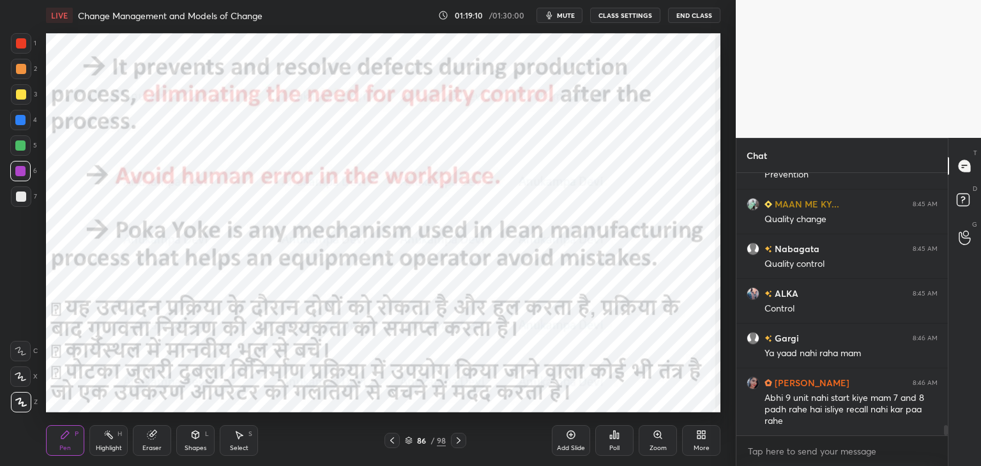
click at [391, 442] on icon at bounding box center [392, 440] width 10 height 10
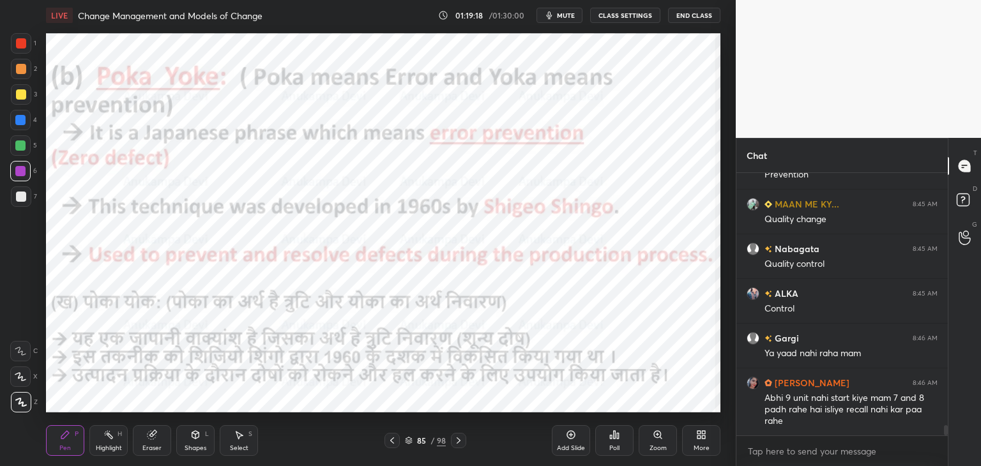
click at [457, 441] on icon at bounding box center [458, 440] width 10 height 10
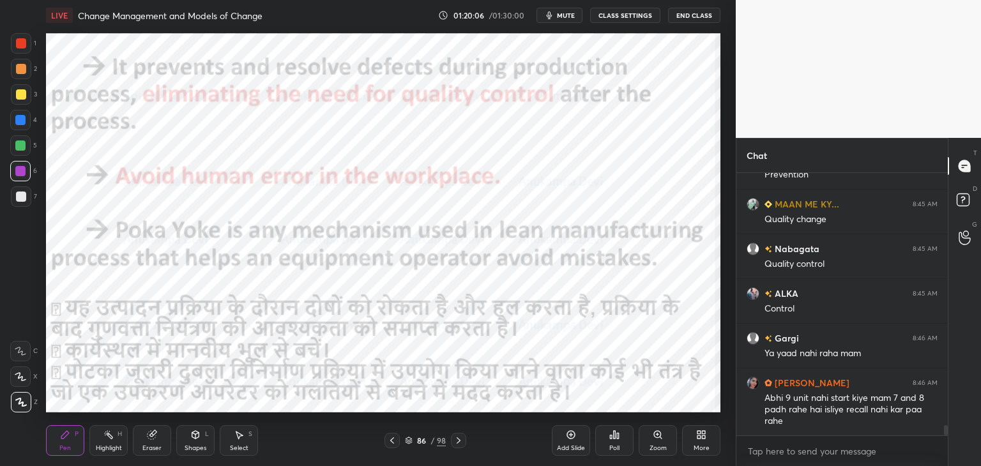
click at [397, 442] on div at bounding box center [391, 440] width 15 height 15
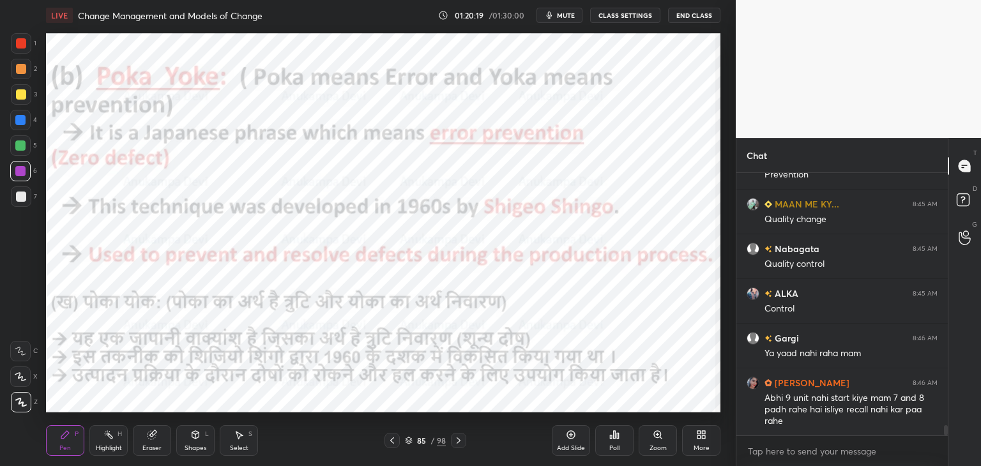
click at [458, 444] on icon at bounding box center [458, 440] width 10 height 10
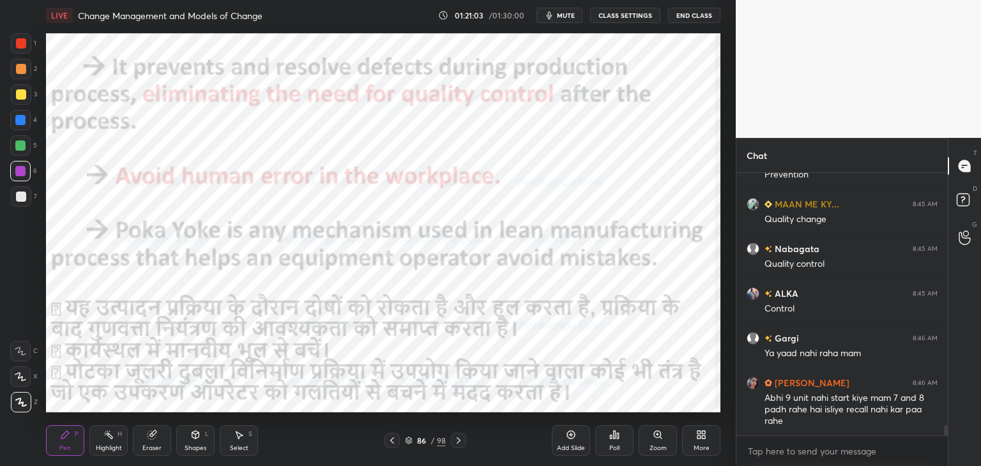
scroll to position [6419, 0]
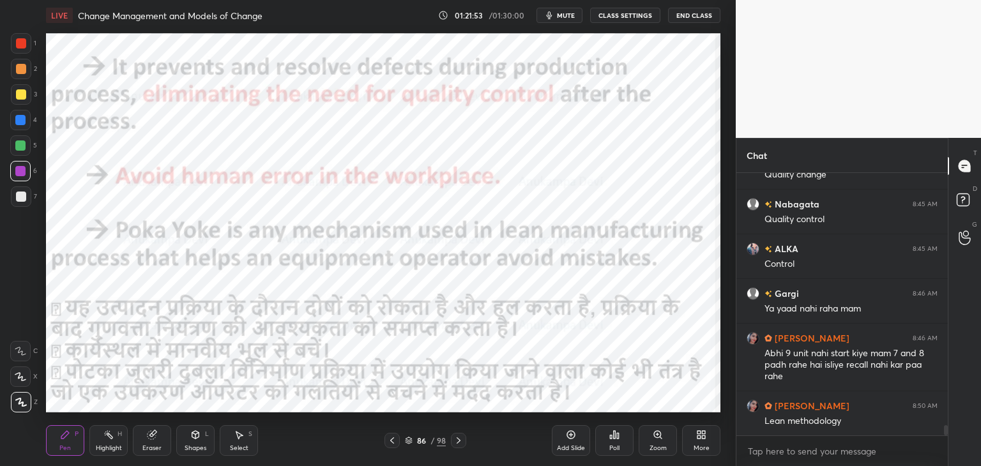
click at [458, 442] on icon at bounding box center [458, 440] width 10 height 10
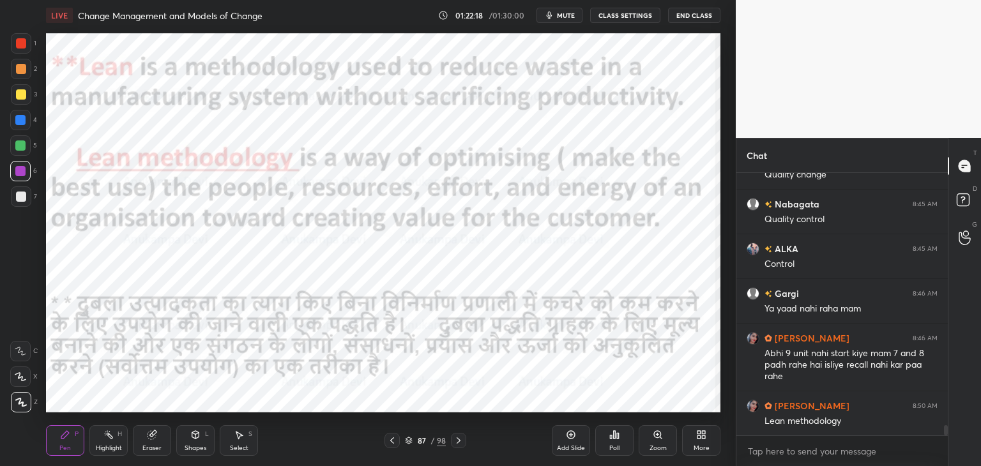
drag, startPoint x: 570, startPoint y: 436, endPoint x: 554, endPoint y: 422, distance: 21.3
click at [569, 436] on icon at bounding box center [571, 435] width 10 height 10
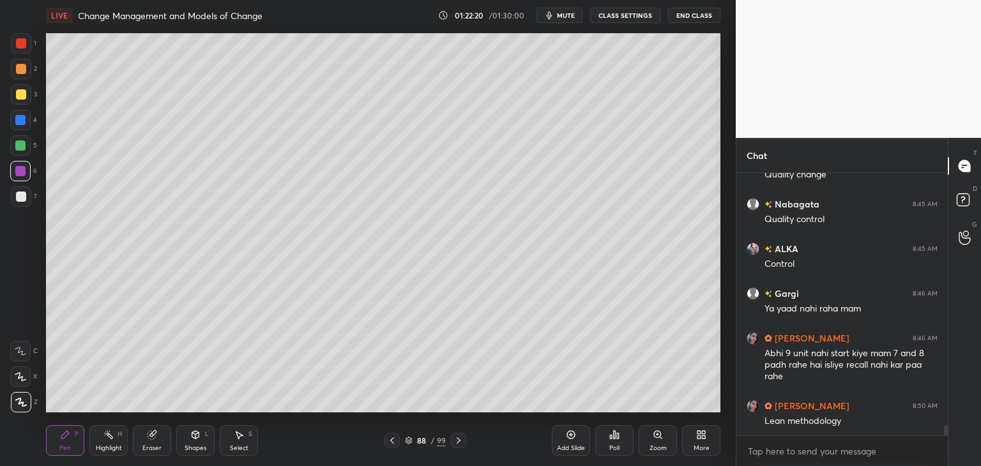
drag, startPoint x: 20, startPoint y: 94, endPoint x: 29, endPoint y: 90, distance: 9.7
click at [22, 94] on div at bounding box center [21, 94] width 10 height 10
click at [393, 442] on icon at bounding box center [392, 440] width 10 height 10
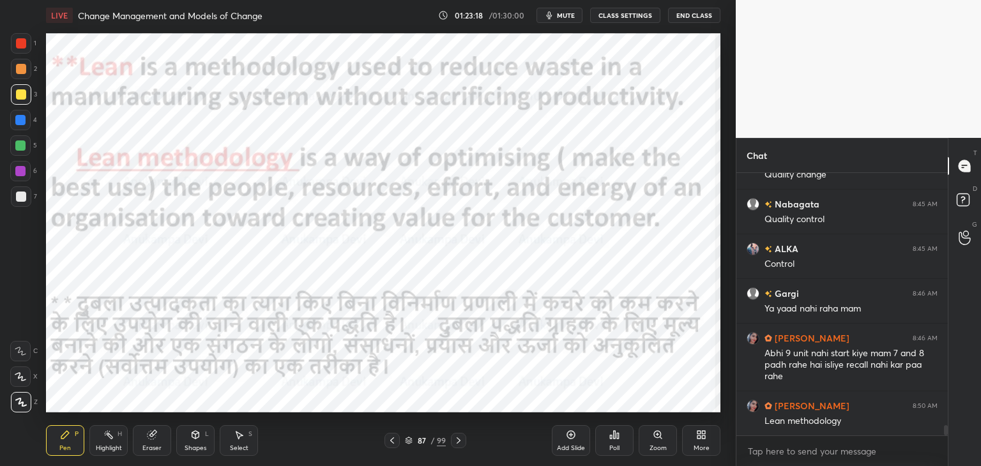
drag, startPoint x: 22, startPoint y: 150, endPoint x: 41, endPoint y: 132, distance: 27.1
click at [24, 147] on div at bounding box center [20, 145] width 10 height 10
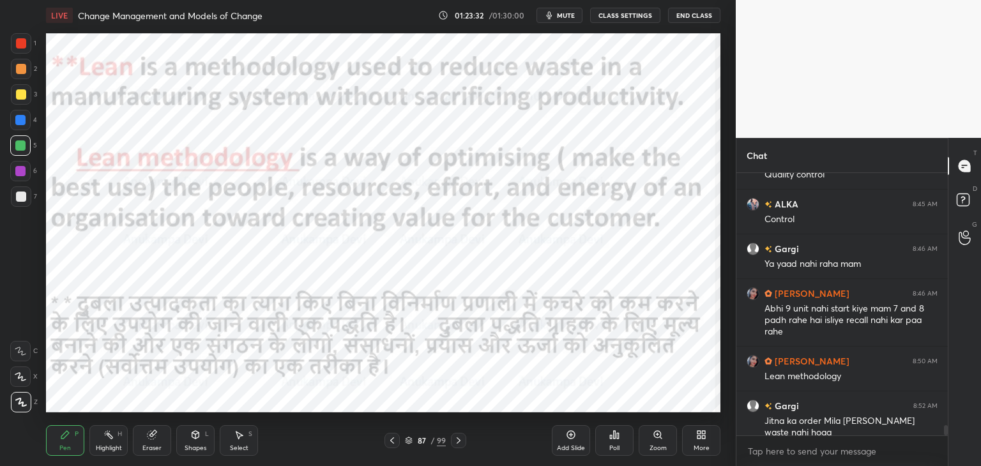
click at [456, 442] on icon at bounding box center [458, 440] width 10 height 10
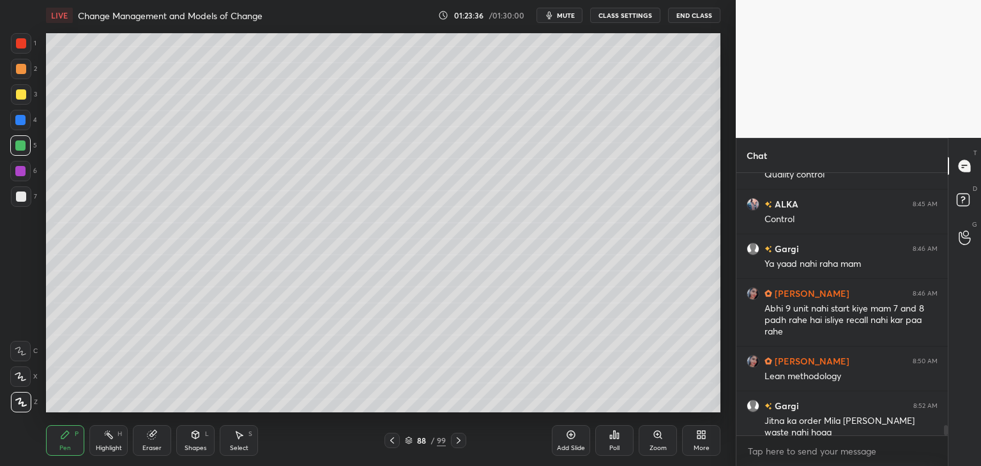
click at [393, 442] on icon at bounding box center [392, 440] width 10 height 10
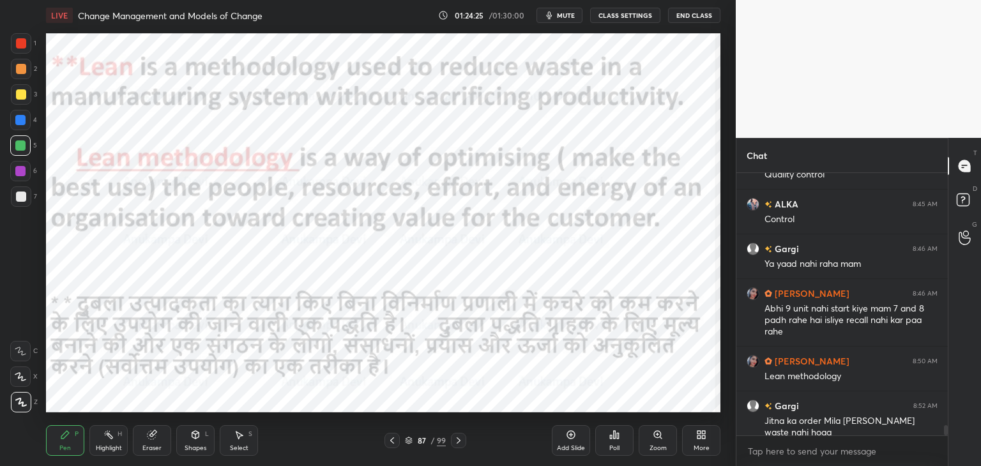
scroll to position [6508, 0]
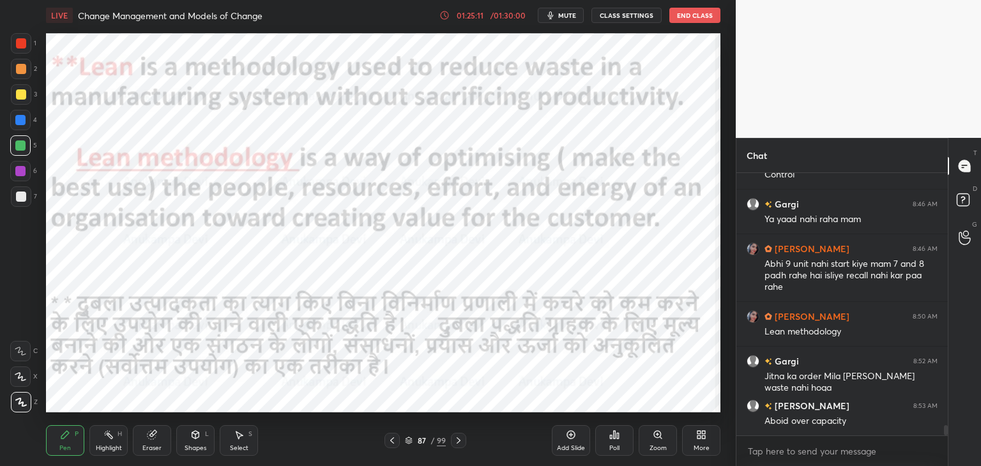
click at [460, 442] on icon at bounding box center [458, 440] width 10 height 10
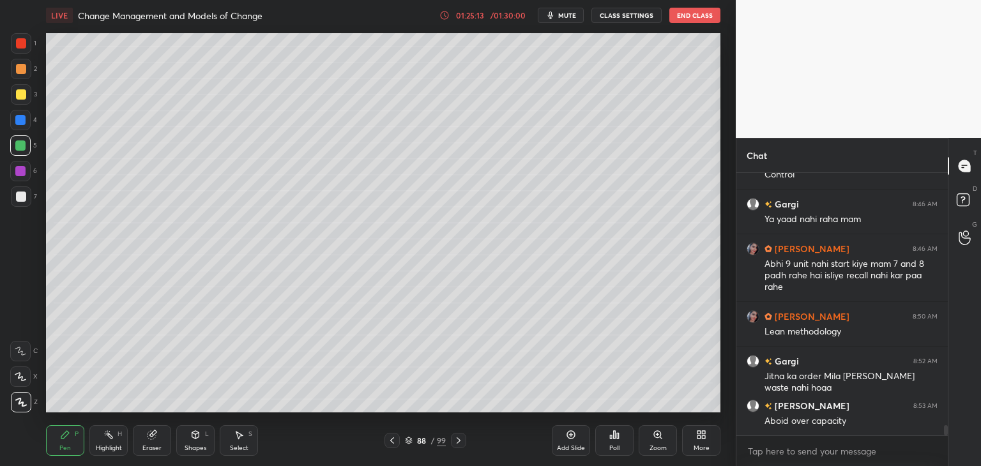
click at [408, 442] on icon at bounding box center [408, 442] width 6 height 2
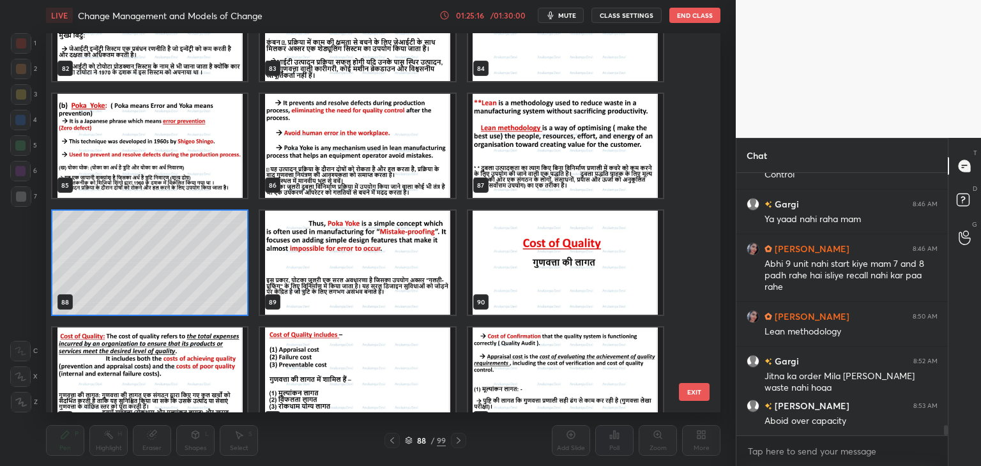
scroll to position [3235, 0]
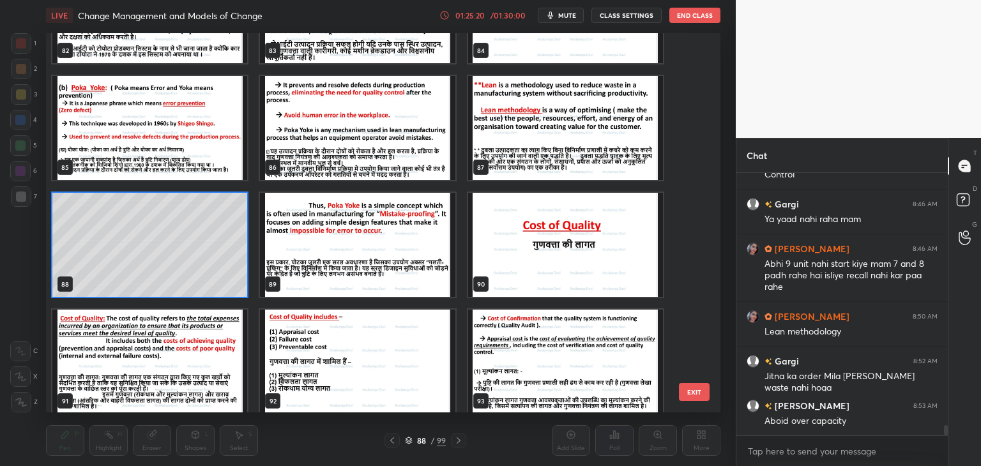
click at [339, 260] on img "grid" at bounding box center [357, 245] width 195 height 104
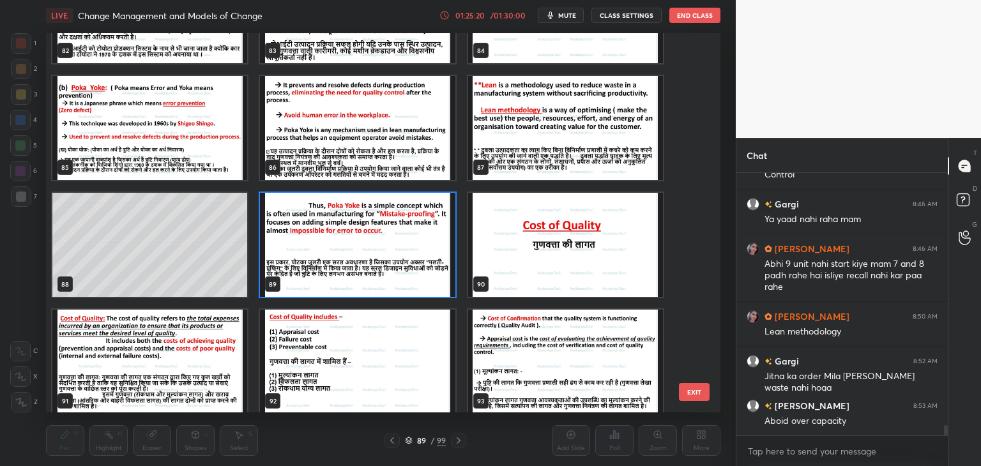
click at [339, 262] on img "grid" at bounding box center [357, 245] width 195 height 104
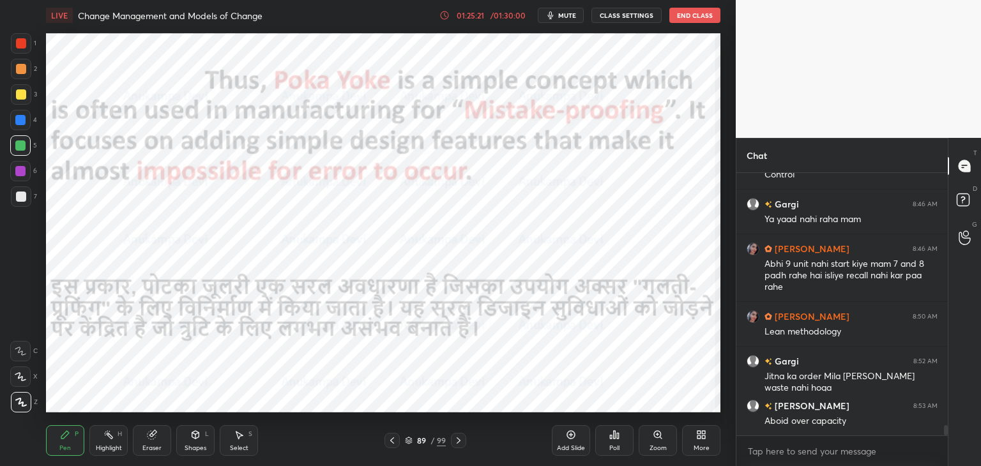
drag, startPoint x: 339, startPoint y: 262, endPoint x: 345, endPoint y: 252, distance: 12.3
click at [339, 261] on img "grid" at bounding box center [357, 245] width 195 height 104
click at [567, 13] on span "mute" at bounding box center [567, 15] width 18 height 9
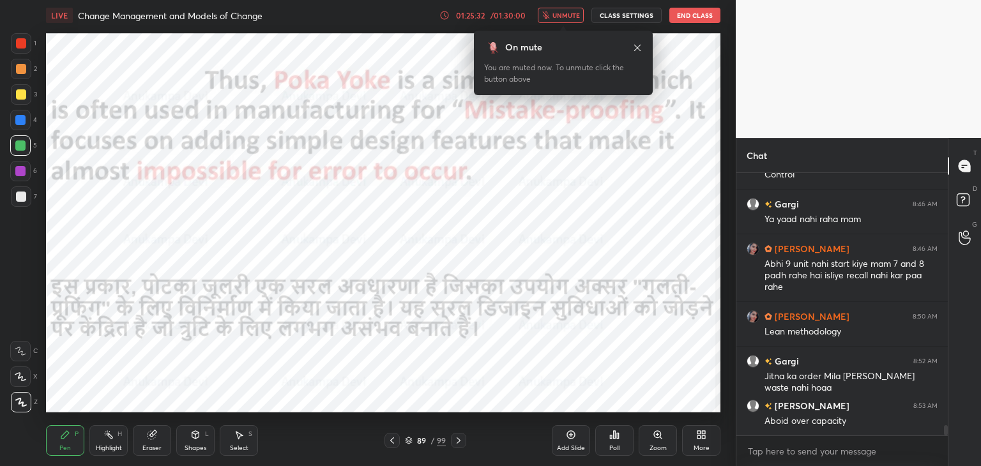
click at [567, 17] on span "unmute" at bounding box center [565, 15] width 27 height 9
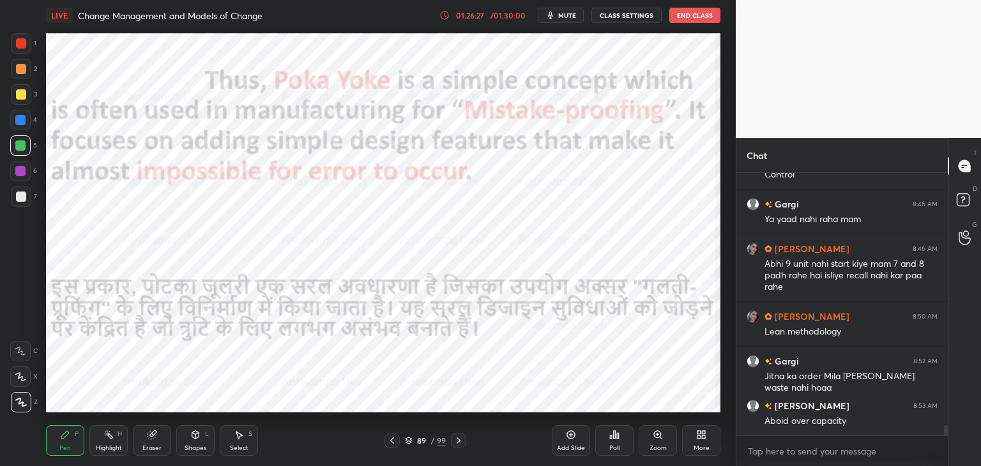
drag, startPoint x: 569, startPoint y: 15, endPoint x: 567, endPoint y: 29, distance: 13.6
click at [569, 16] on span "mute" at bounding box center [567, 15] width 18 height 9
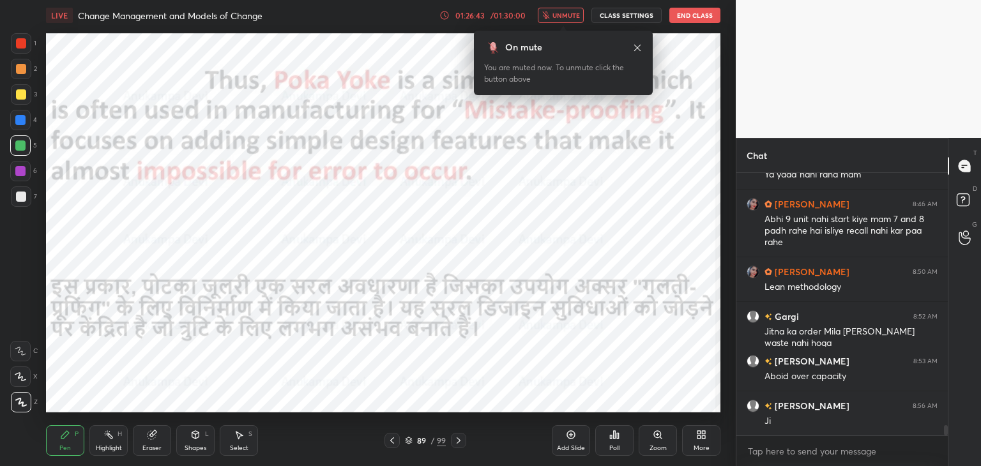
scroll to position [6598, 0]
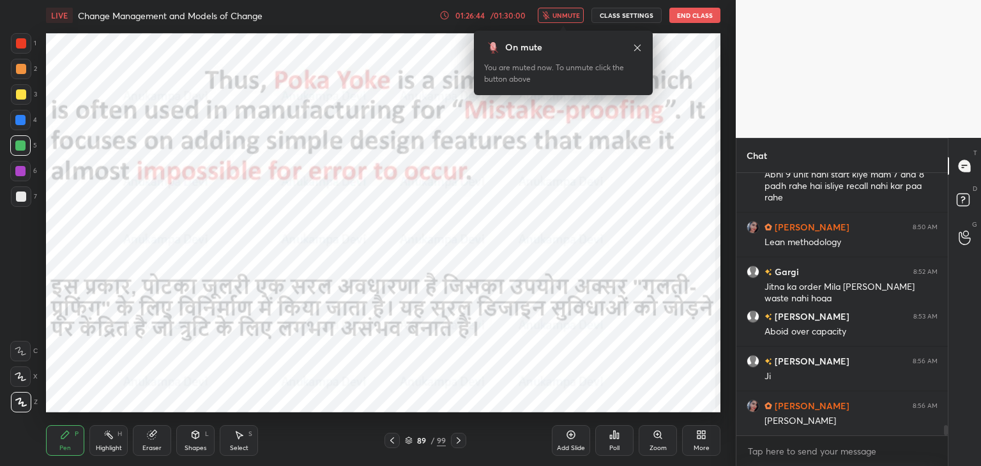
click at [572, 16] on span "unmute" at bounding box center [565, 15] width 27 height 9
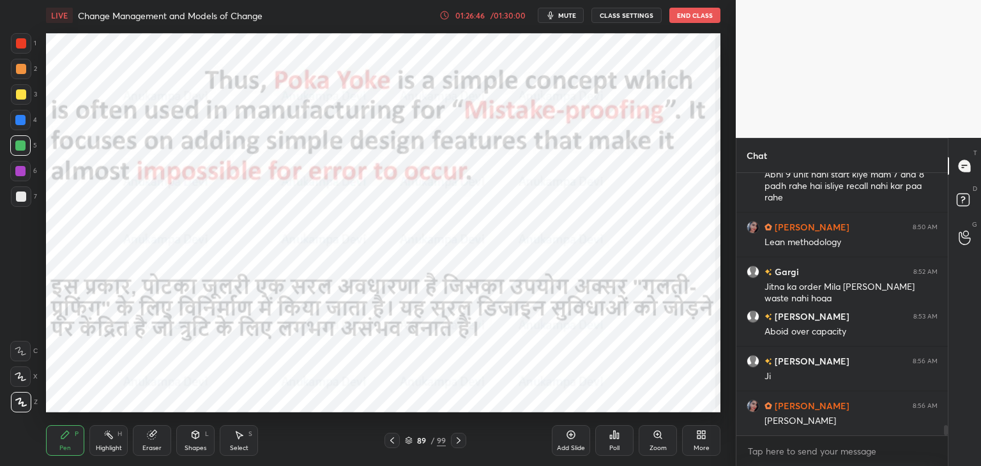
drag, startPoint x: 407, startPoint y: 442, endPoint x: 401, endPoint y: 425, distance: 19.0
click at [407, 442] on icon at bounding box center [409, 441] width 8 height 8
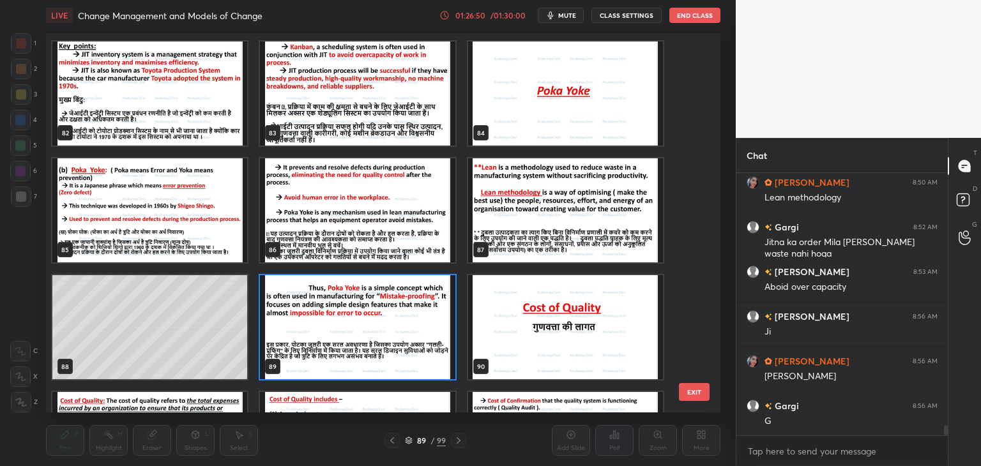
scroll to position [3176, 0]
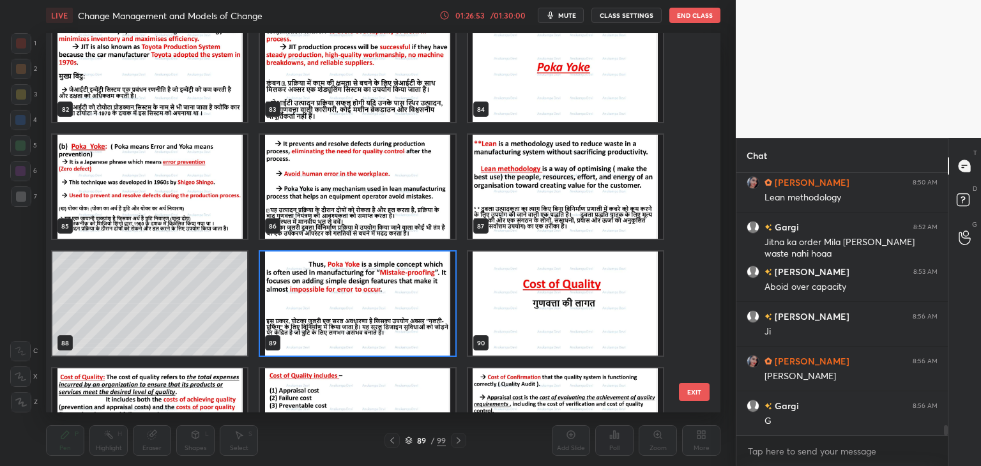
click at [416, 305] on img "grid" at bounding box center [357, 304] width 195 height 104
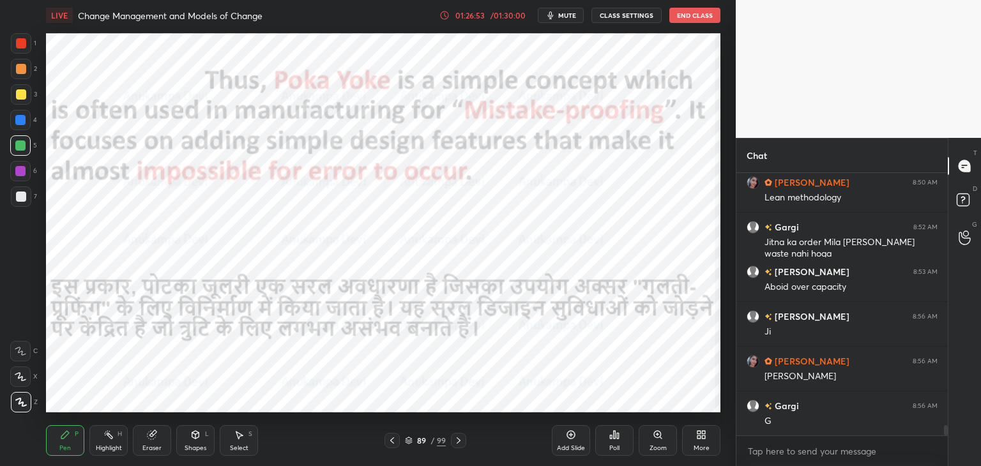
click at [416, 307] on img "grid" at bounding box center [357, 304] width 195 height 104
click at [569, 15] on span "mute" at bounding box center [567, 15] width 18 height 9
click at [567, 13] on span "unmute" at bounding box center [565, 15] width 27 height 9
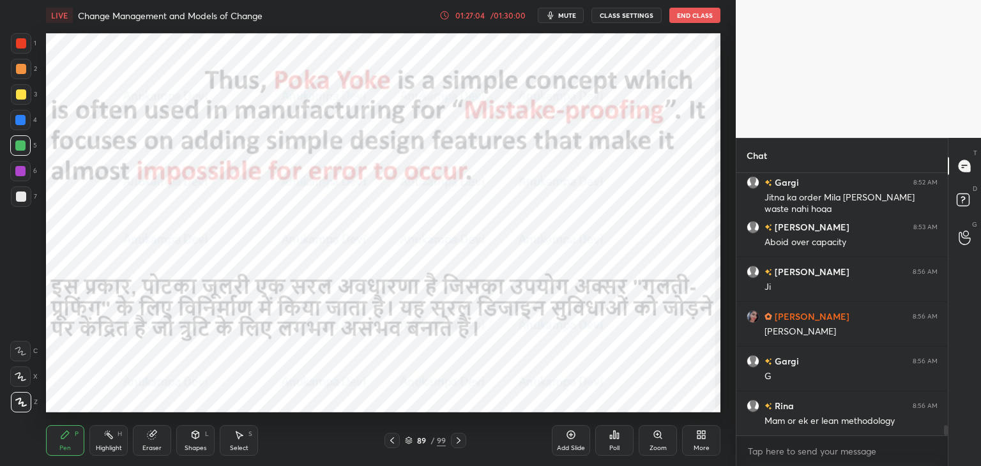
click at [569, 12] on span "mute" at bounding box center [567, 15] width 18 height 9
click at [571, 17] on span "unmute" at bounding box center [565, 15] width 27 height 9
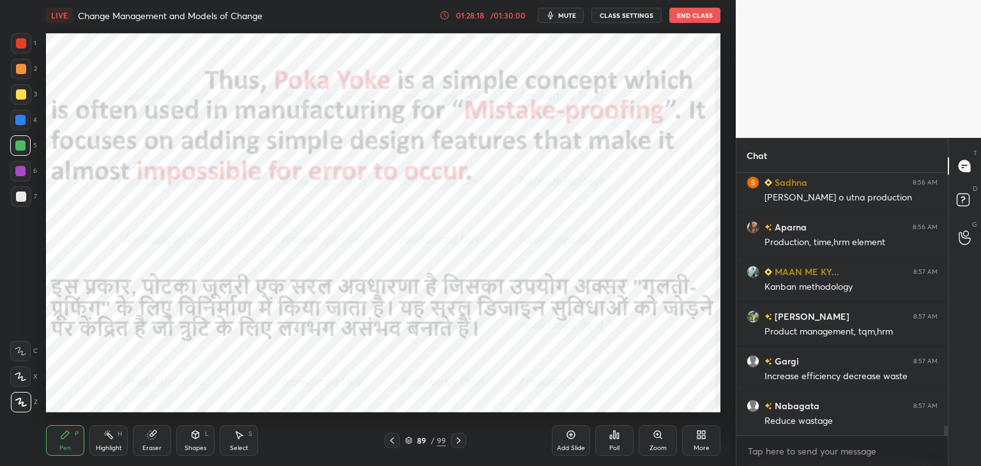
scroll to position [7102, 0]
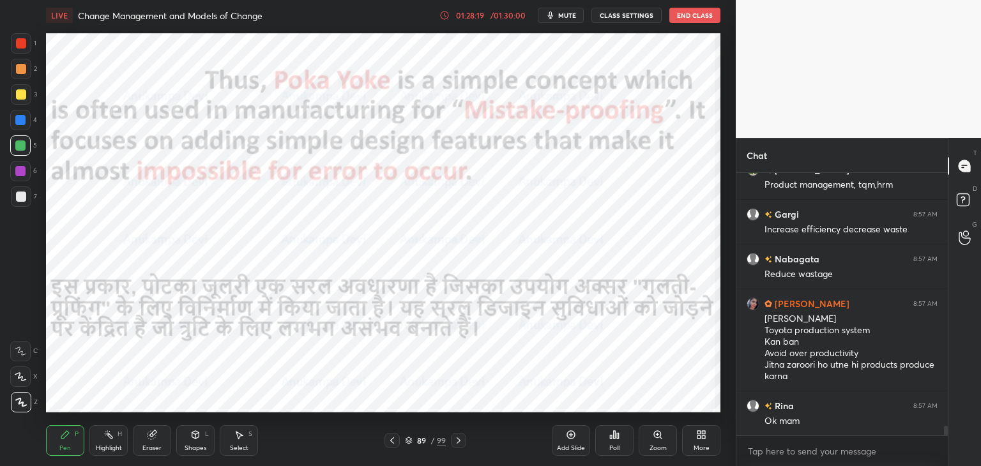
click at [945, 432] on div at bounding box center [946, 431] width 4 height 10
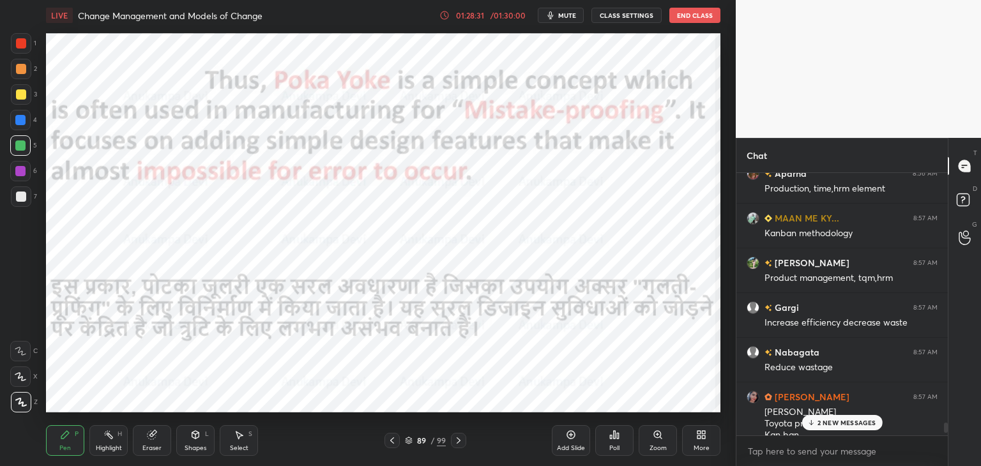
click at [863, 425] on p "2 NEW MESSAGES" at bounding box center [846, 423] width 59 height 8
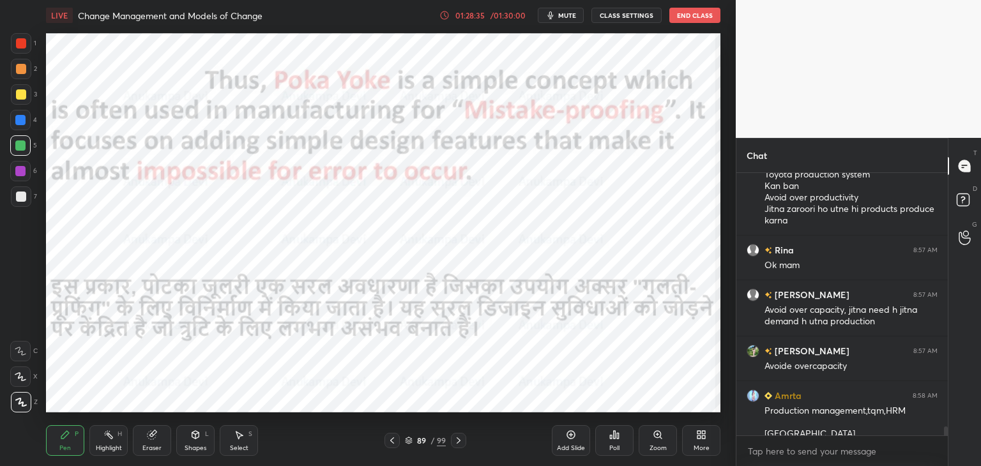
scroll to position [7338, 0]
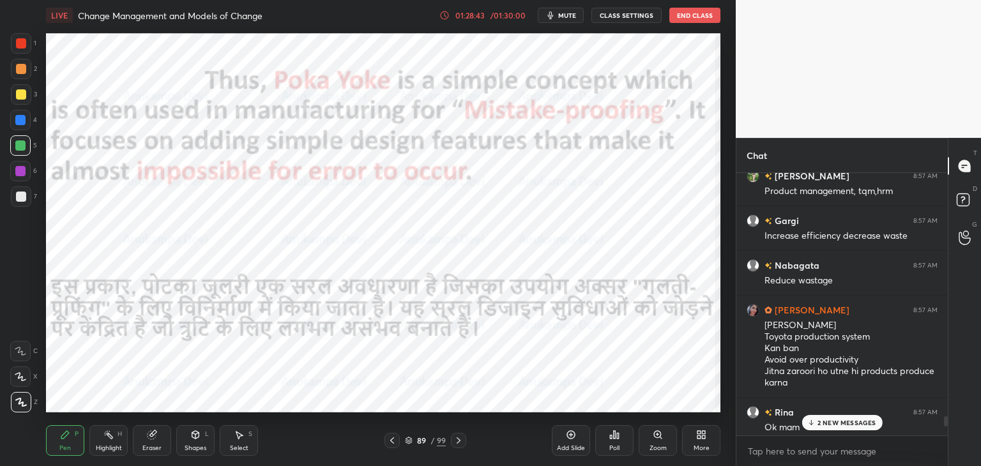
drag, startPoint x: 945, startPoint y: 431, endPoint x: 946, endPoint y: 441, distance: 10.3
click at [946, 432] on div at bounding box center [944, 304] width 8 height 262
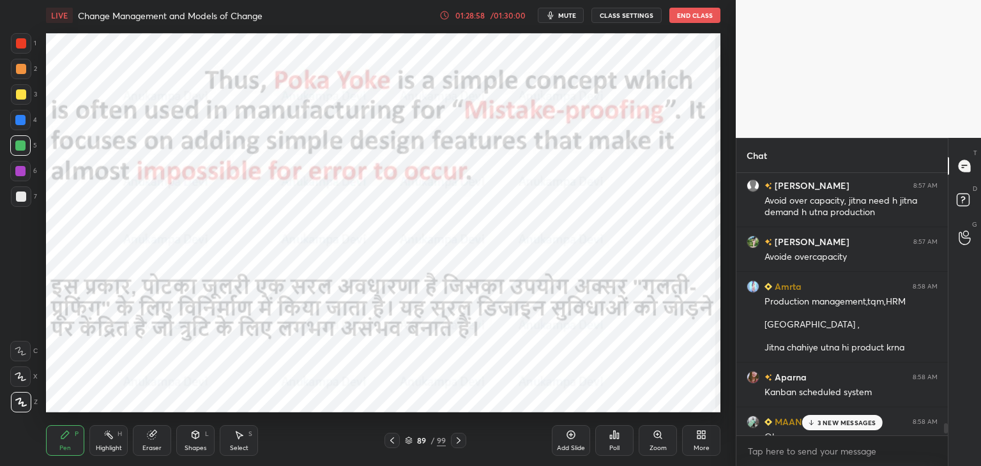
scroll to position [7472, 0]
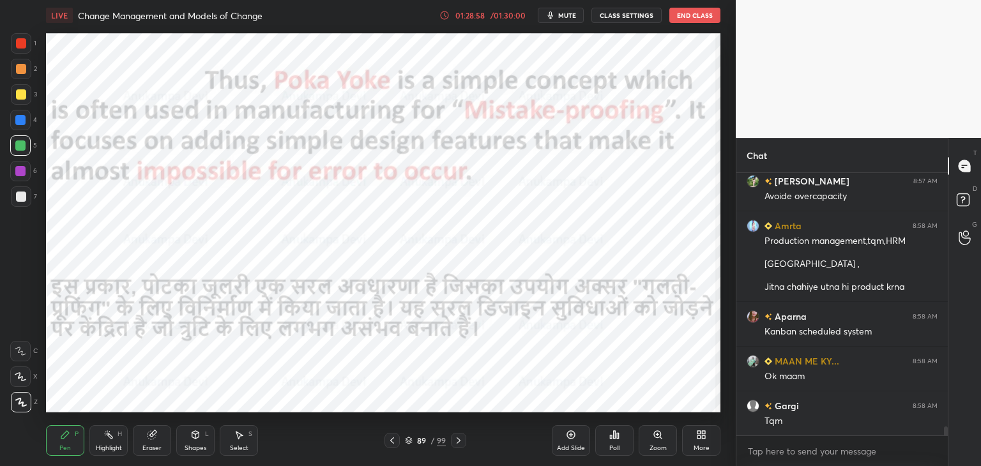
drag, startPoint x: 945, startPoint y: 428, endPoint x: 953, endPoint y: 462, distance: 35.5
click at [953, 461] on div "Chat [PERSON_NAME] 8:57 AM Avoid over capacity, jitna need h jitna demand h utn…" at bounding box center [857, 302] width 245 height 328
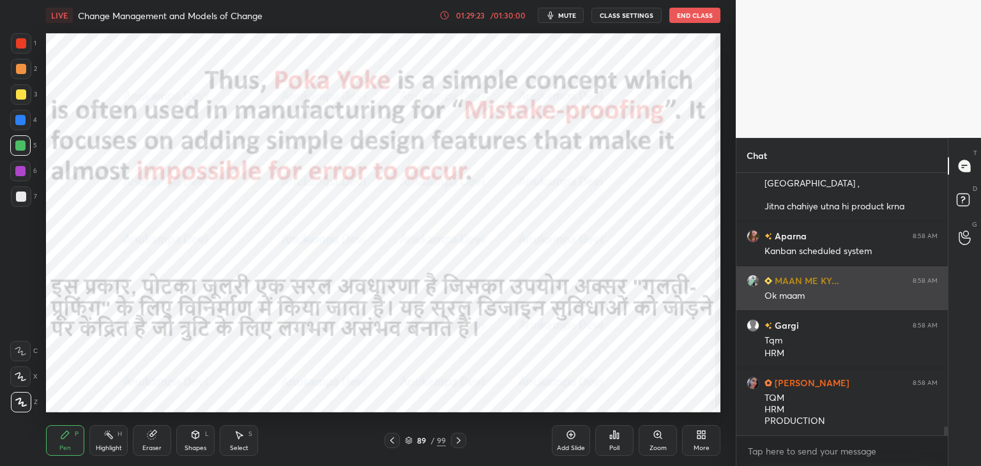
scroll to position [7597, 0]
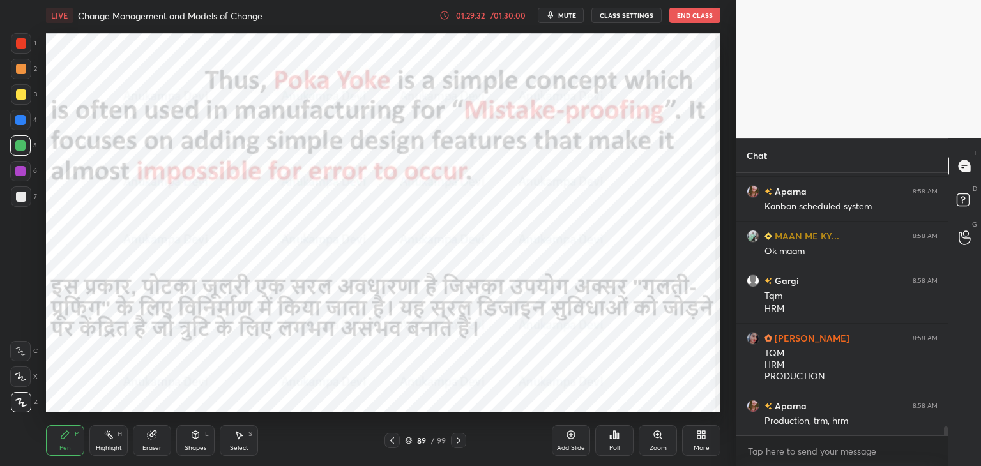
click at [458, 442] on icon at bounding box center [458, 440] width 4 height 6
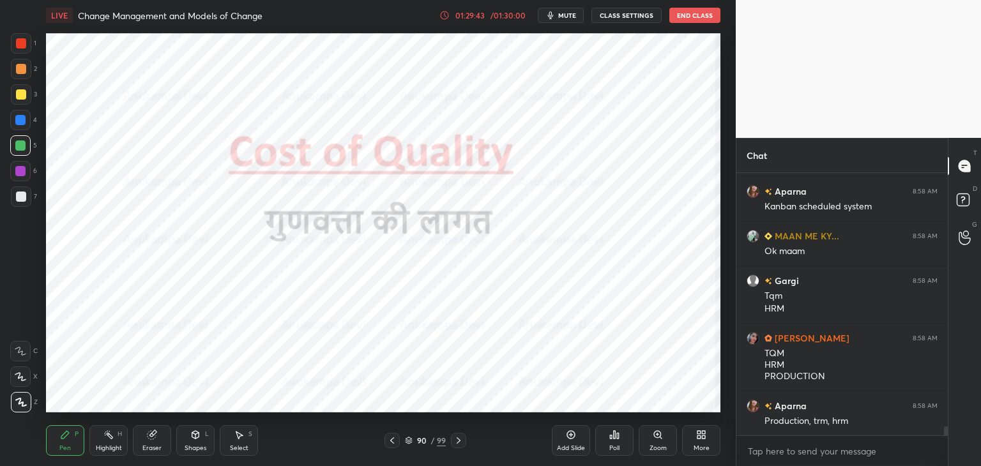
scroll to position [7642, 0]
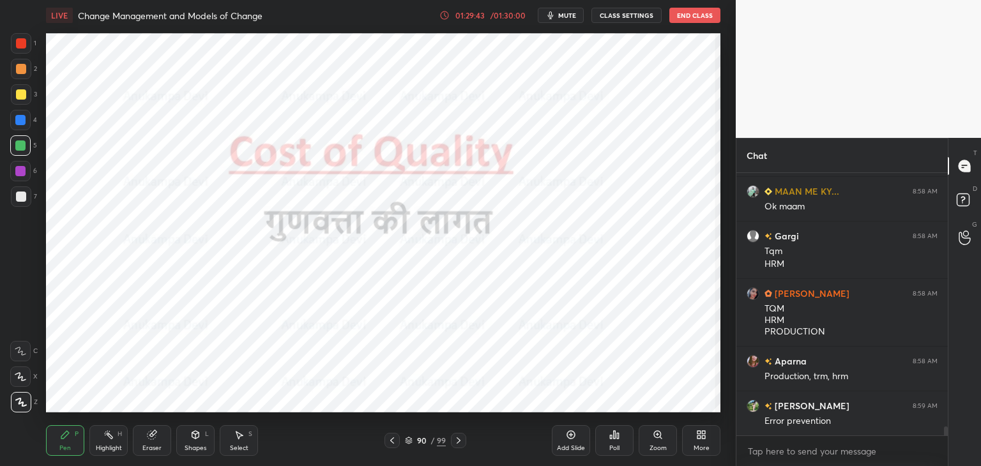
drag, startPoint x: 408, startPoint y: 443, endPoint x: 403, endPoint y: 431, distance: 13.2
click at [408, 442] on icon at bounding box center [409, 441] width 8 height 8
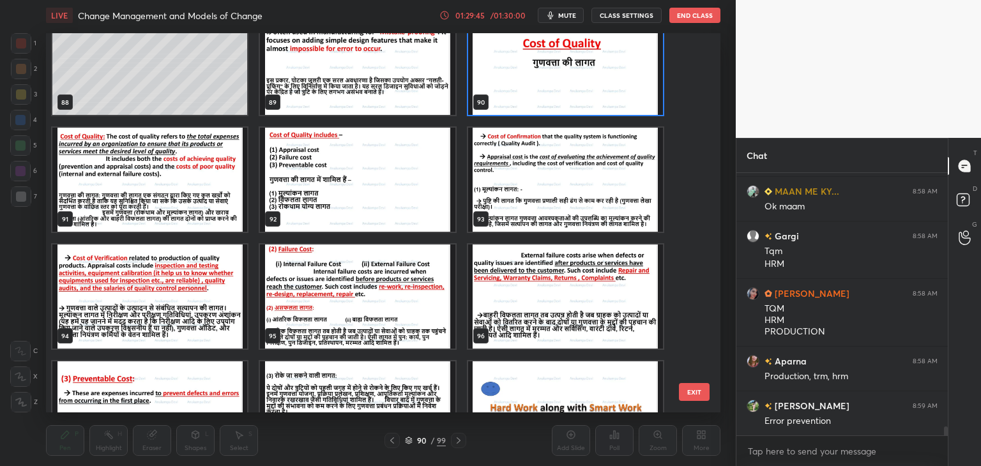
scroll to position [3476, 0]
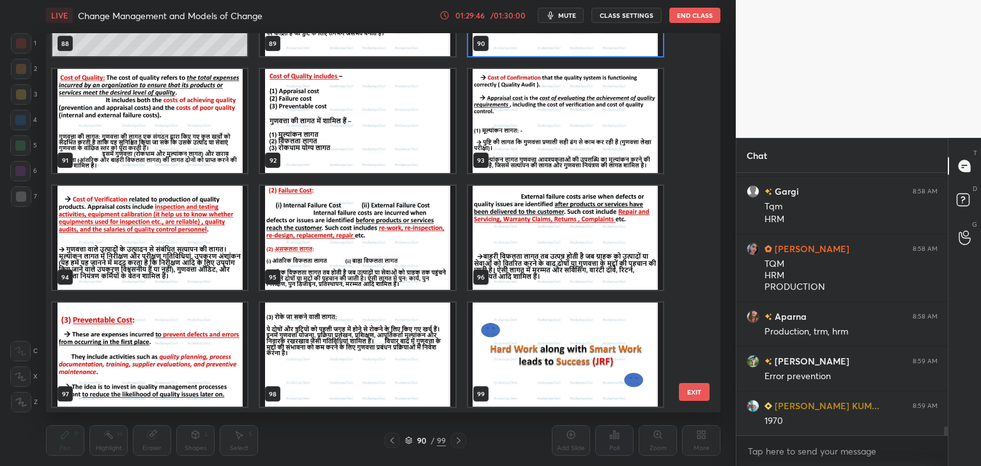
click at [585, 359] on img "grid" at bounding box center [565, 355] width 195 height 104
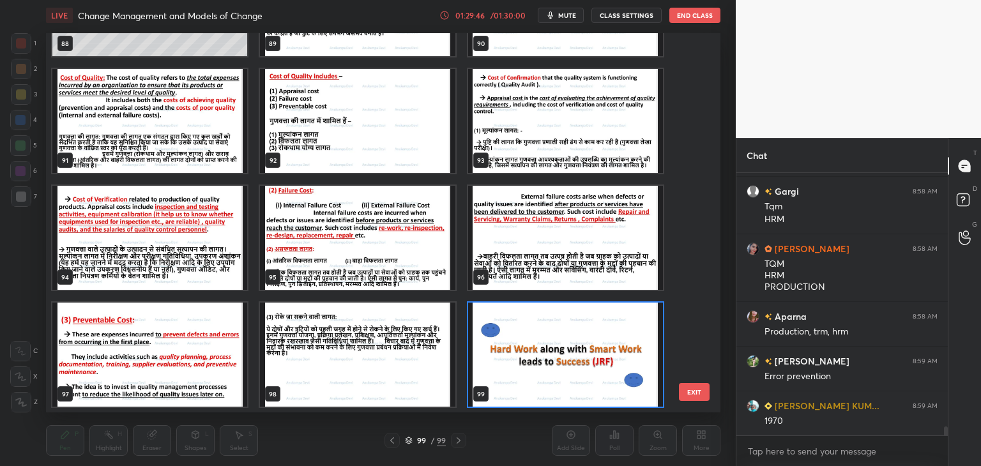
click at [585, 359] on img "grid" at bounding box center [565, 355] width 195 height 104
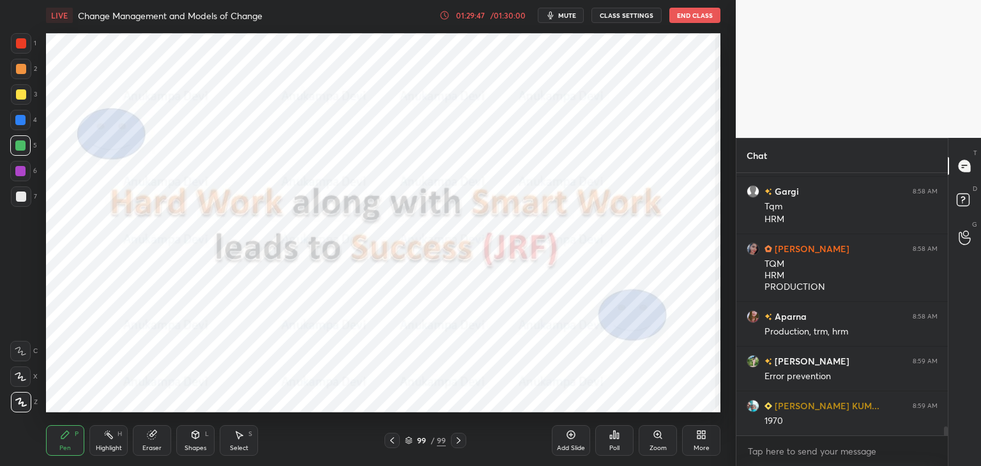
click at [585, 358] on img "grid" at bounding box center [565, 355] width 195 height 104
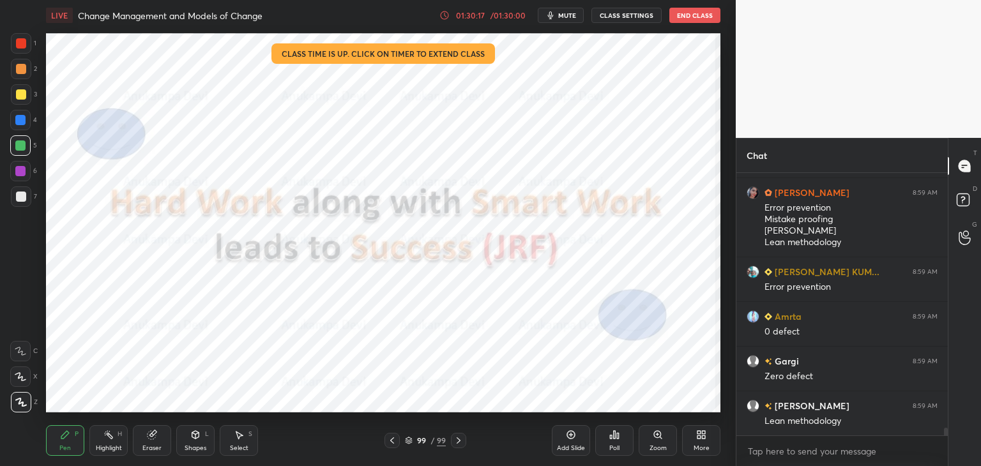
scroll to position [8436, 0]
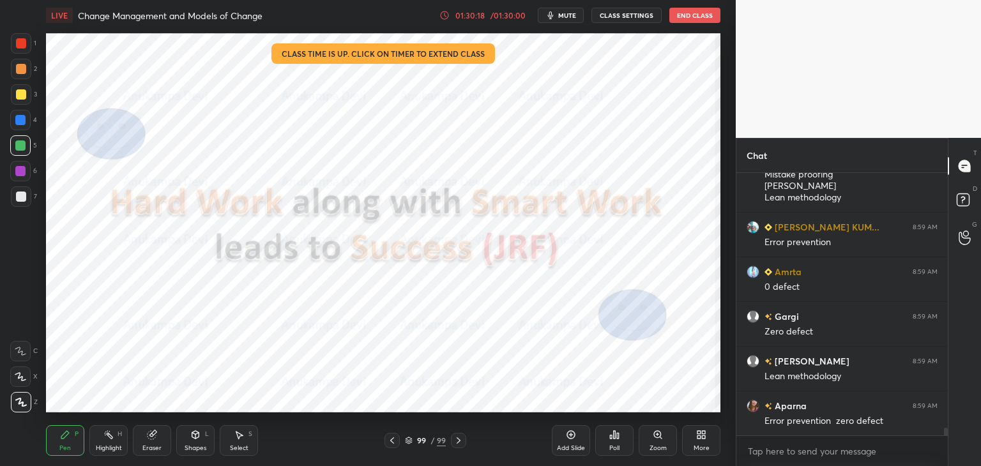
click at [571, 17] on span "mute" at bounding box center [567, 15] width 18 height 9
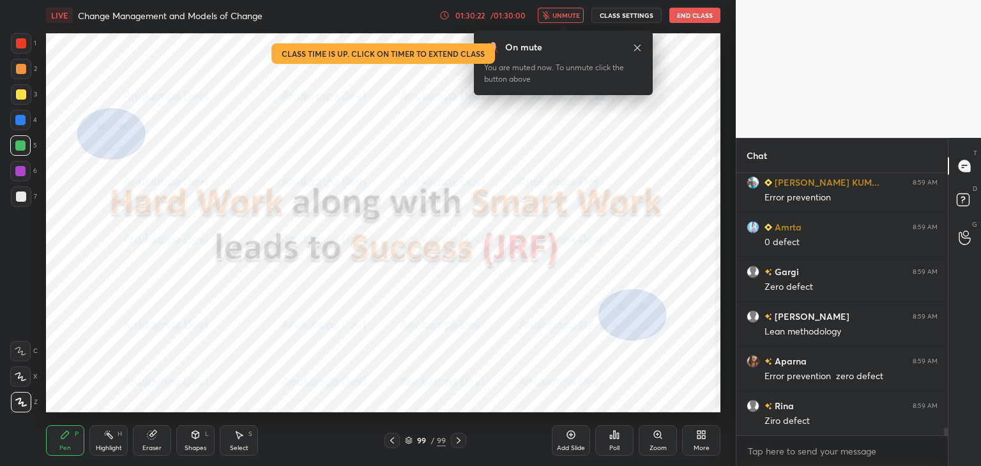
click at [568, 17] on span "unmute" at bounding box center [565, 15] width 27 height 9
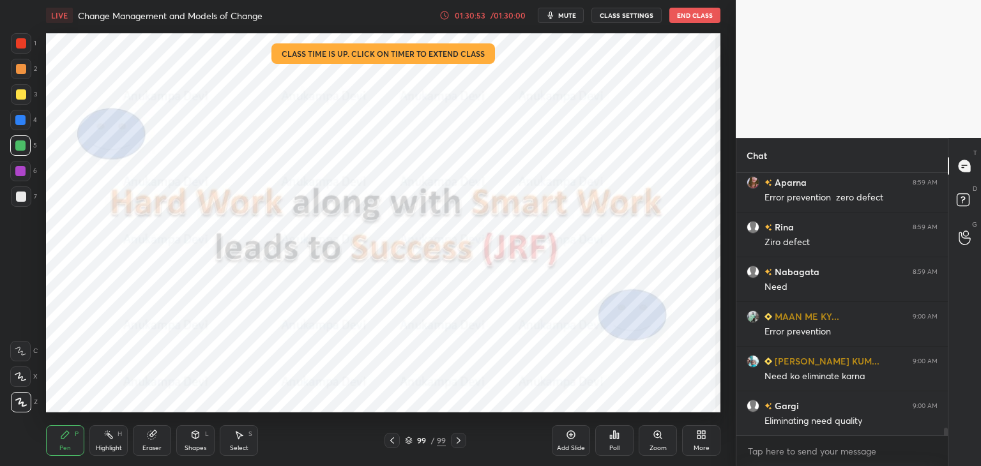
scroll to position [8704, 0]
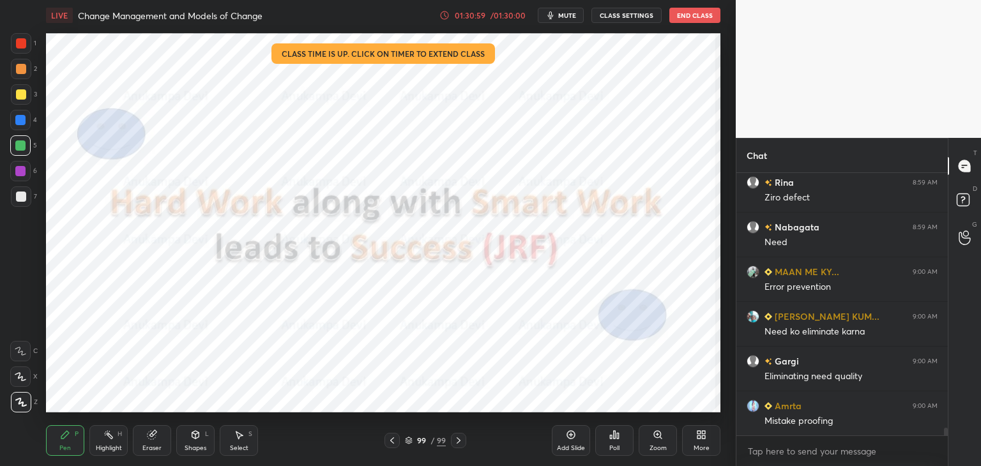
click at [572, 15] on span "mute" at bounding box center [567, 15] width 18 height 9
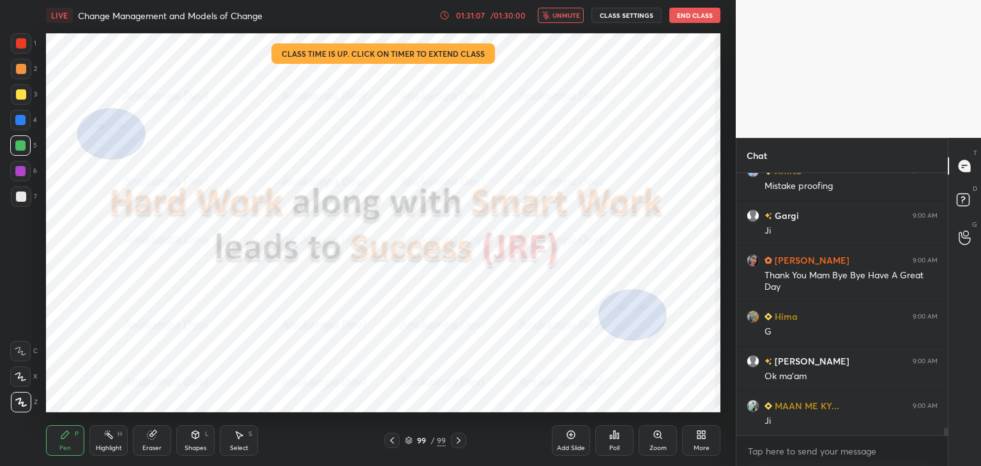
scroll to position [8984, 0]
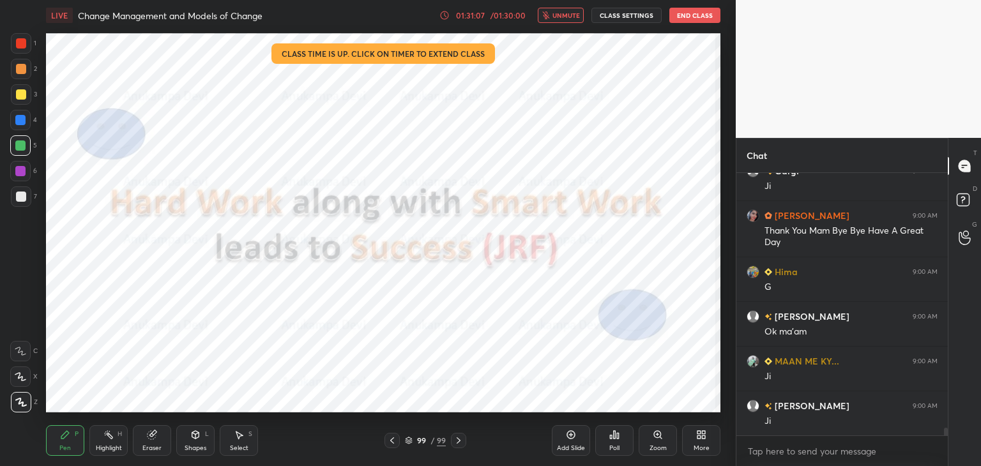
click at [568, 14] on span "unmute" at bounding box center [565, 15] width 27 height 9
click at [19, 174] on div at bounding box center [20, 171] width 10 height 10
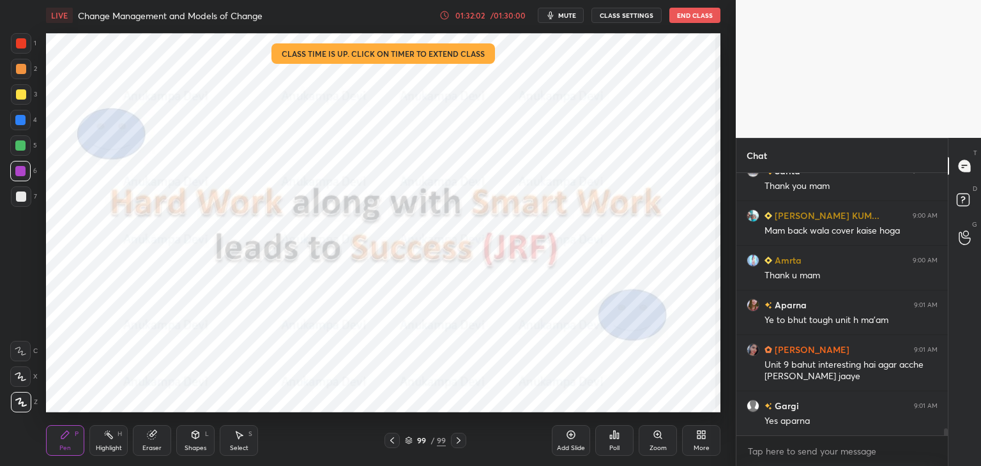
scroll to position [9621, 0]
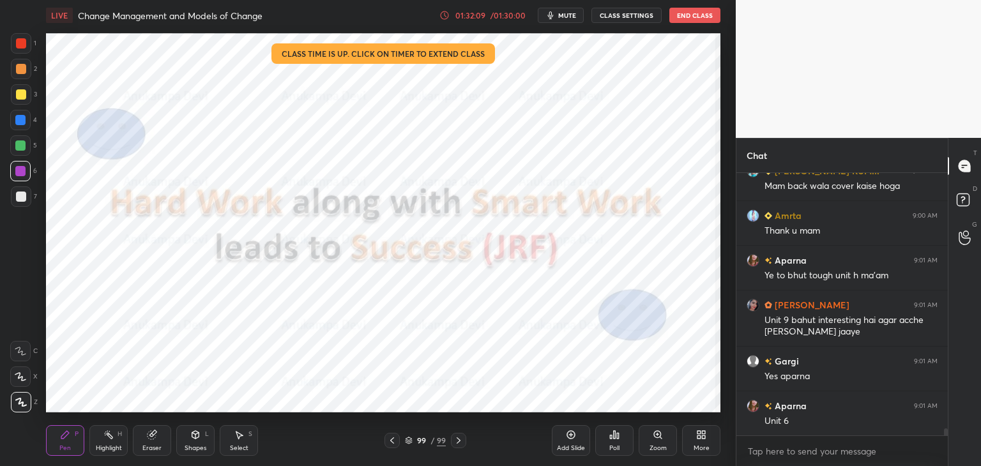
drag, startPoint x: 20, startPoint y: 123, endPoint x: 20, endPoint y: 132, distance: 8.3
click at [20, 123] on div at bounding box center [20, 120] width 10 height 10
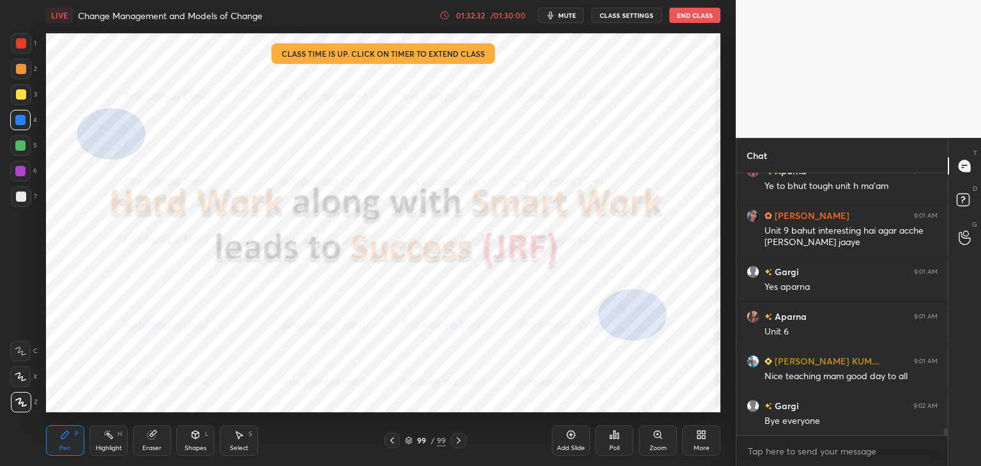
scroll to position [9755, 0]
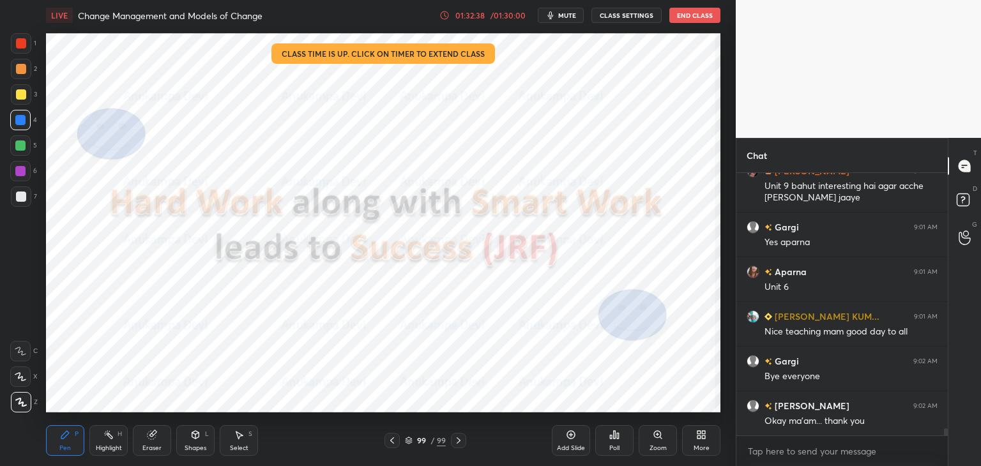
click at [681, 17] on button "End Class" at bounding box center [694, 15] width 51 height 15
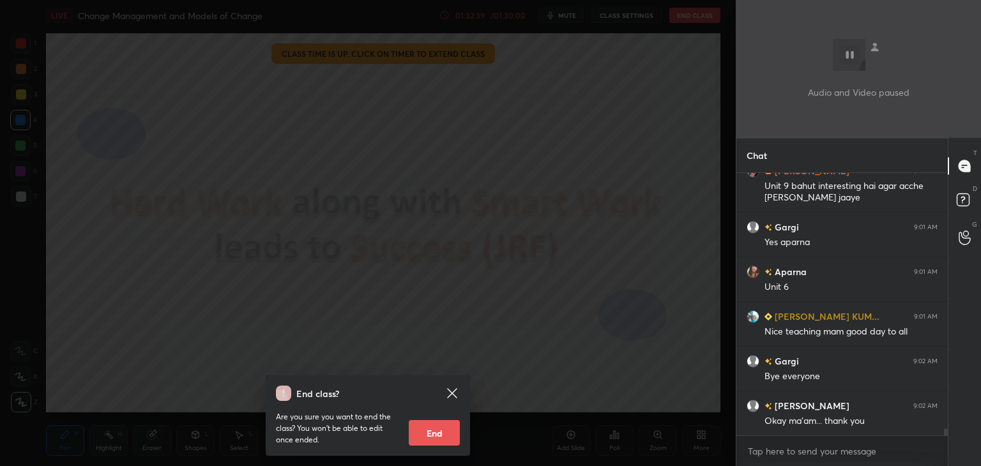
click at [444, 431] on button "End" at bounding box center [434, 433] width 51 height 26
type textarea "x"
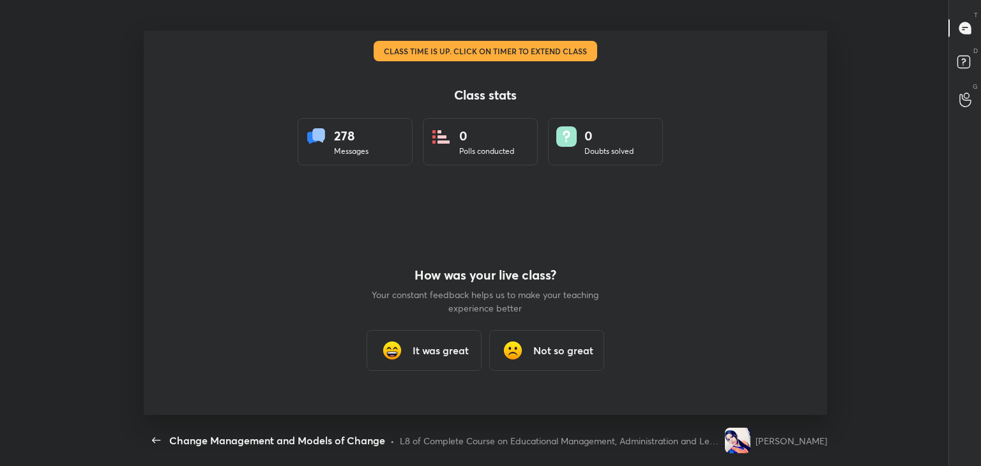
scroll to position [0, 0]
click at [452, 354] on h3 "It was great" at bounding box center [440, 350] width 56 height 15
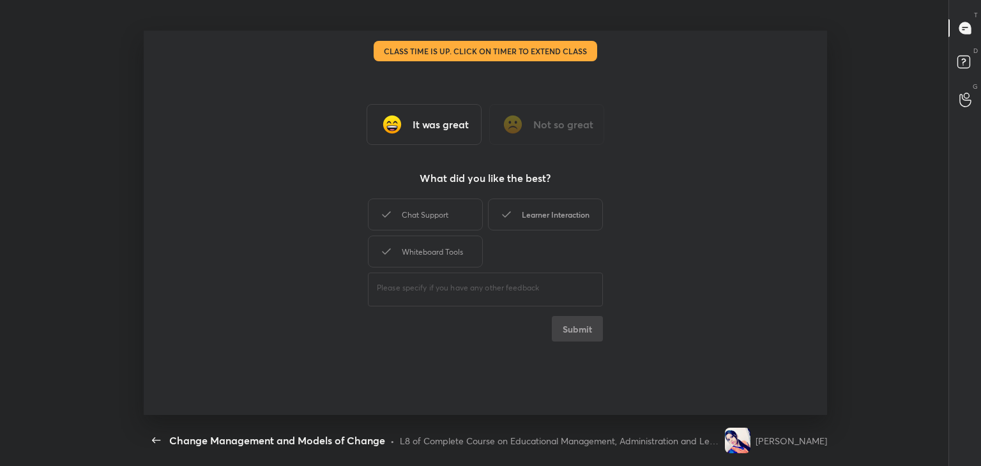
click at [575, 217] on div "Learner Interaction" at bounding box center [545, 215] width 115 height 32
drag, startPoint x: 585, startPoint y: 332, endPoint x: 603, endPoint y: 286, distance: 49.1
click at [587, 330] on button "Submit" at bounding box center [577, 329] width 51 height 26
